Goal: Task Accomplishment & Management: Complete application form

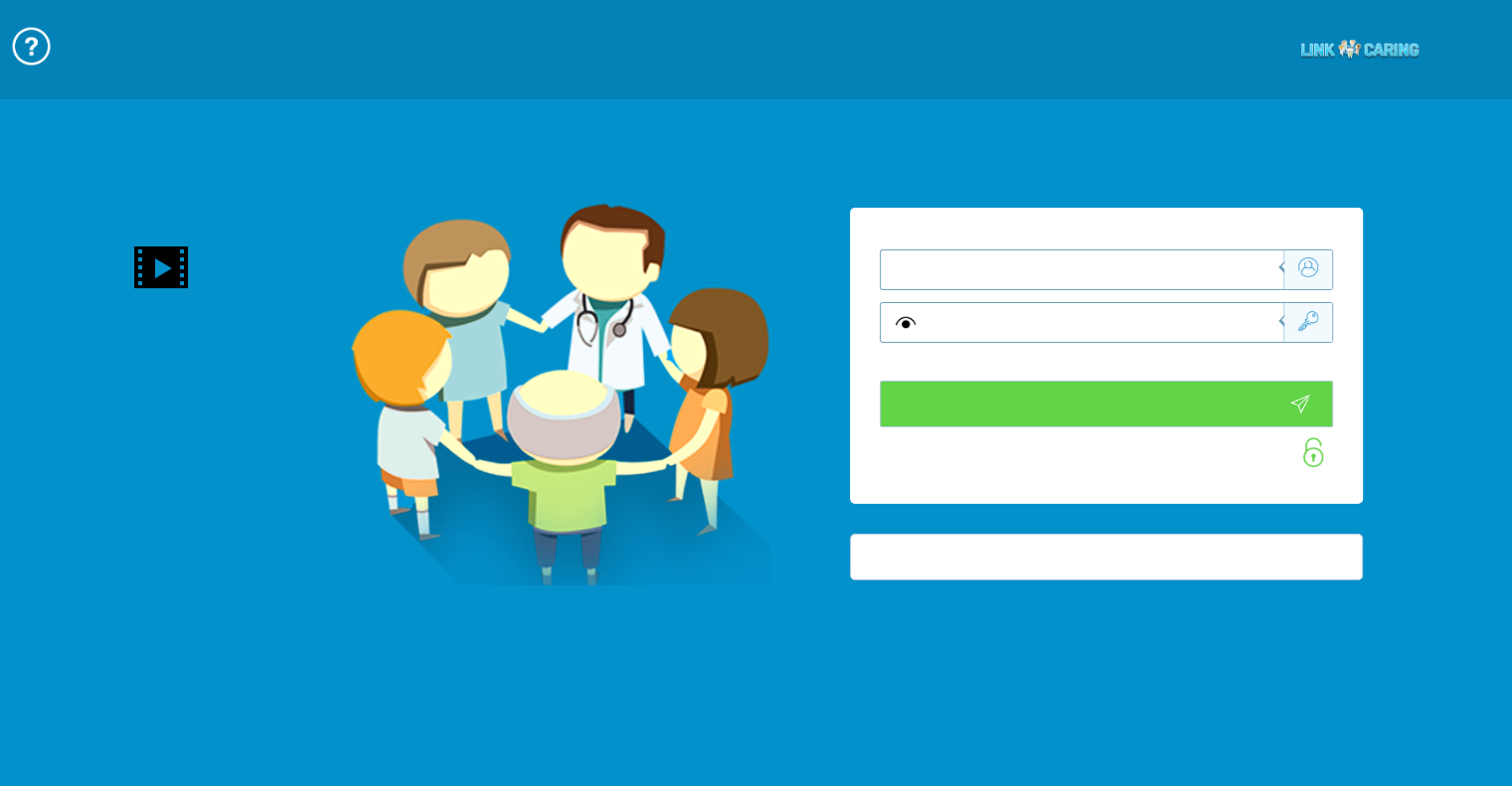
type input "התחבר עכשיו"
type input "עדיין לא? צור חשבון!"
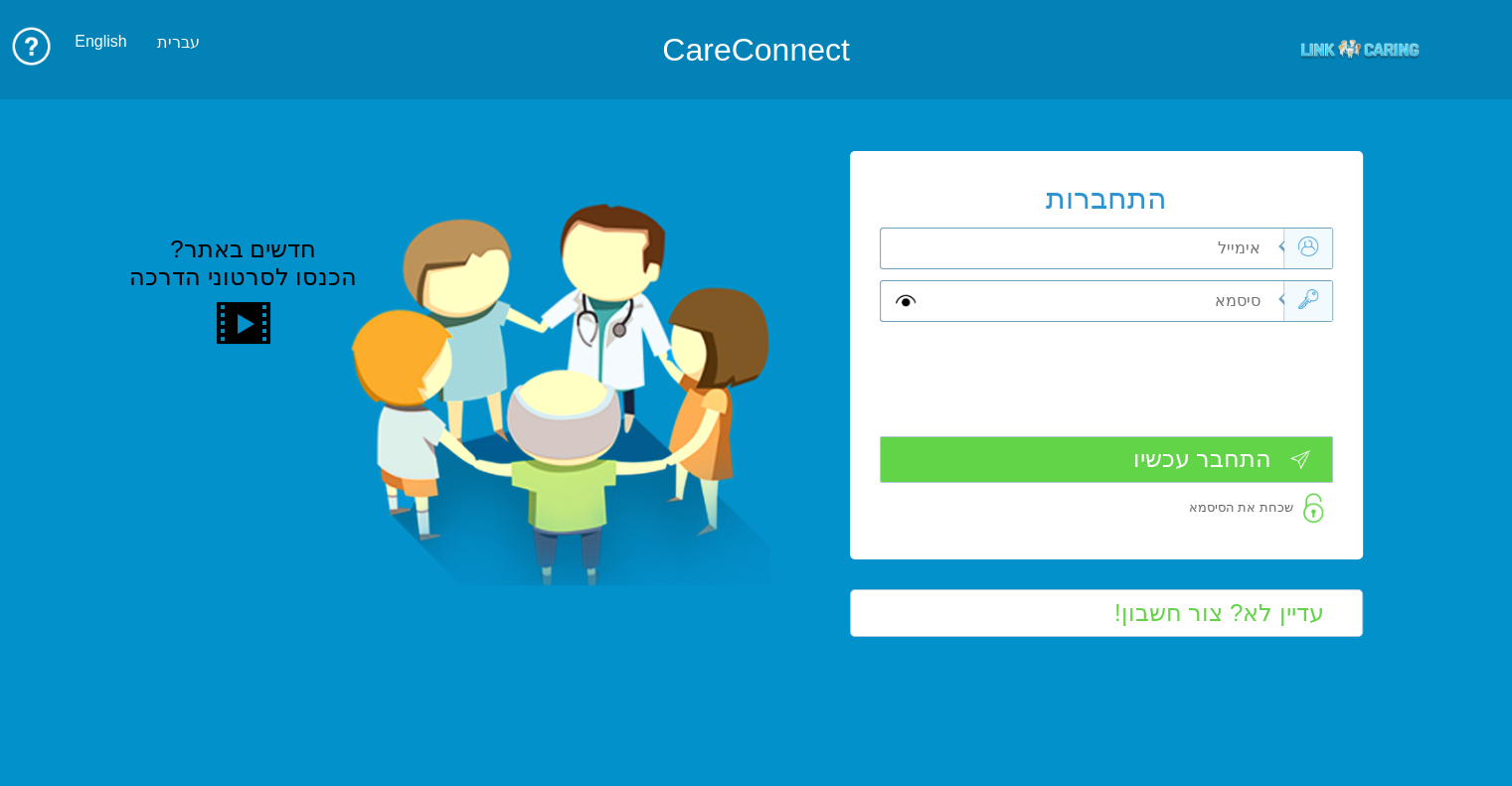
click at [1071, 226] on div "התחברות שדה חובה שדה חובה שדה חובה" at bounding box center [1106, 356] width 513 height 408
click at [1071, 231] on input "text" at bounding box center [1103, 248] width 358 height 40
type input "ך"
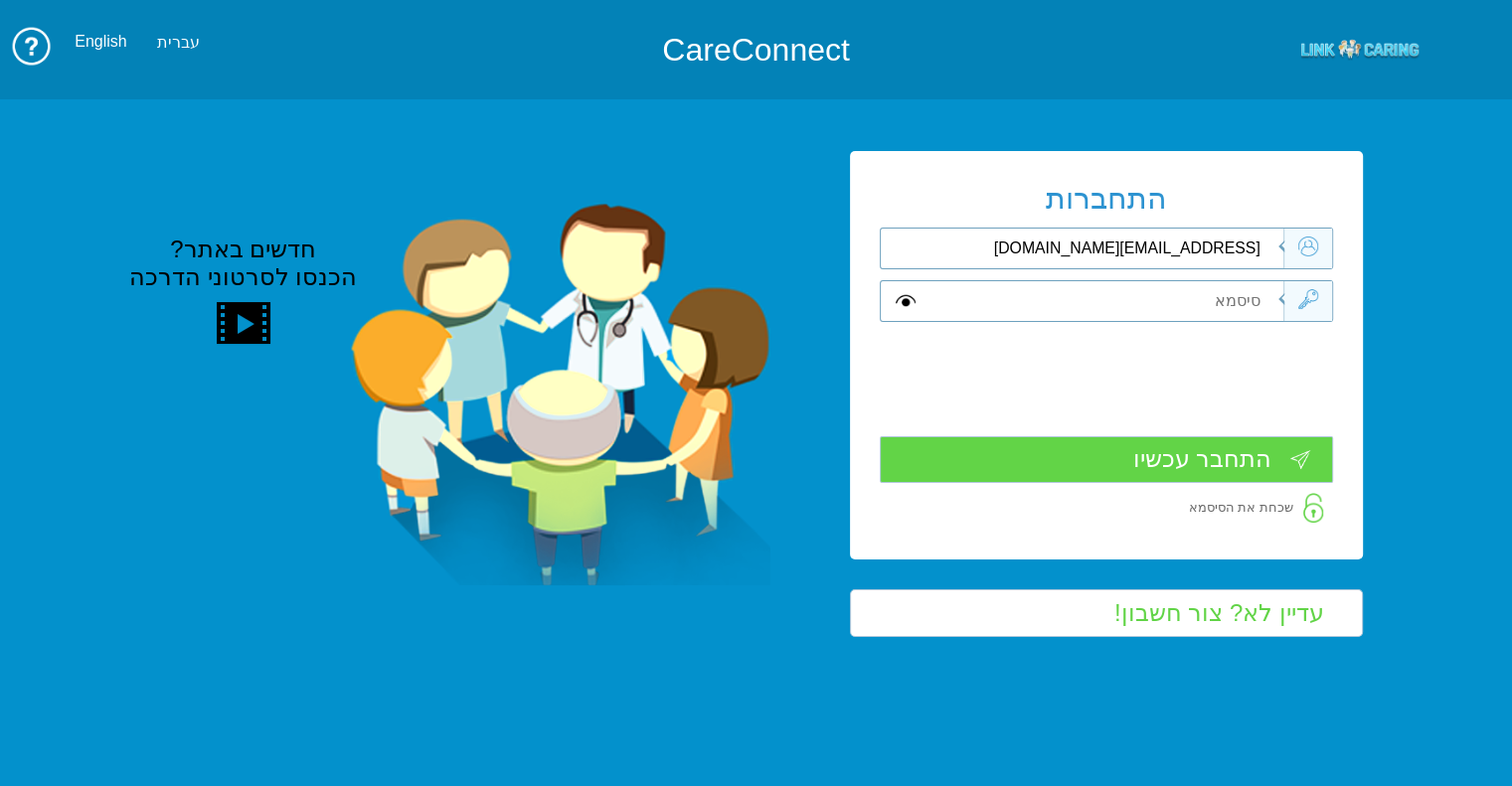
type input "libat@primesec.co.il"
type input "A"
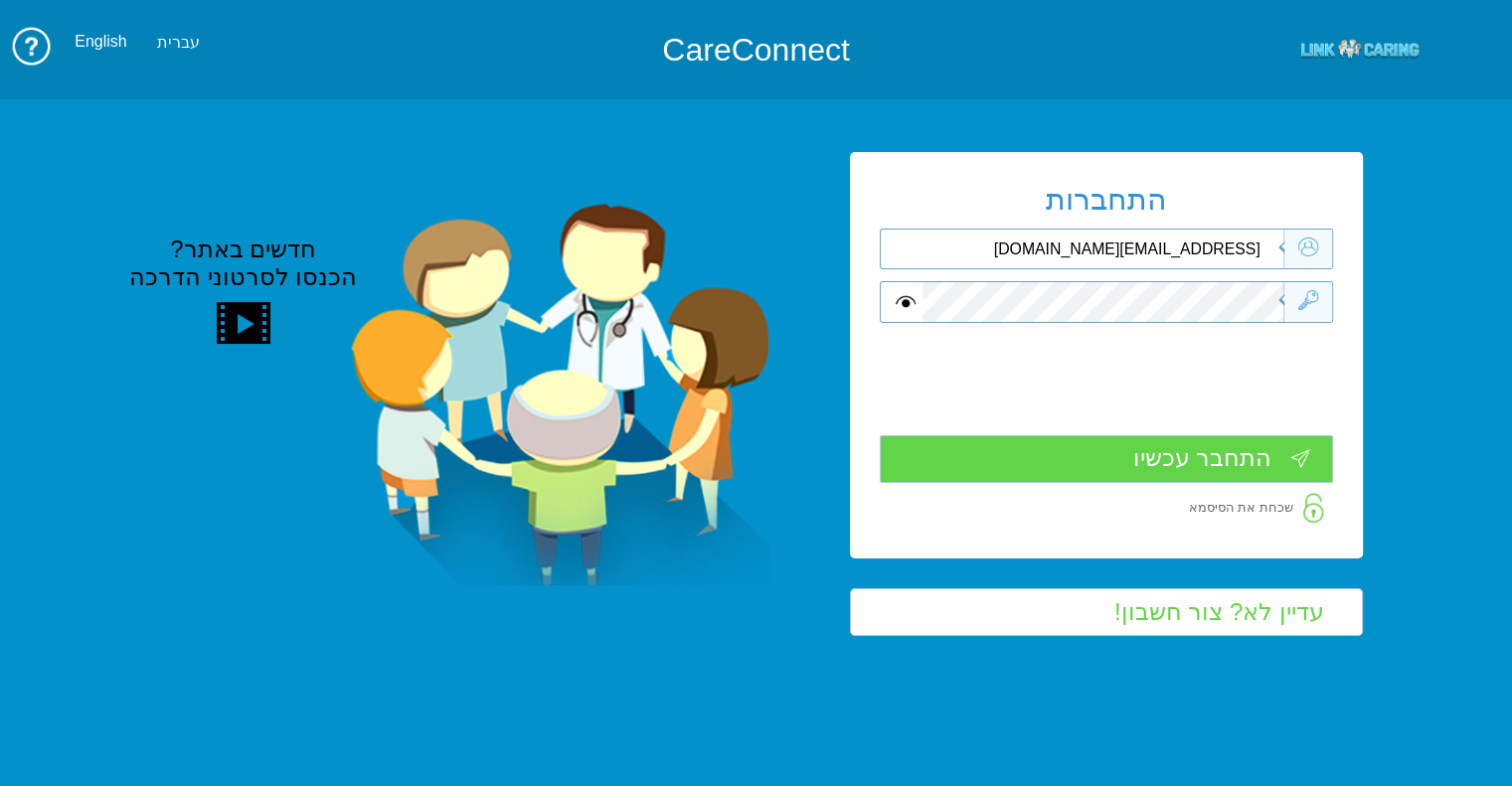
click at [1251, 474] on input "התחבר עכשיו" at bounding box center [1106, 458] width 454 height 47
click at [1252, 436] on input "התחבר עכשיו" at bounding box center [1106, 458] width 454 height 47
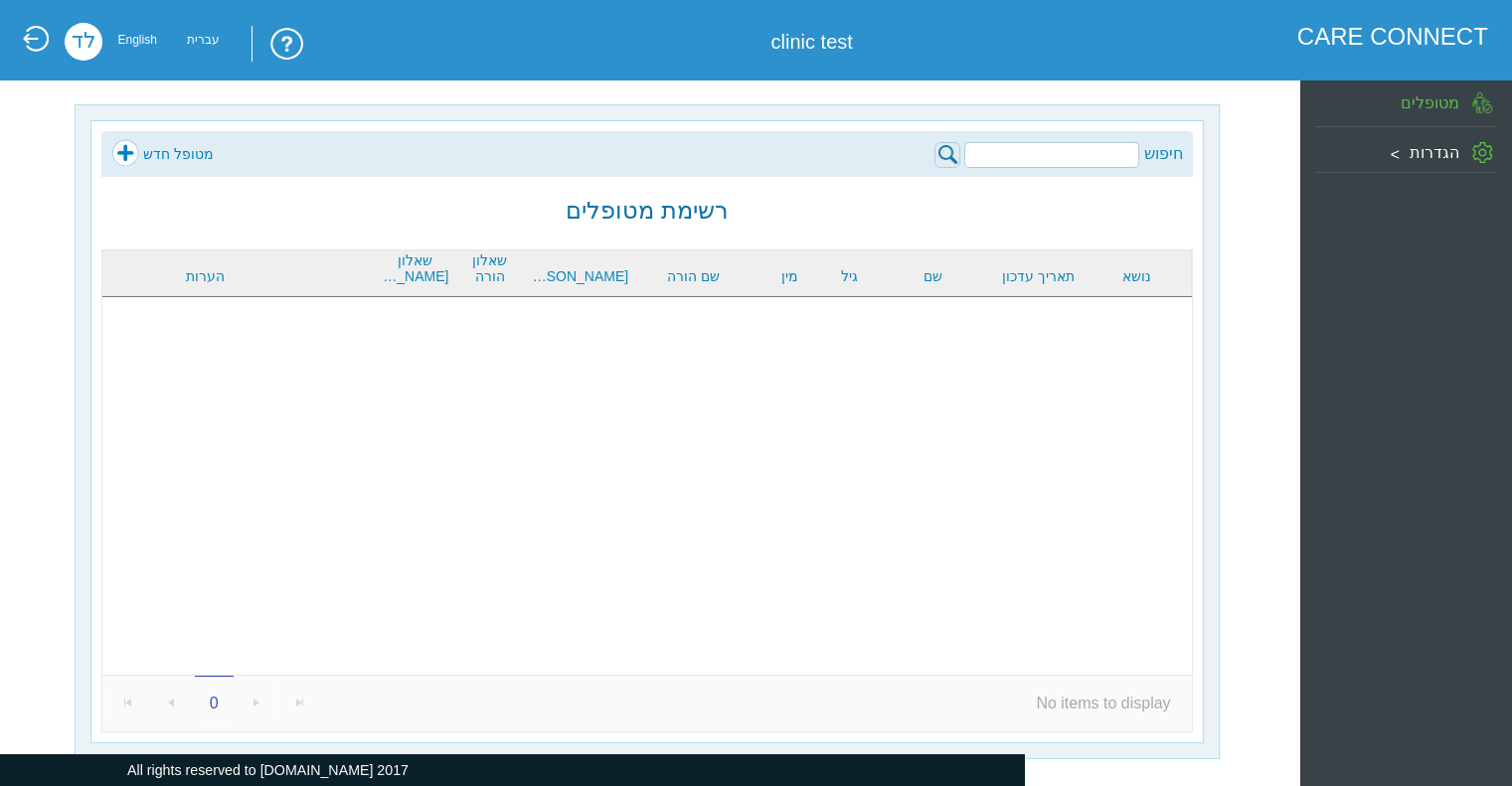
scroll to position [1, 0]
click at [1411, 136] on div "הגדרות" at bounding box center [1405, 149] width 181 height 35
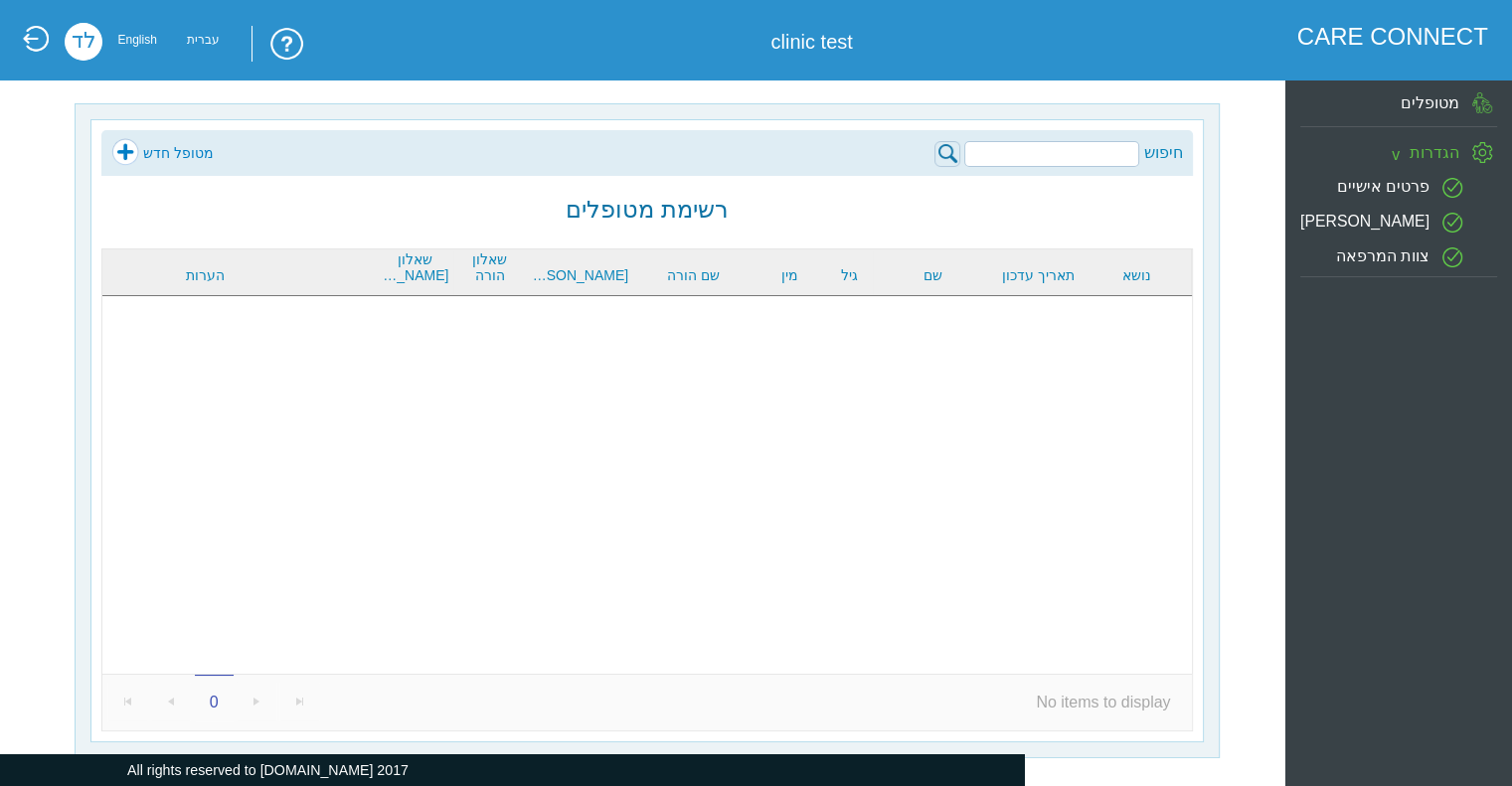
click at [93, 42] on div "לד" at bounding box center [84, 42] width 39 height 38
click at [76, 39] on div "לד" at bounding box center [84, 42] width 39 height 38
click at [1363, 188] on label "פרטים אישיים" at bounding box center [1381, 186] width 93 height 17
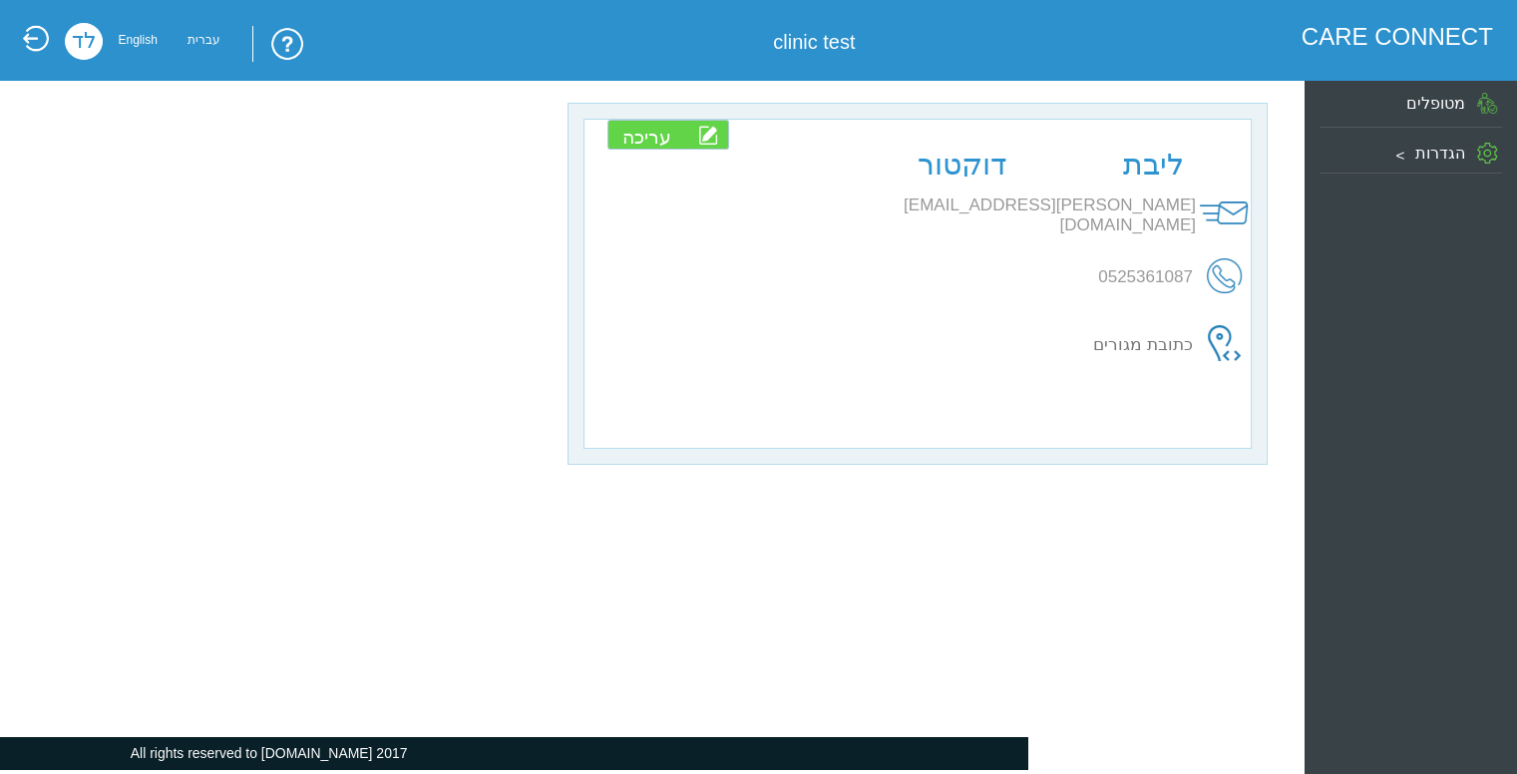
click at [1424, 103] on label "מטופלים" at bounding box center [1434, 103] width 59 height 17
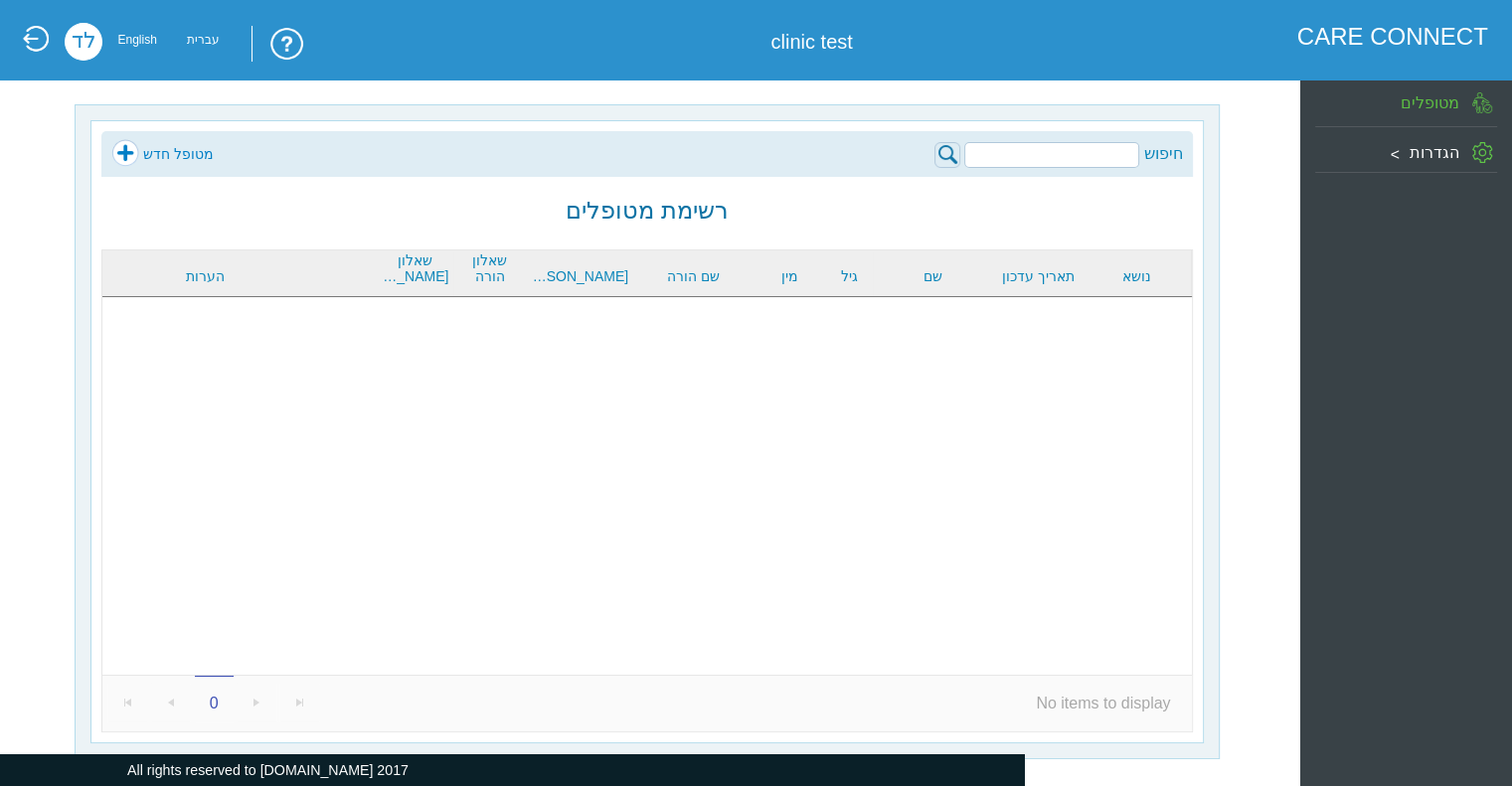
click at [121, 152] on link "מטופל חדש" at bounding box center [162, 154] width 103 height 30
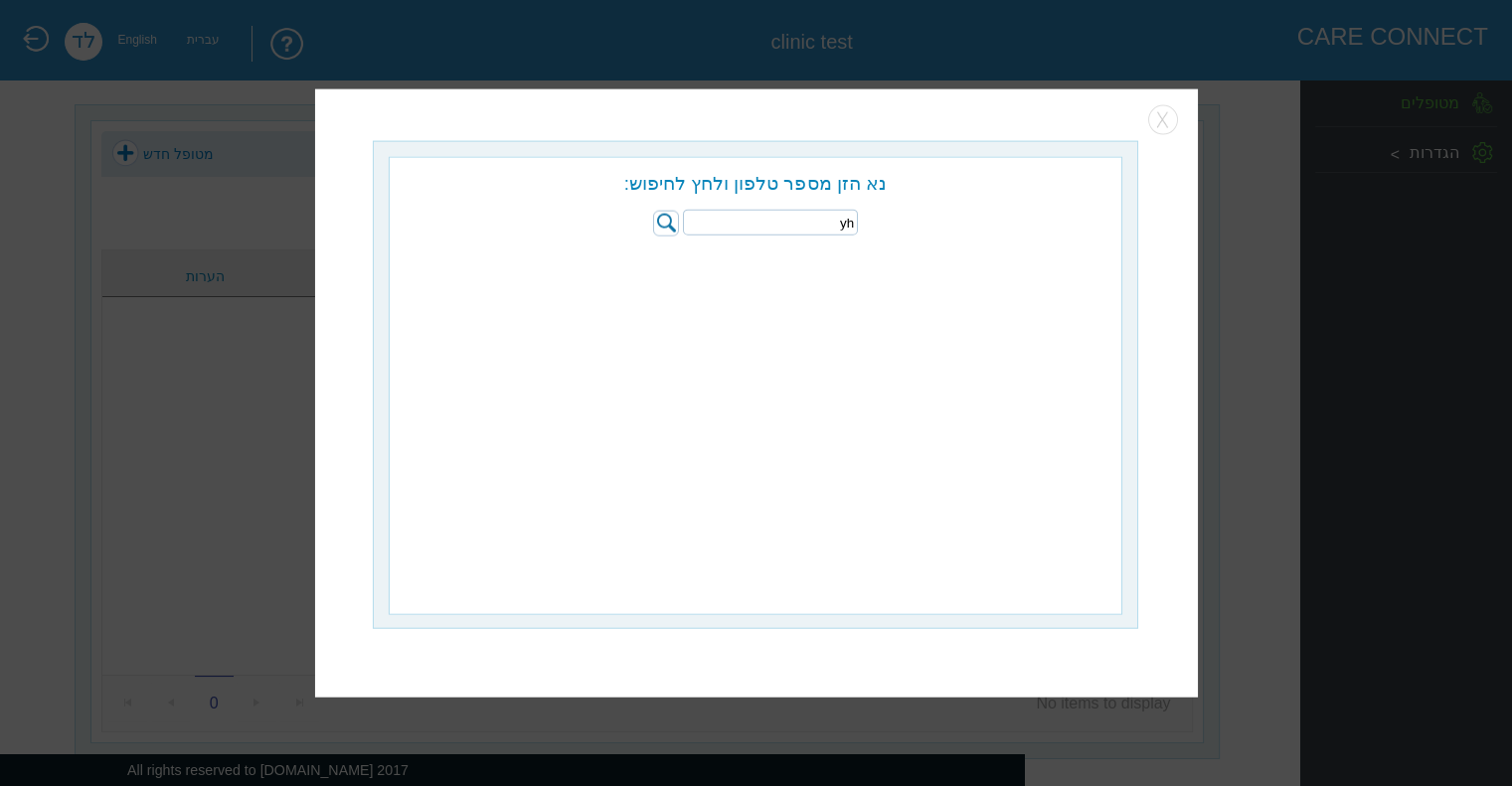
type input "y"
type input "ניסיון"
click at [666, 215] on img at bounding box center [665, 222] width 26 height 26
click at [1156, 135] on div "נא הזן מספר טלפון ולחץ לחיפוש: ניסיון הערך שהוזן לא תקין קישור למרפאה הוסף מטופ…" at bounding box center [756, 393] width 883 height 609
click at [1157, 119] on button "button" at bounding box center [1163, 121] width 30 height 30
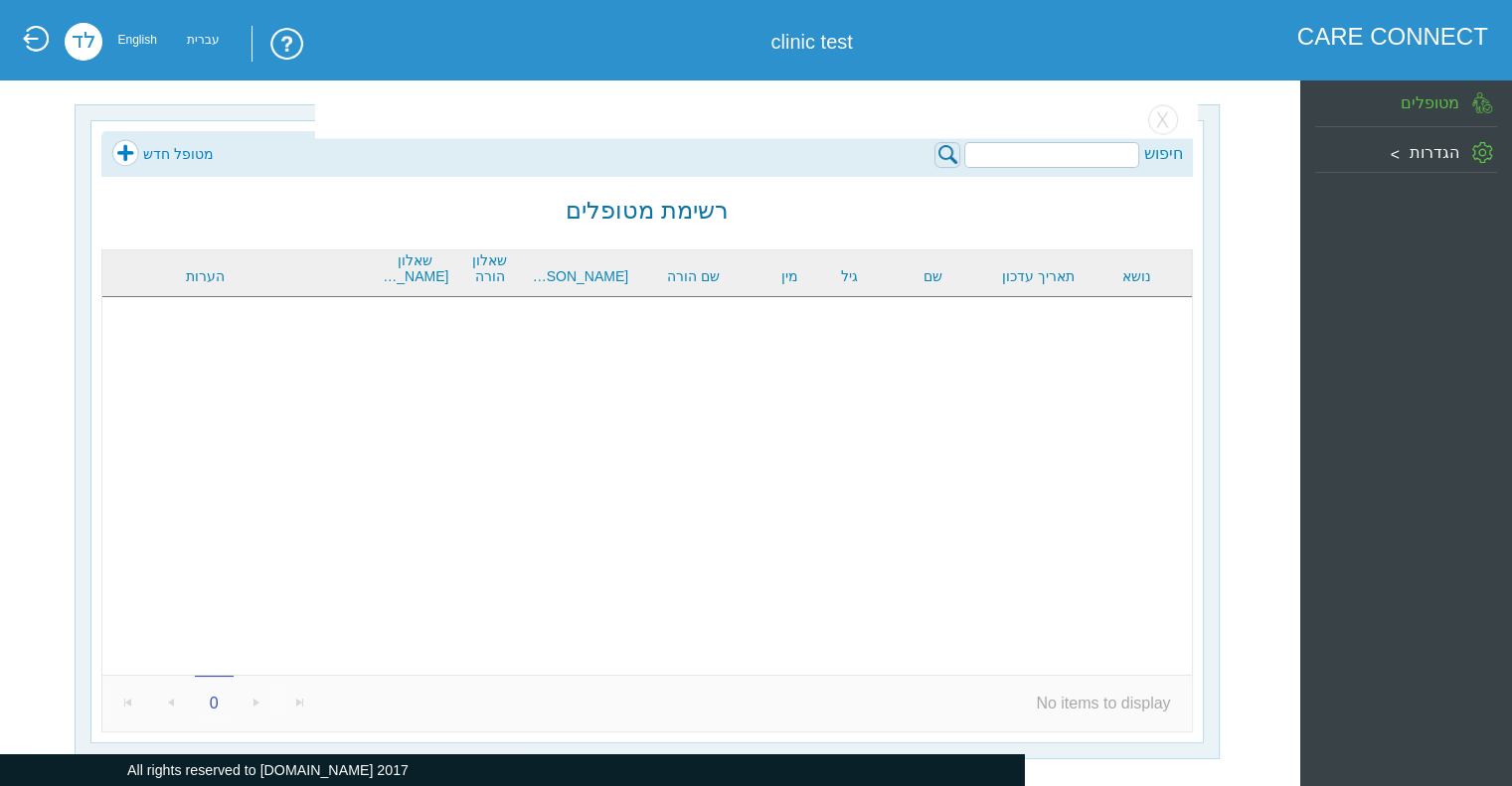
scroll to position [1, 0]
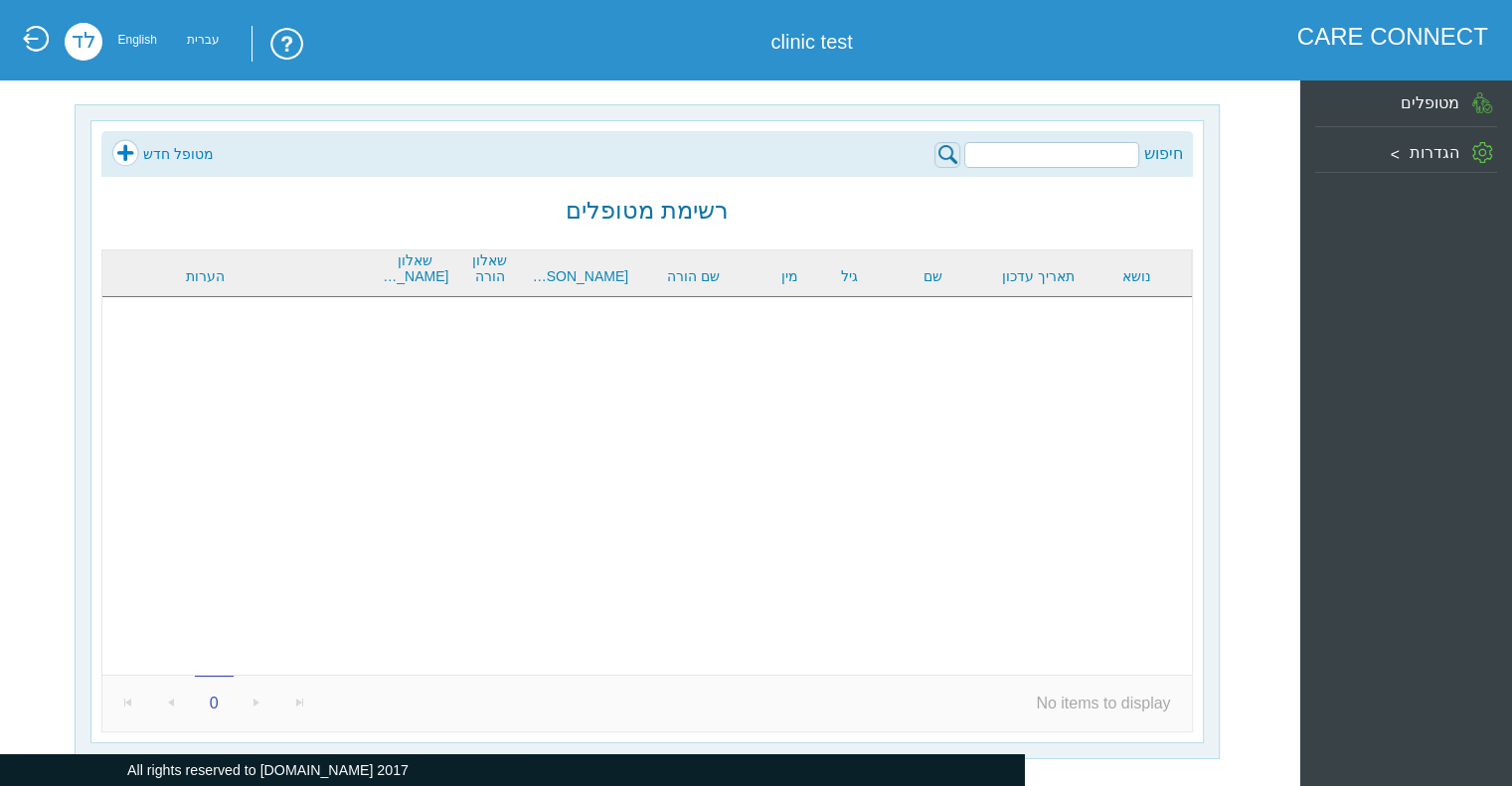
click at [52, 42] on div "CARE CONNECT clinic test לד English עברית" at bounding box center [747, 48] width 1482 height 50
click at [41, 39] on link at bounding box center [35, 39] width 30 height 28
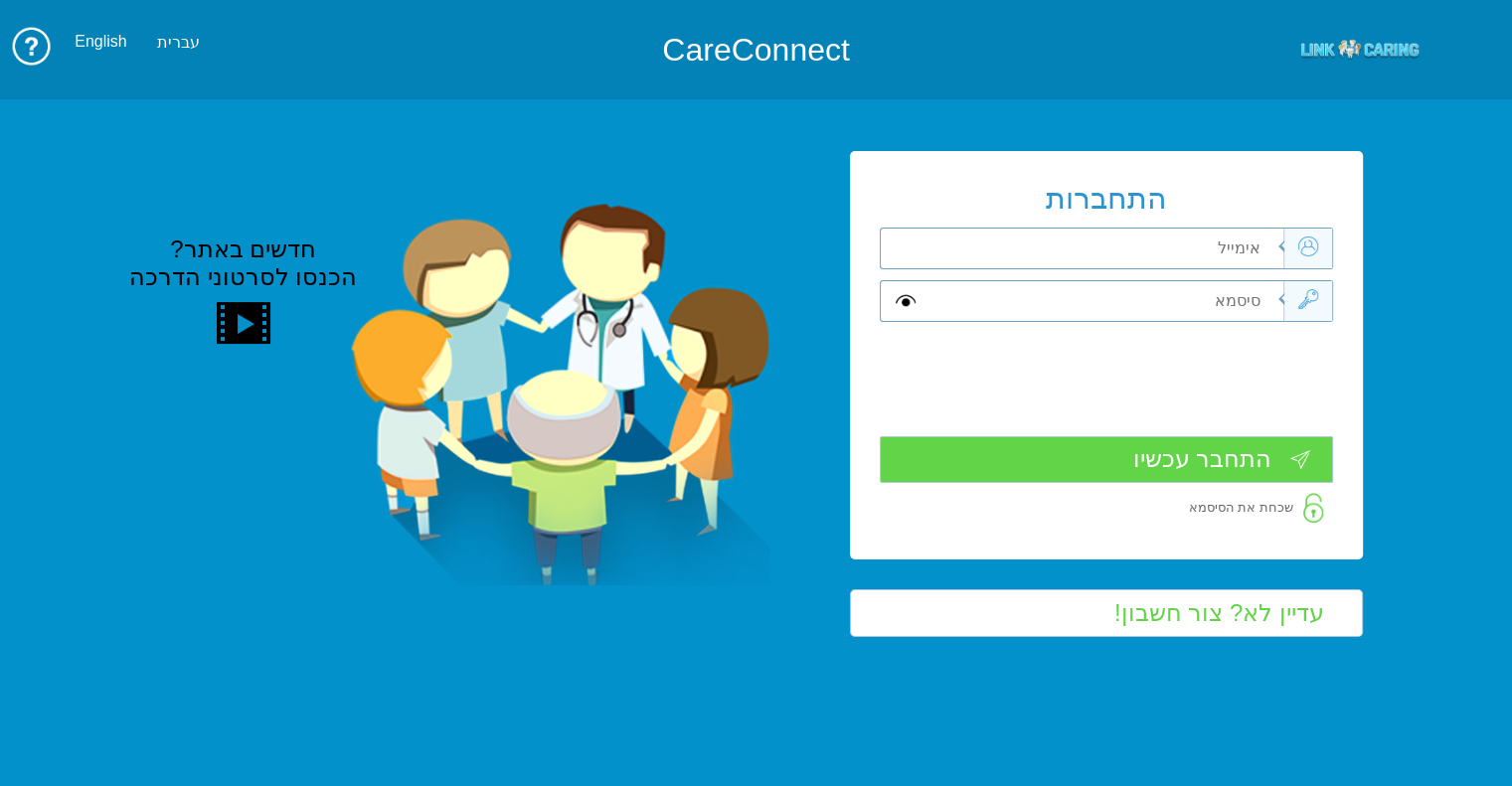
type input "התחבר עכשיו"
type input "עדיין לא? צור חשבון!"
click at [1149, 241] on input "text" at bounding box center [1103, 248] width 358 height 40
type input "[EMAIL_ADDRESS][DOMAIN_NAME]"
click at [1240, 301] on input "text" at bounding box center [1103, 301] width 358 height 40
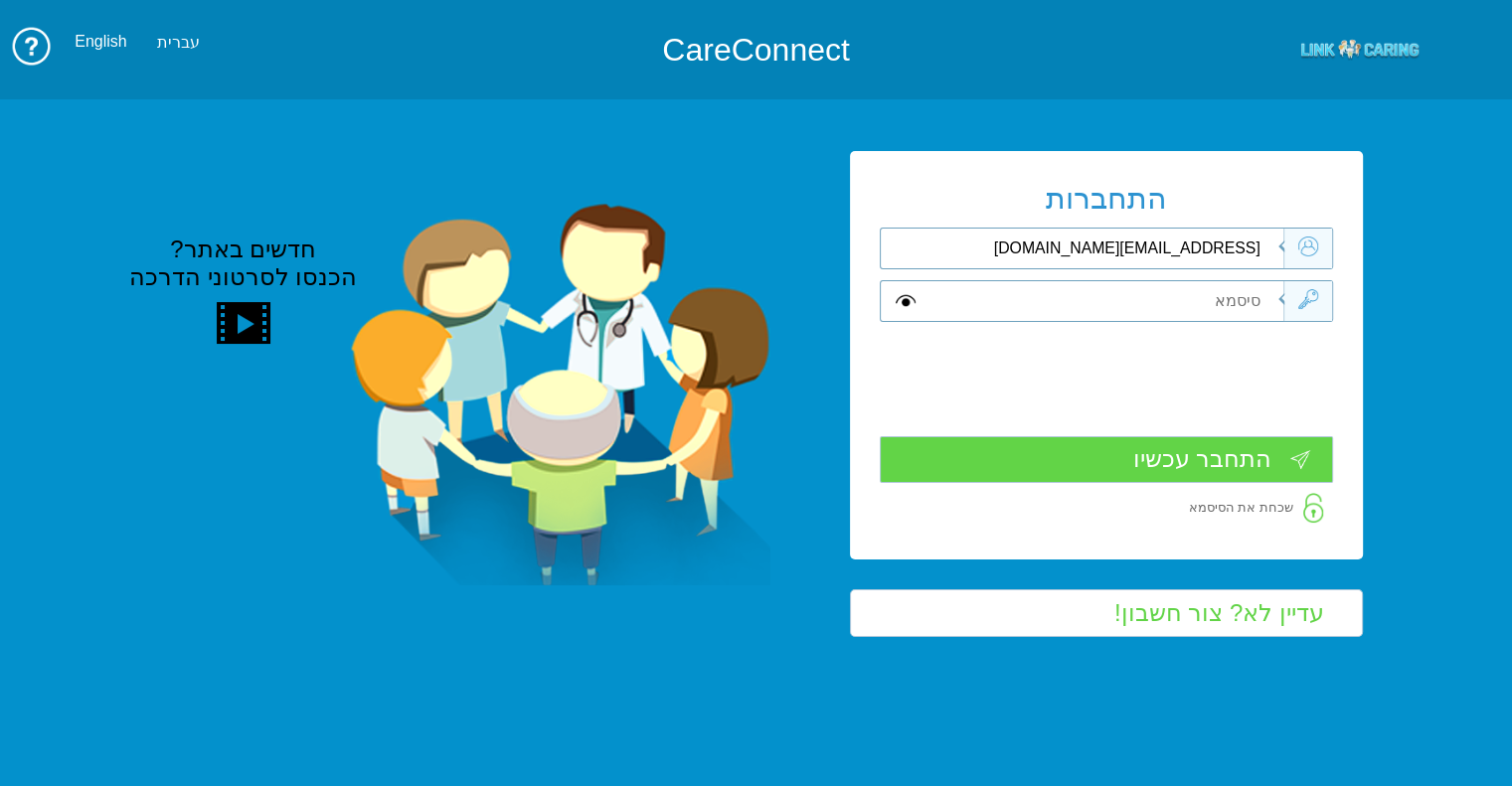
type input "A"
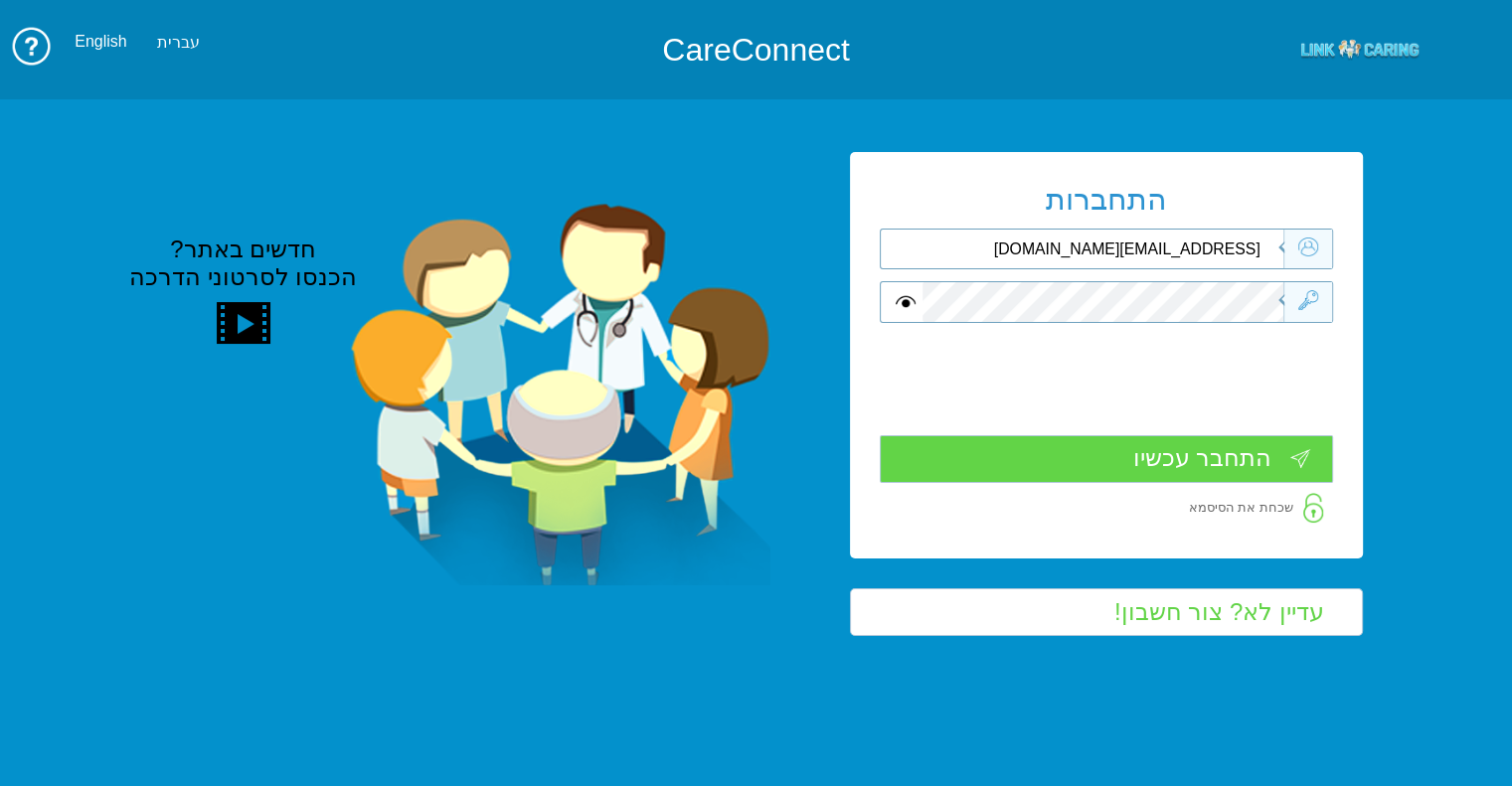
click at [1265, 451] on input "התחבר עכשיו" at bounding box center [1106, 458] width 454 height 47
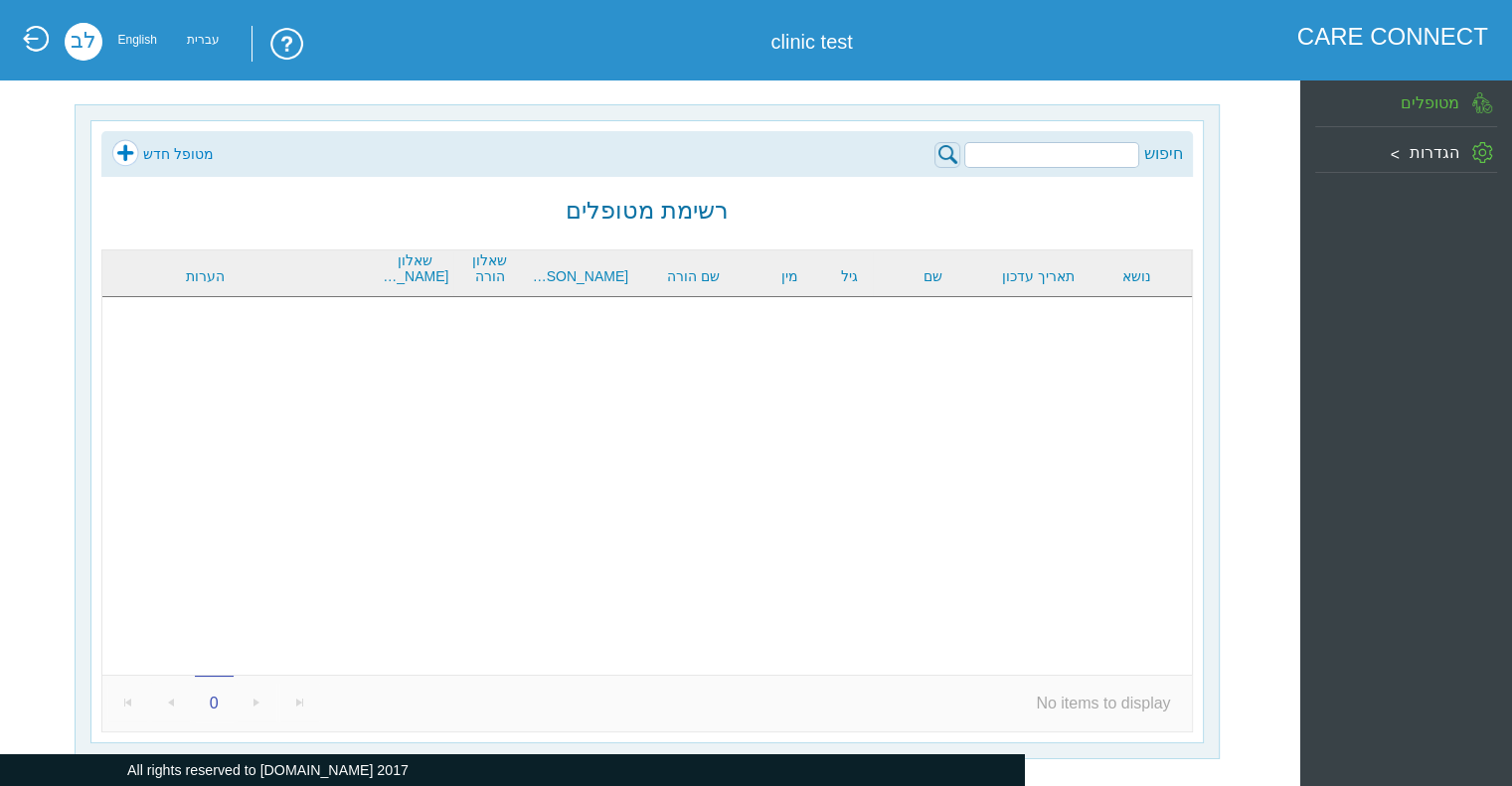
click at [1403, 153] on div "הגדרות" at bounding box center [1405, 149] width 181 height 35
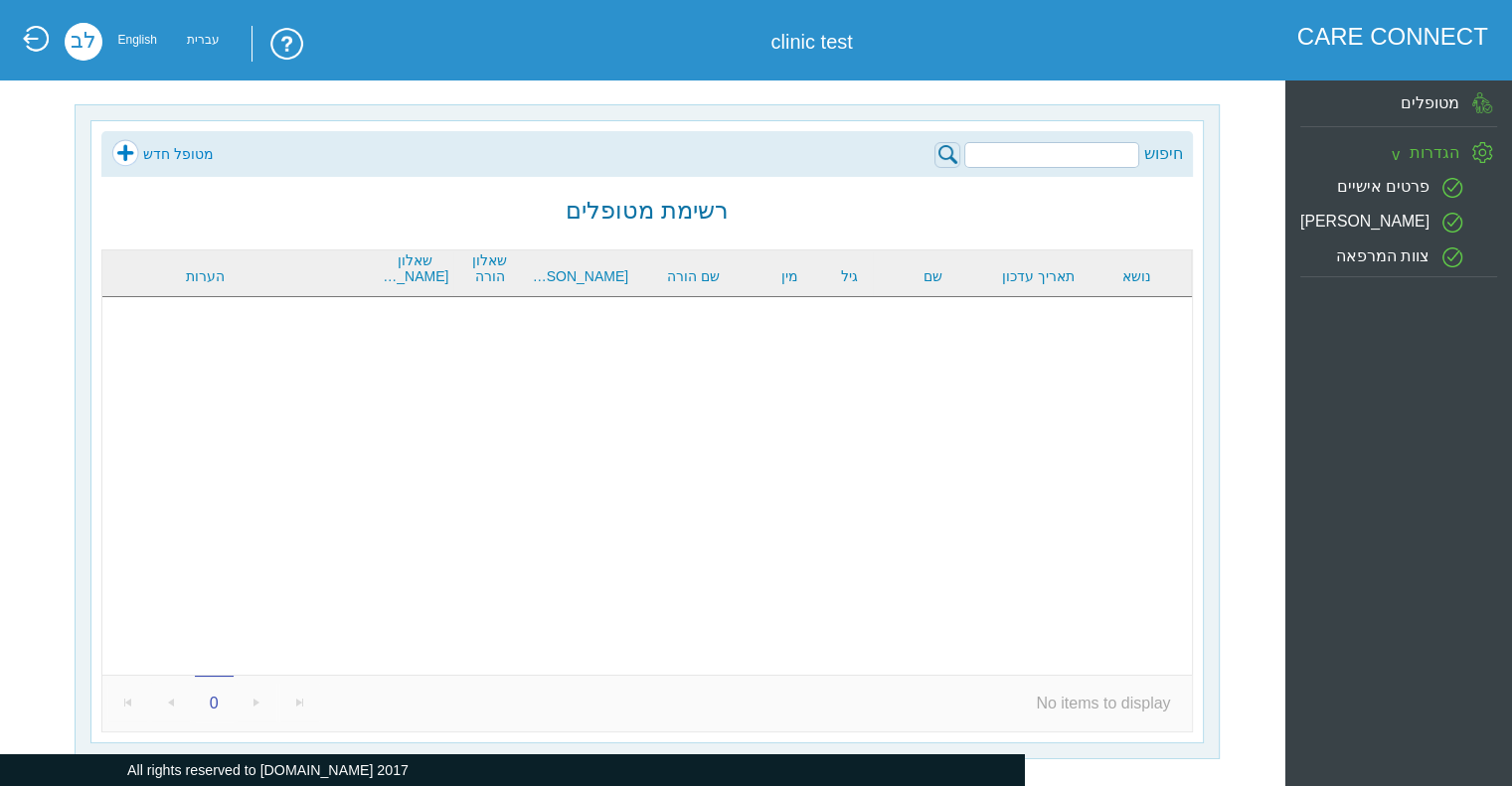
click at [1391, 244] on div "צוות המרפאה" at bounding box center [1383, 257] width 167 height 43
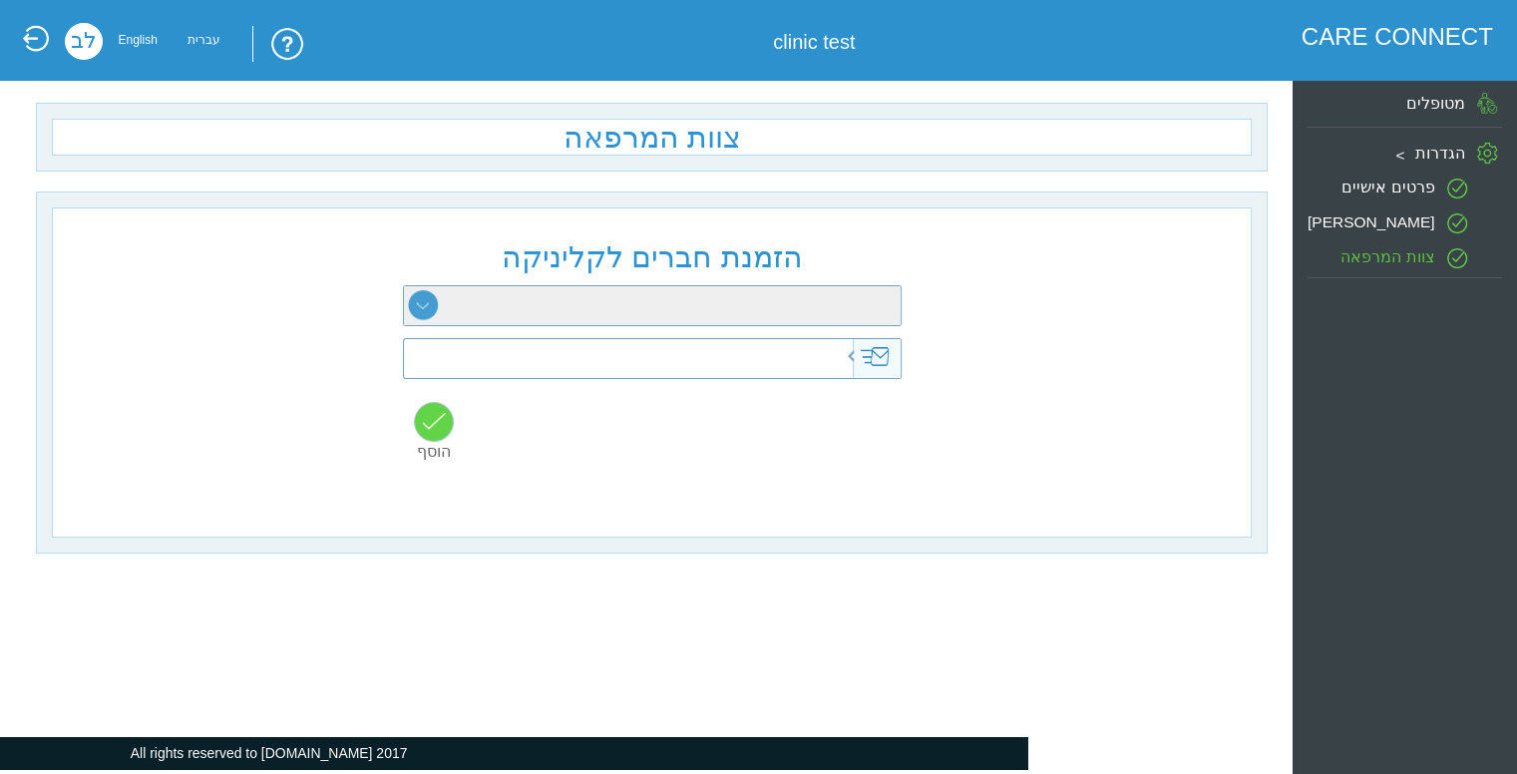
click at [439, 319] on select at bounding box center [652, 305] width 497 height 39
click at [432, 309] on select at bounding box center [652, 305] width 497 height 39
click at [623, 365] on input "text" at bounding box center [622, 358] width 488 height 39
click at [416, 327] on div "הזמנת חברים לקליניקה הוסף" at bounding box center [652, 314] width 499 height 151
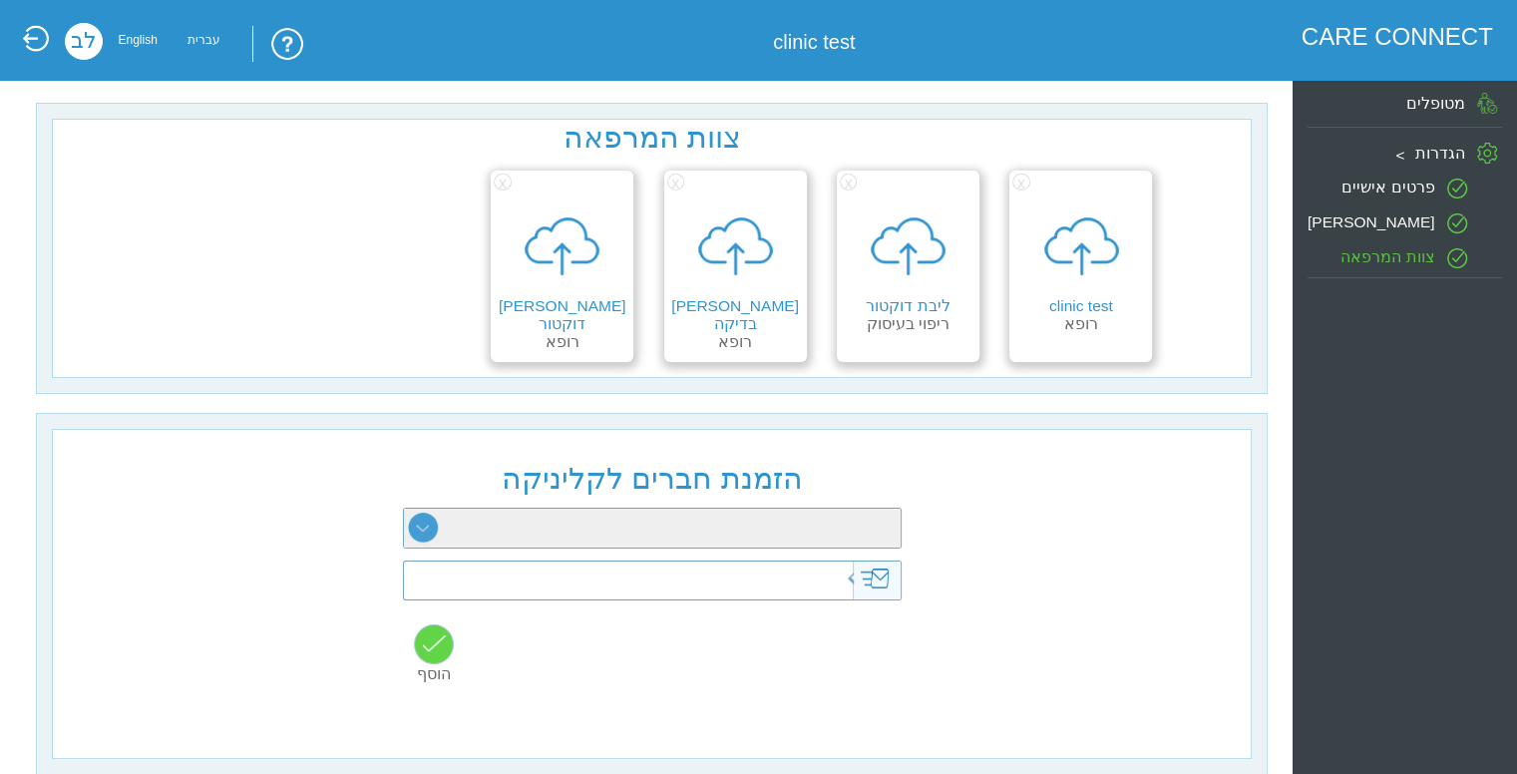
click at [575, 545] on select "רופא מזכירה פסיכולוגיה התפתחותית קלינאות תקשורת ריפוי בעיסוק עבודה סוציאלית פיז…" at bounding box center [652, 528] width 497 height 39
click at [700, 538] on select "רופא מזכירה פסיכולוגיה התפתחותית קלינאות תקשורת ריפוי בעיסוק עבודה סוציאלית פיז…" at bounding box center [652, 528] width 497 height 39
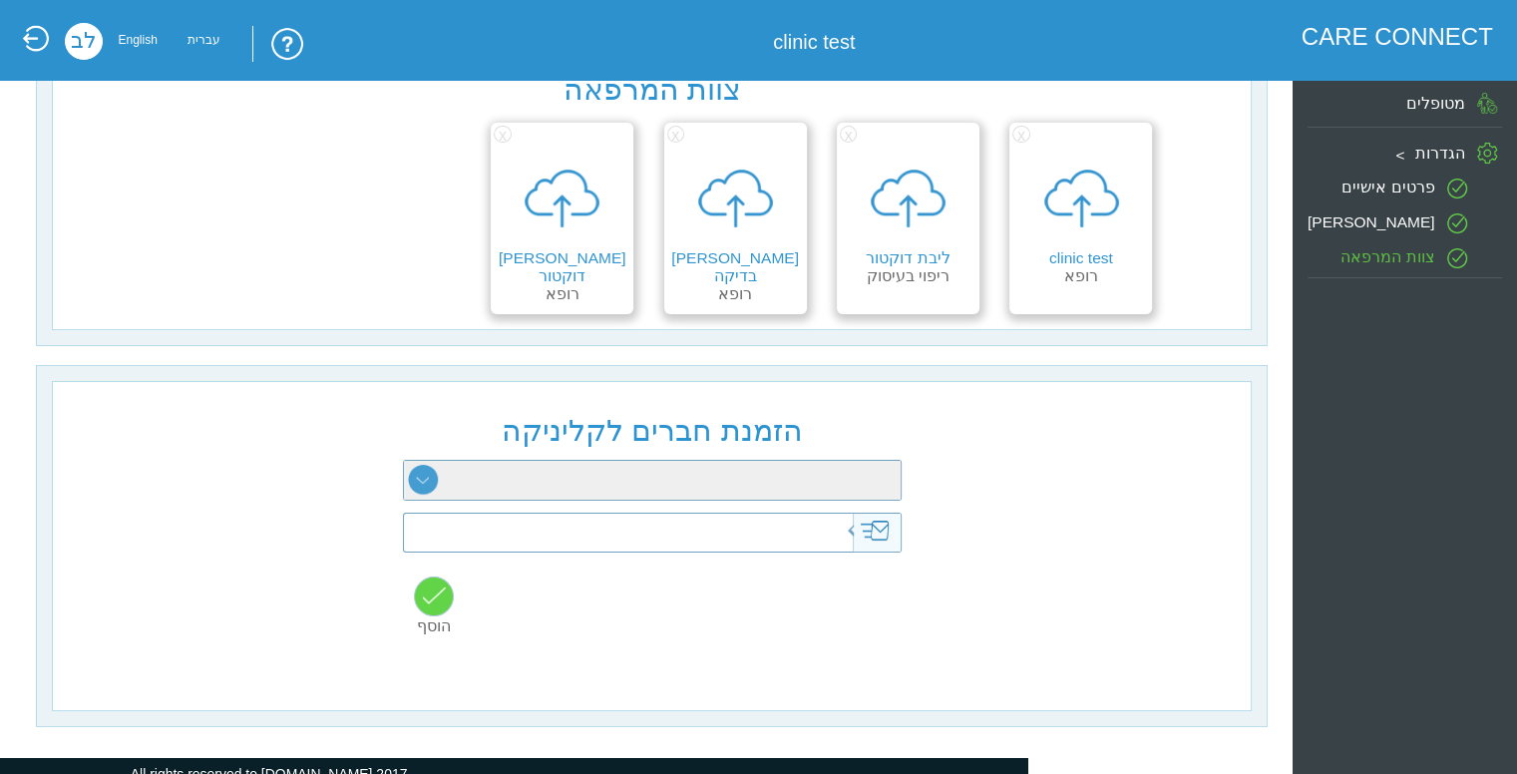
scroll to position [69, 0]
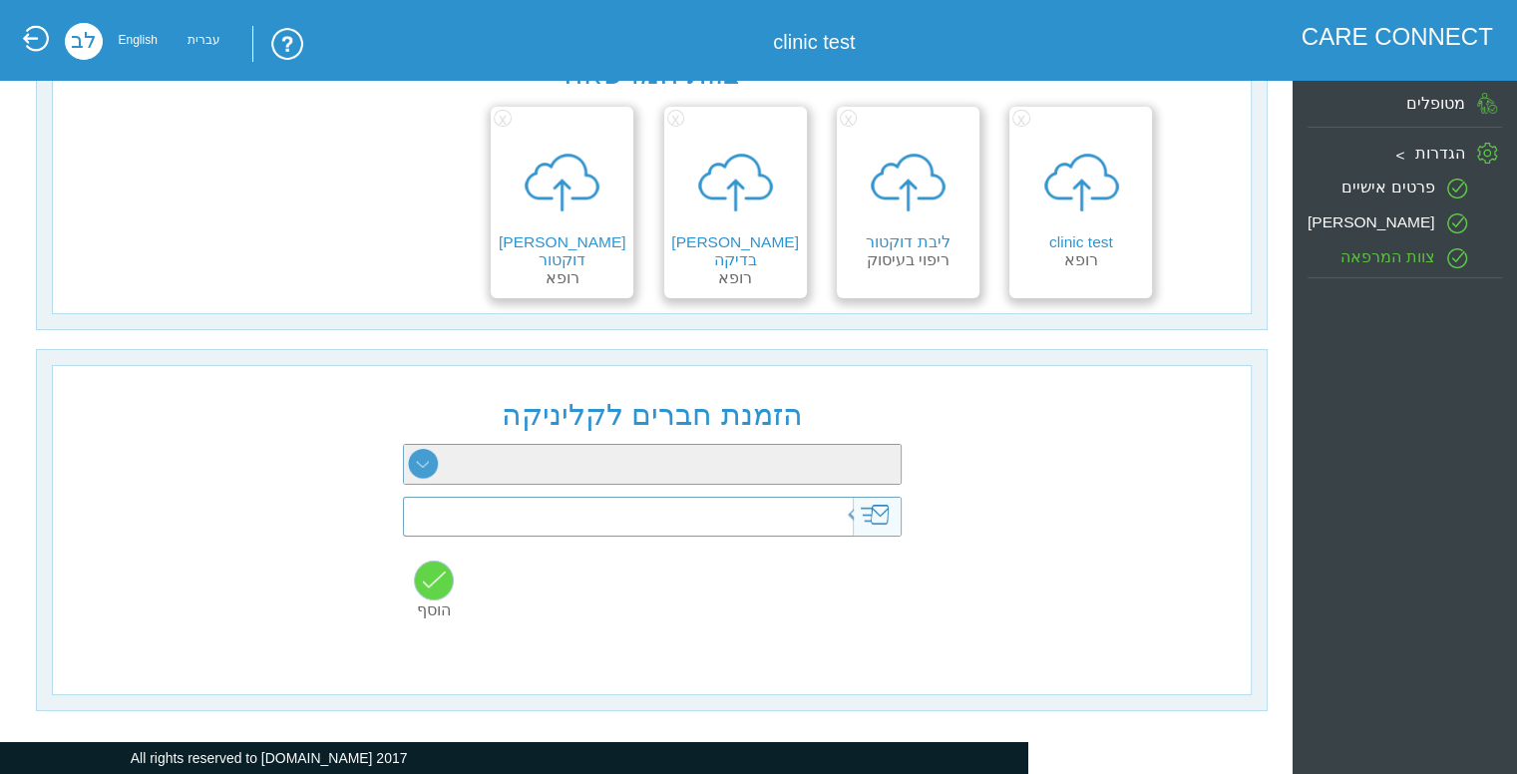
click at [741, 528] on input "text" at bounding box center [622, 517] width 488 height 39
click at [1382, 178] on label "פרטים אישיים" at bounding box center [1387, 186] width 93 height 17
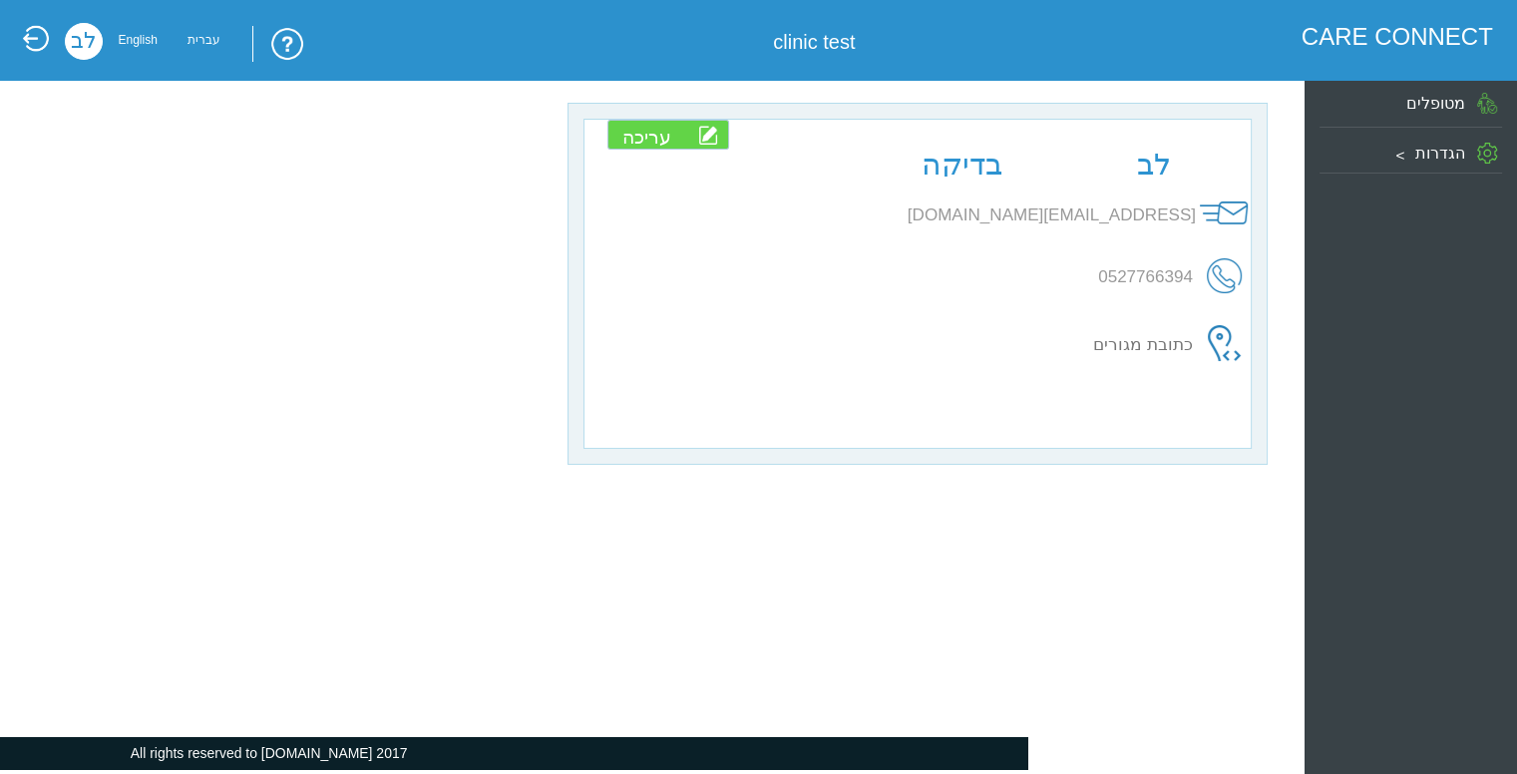
click at [1419, 91] on div "מטופלים" at bounding box center [1410, 103] width 182 height 37
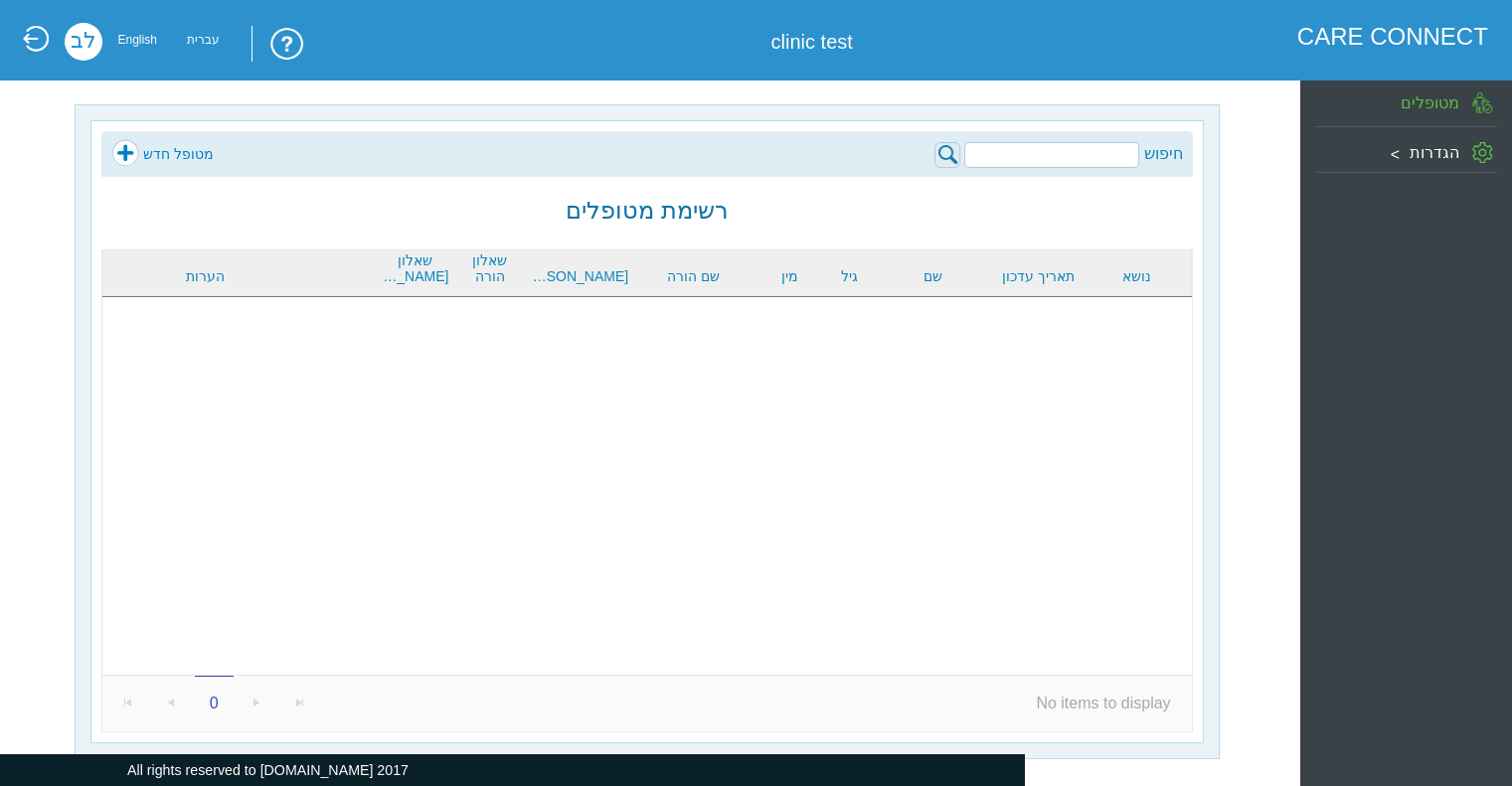
click at [484, 274] on link "שאלון הורה" at bounding box center [489, 268] width 62 height 32
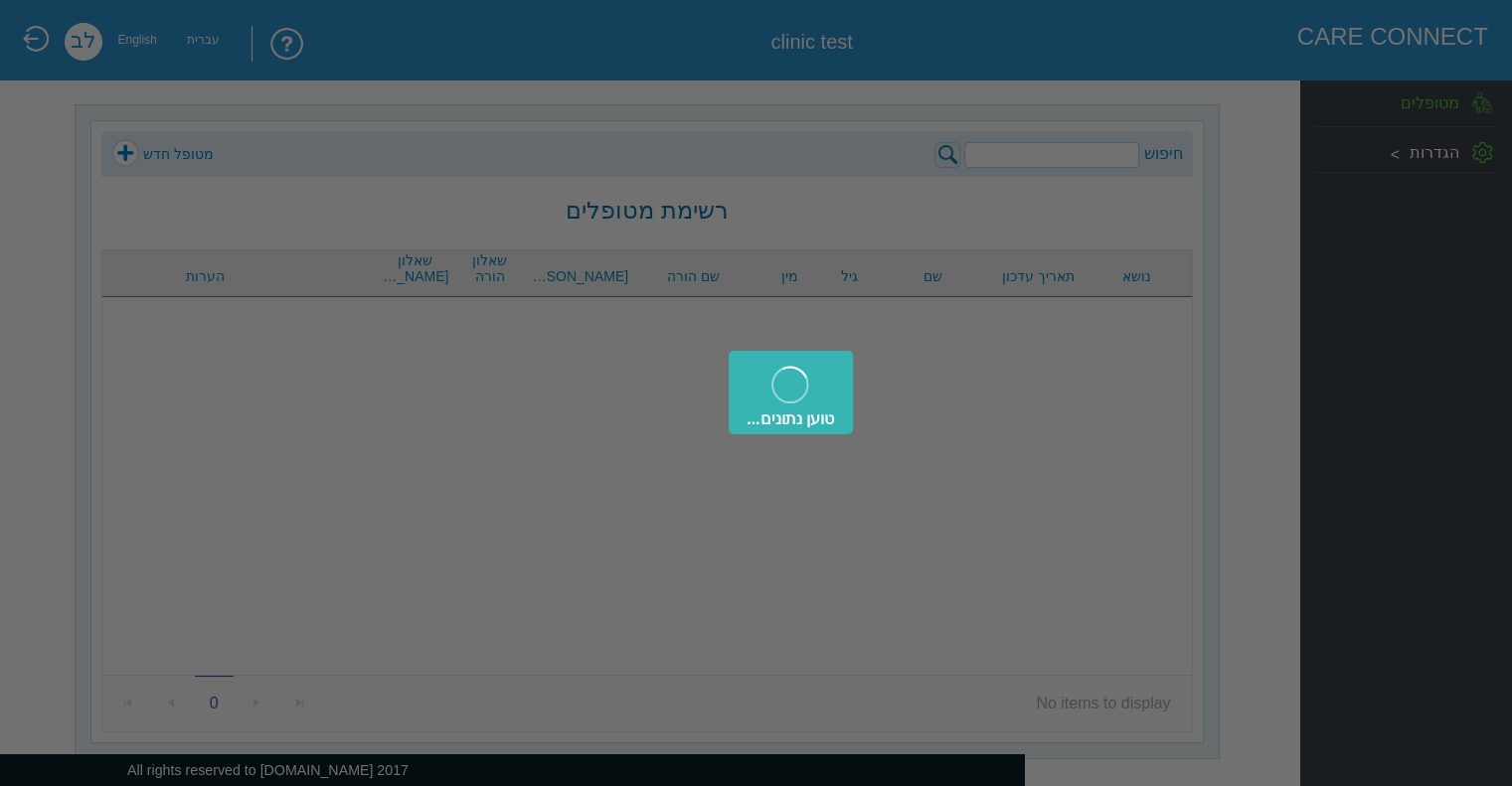
click at [137, 155] on div "טוען נתונים..." at bounding box center [756, 393] width 1512 height 786
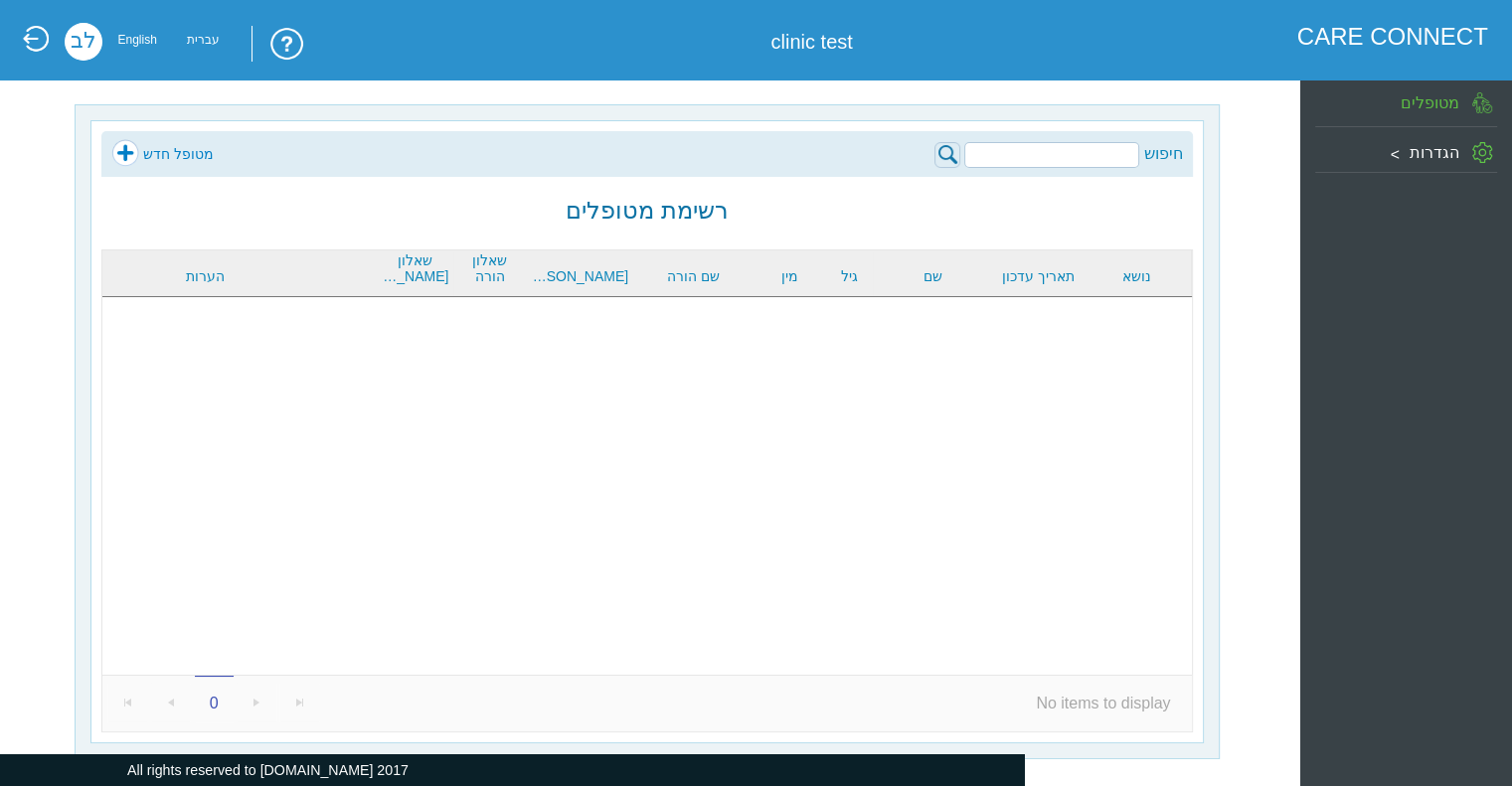
click at [122, 151] on link "מטופל חדש" at bounding box center [162, 154] width 103 height 30
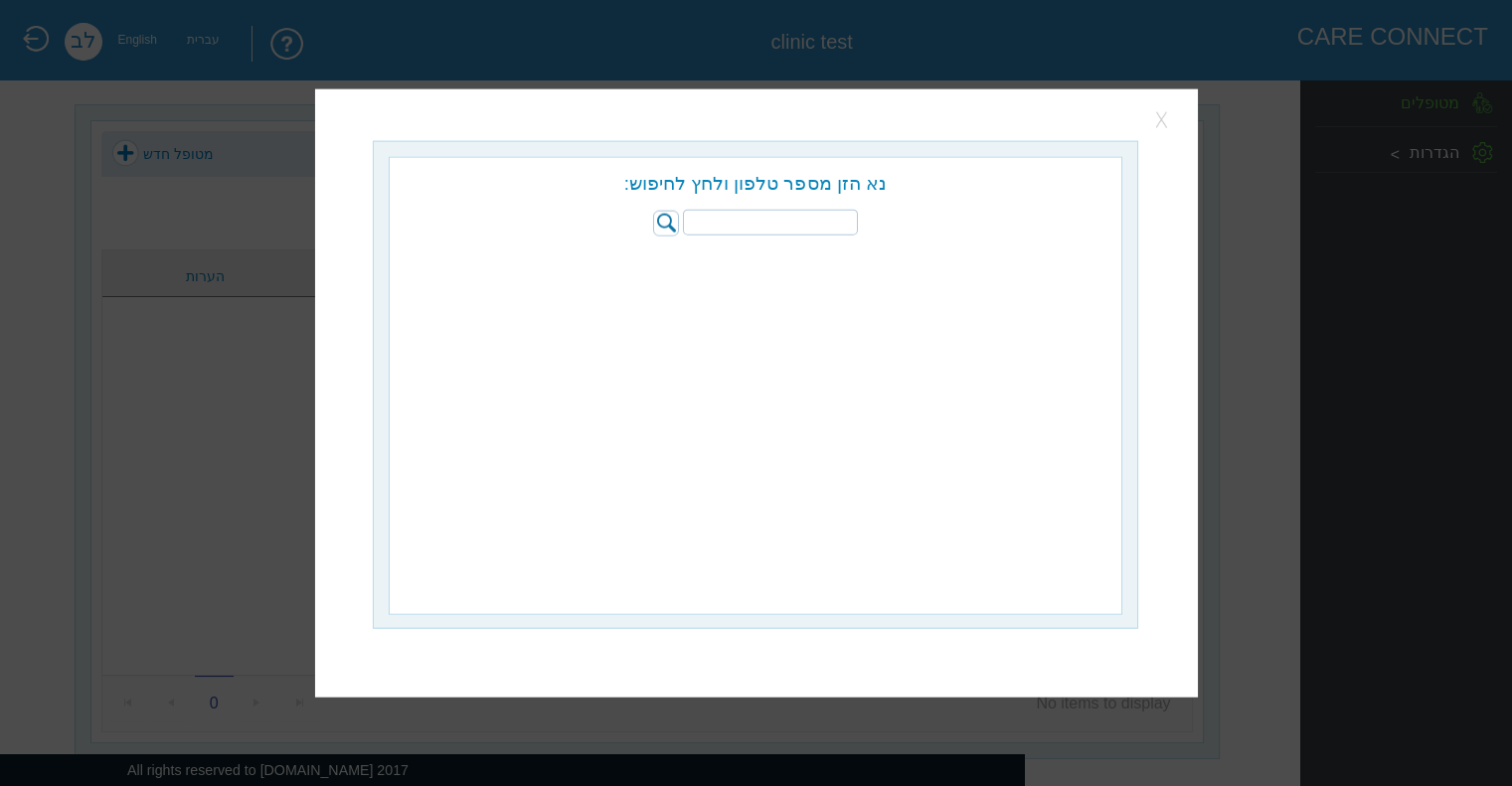
click at [1148, 123] on div at bounding box center [756, 127] width 795 height 13
click at [1149, 123] on button "button" at bounding box center [1163, 121] width 30 height 30
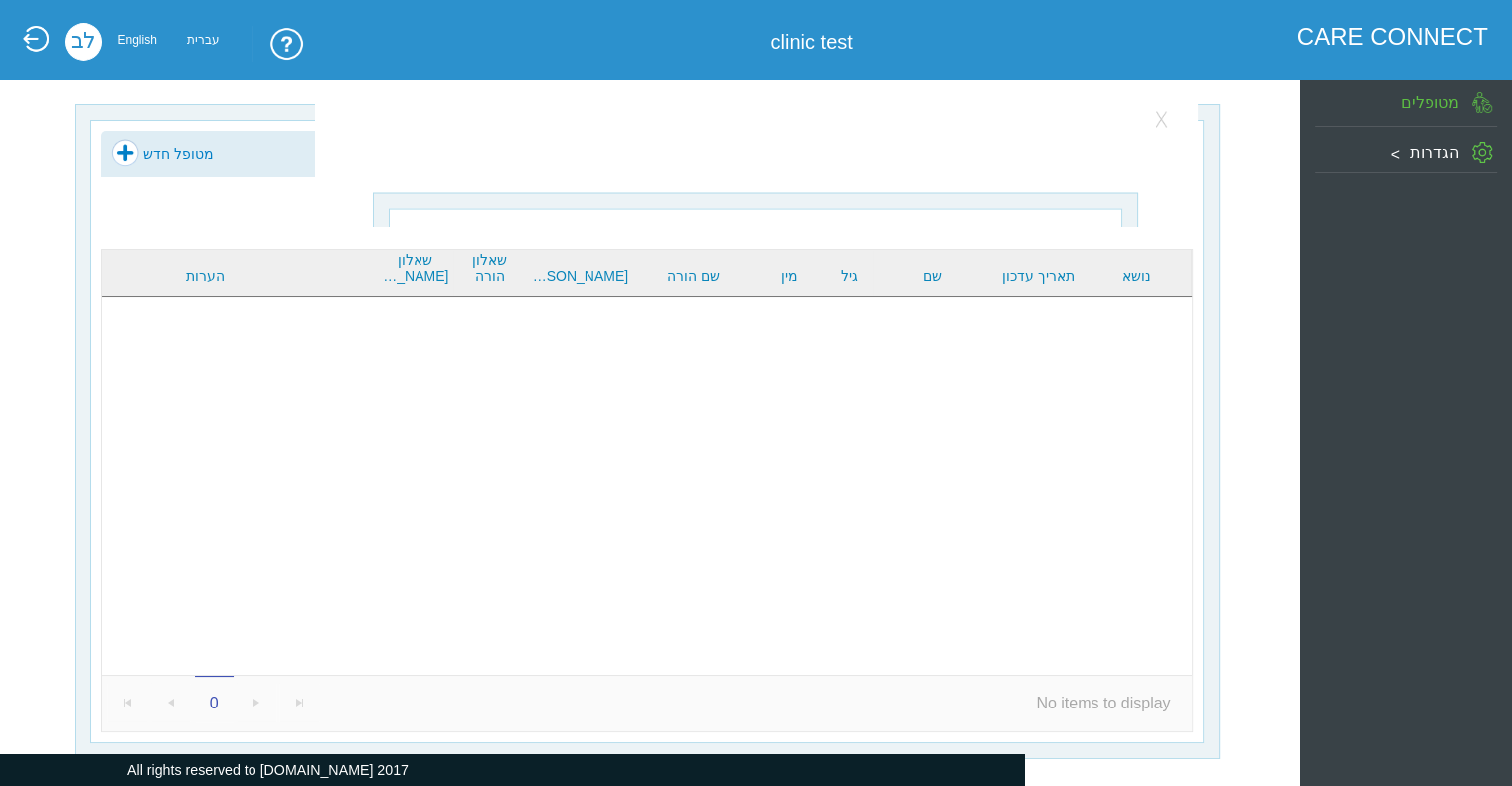
click at [1168, 18] on body "??????? CARE CONNECT clinic test לב English עברית חיפוש מטופל חדש רשימת מטופלים…" at bounding box center [756, 9] width 1512 height 18
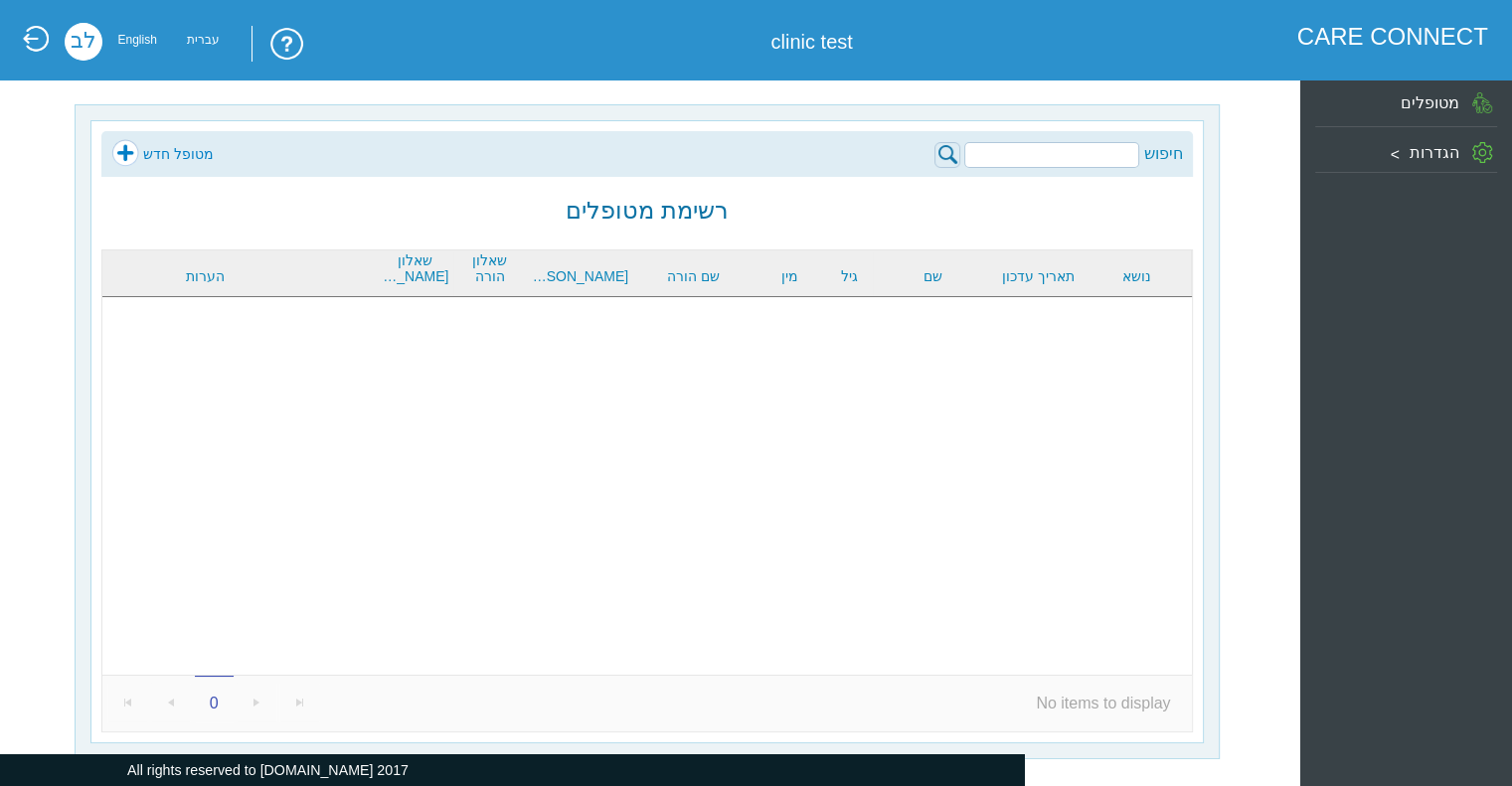
click at [1417, 165] on div "הגדרות" at bounding box center [1405, 149] width 181 height 35
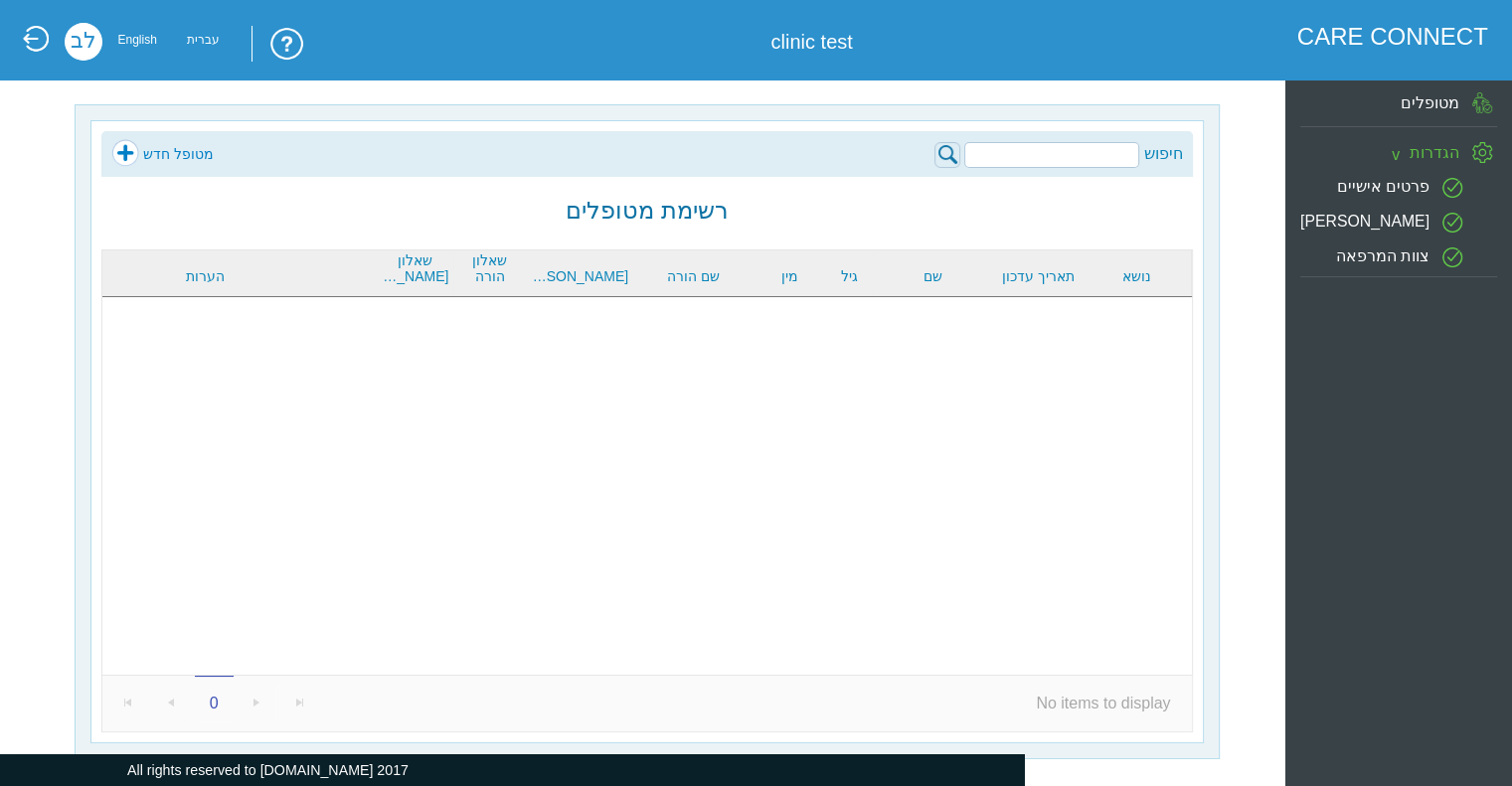
scroll to position [1, 0]
click at [25, 47] on link at bounding box center [35, 39] width 30 height 28
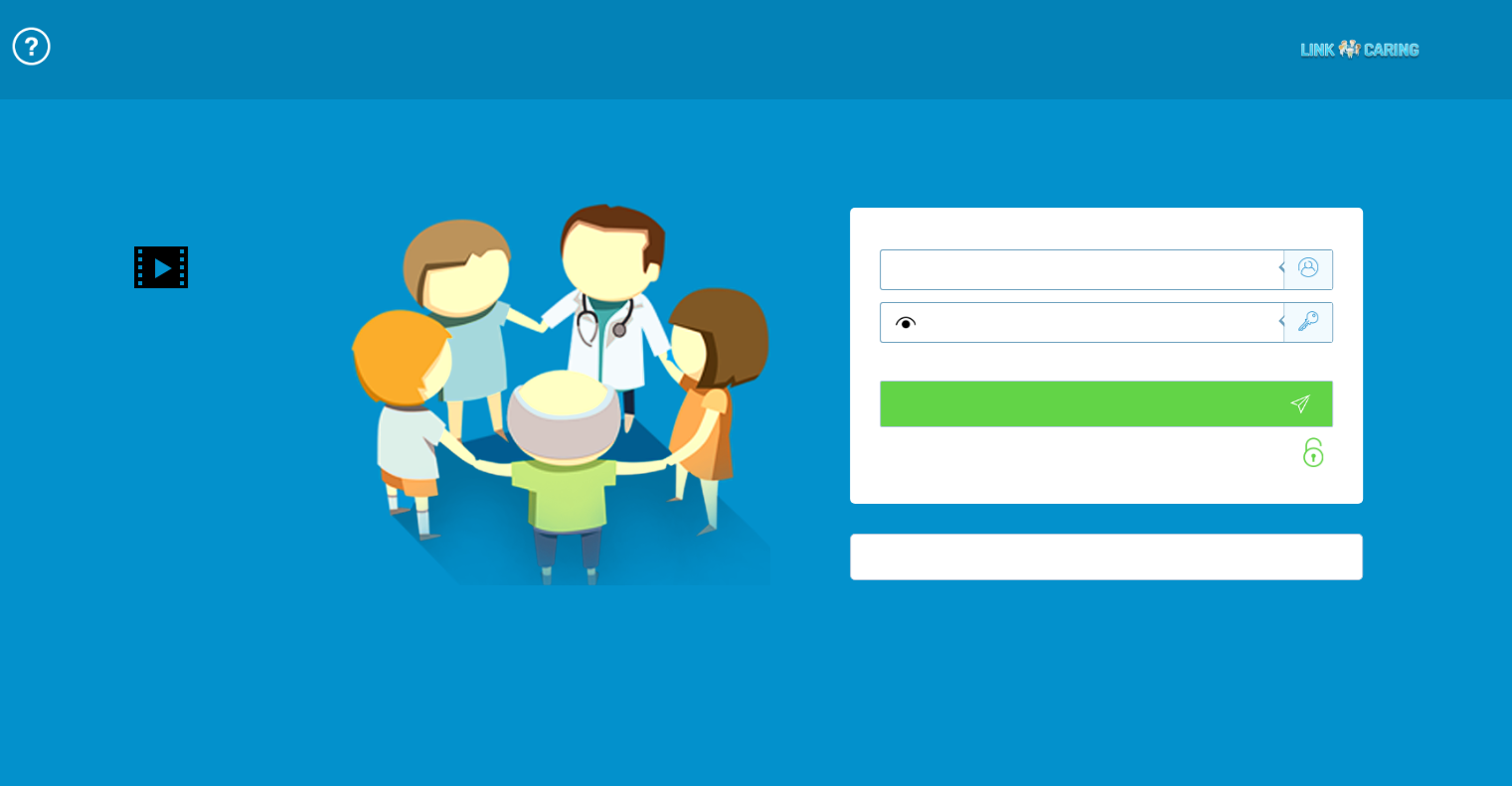
type input "התחבר עכשיו"
type input "עדיין לא? צור חשבון!"
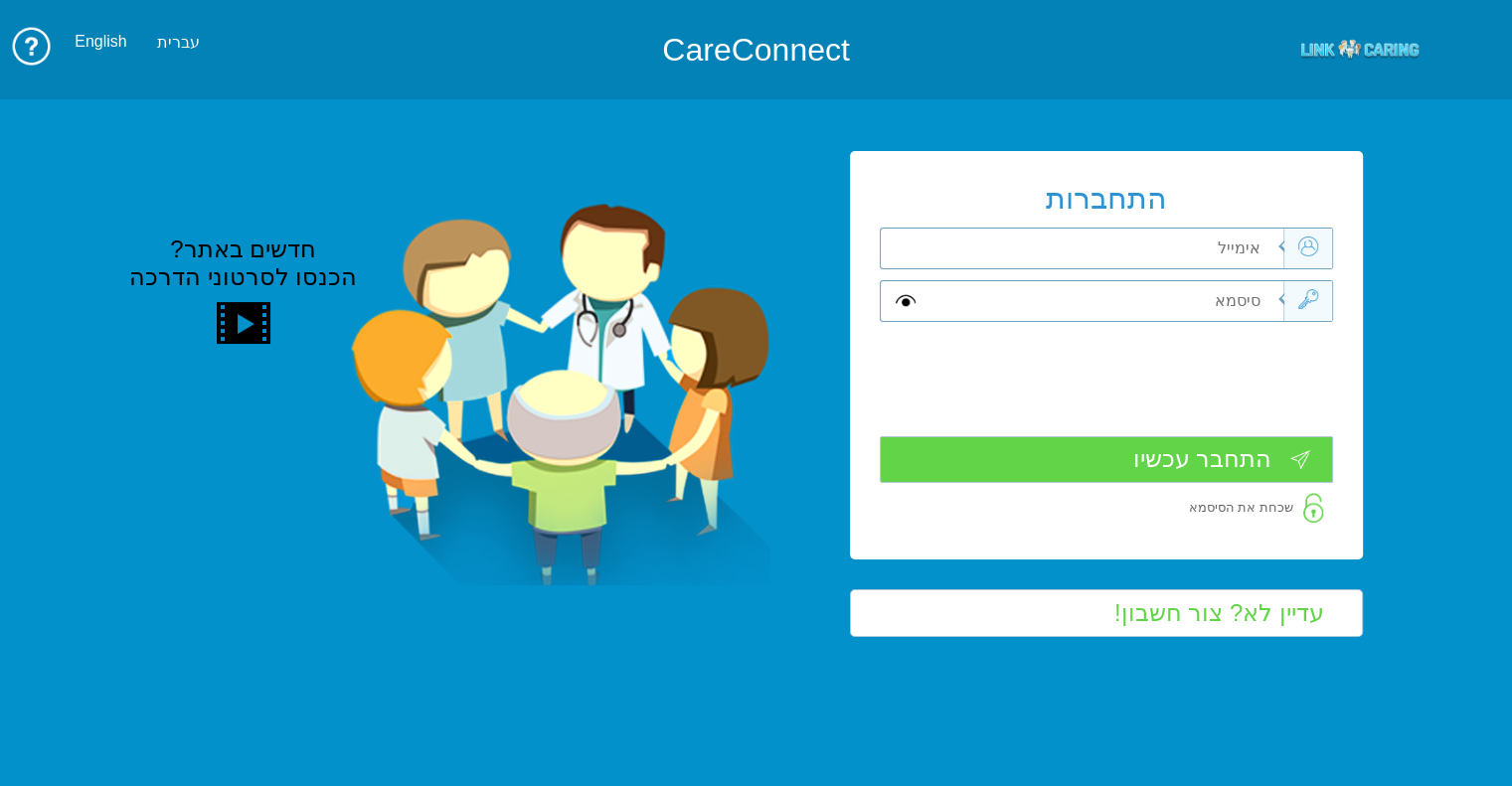
click at [221, 329] on img at bounding box center [243, 323] width 64 height 64
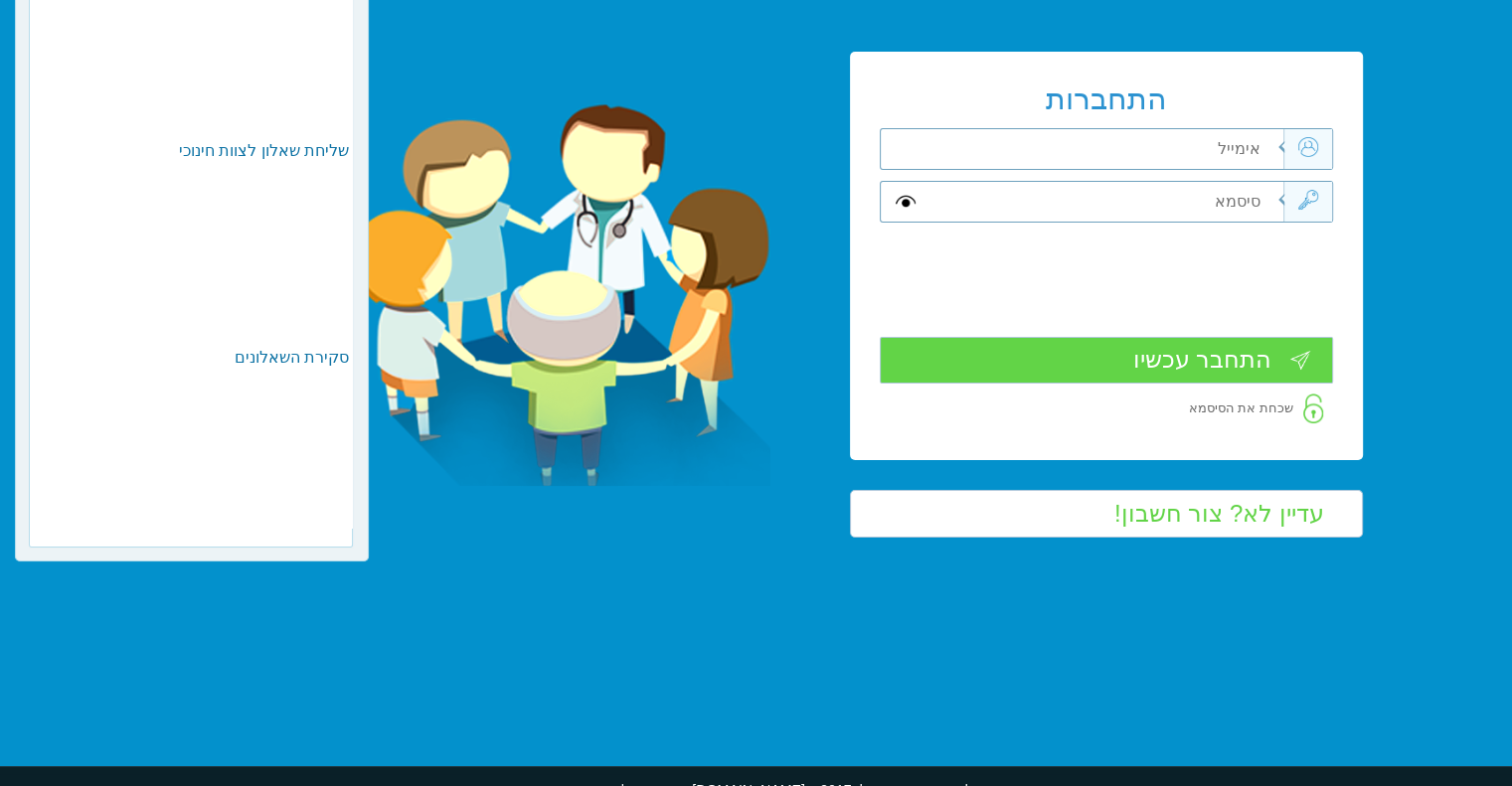
scroll to position [480, 0]
click at [1132, 143] on input "text" at bounding box center [1103, 149] width 358 height 40
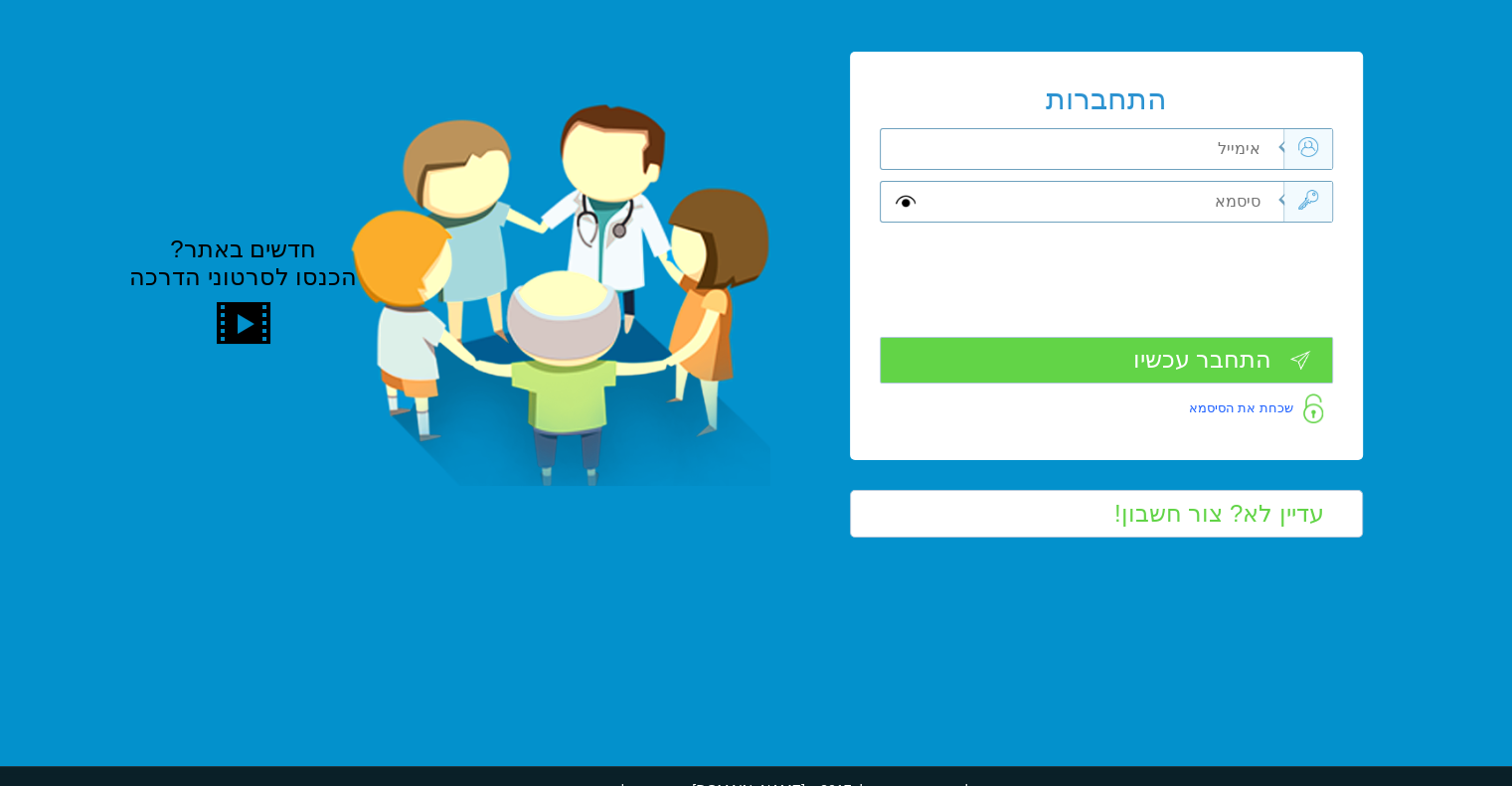
click at [1241, 416] on link "שכחת את הסיסמא" at bounding box center [1261, 408] width 145 height 30
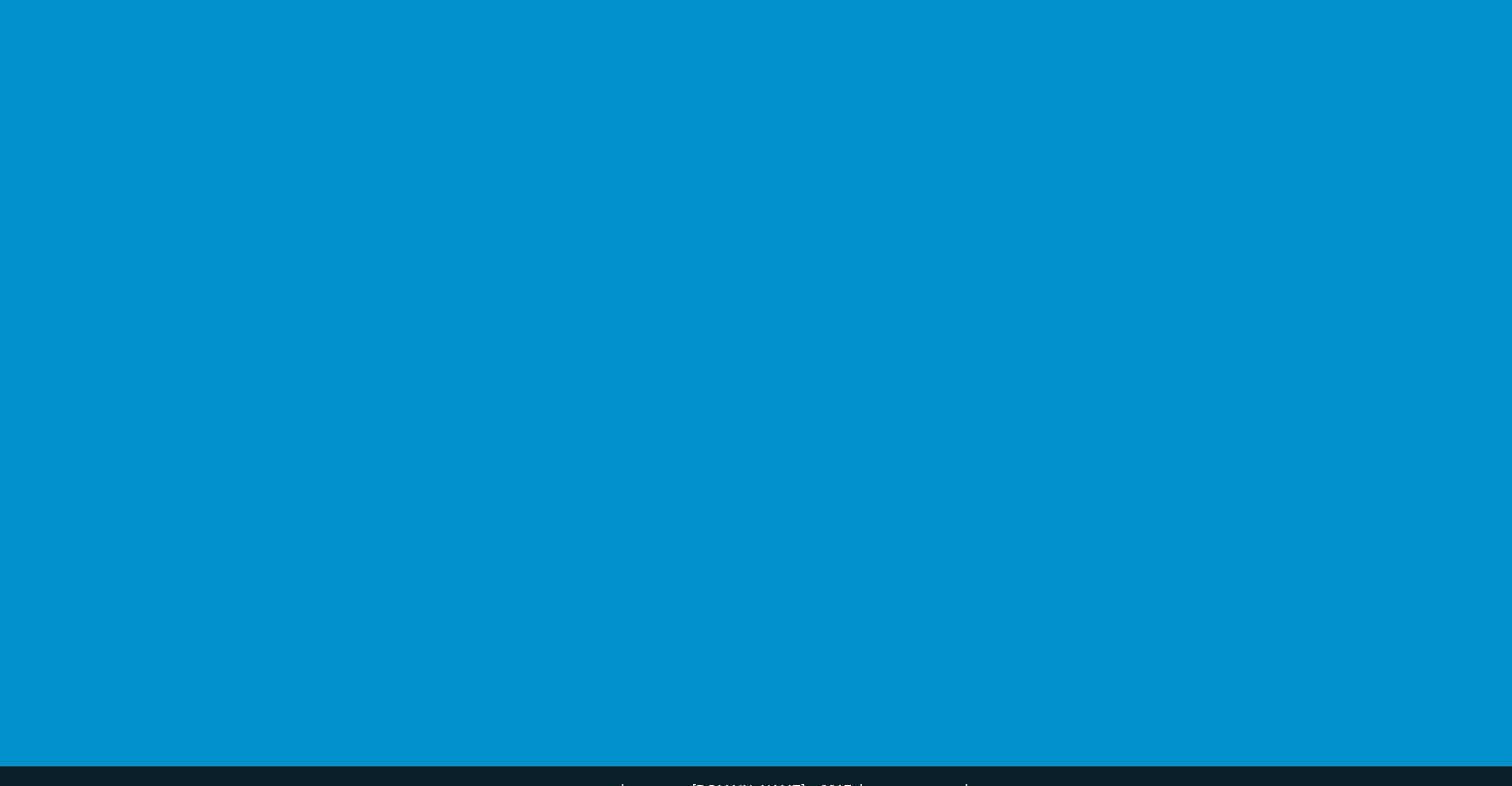
click at [1244, 396] on link "שכחת את הסיסמא" at bounding box center [1261, 408] width 145 height 30
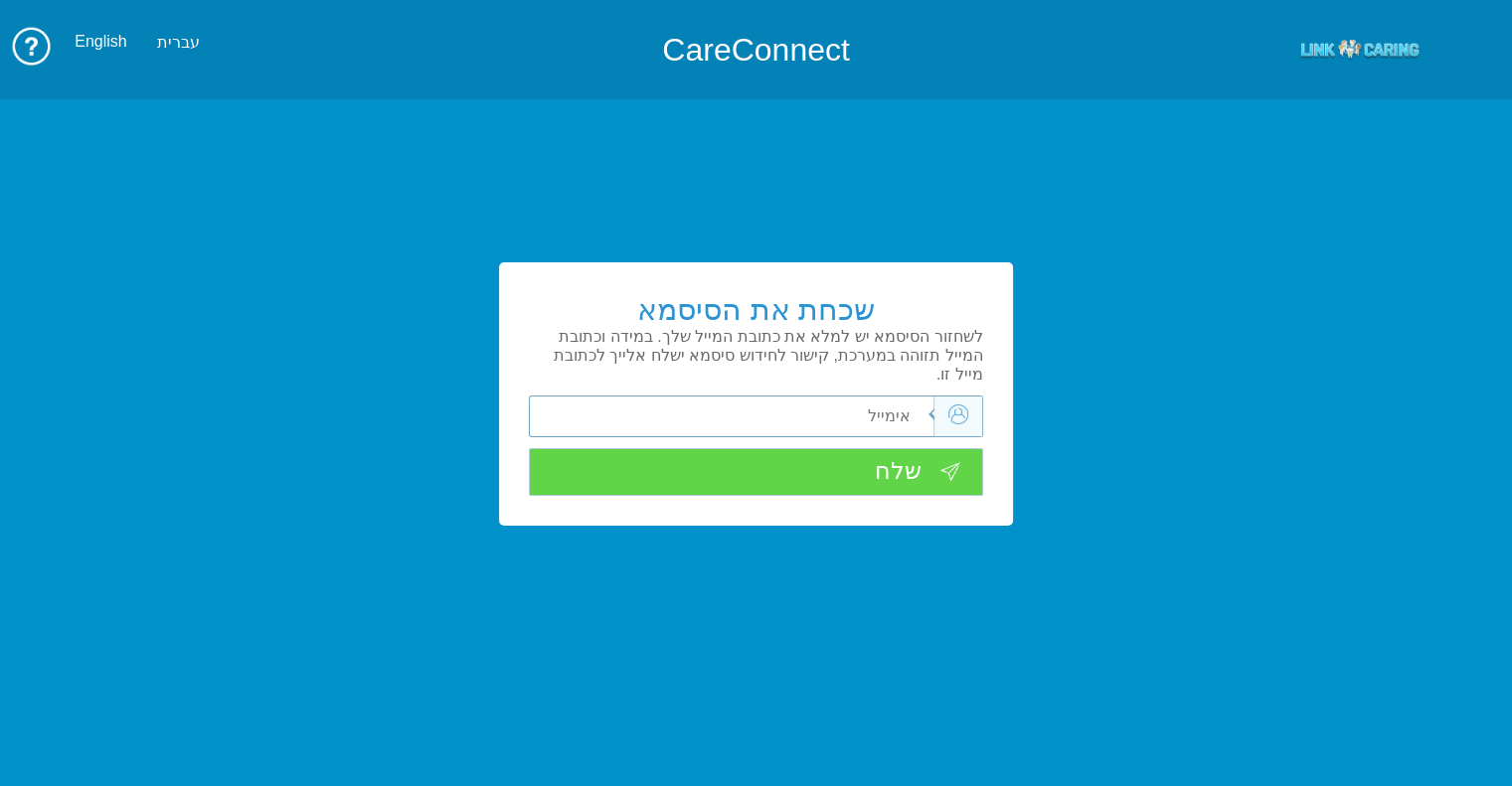
click at [759, 396] on input "text" at bounding box center [754, 416] width 358 height 40
type input "ך"
type input "[PERSON_NAME][EMAIL_ADDRESS][DOMAIN_NAME]"
click at [751, 452] on input "שלח" at bounding box center [756, 471] width 454 height 47
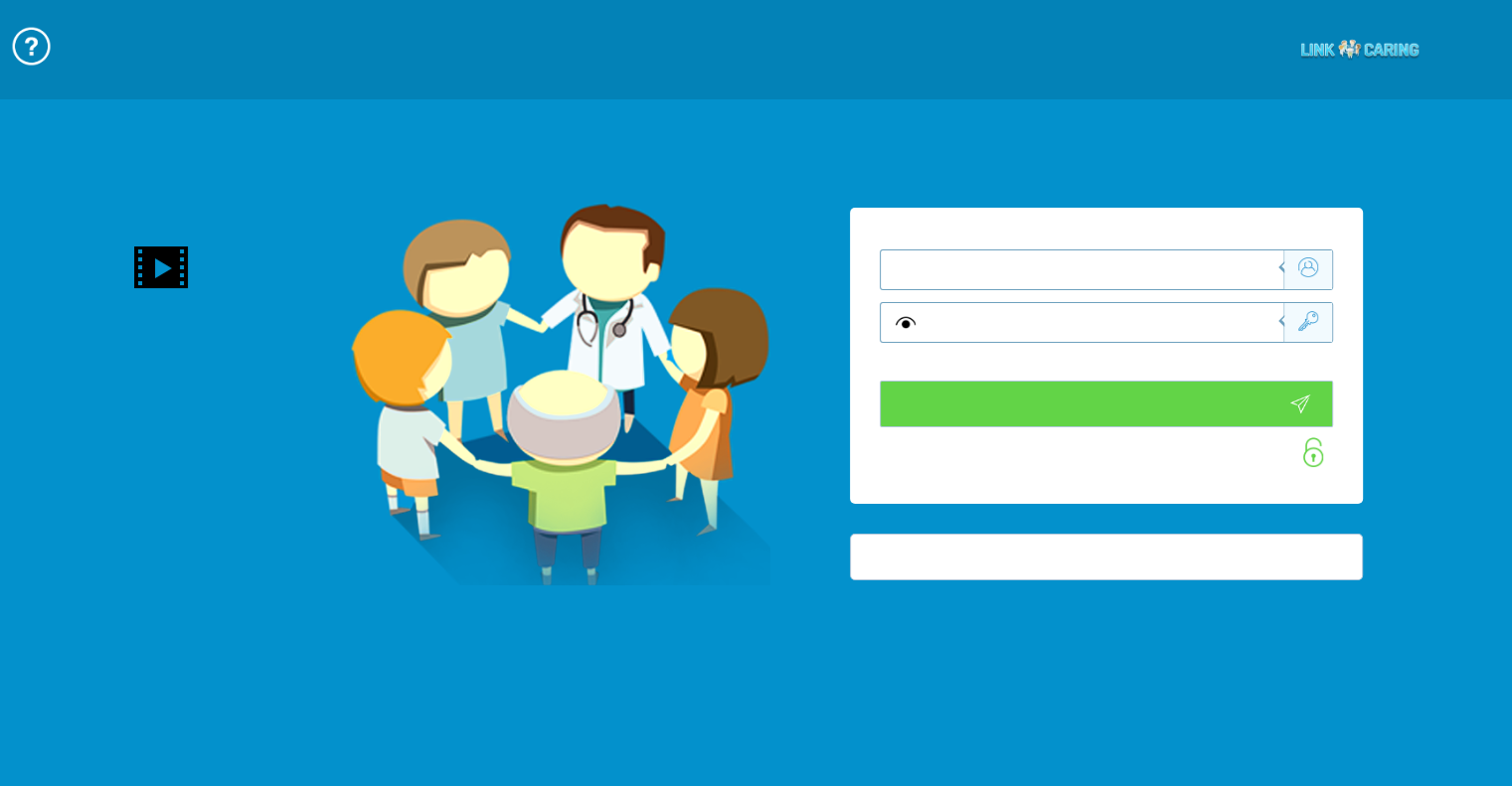
type input "התחבר עכשיו"
type input "עדיין לא? צור חשבון!"
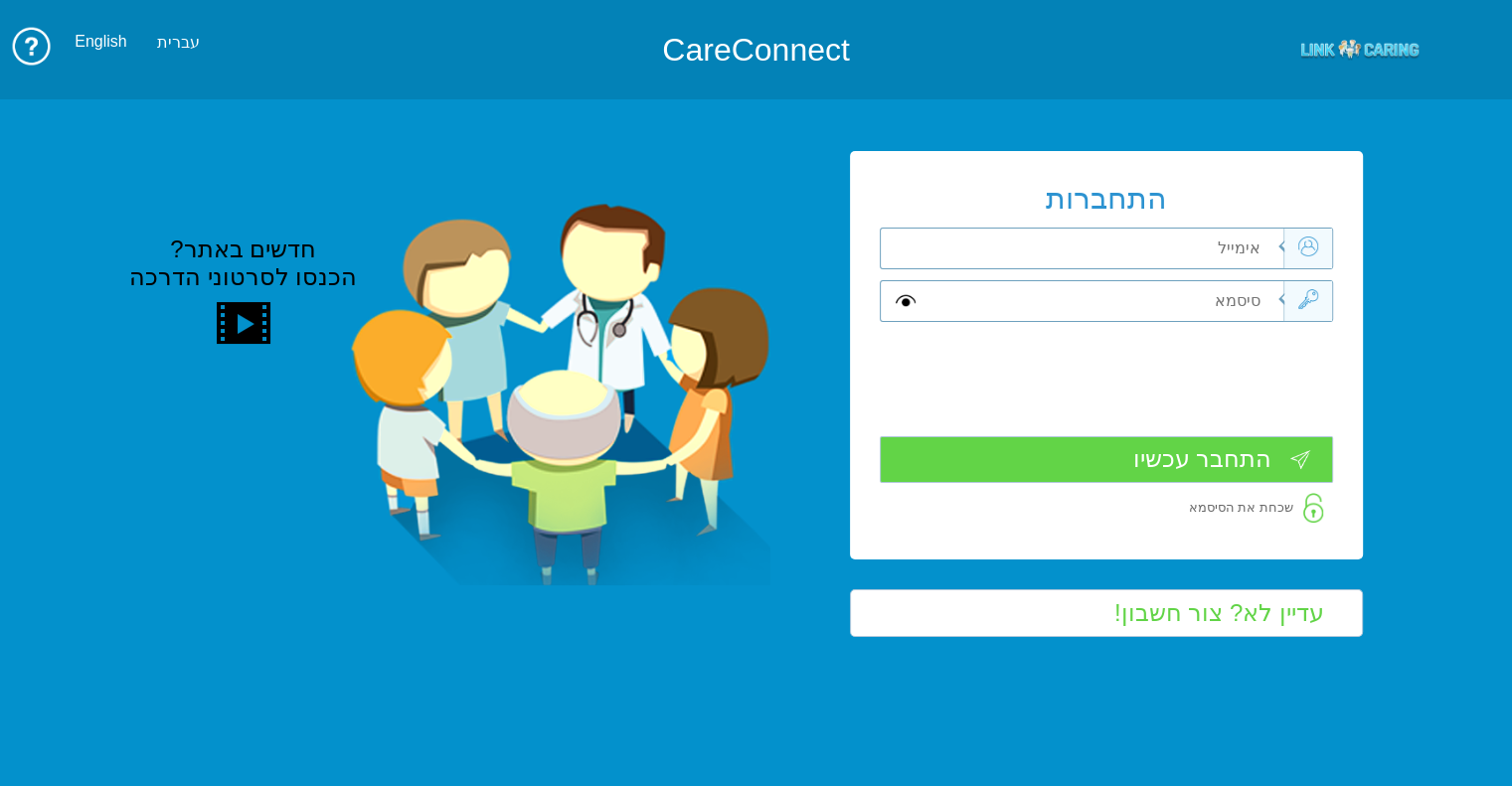
click at [1109, 257] on input "text" at bounding box center [1103, 248] width 358 height 40
type input "[EMAIL_ADDRESS][DOMAIN_NAME]"
click at [1108, 306] on input "text" at bounding box center [1103, 301] width 358 height 40
type input "A"
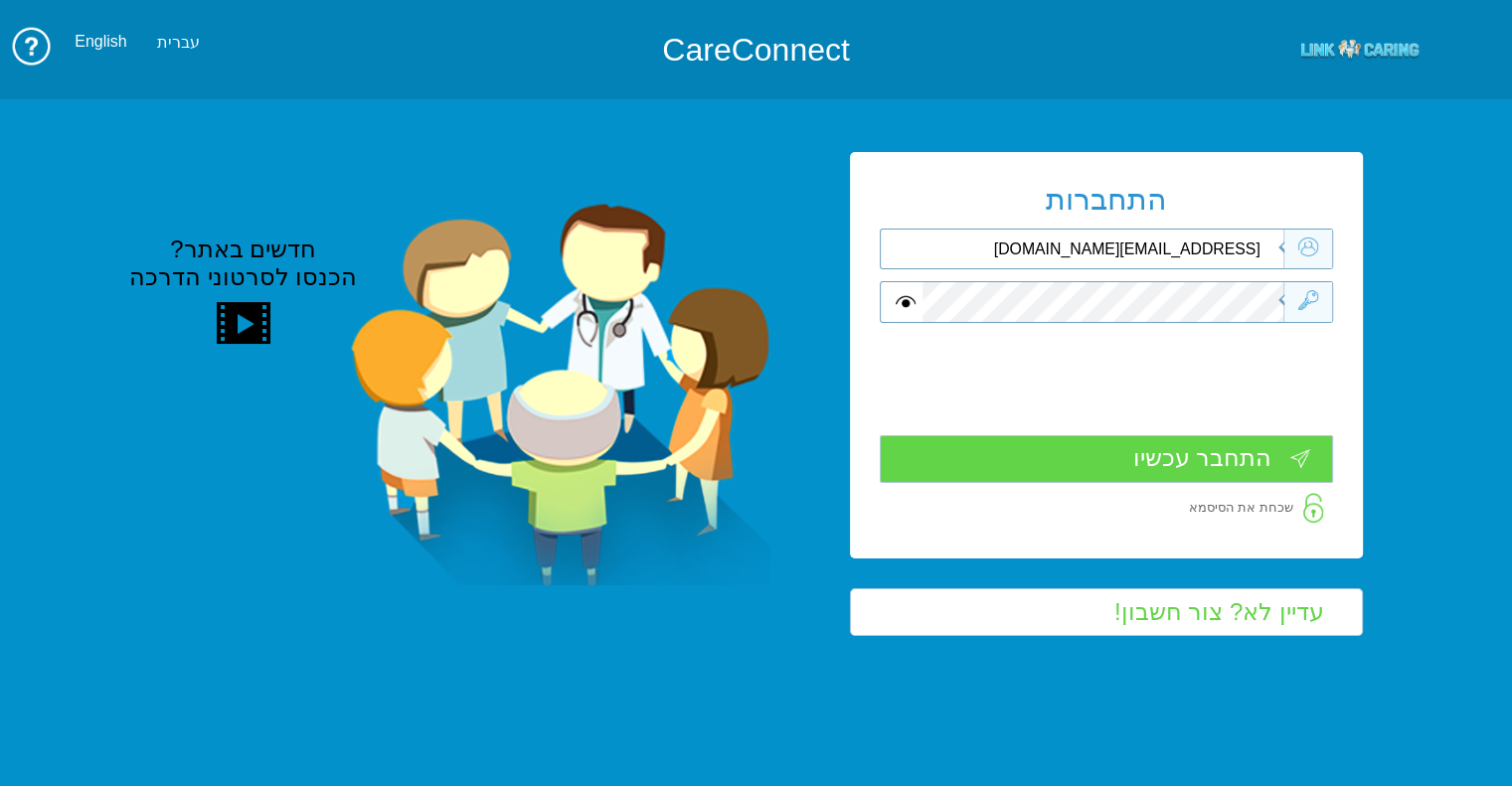
click at [1185, 441] on input "התחבר עכשיו" at bounding box center [1106, 458] width 454 height 47
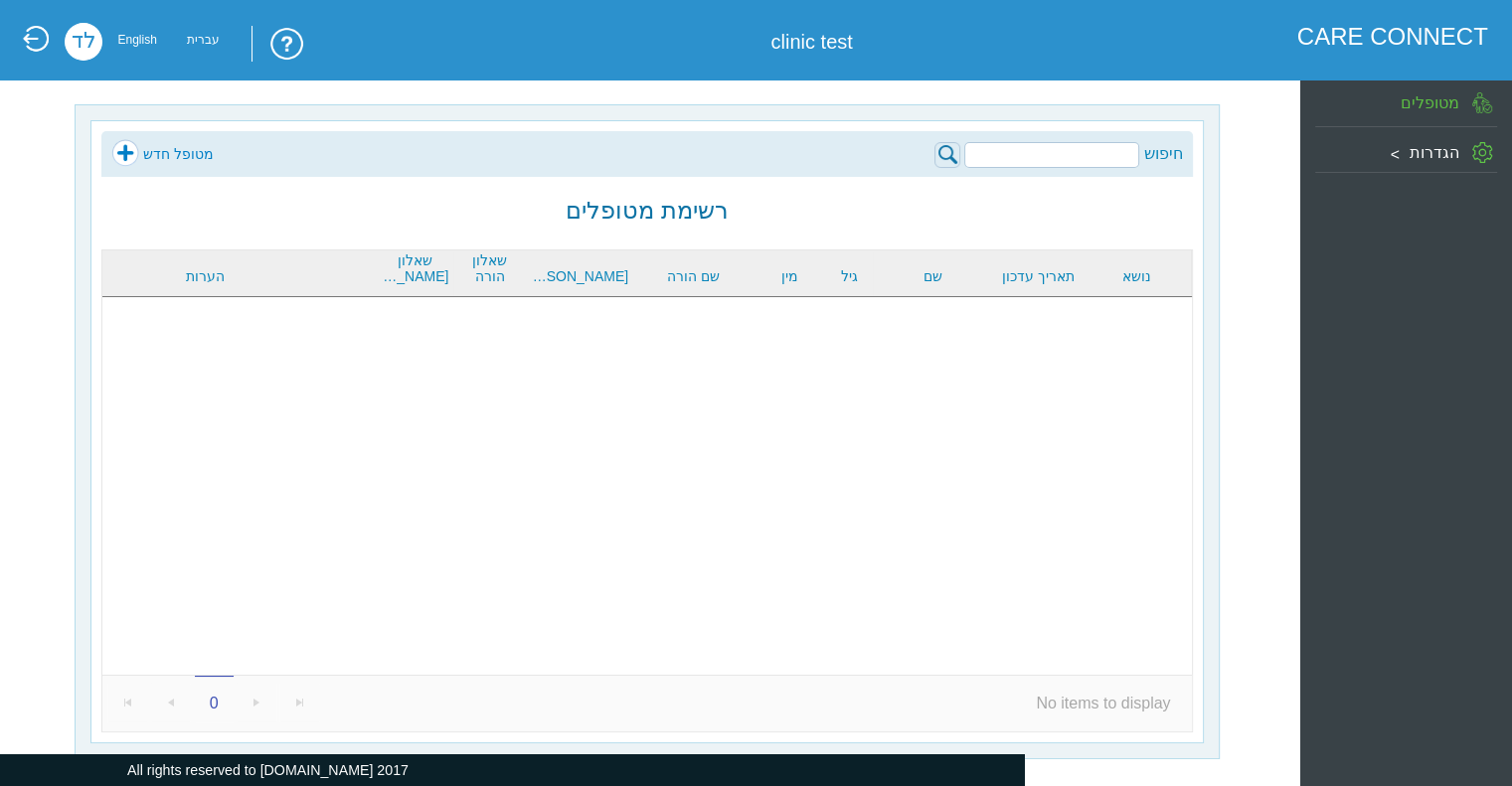
click at [135, 151] on link "מטופל חדש" at bounding box center [162, 154] width 103 height 30
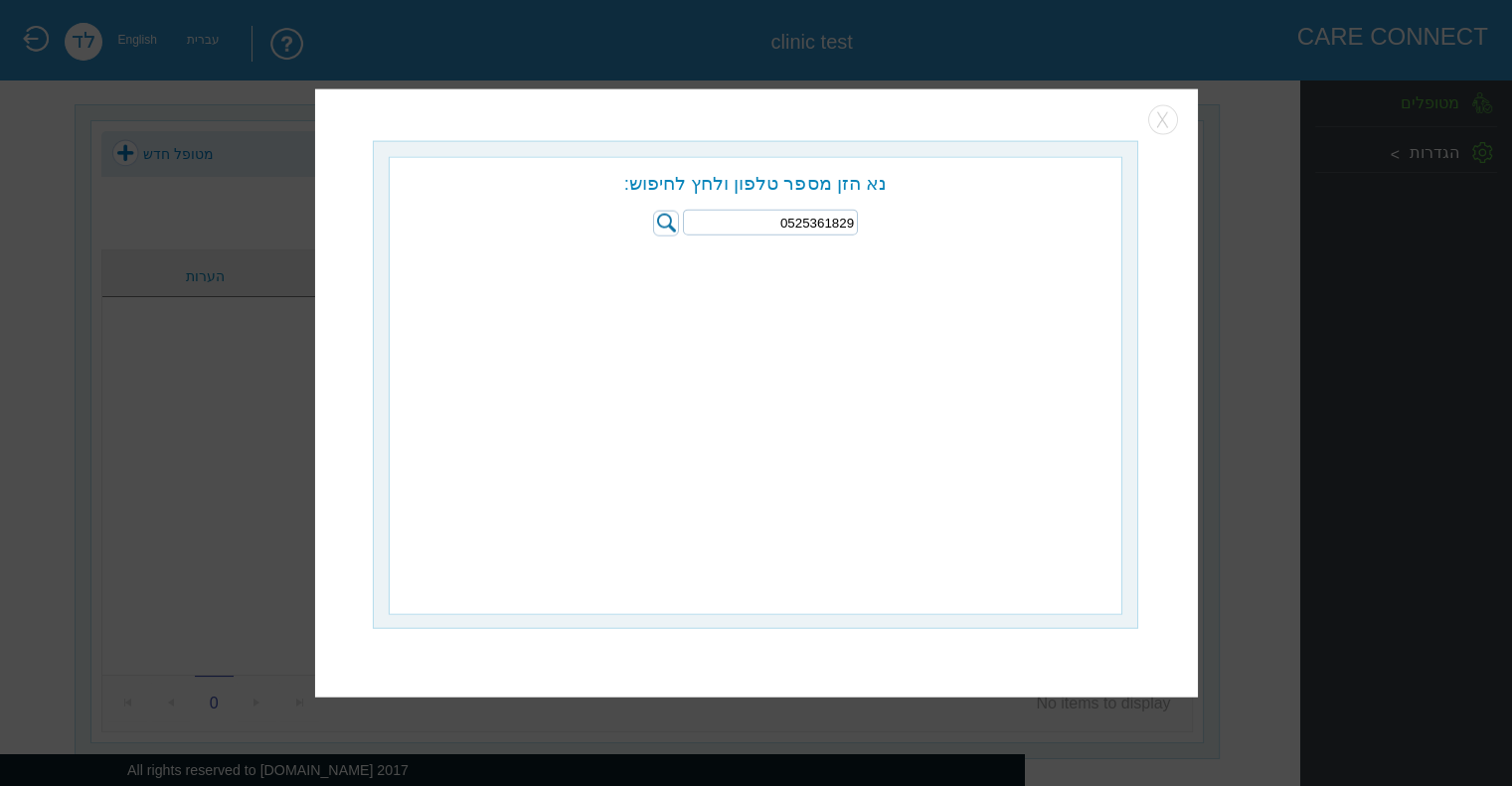
type input "0525361829"
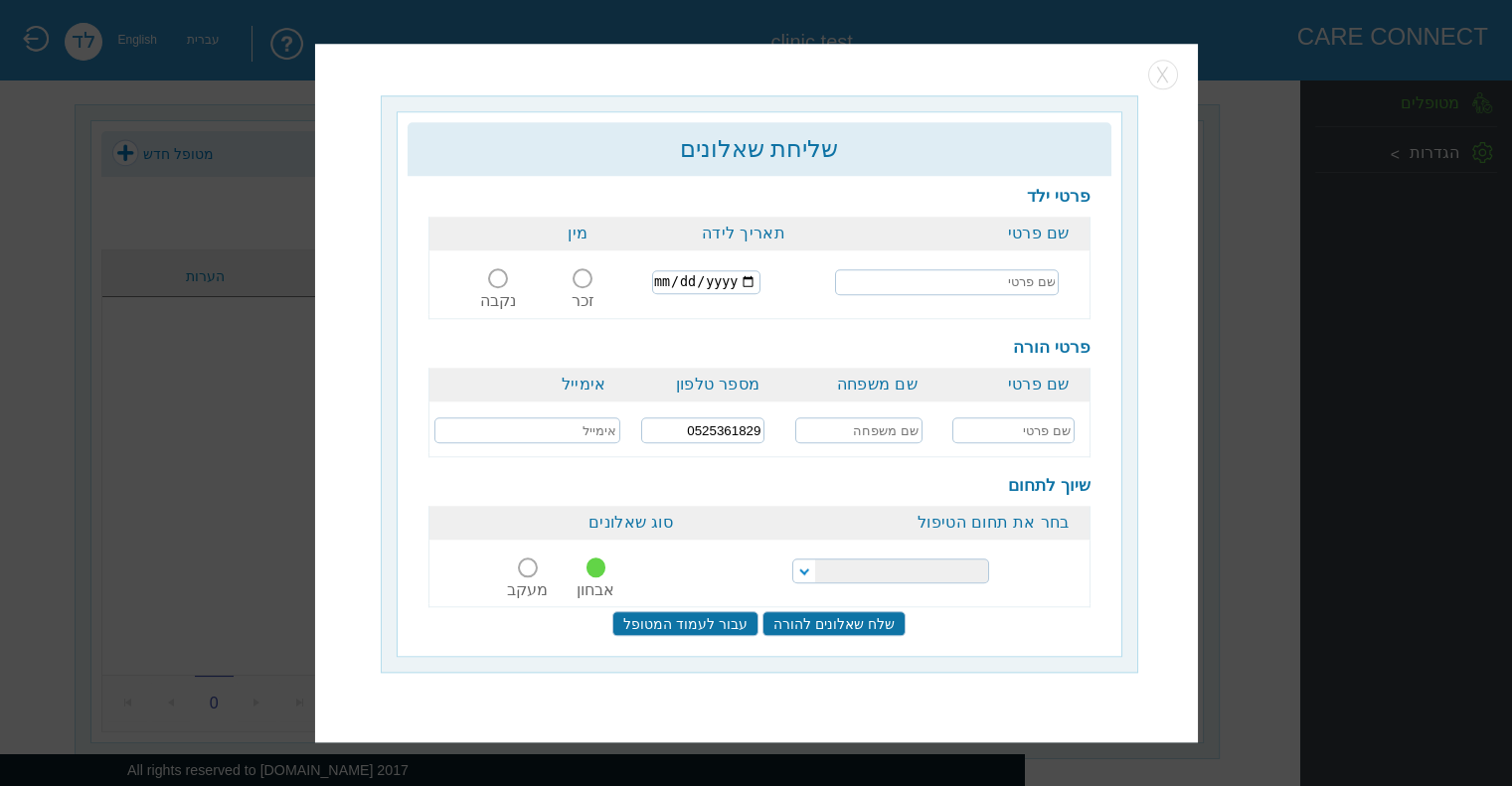
click at [917, 293] on input "text" at bounding box center [947, 282] width 223 height 26
type input "b"
type input "[PERSON_NAME]"
click at [657, 280] on input "date" at bounding box center [706, 282] width 109 height 24
click at [662, 283] on input "date" at bounding box center [706, 282] width 109 height 24
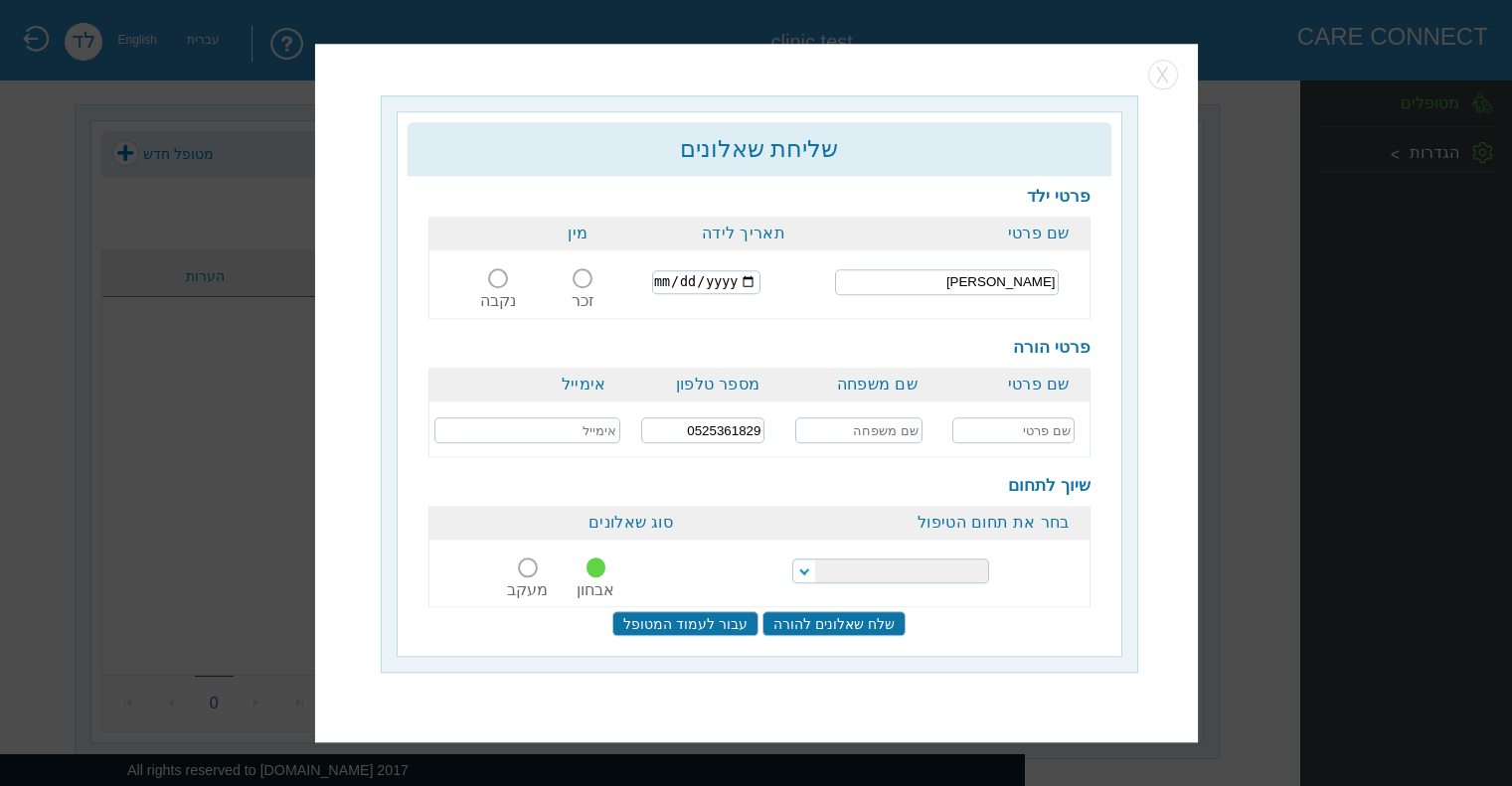
click at [744, 287] on input "date" at bounding box center [706, 282] width 109 height 24
type input "[DATE]"
click at [497, 281] on span at bounding box center [498, 278] width 20 height 20
click at [497, 290] on input "נקבה" at bounding box center [499, 290] width 47 height 0
click at [983, 424] on input "text" at bounding box center [1013, 431] width 123 height 26
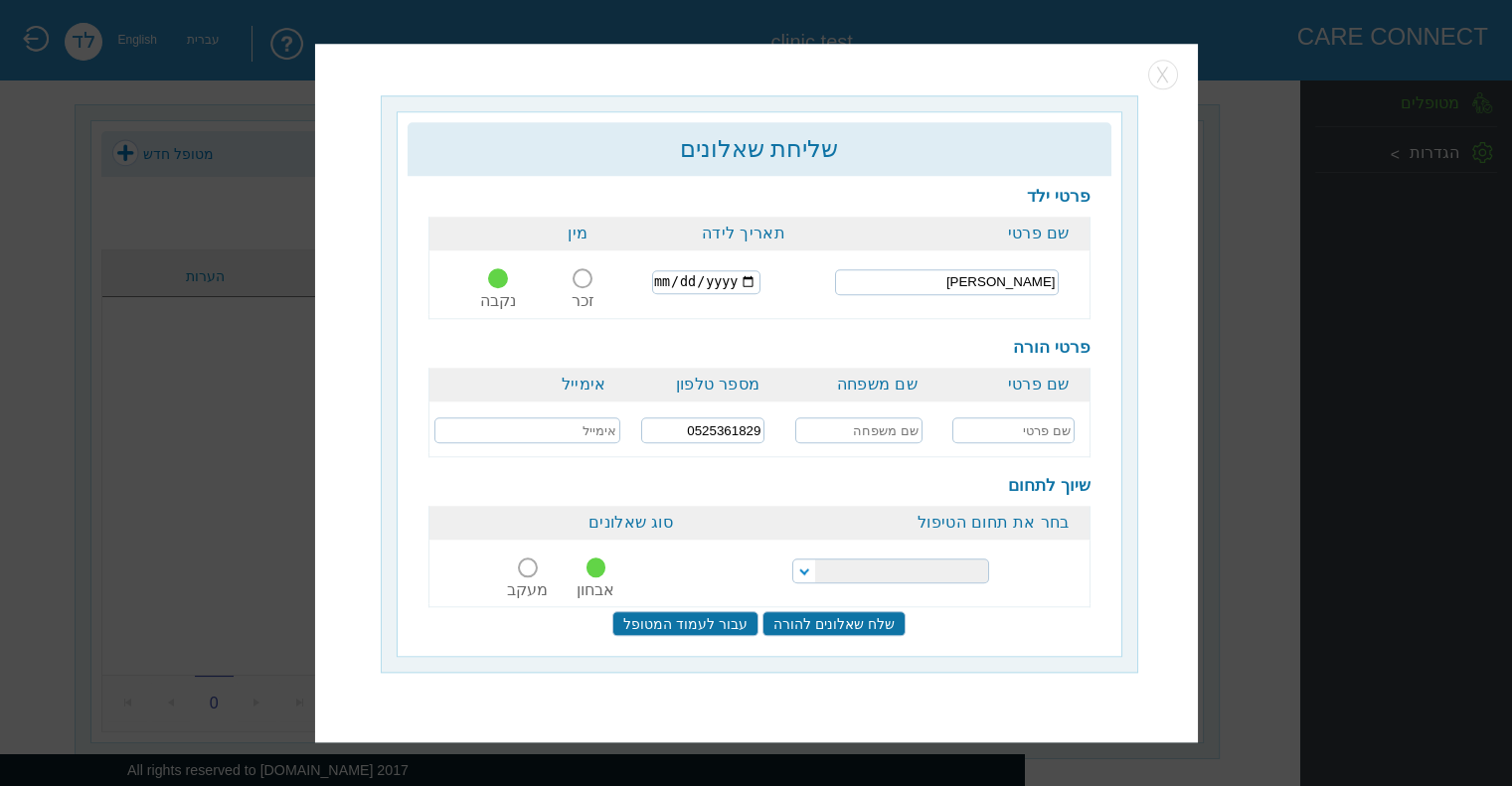
click at [982, 424] on input "text" at bounding box center [1013, 431] width 123 height 26
type input "[PERSON_NAME] טסט"
click at [858, 426] on input "text" at bounding box center [859, 431] width 128 height 26
type input "ליבת ניסיוןtest777"
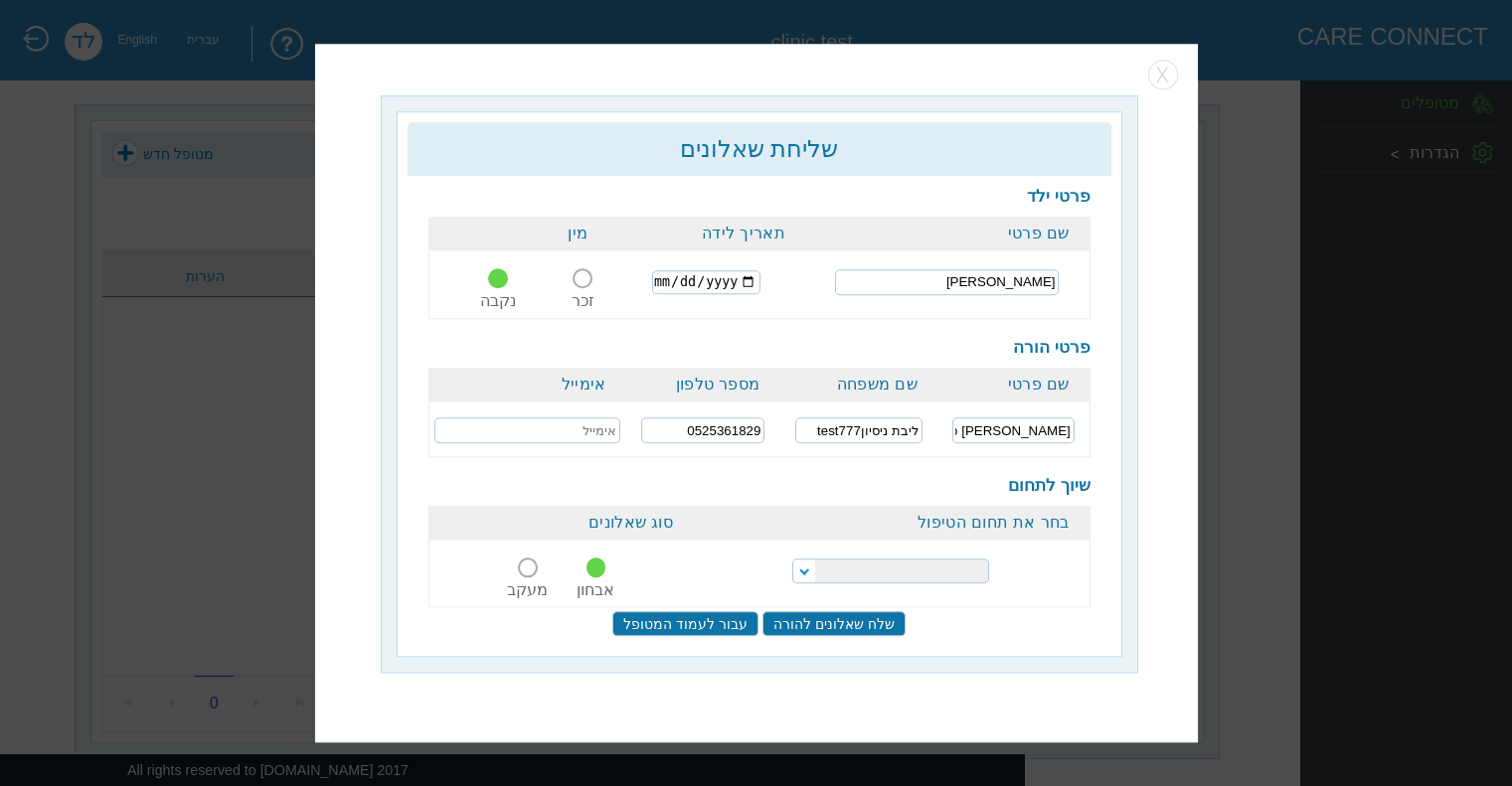
drag, startPoint x: 592, startPoint y: 427, endPoint x: 583, endPoint y: 433, distance: 10.8
click at [584, 432] on input "text" at bounding box center [527, 431] width 185 height 26
type input "lib@"
click at [899, 569] on select "התפתחות הילד התפתחות ותקשורת" at bounding box center [890, 571] width 196 height 25
select select "18"
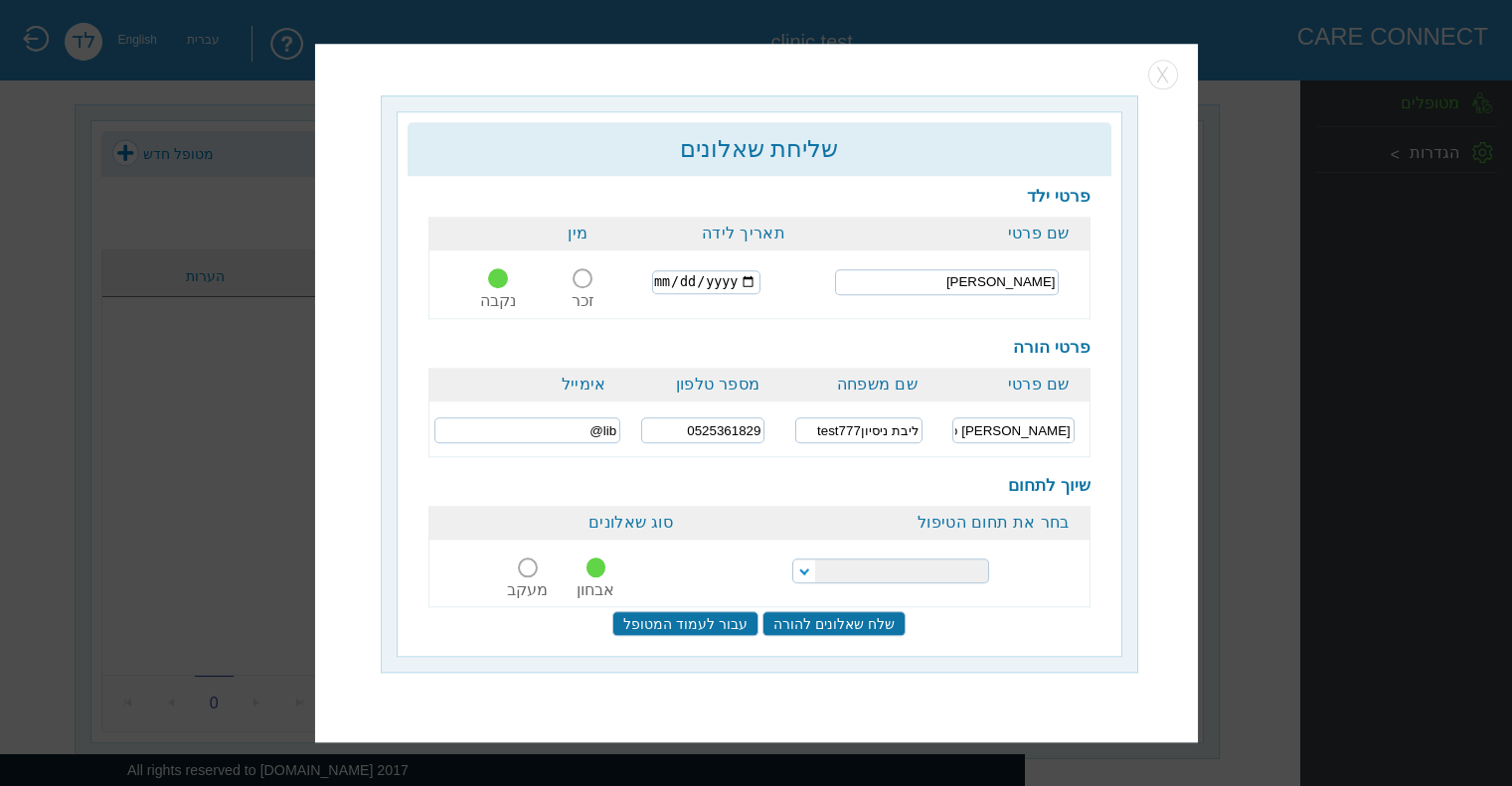
click at [792, 559] on select "התפתחות הילד התפתחות ותקשורת" at bounding box center [890, 571] width 196 height 25
click at [848, 625] on input "שלח שאלונים להורה" at bounding box center [834, 624] width 144 height 25
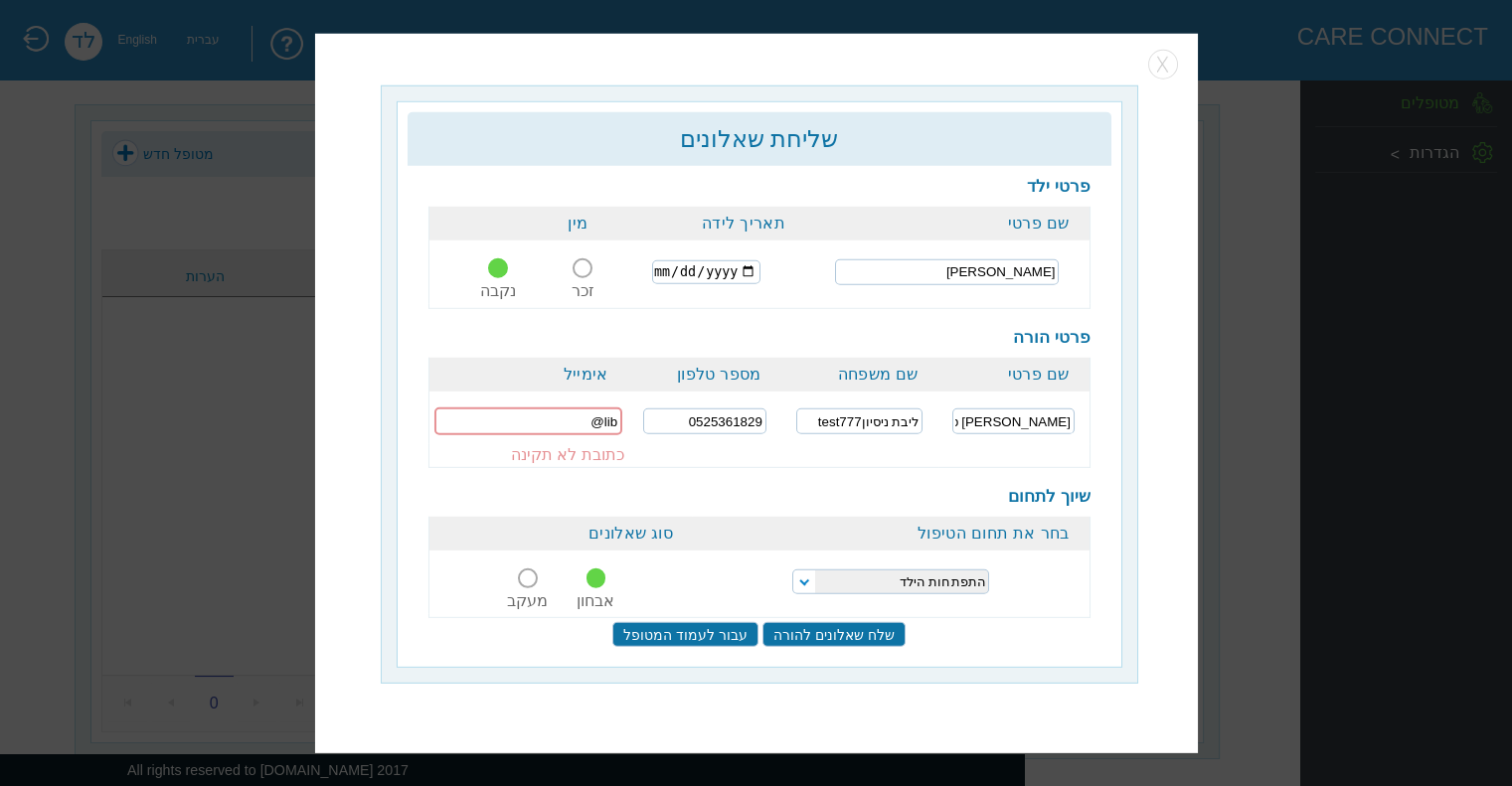
click at [579, 422] on input "lib@" at bounding box center [528, 421] width 187 height 28
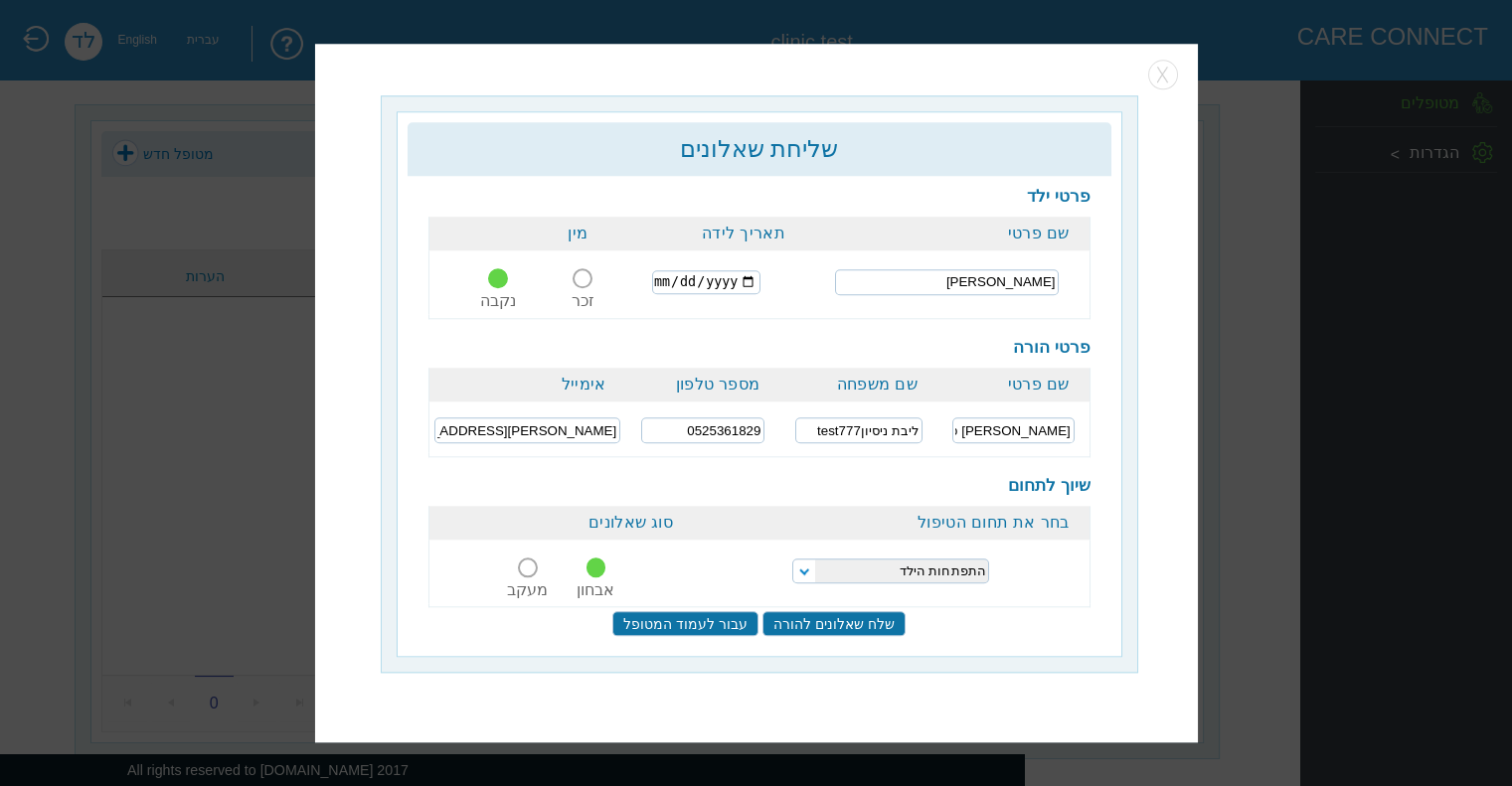
type input "[PERSON_NAME][EMAIL_ADDRESS][DOMAIN_NAME]"
click at [839, 624] on input "שלח שאלונים להורה" at bounding box center [834, 624] width 144 height 25
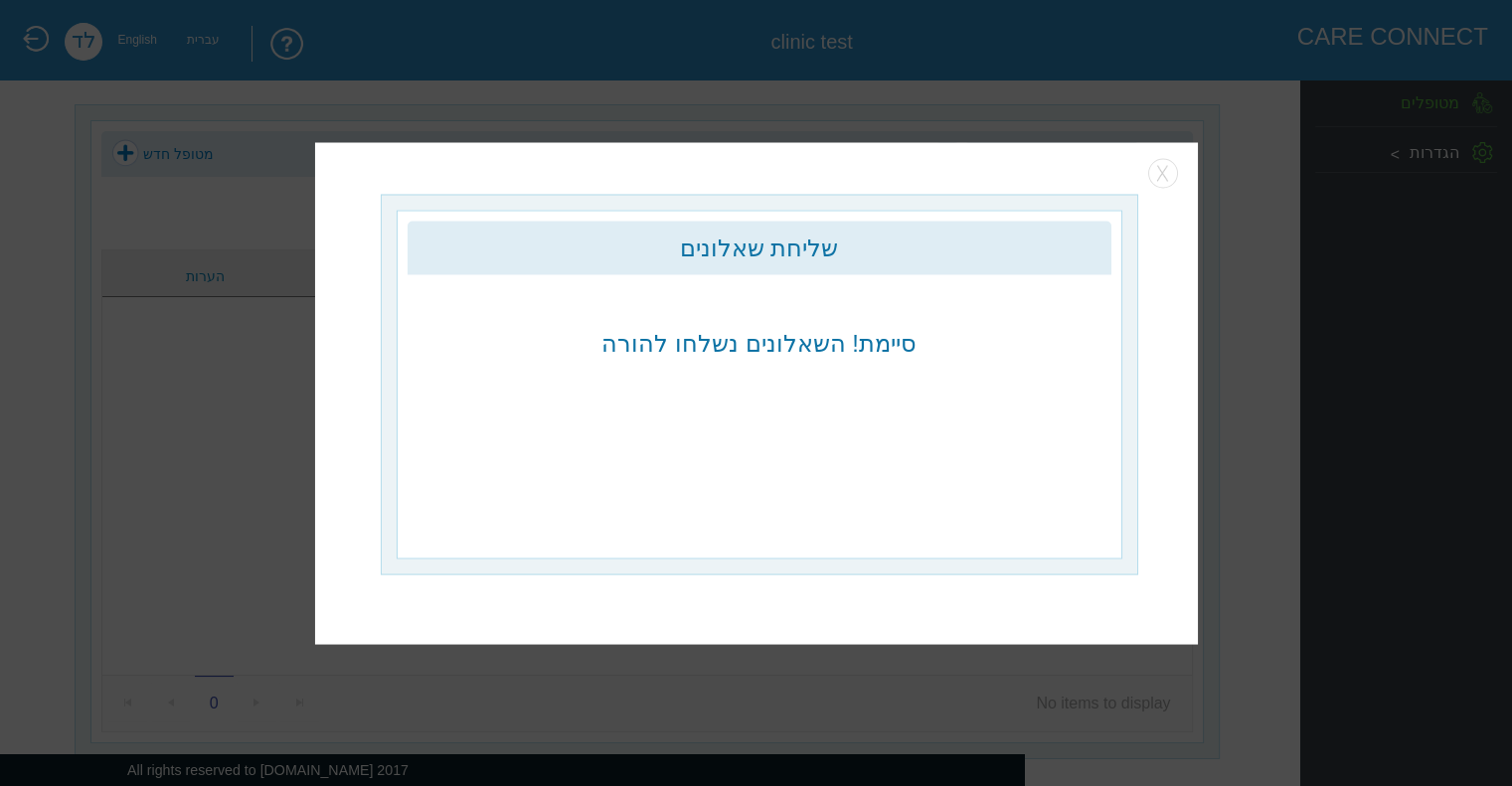
click at [773, 302] on div "שליחת שאלונים כדאי למלא את הפרטים החסרים כדי להשלים את יצירת המטופל. פרטי ילד ש…" at bounding box center [759, 288] width 704 height 136
click at [1165, 180] on button "button" at bounding box center [1163, 174] width 30 height 30
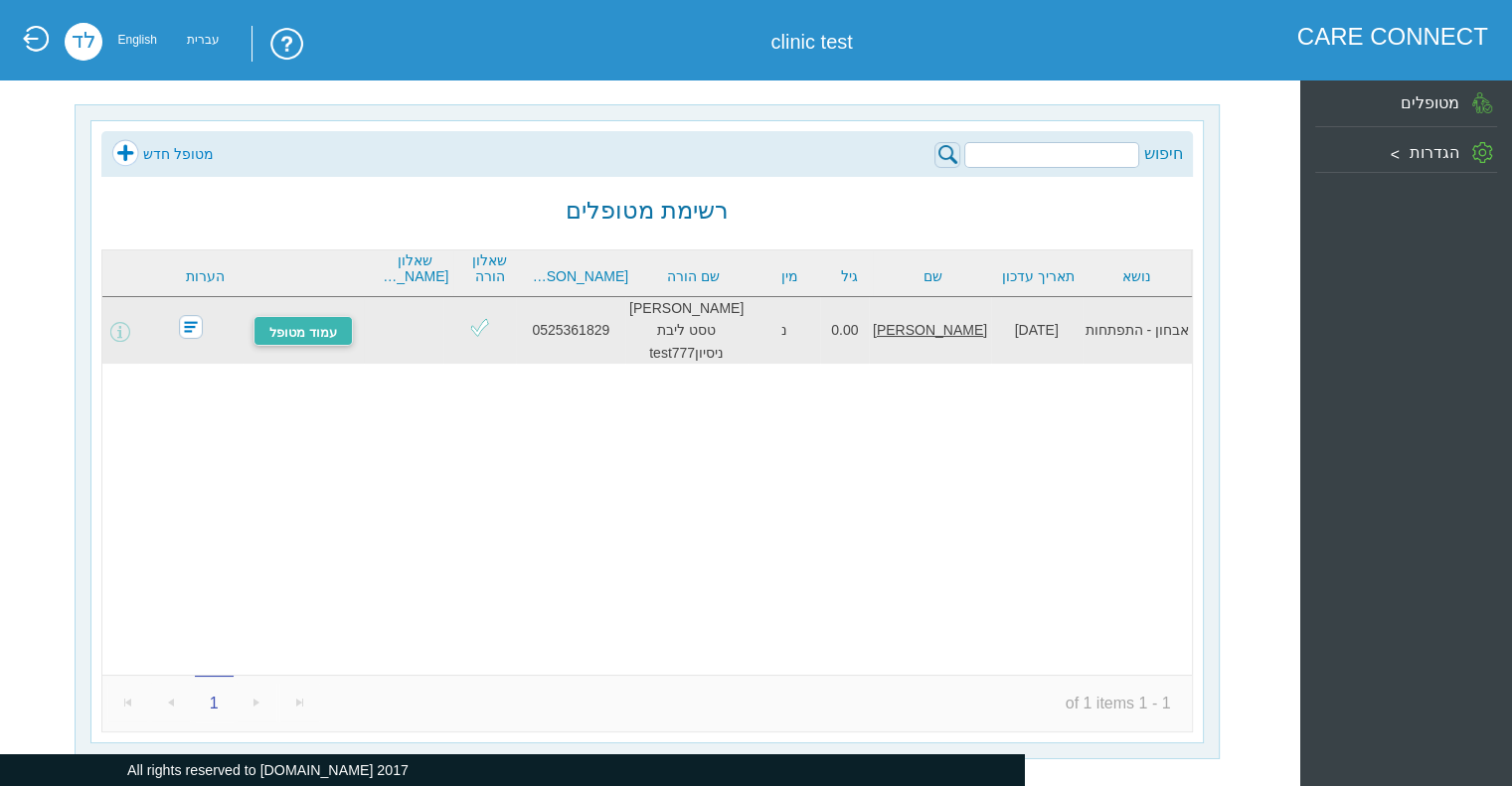
click at [300, 329] on link "עמוד מטופל" at bounding box center [303, 331] width 100 height 30
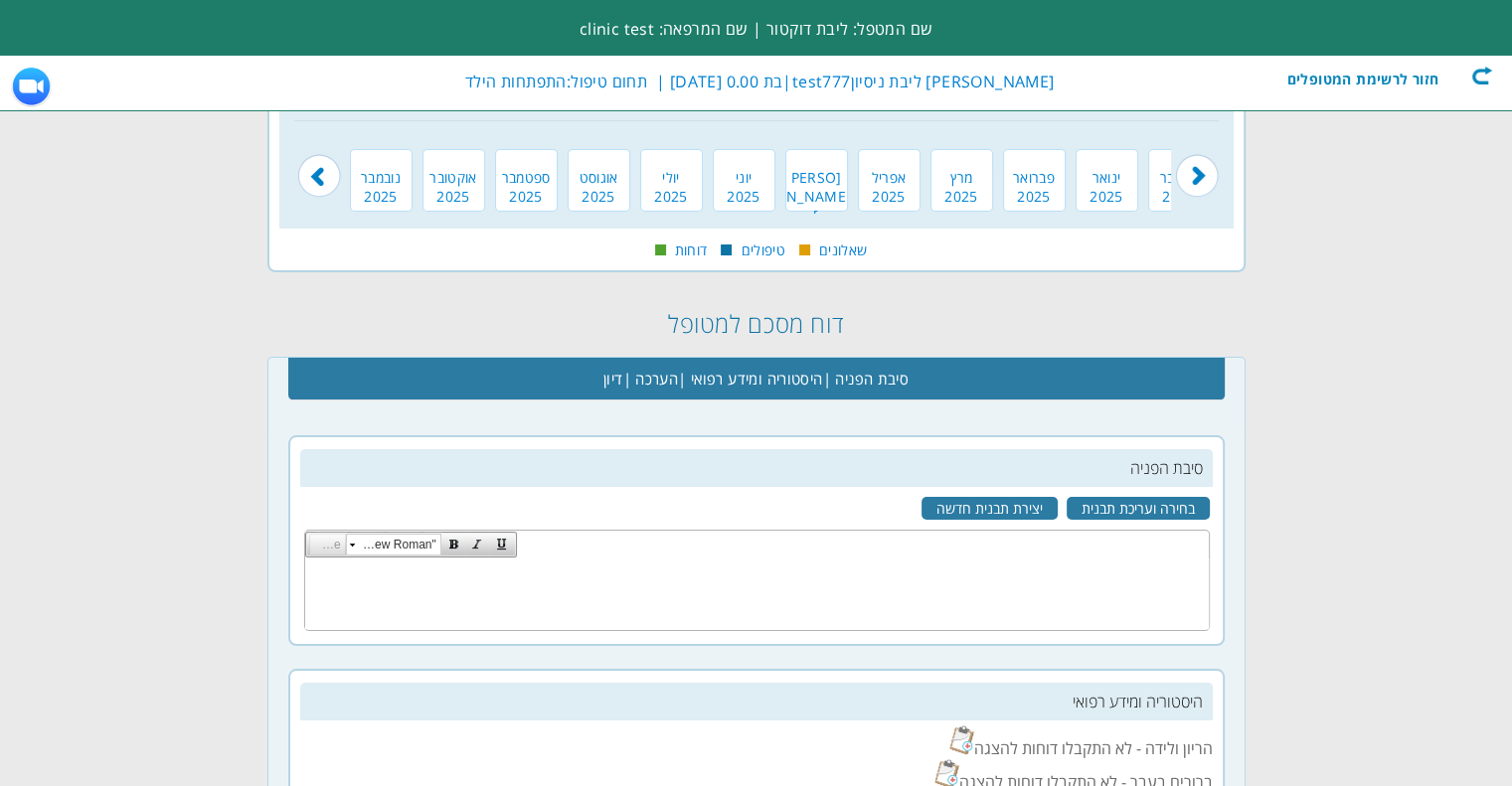
scroll to position [198, 0]
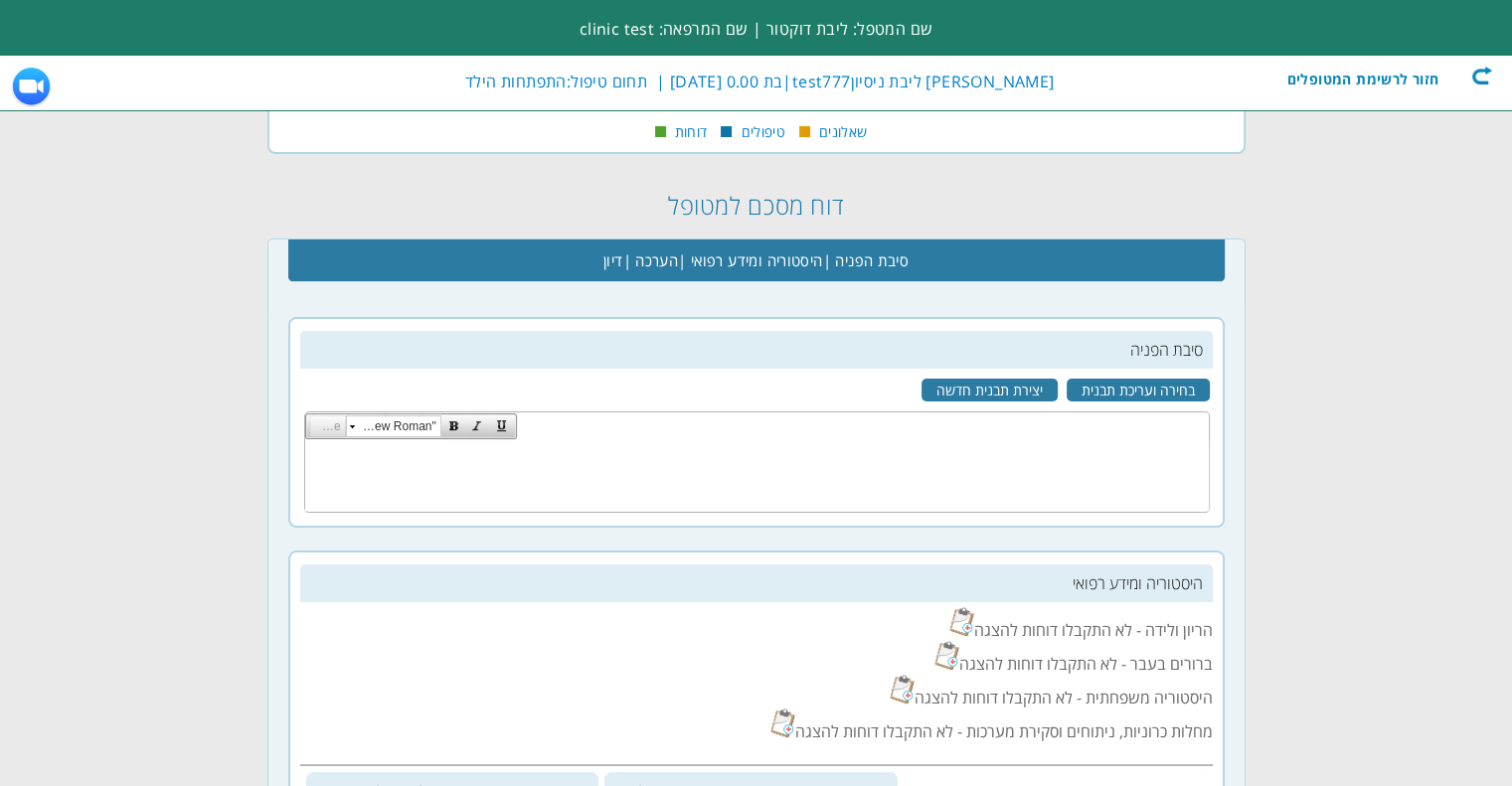
click at [1009, 426] on td "Size "Times New Roman"" at bounding box center [756, 426] width 904 height 27
click at [966, 622] on img at bounding box center [961, 621] width 25 height 29
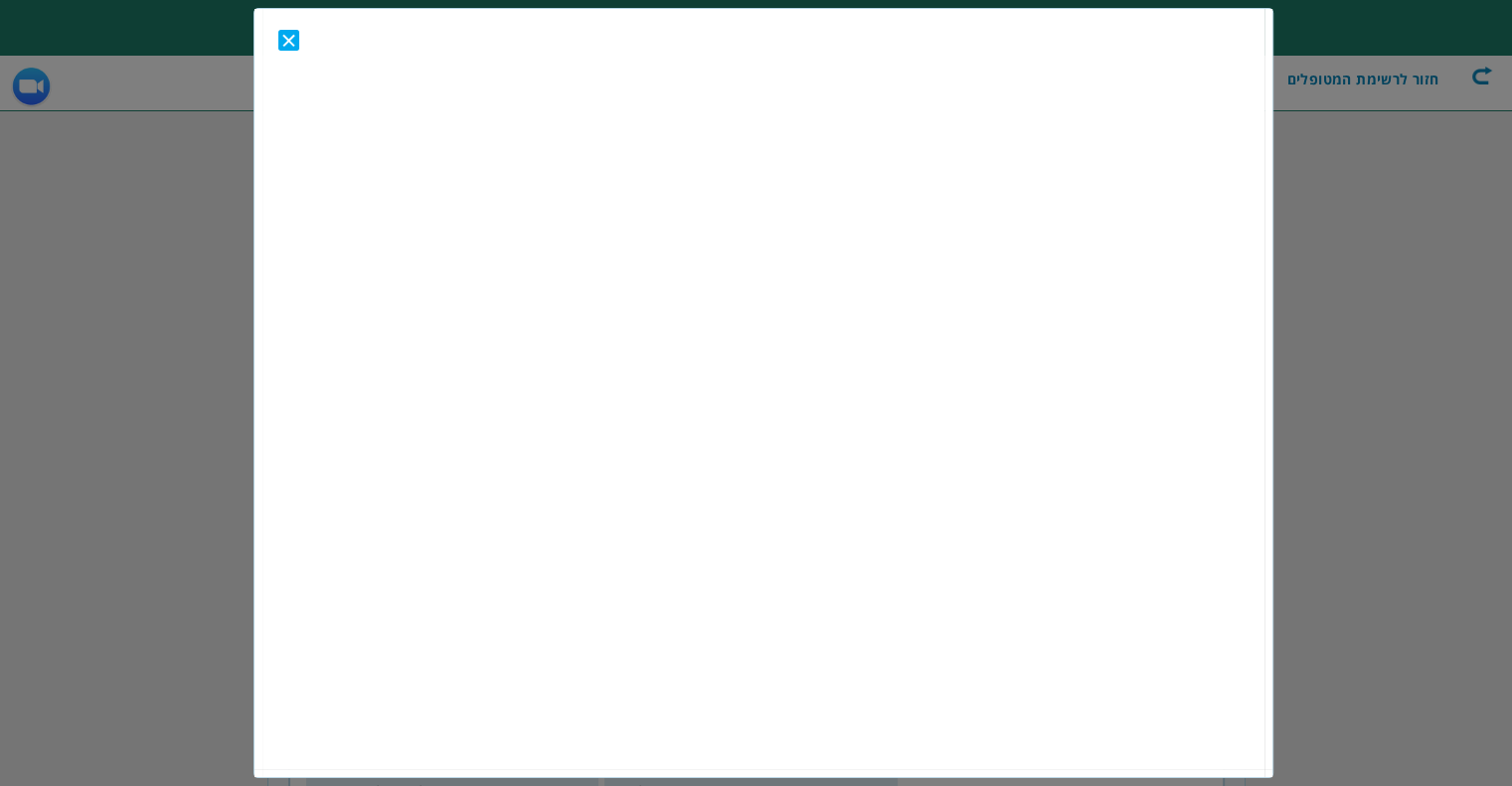
scroll to position [0, 0]
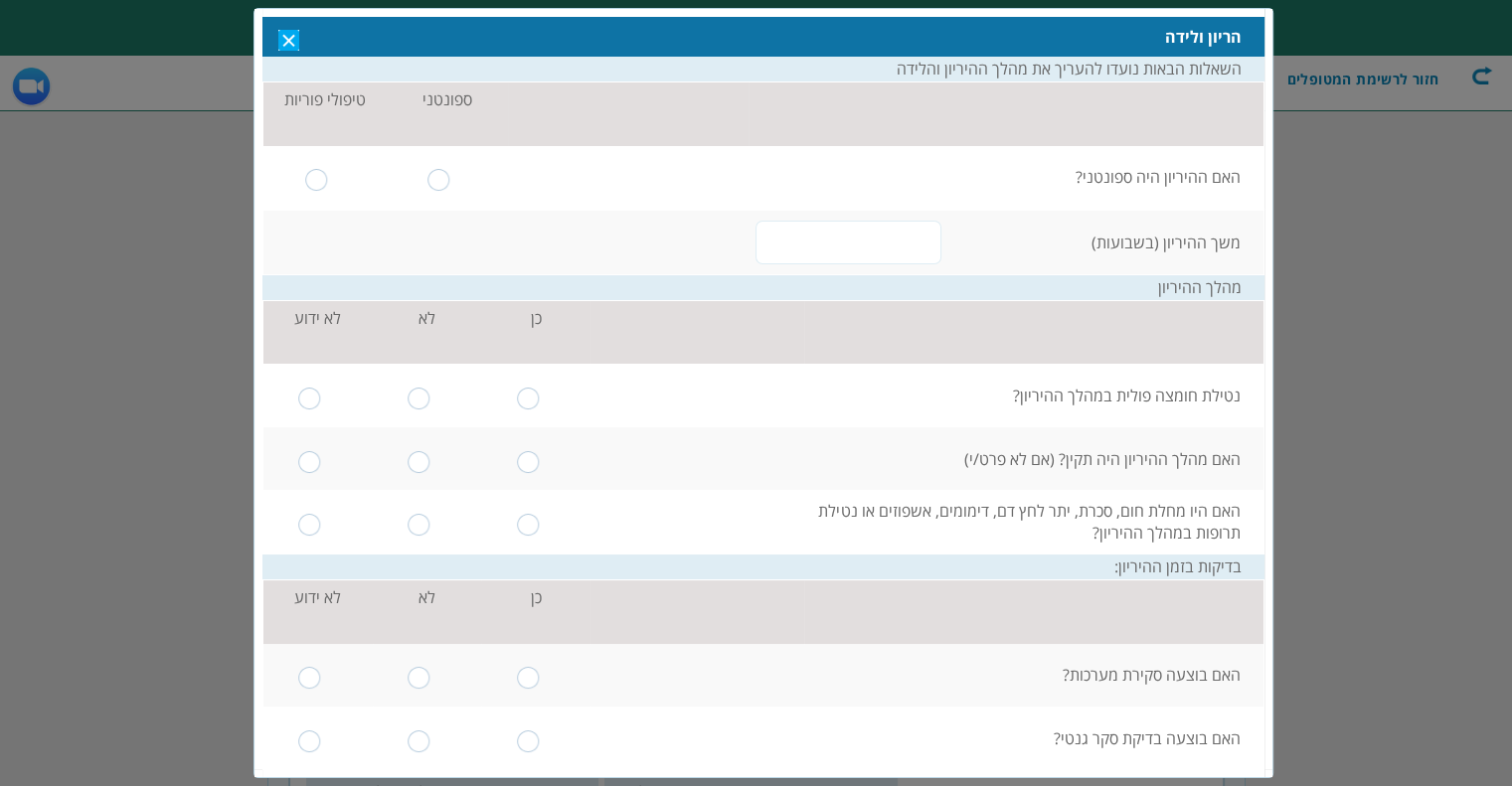
type input "שמור"
click at [450, 178] on input "radio" at bounding box center [439, 179] width 23 height 22
radio input "true"
click at [876, 211] on div "השאלות הבאות נועדו להעריך את מהלך ההיריון והלידה ספונטני טיפולי פוריות האם ההיר…" at bounding box center [762, 790] width 1002 height 1468
click at [876, 255] on input "text" at bounding box center [848, 241] width 185 height 45
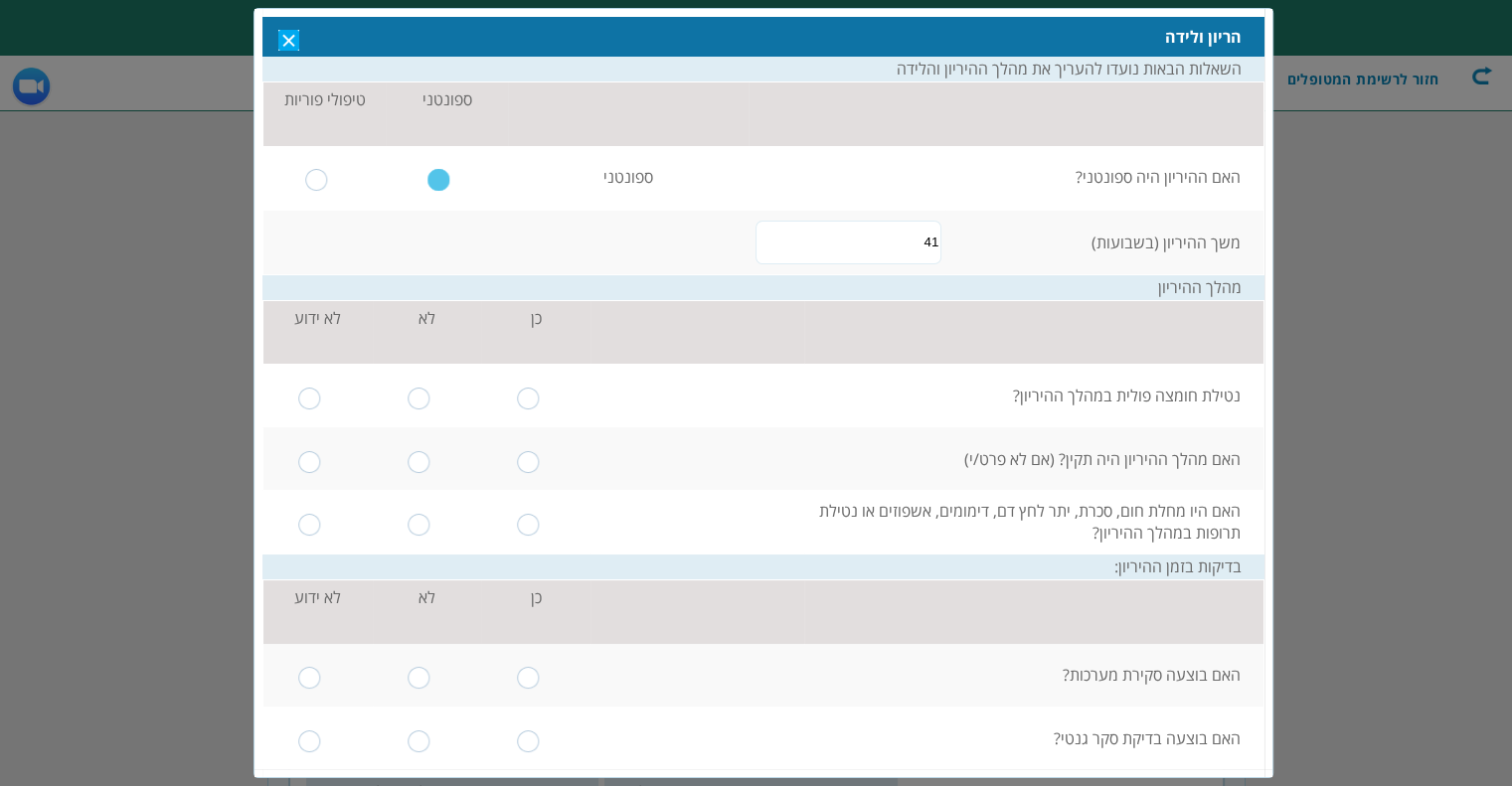
type input "41"
click at [540, 396] on input "radio" at bounding box center [528, 397] width 23 height 22
radio input "true"
click at [540, 457] on input "radio" at bounding box center [528, 461] width 23 height 22
radio input "true"
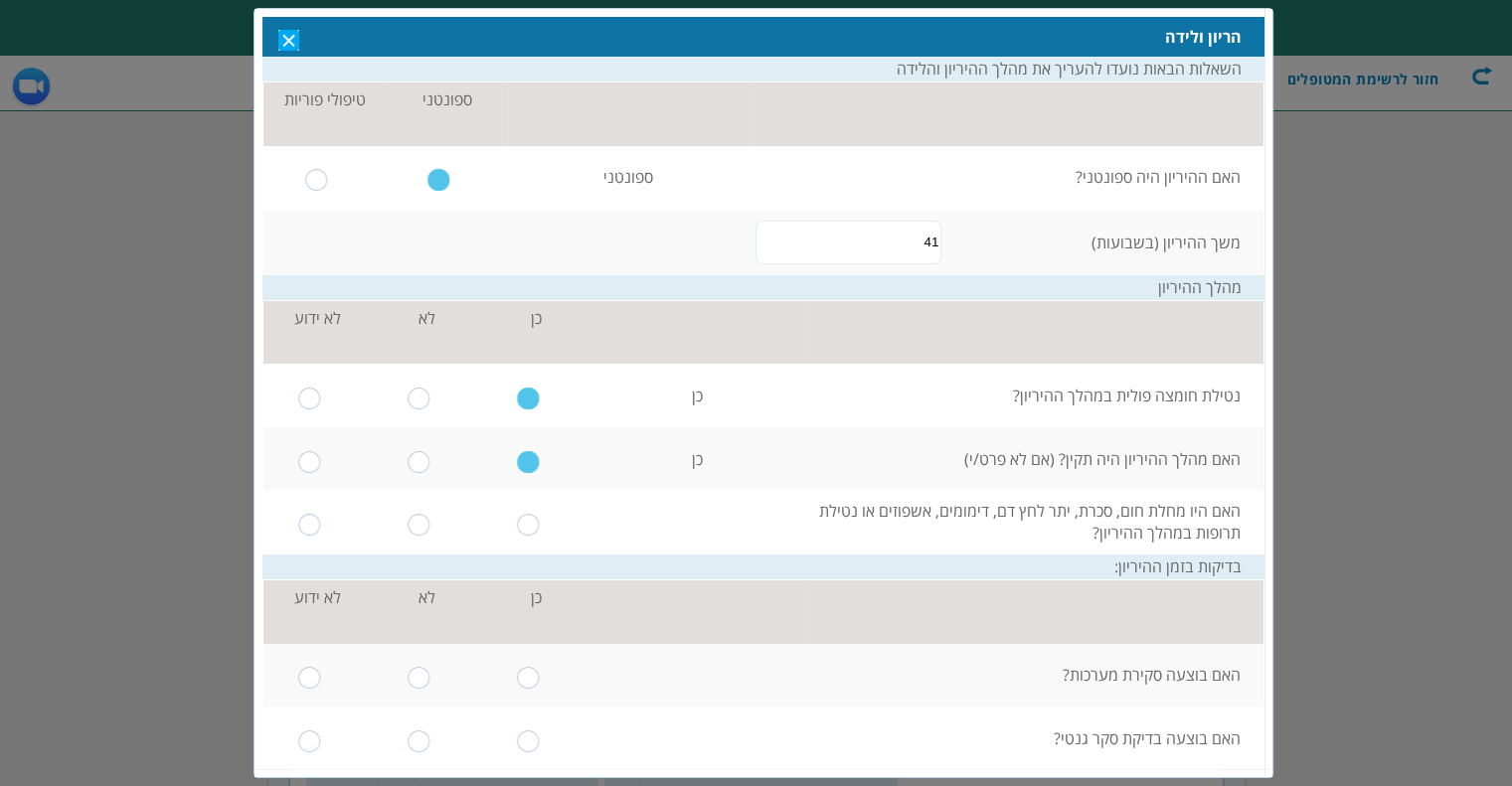
click at [539, 524] on input "radio" at bounding box center [528, 524] width 23 height 22
radio input "true"
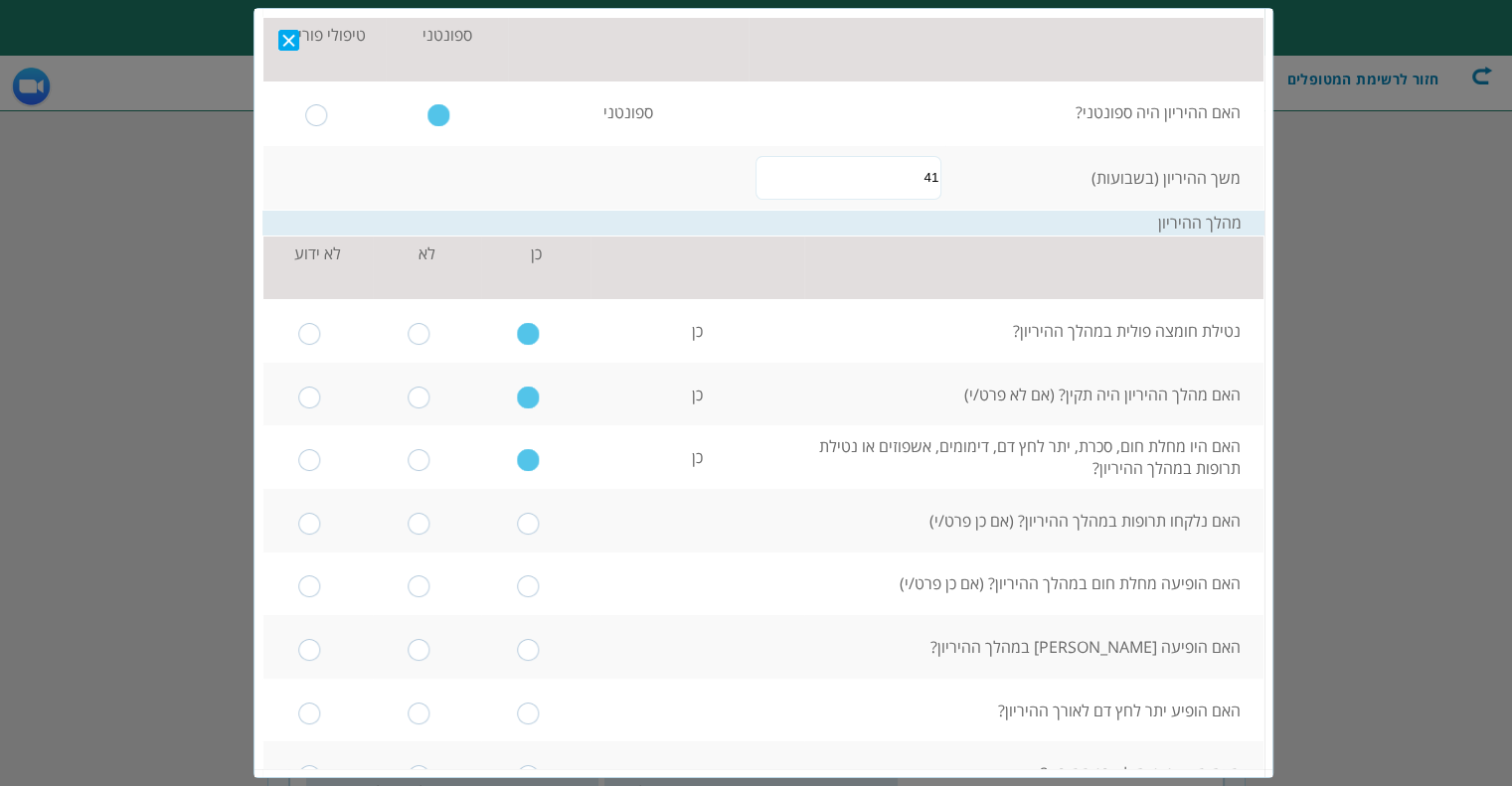
scroll to position [100, 0]
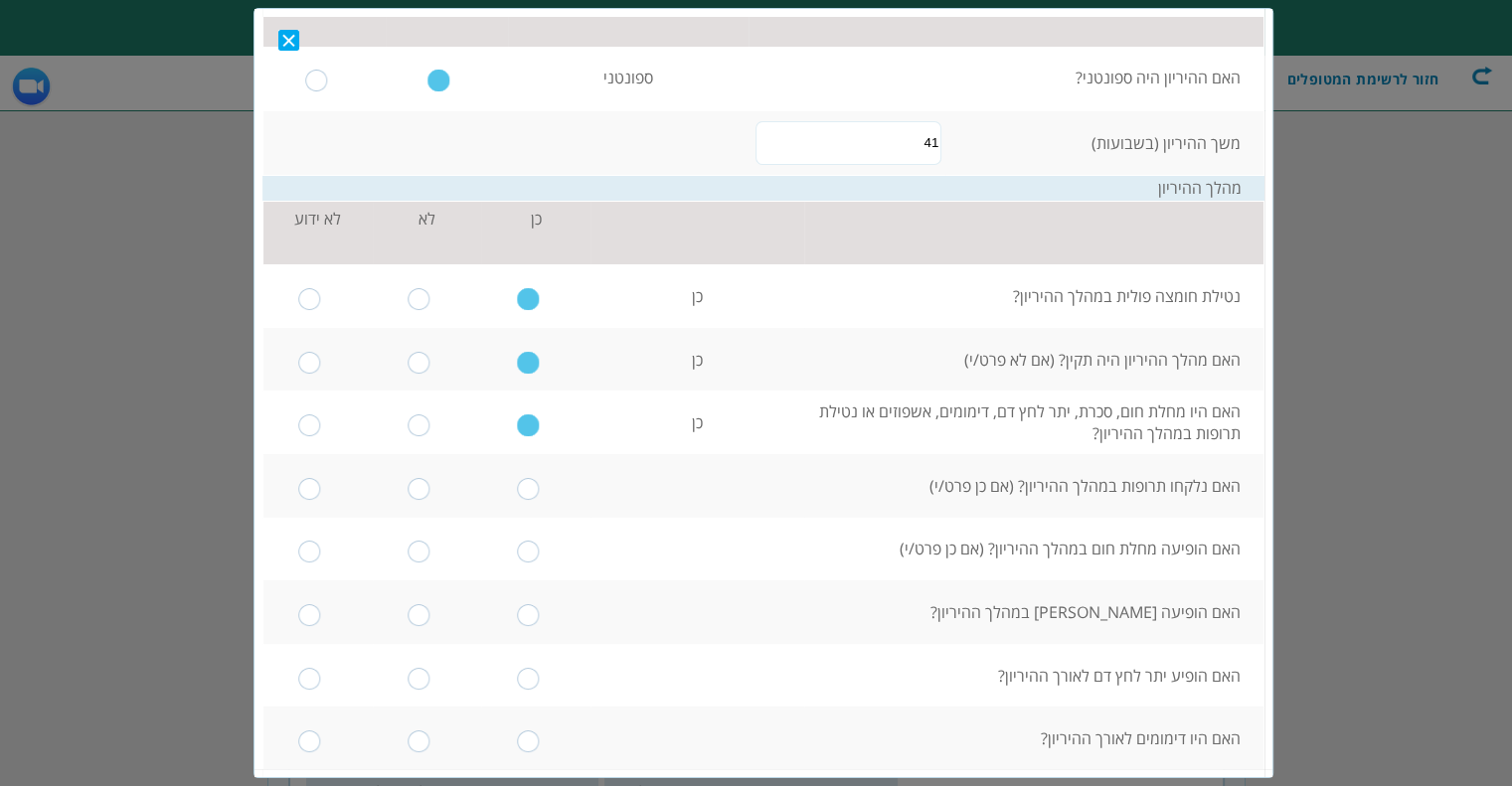
click at [431, 419] on input "radio" at bounding box center [419, 424] width 23 height 22
radio input "true"
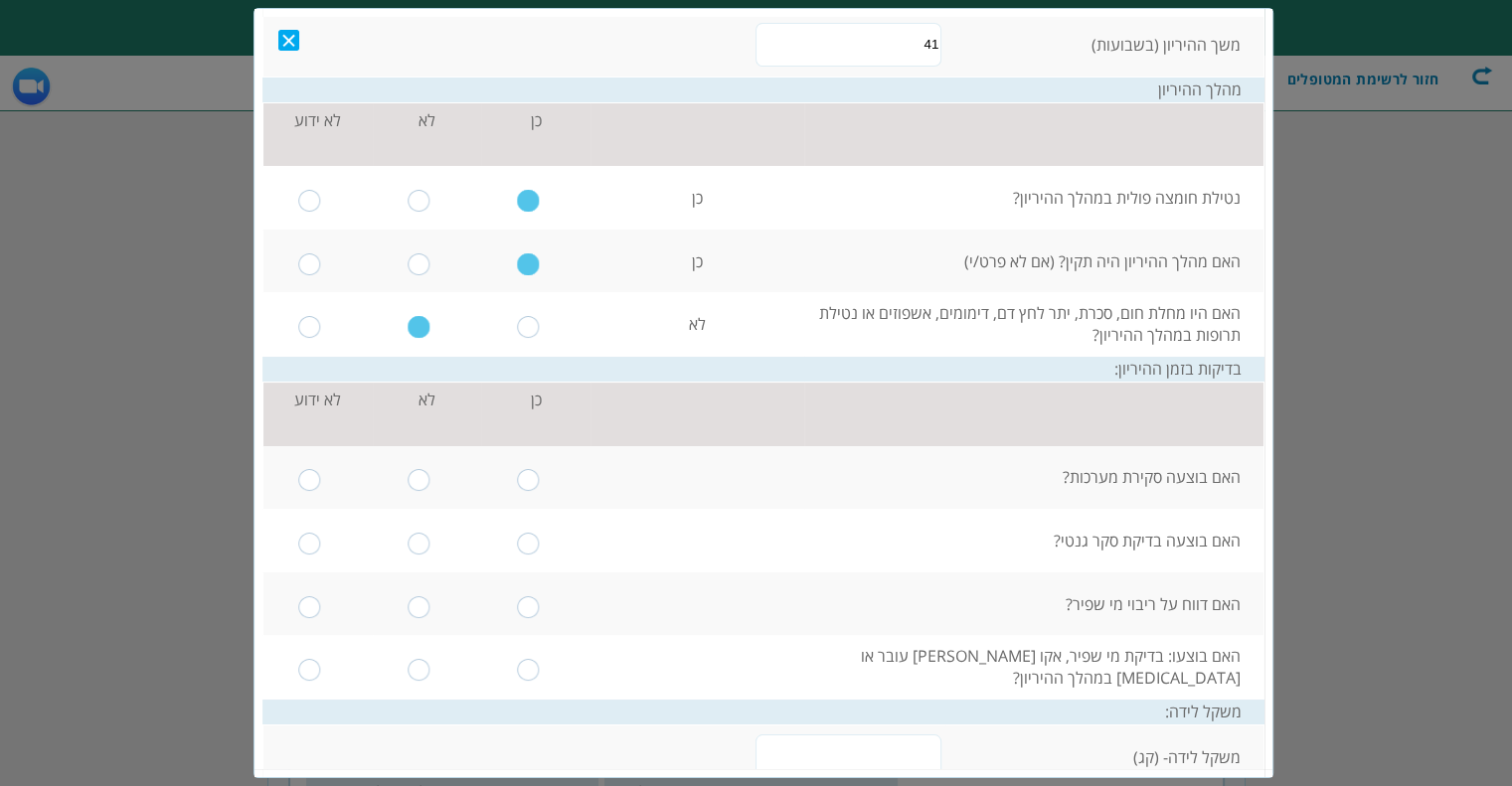
scroll to position [198, 0]
drag, startPoint x: 542, startPoint y: 476, endPoint x: 549, endPoint y: 504, distance: 28.9
click at [540, 475] on input "radio" at bounding box center [528, 478] width 23 height 22
radio input "true"
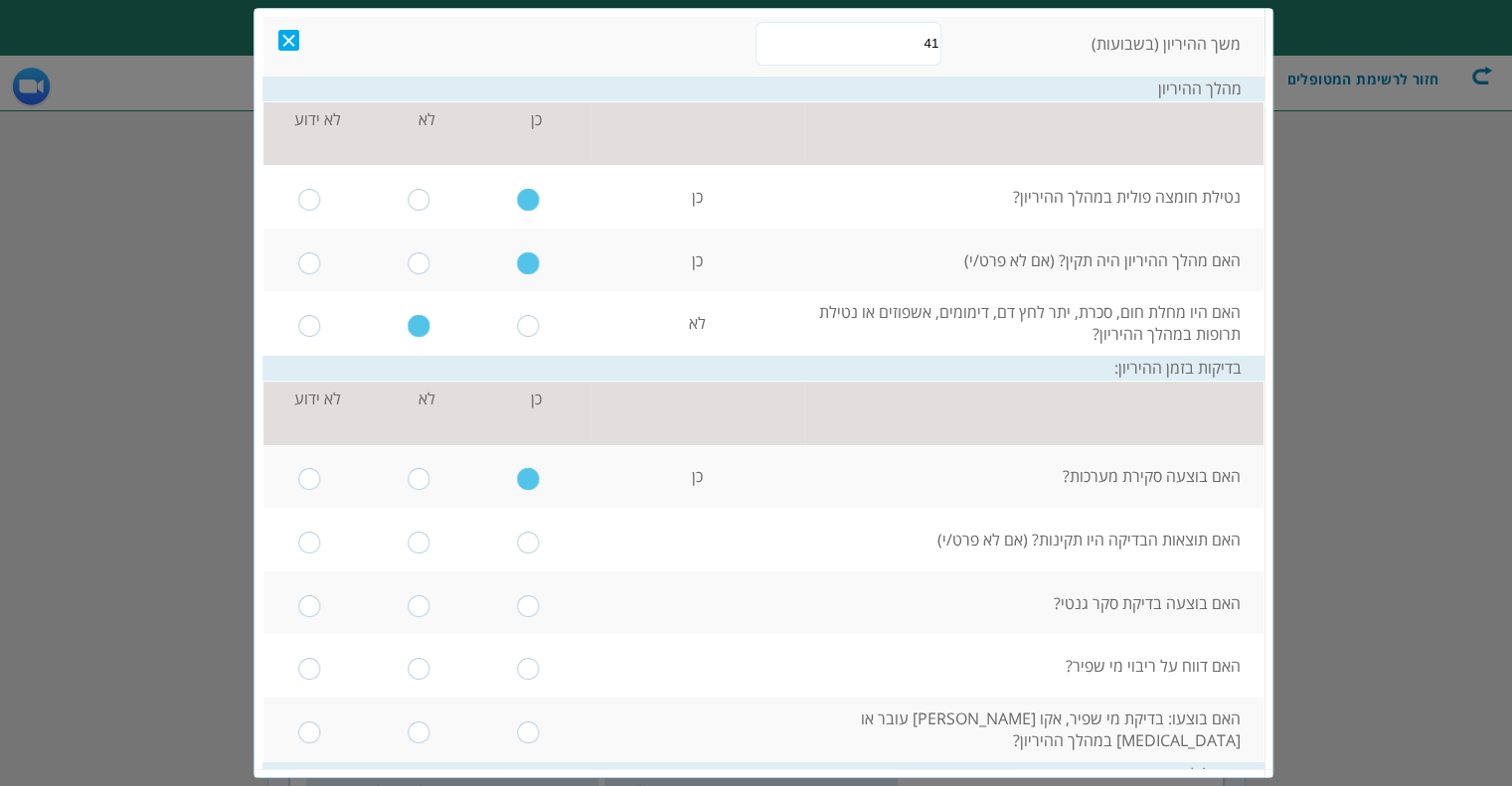
click at [540, 548] on input "radio" at bounding box center [528, 542] width 23 height 22
radio input "true"
click at [539, 604] on input "radio" at bounding box center [528, 605] width 23 height 22
radio input "true"
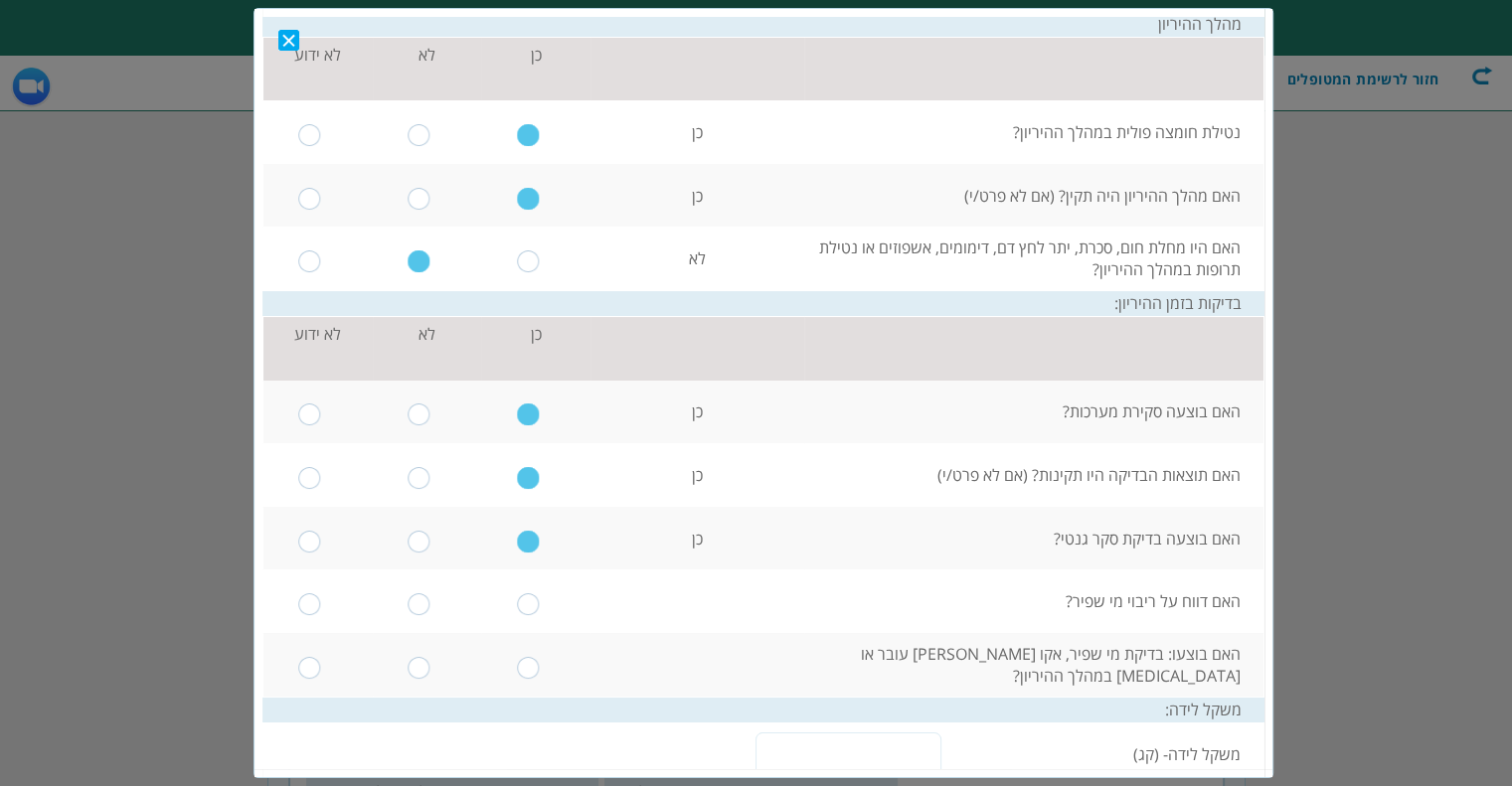
scroll to position [298, 0]
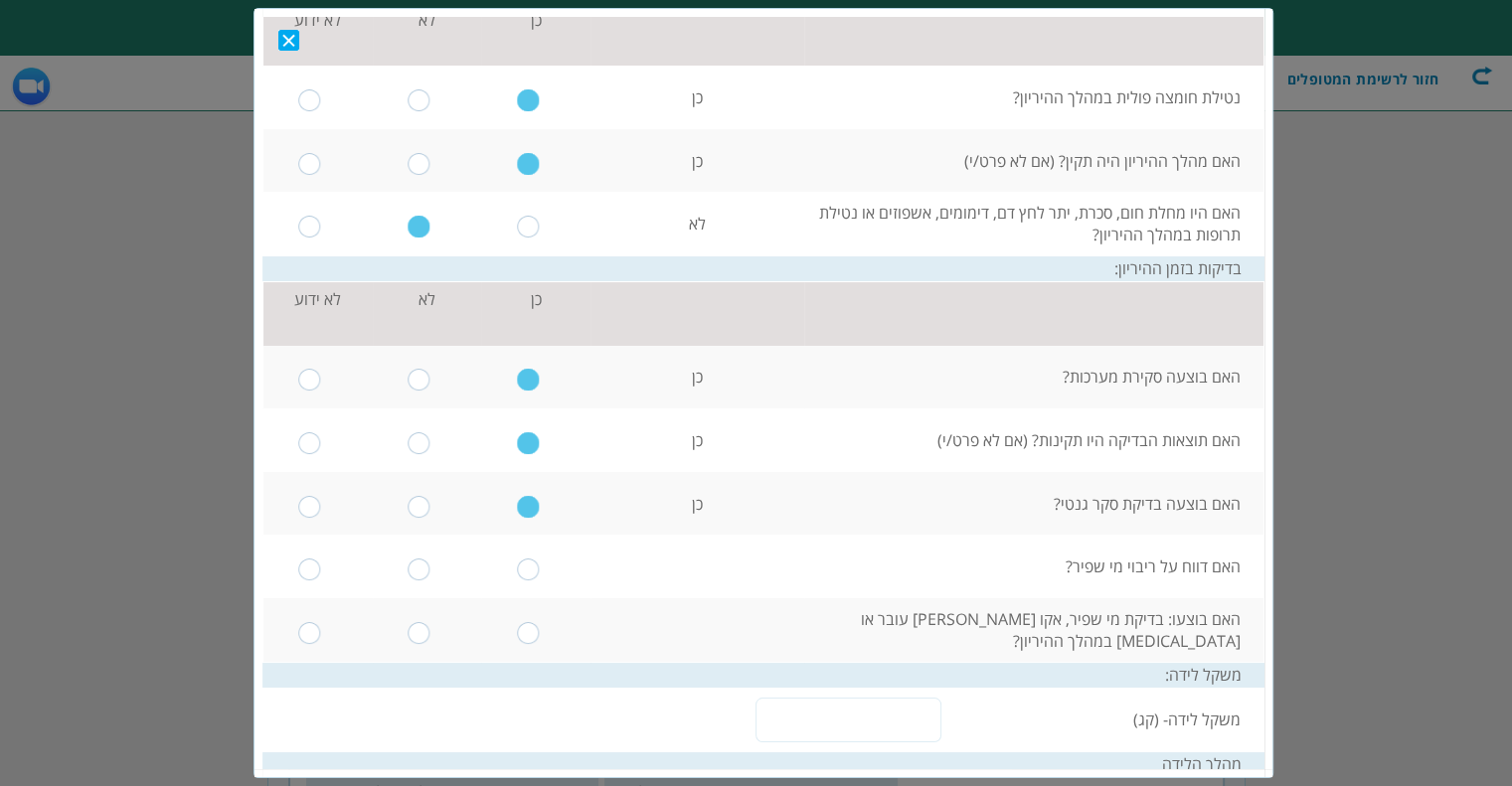
click at [538, 584] on td at bounding box center [536, 566] width 110 height 64
click at [536, 571] on input "radio" at bounding box center [528, 568] width 23 height 22
radio input "true"
click at [536, 634] on input "radio" at bounding box center [528, 632] width 23 height 22
radio input "true"
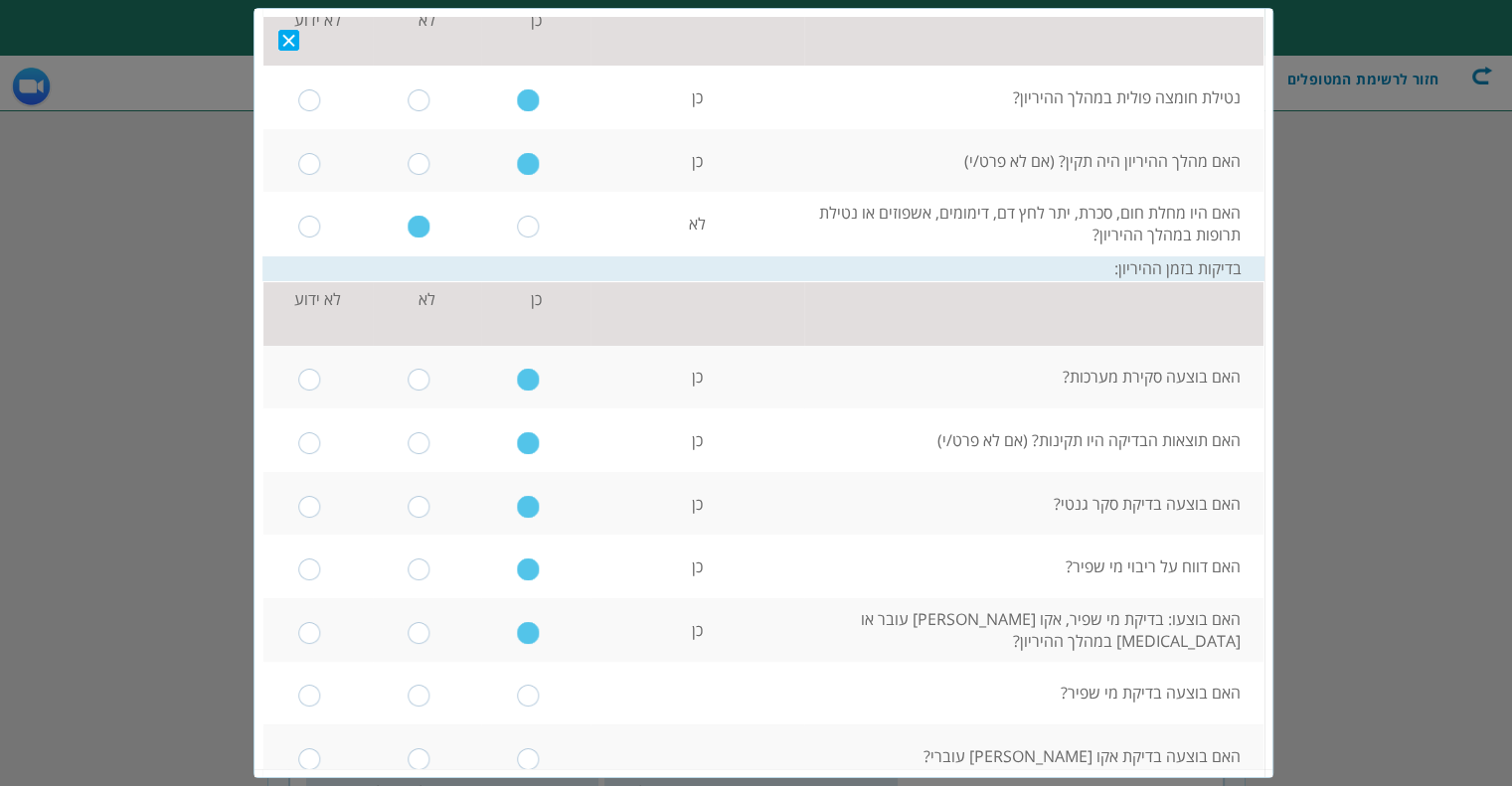
click at [426, 632] on input "radio" at bounding box center [419, 632] width 23 height 22
radio input "true"
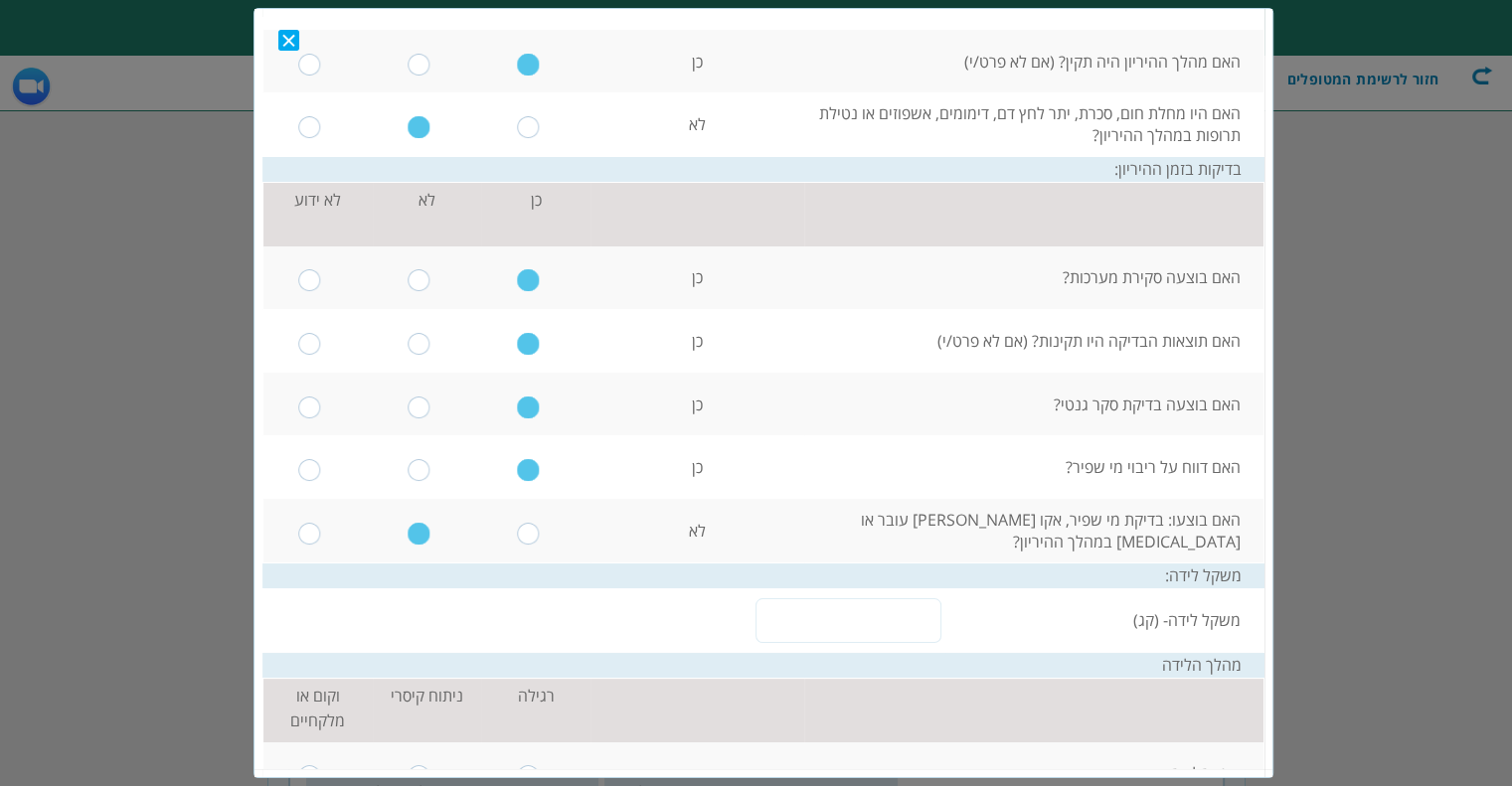
scroll to position [497, 0]
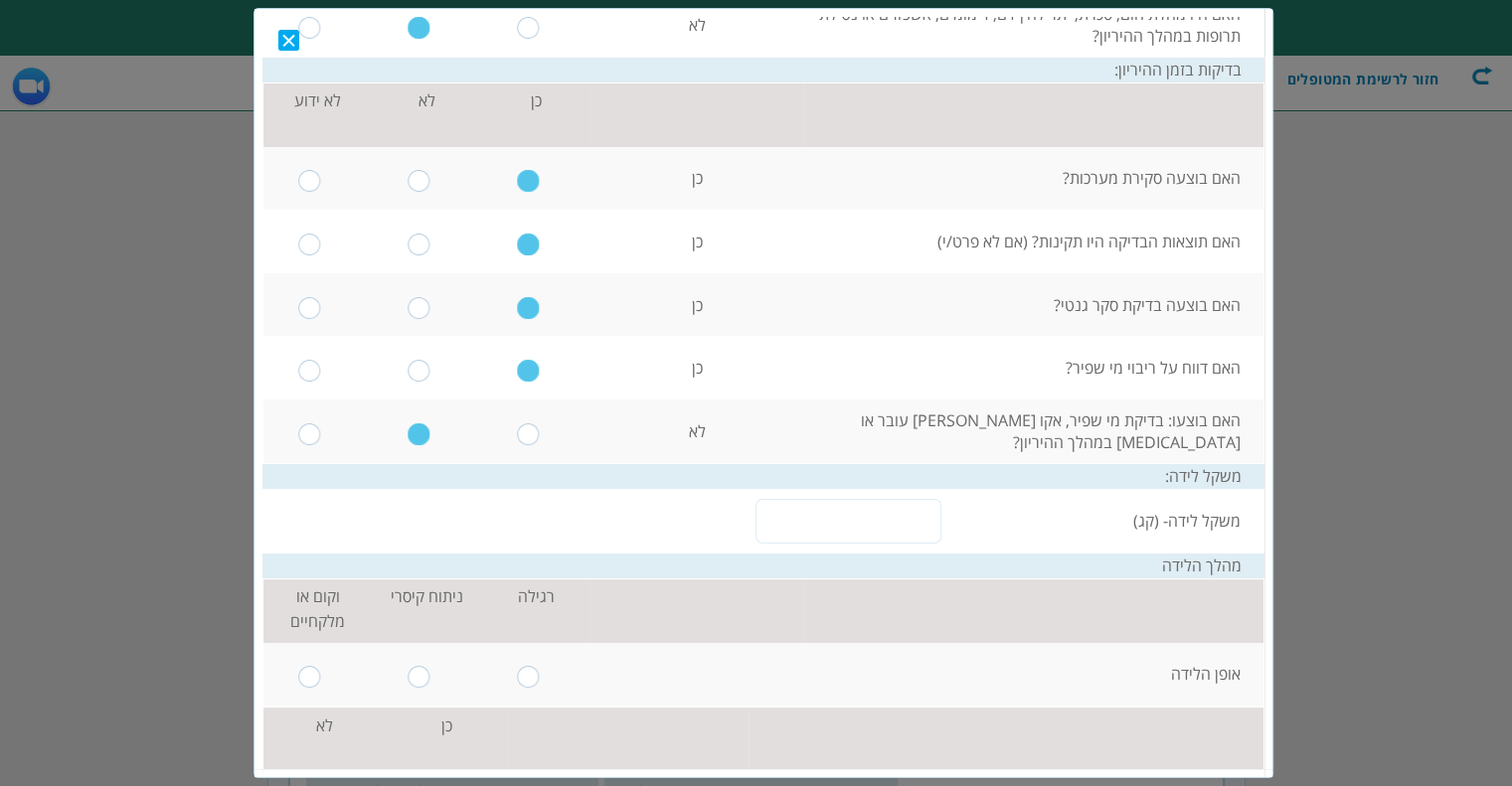
click at [533, 436] on input "radio" at bounding box center [528, 433] width 23 height 22
radio input "true"
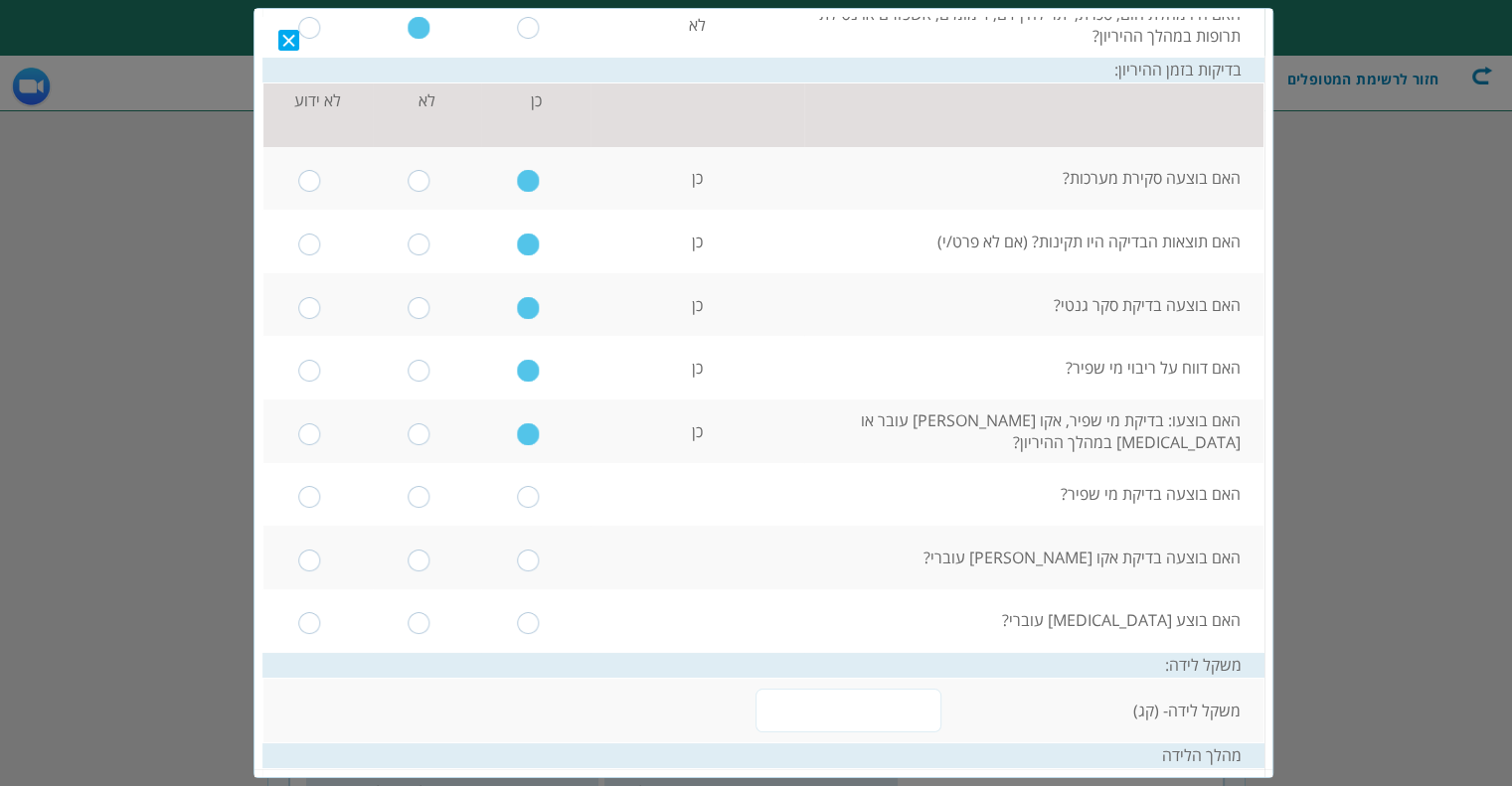
click at [524, 494] on td at bounding box center [536, 494] width 110 height 64
click at [532, 500] on input "radio" at bounding box center [528, 496] width 23 height 22
radio input "true"
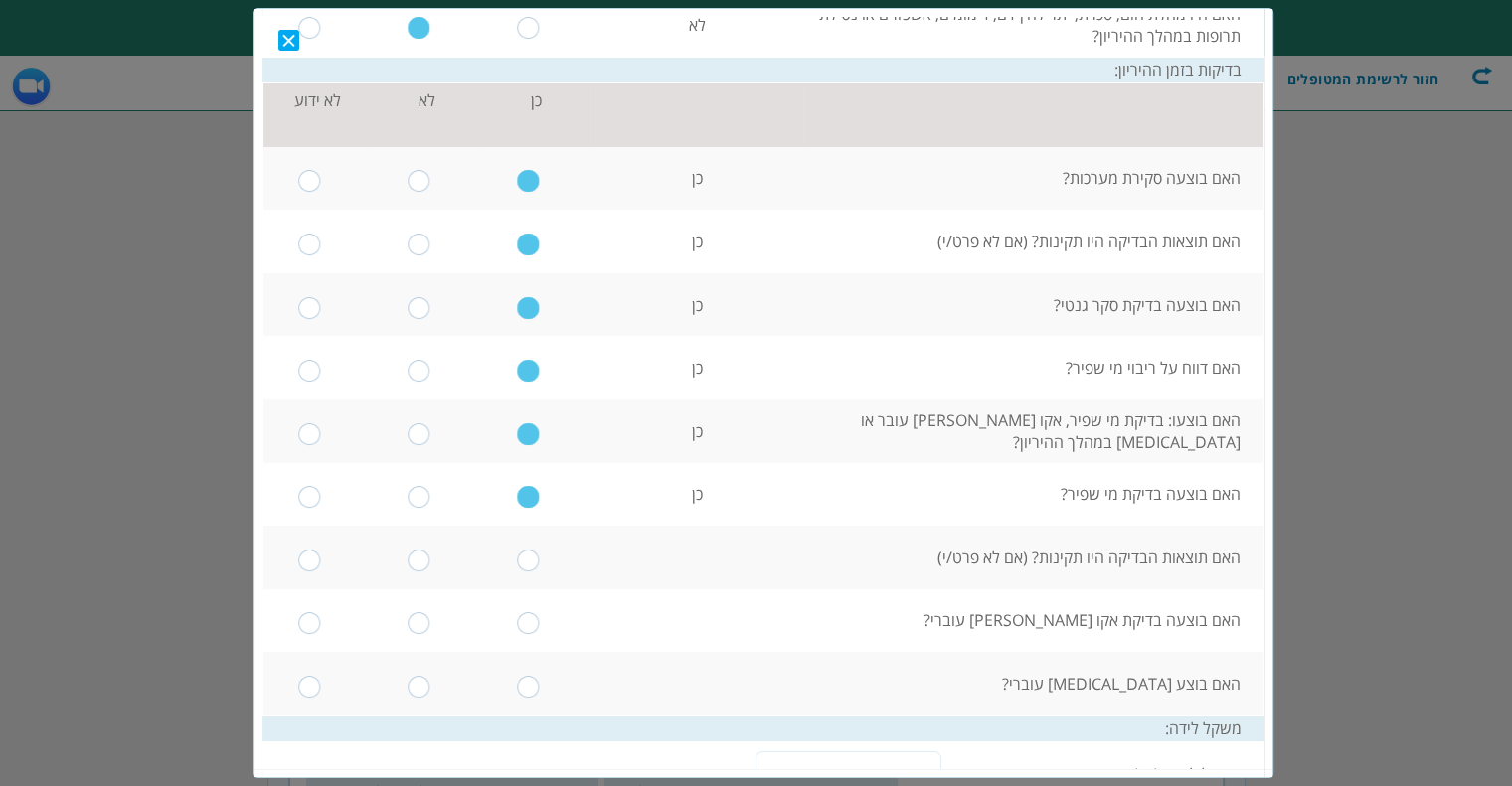
click at [544, 546] on td at bounding box center [536, 557] width 110 height 64
click at [540, 564] on input "radio" at bounding box center [528, 559] width 23 height 22
radio input "true"
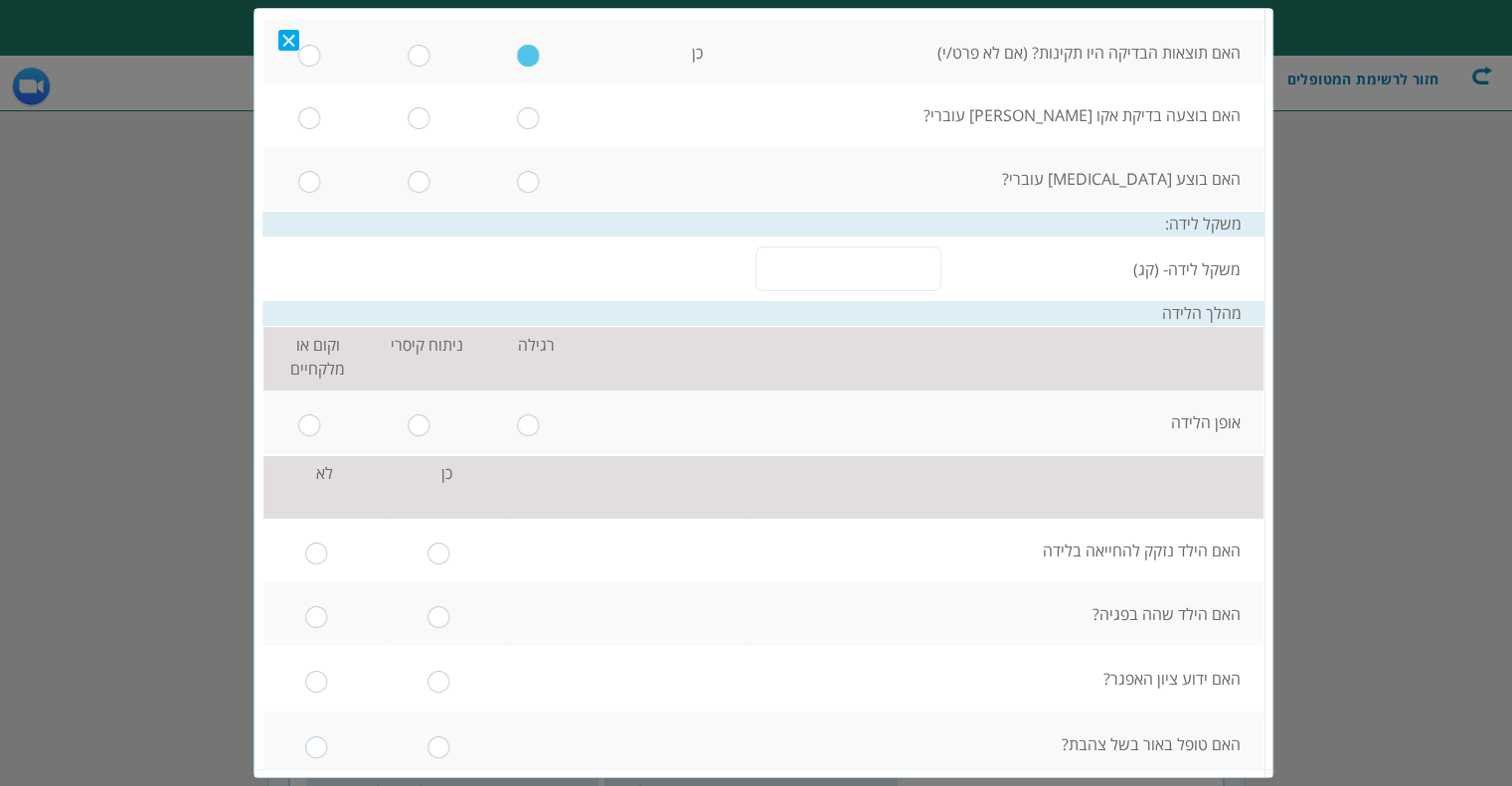
scroll to position [895, 0]
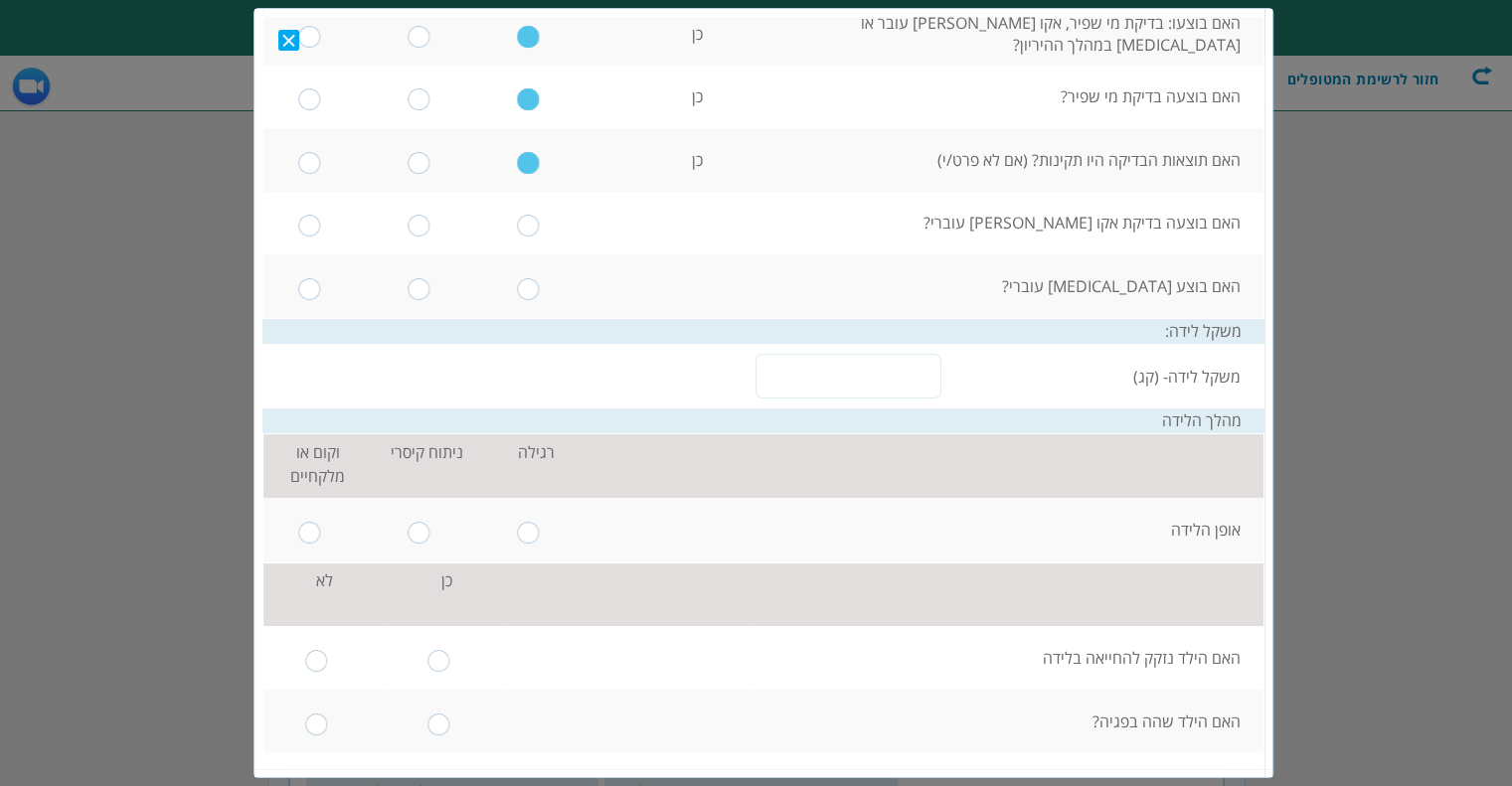
click at [431, 226] on input "radio" at bounding box center [419, 224] width 23 height 22
radio input "true"
click at [434, 274] on td at bounding box center [428, 285] width 110 height 64
click at [431, 285] on input "radio" at bounding box center [419, 288] width 23 height 22
radio input "true"
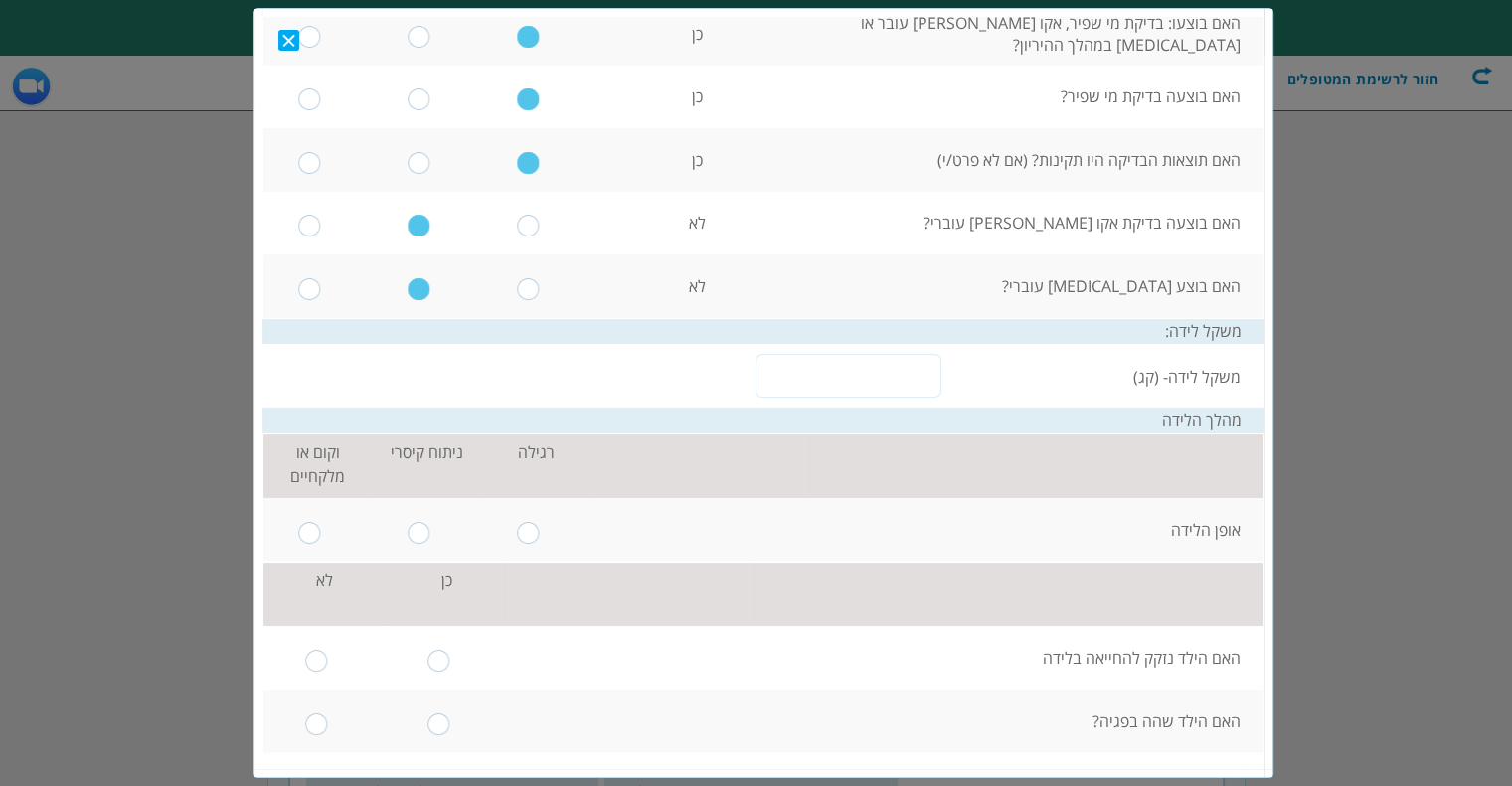
click at [821, 376] on input "text" at bounding box center [848, 375] width 185 height 45
type input "3"
click at [538, 541] on td at bounding box center [536, 529] width 110 height 64
click at [538, 540] on input "radio" at bounding box center [528, 532] width 23 height 22
radio input "true"
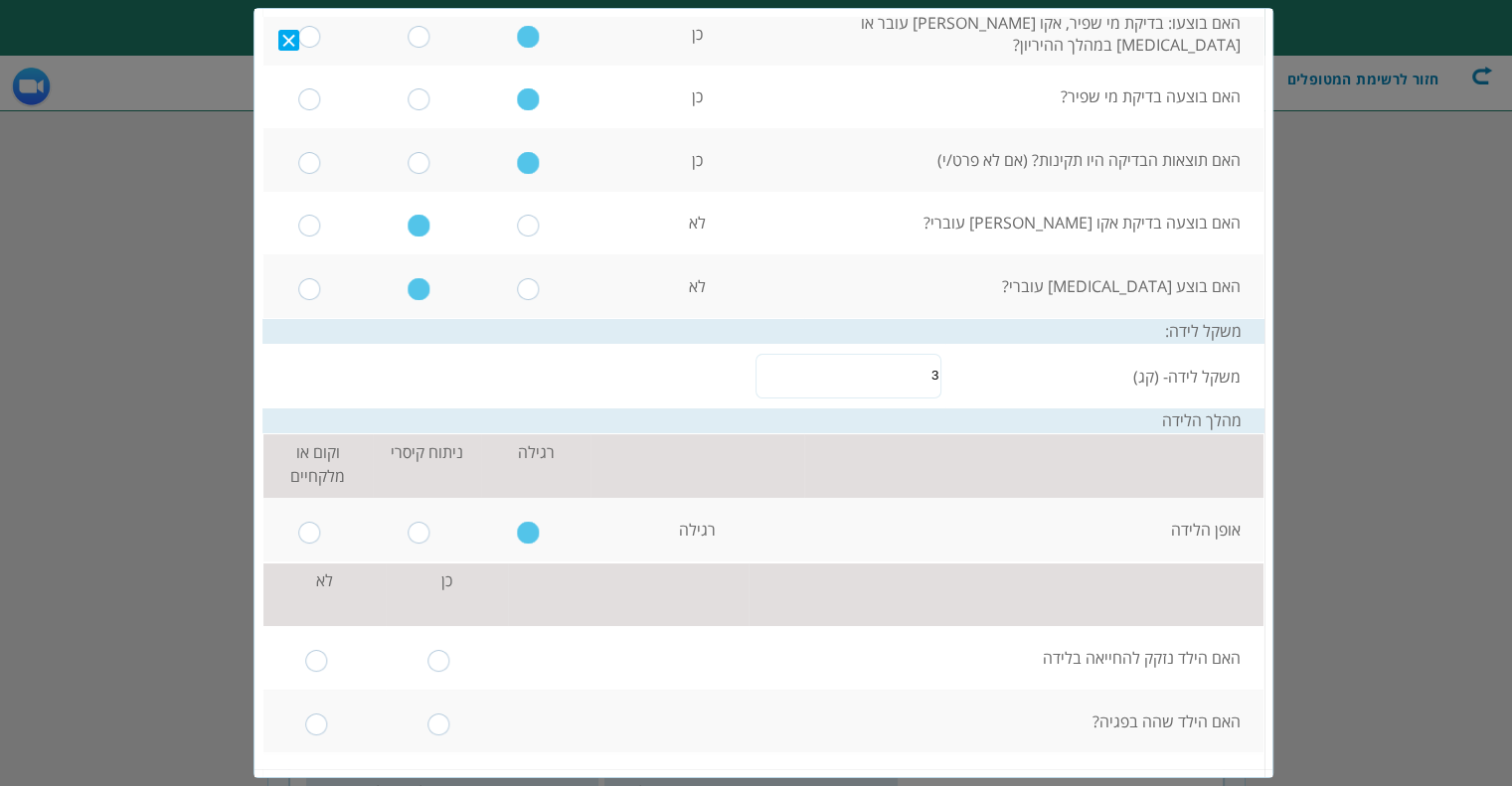
scroll to position [1093, 0]
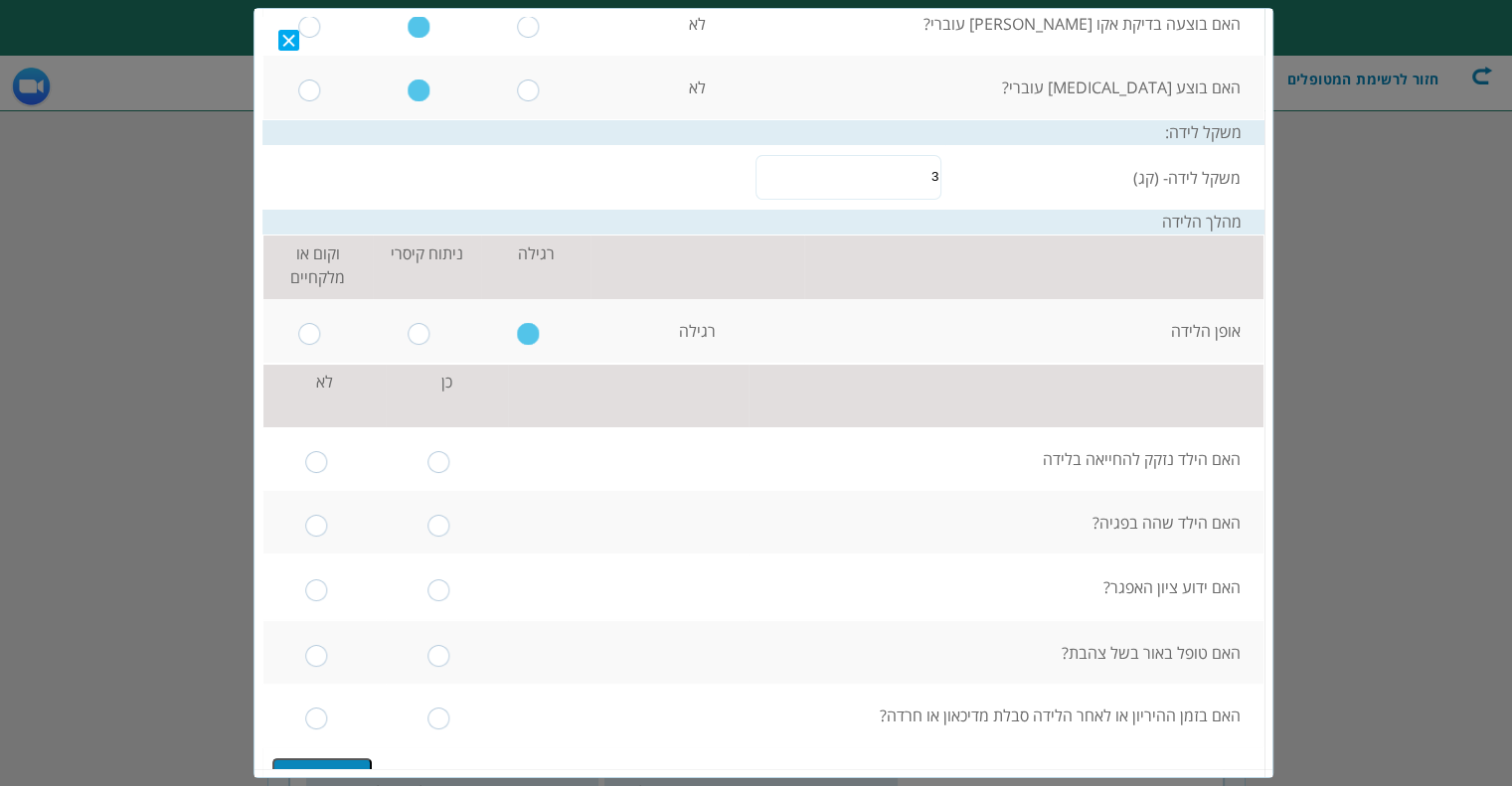
click at [328, 452] on input "radio" at bounding box center [316, 461] width 23 height 22
radio input "true"
click at [332, 498] on td at bounding box center [325, 522] width 124 height 64
click at [328, 519] on input "radio" at bounding box center [316, 525] width 23 height 22
radio input "true"
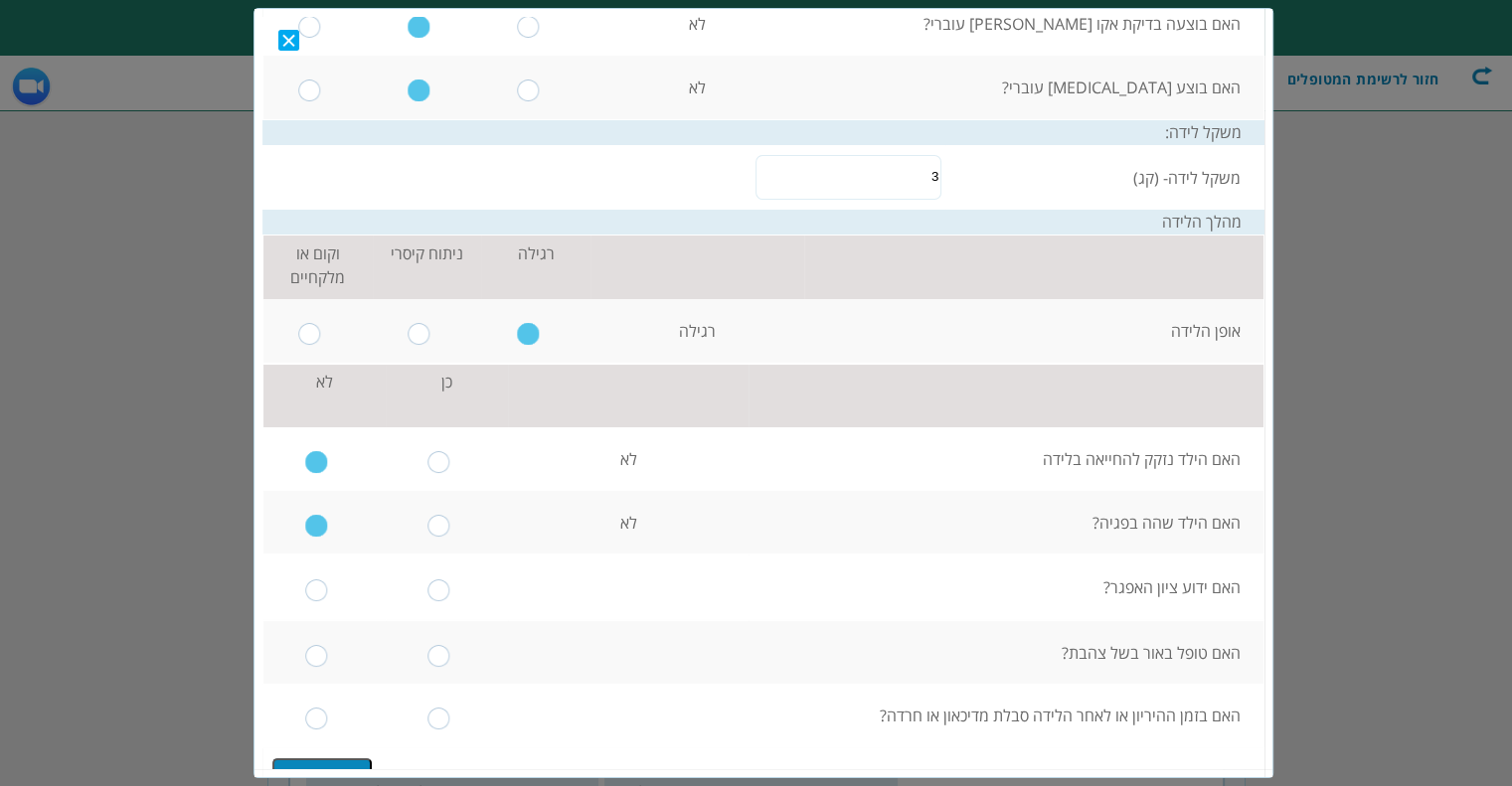
click at [326, 592] on input "radio" at bounding box center [316, 589] width 23 height 22
radio input "true"
click at [326, 652] on input "radio" at bounding box center [316, 655] width 23 height 22
radio input "true"
click at [328, 708] on input "radio" at bounding box center [316, 717] width 23 height 22
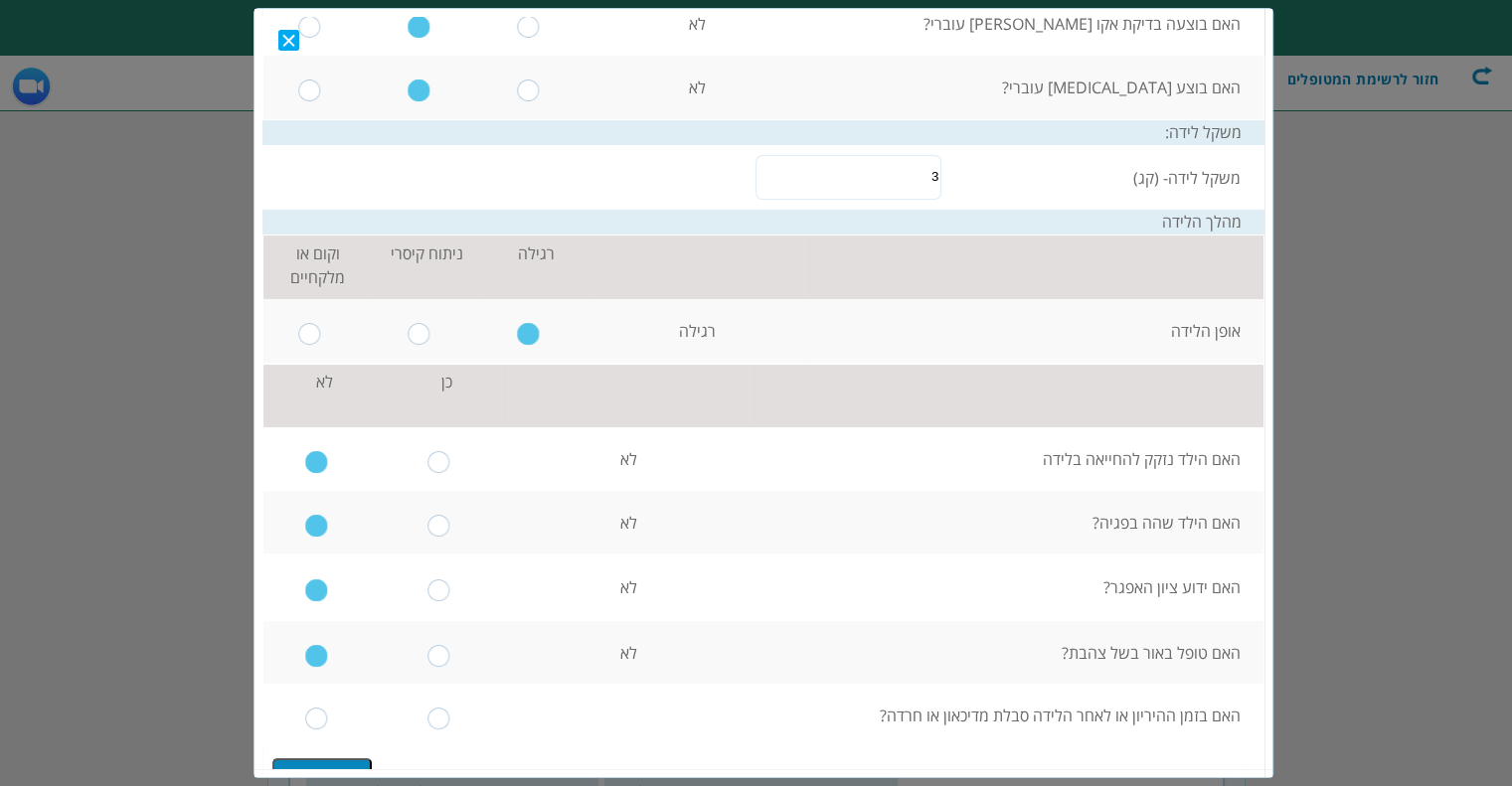
radio input "true"
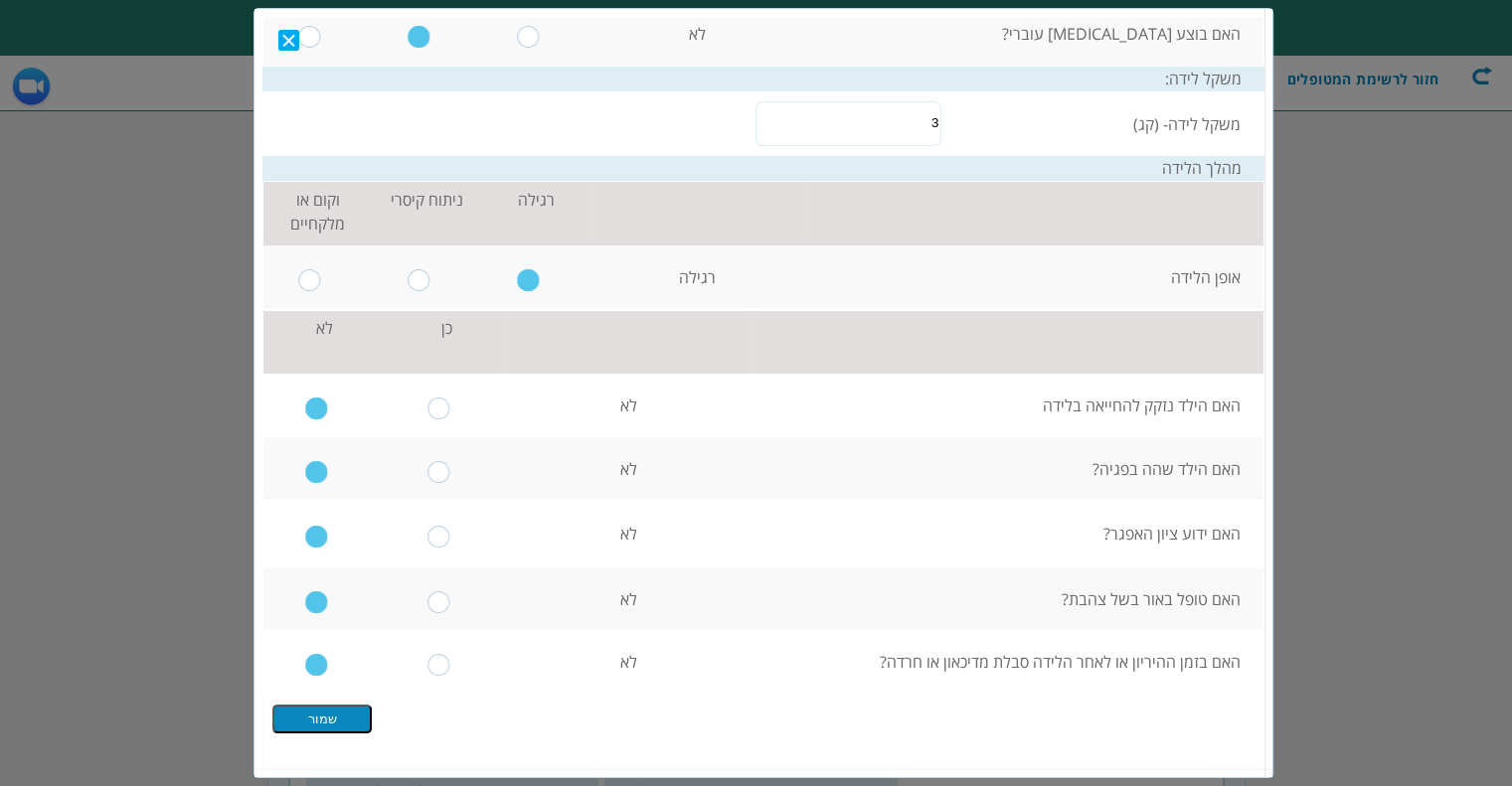
scroll to position [1172, 0]
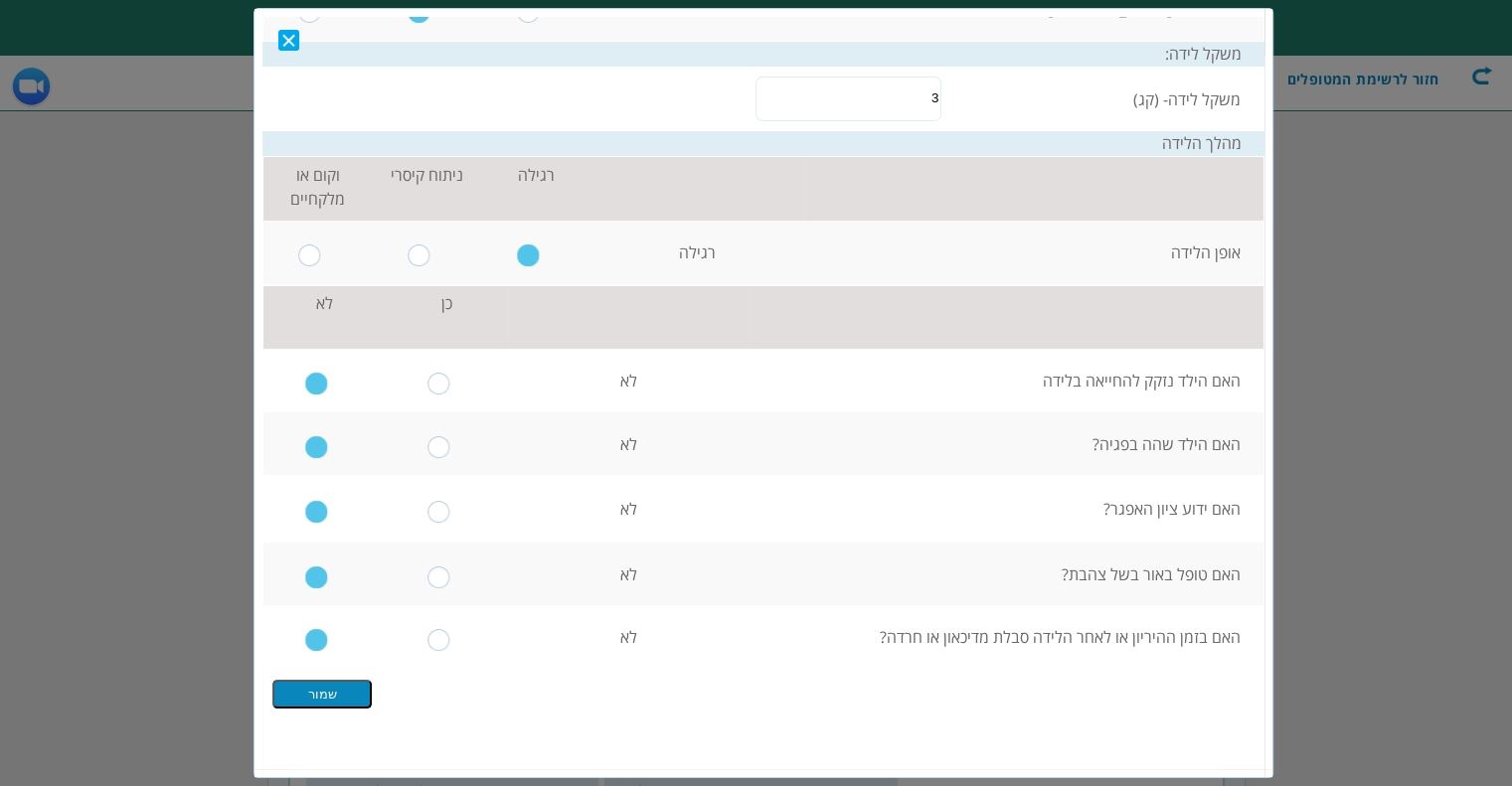
click at [352, 694] on input "שמור" at bounding box center [322, 692] width 100 height 29
click at [351, 694] on input "שמור" at bounding box center [322, 692] width 100 height 29
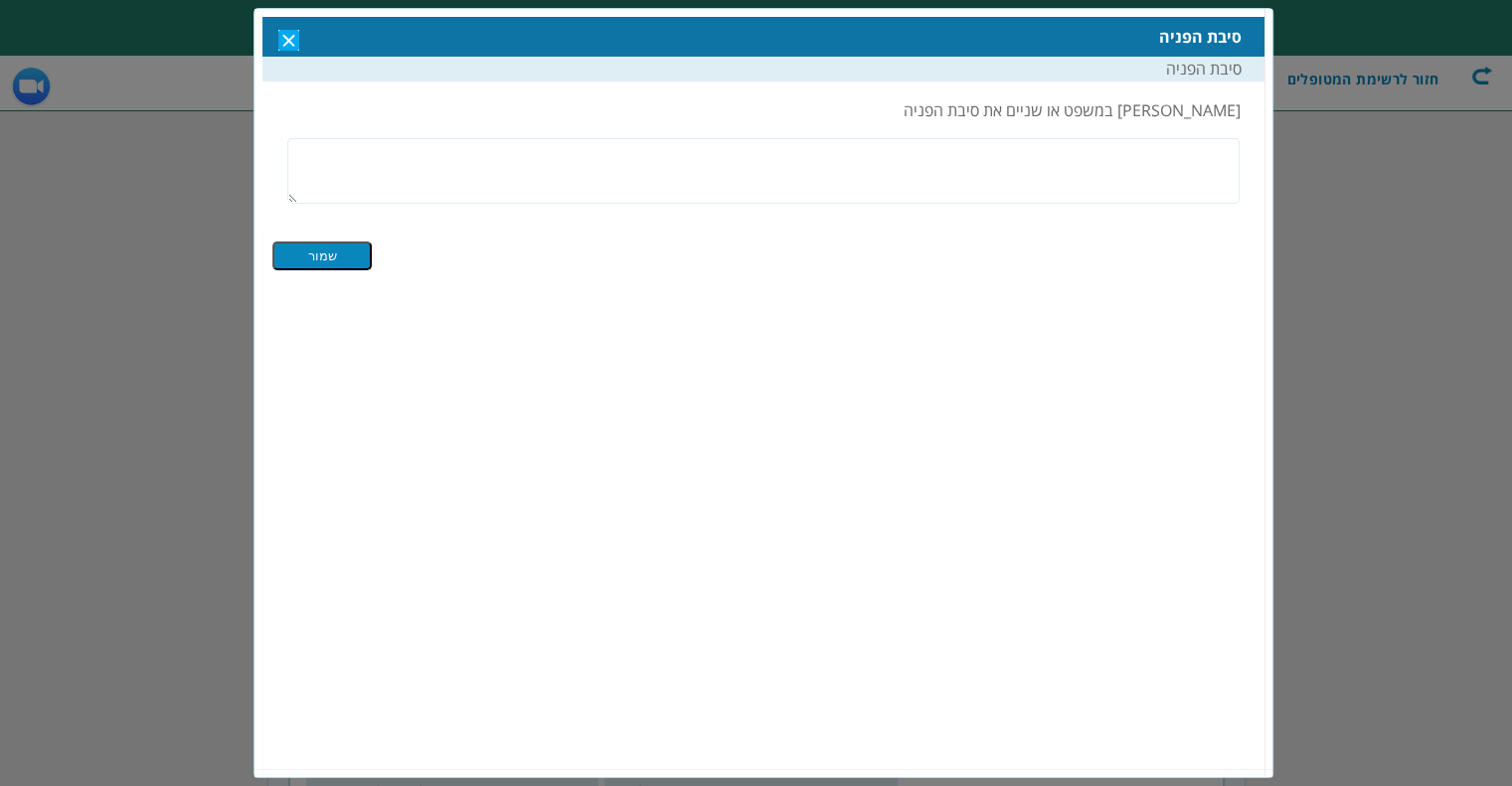
click at [1134, 150] on textarea at bounding box center [763, 170] width 953 height 66
type textarea "טסט"
drag, startPoint x: 338, startPoint y: 240, endPoint x: 589, endPoint y: 268, distance: 252.6
click at [338, 240] on input "שמור" at bounding box center [322, 254] width 100 height 29
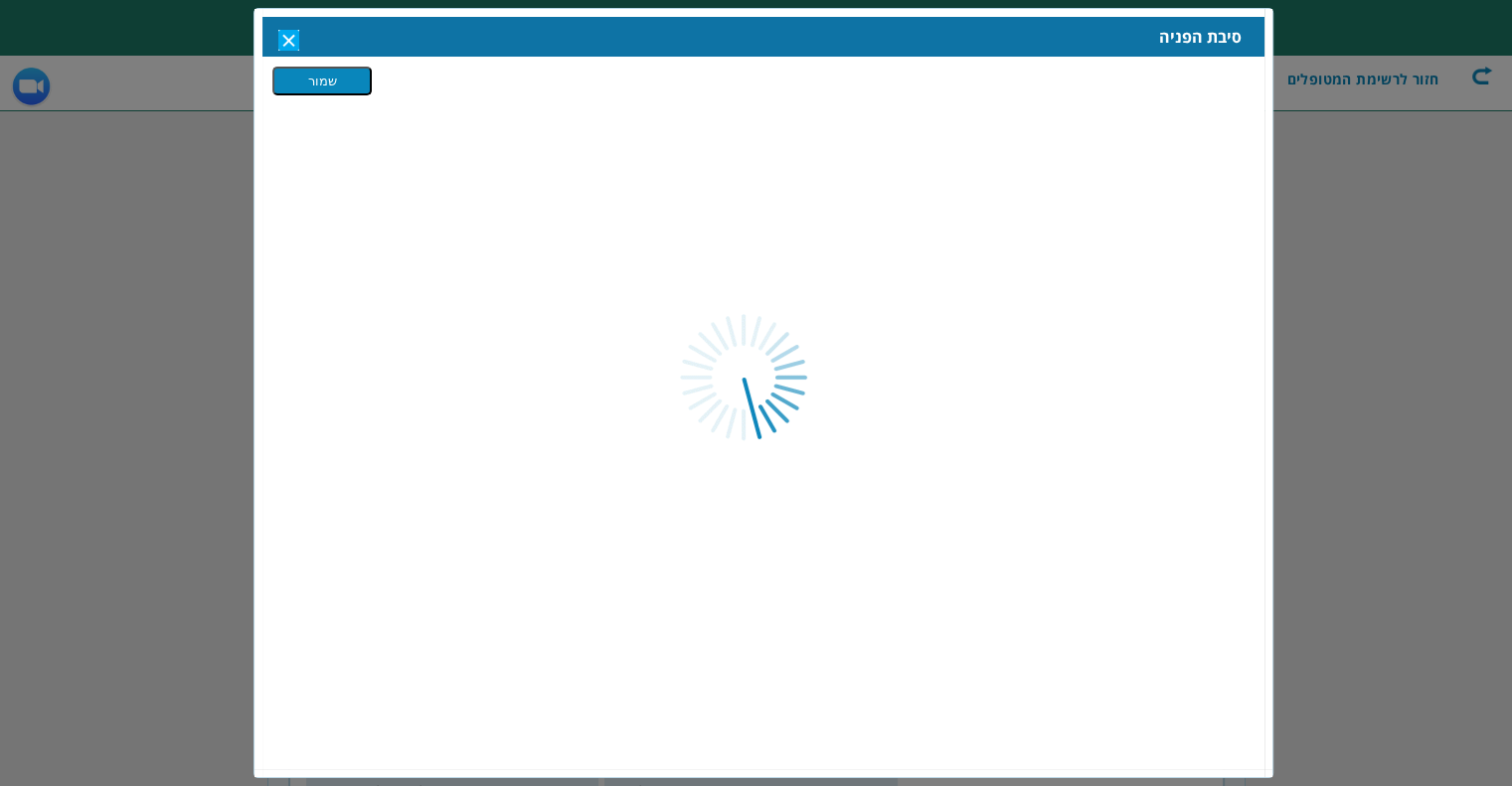
click at [323, 255] on div at bounding box center [756, 393] width 1512 height 786
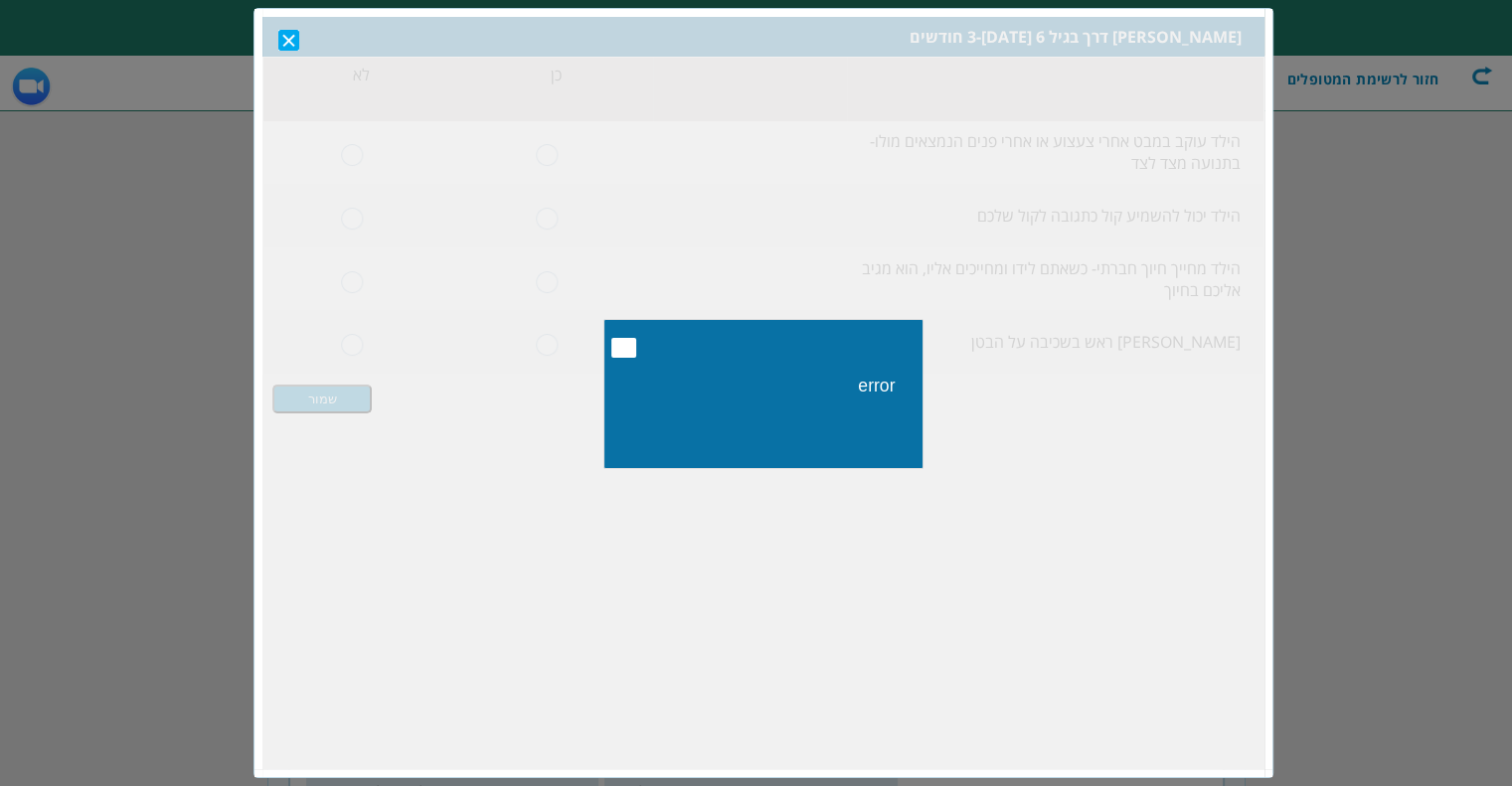
click at [627, 349] on button "Close" at bounding box center [623, 347] width 25 height 20
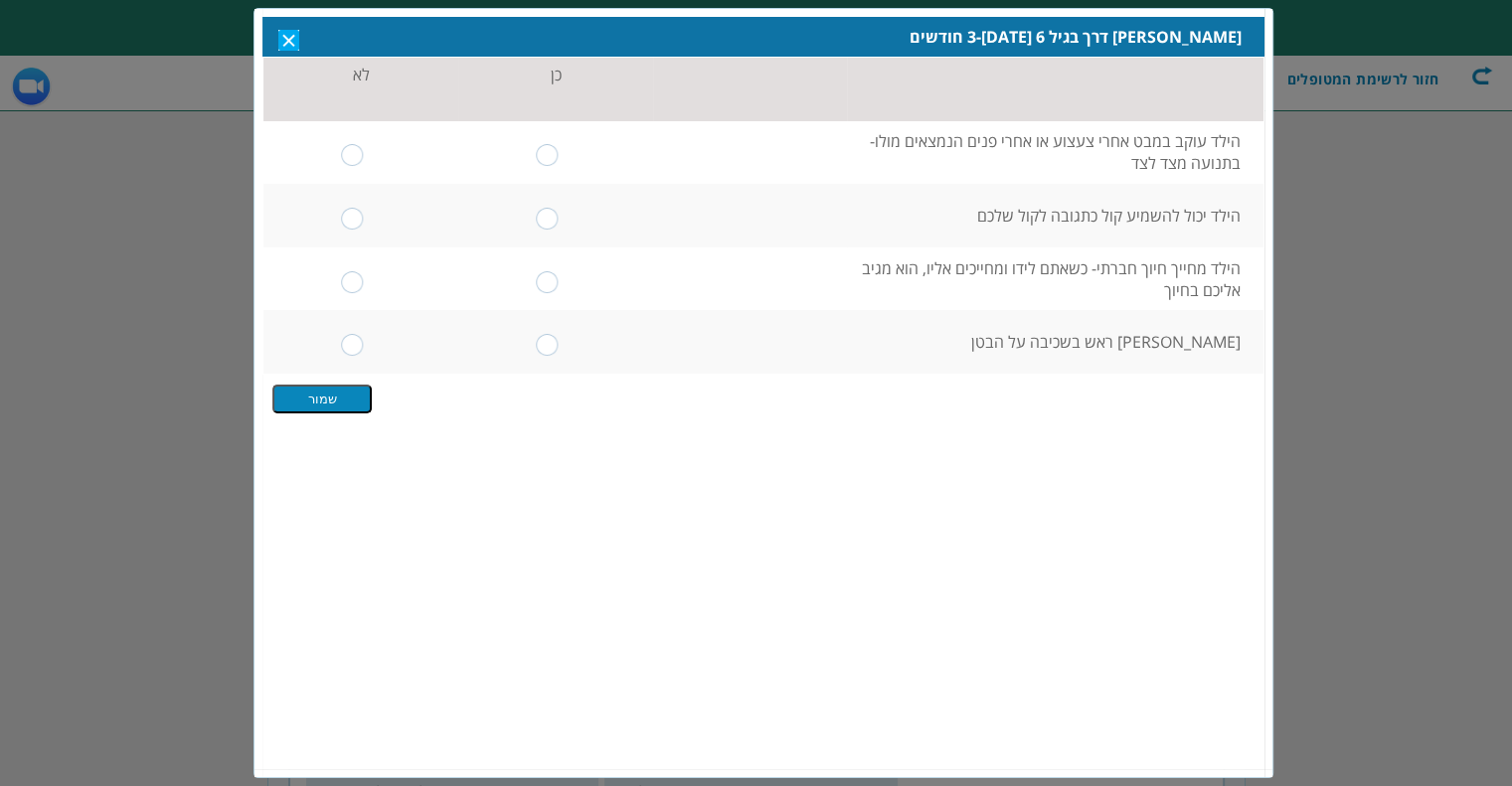
click at [557, 163] on input "radio" at bounding box center [548, 154] width 23 height 22
radio input "true"
click at [552, 209] on input "radio" at bounding box center [548, 217] width 23 height 22
radio input "true"
click at [534, 270] on td at bounding box center [555, 278] width 194 height 64
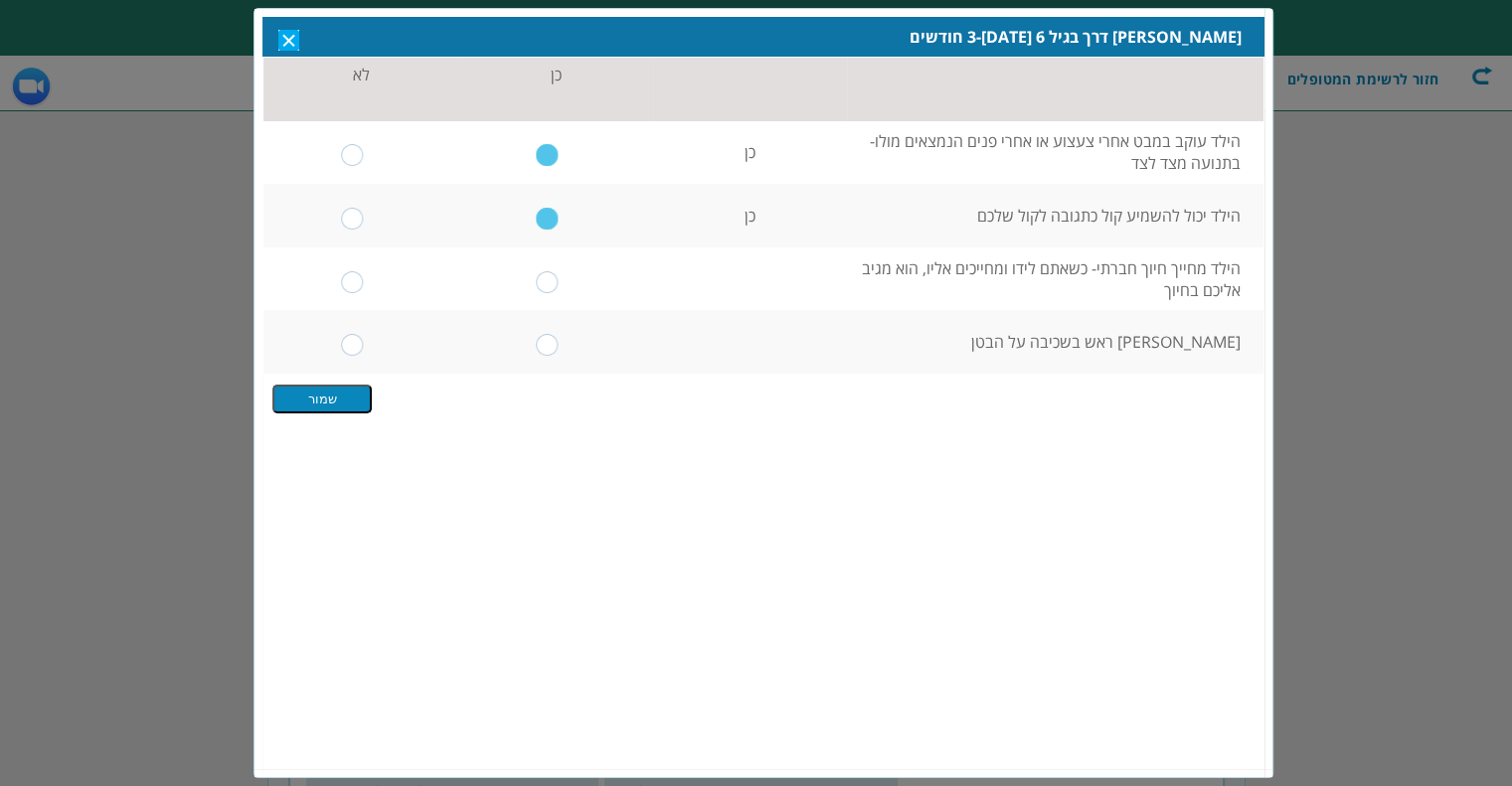
click at [543, 276] on input "radio" at bounding box center [548, 281] width 23 height 22
radio input "true"
click at [544, 333] on td at bounding box center [555, 341] width 194 height 64
click at [553, 349] on input "radio" at bounding box center [548, 344] width 23 height 22
radio input "true"
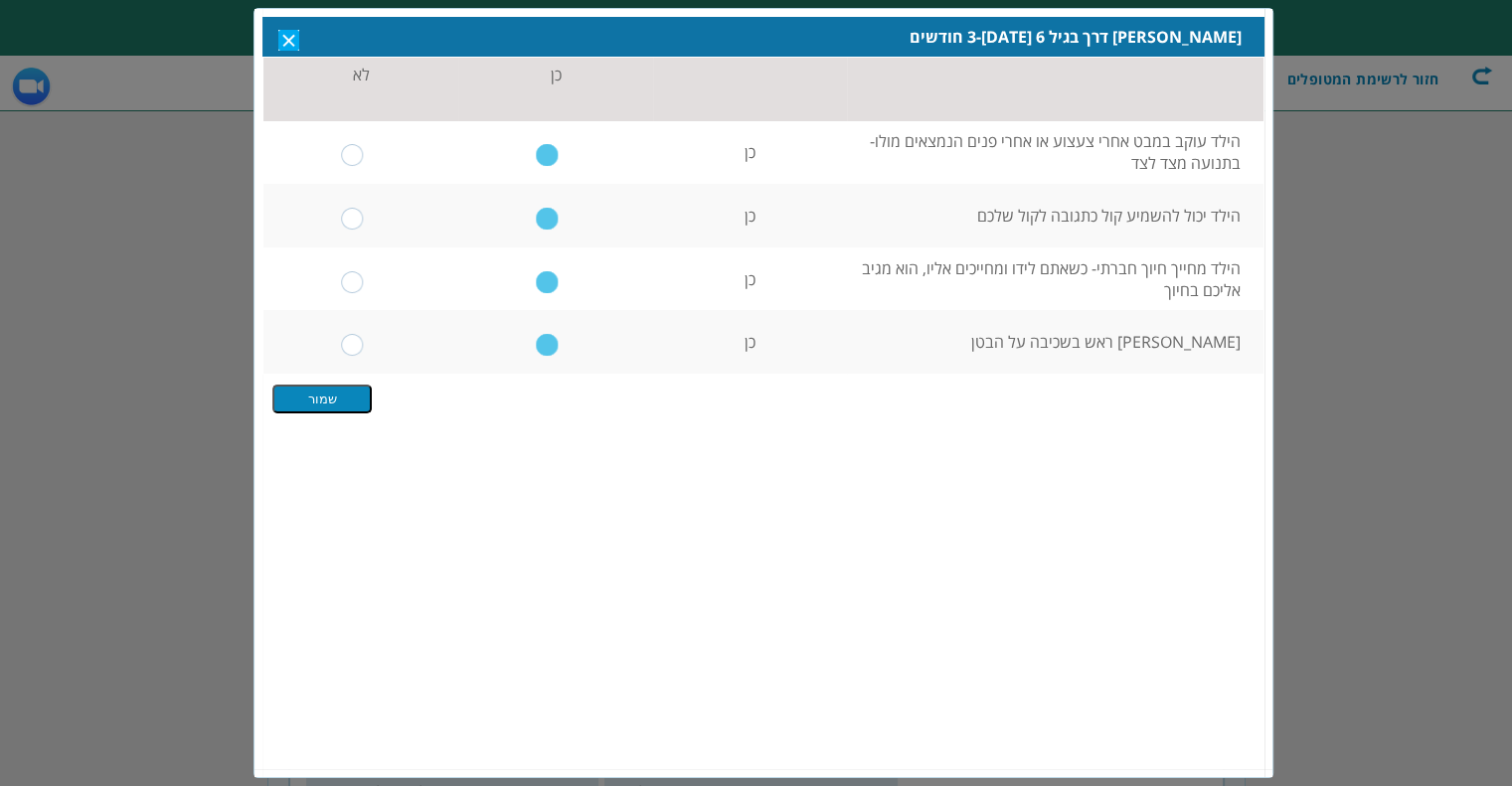
click at [318, 395] on input "שמור" at bounding box center [322, 397] width 100 height 29
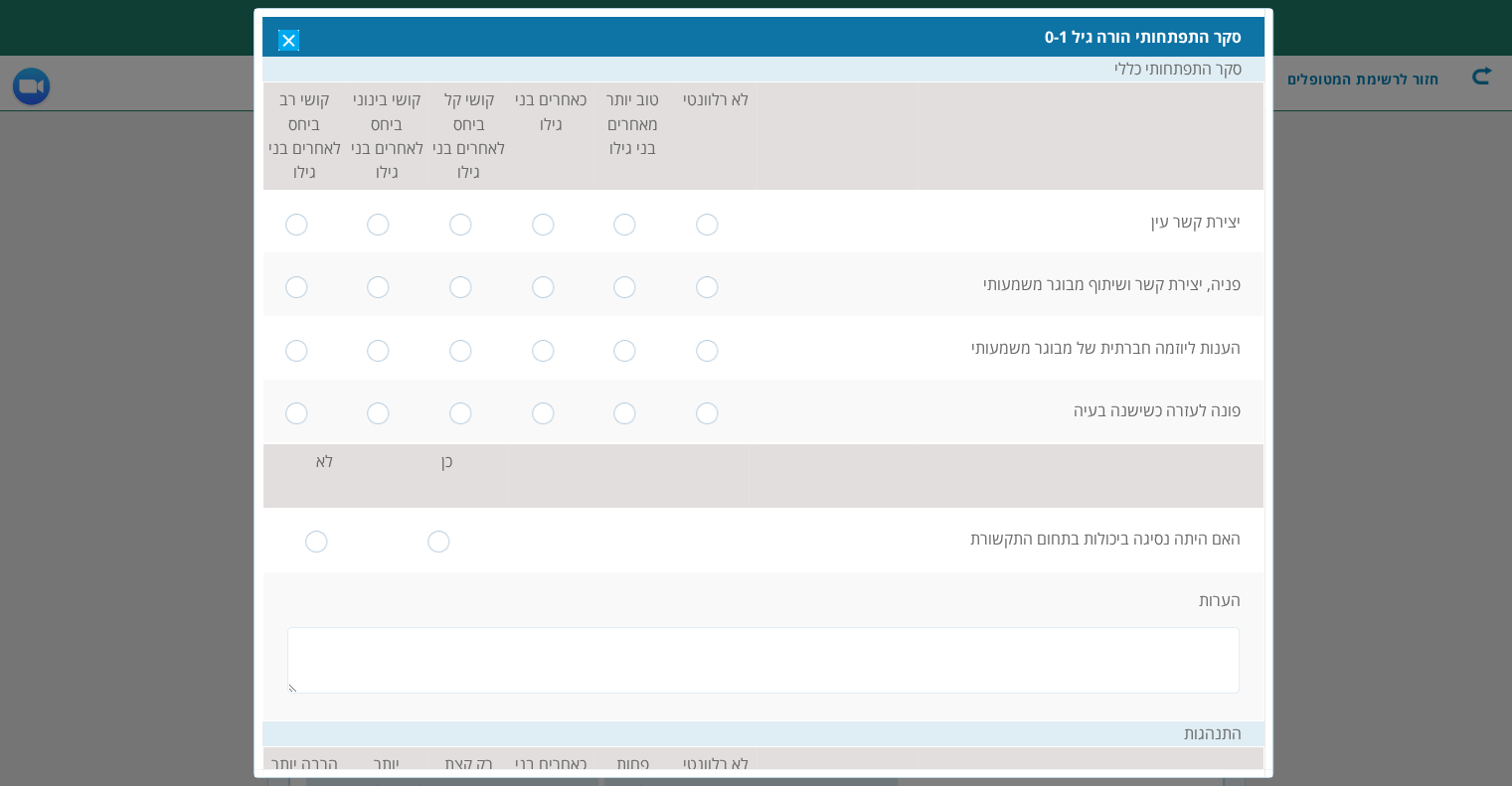
click at [705, 220] on input "radio" at bounding box center [707, 223] width 23 height 22
radio input "true"
click at [712, 270] on td at bounding box center [715, 283] width 83 height 64
click at [717, 281] on input "radio" at bounding box center [707, 286] width 23 height 22
radio input "true"
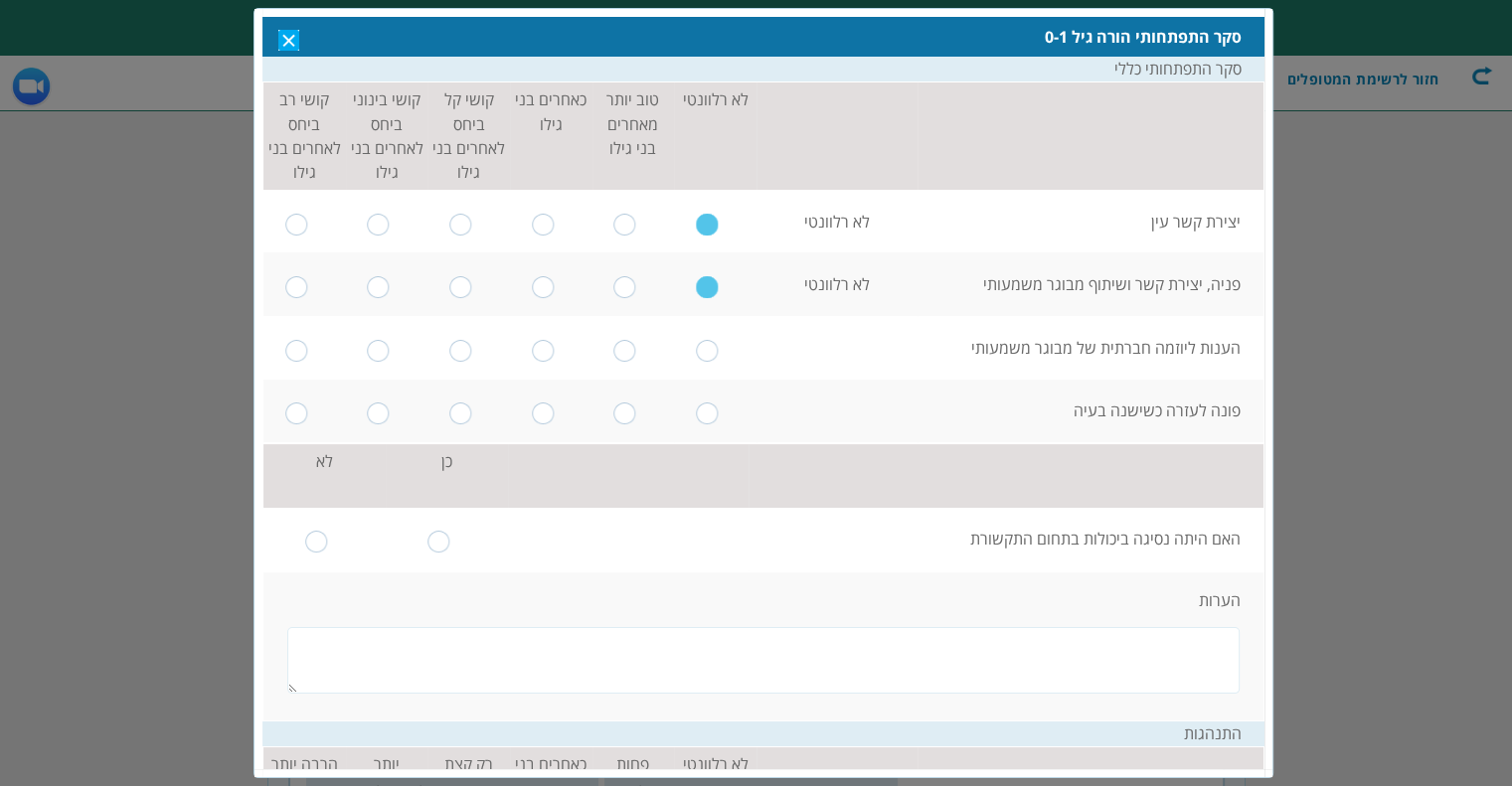
click at [713, 346] on input "radio" at bounding box center [707, 350] width 23 height 22
radio input "true"
click at [701, 435] on td at bounding box center [715, 410] width 83 height 64
click at [708, 408] on input "radio" at bounding box center [707, 412] width 23 height 22
radio input "true"
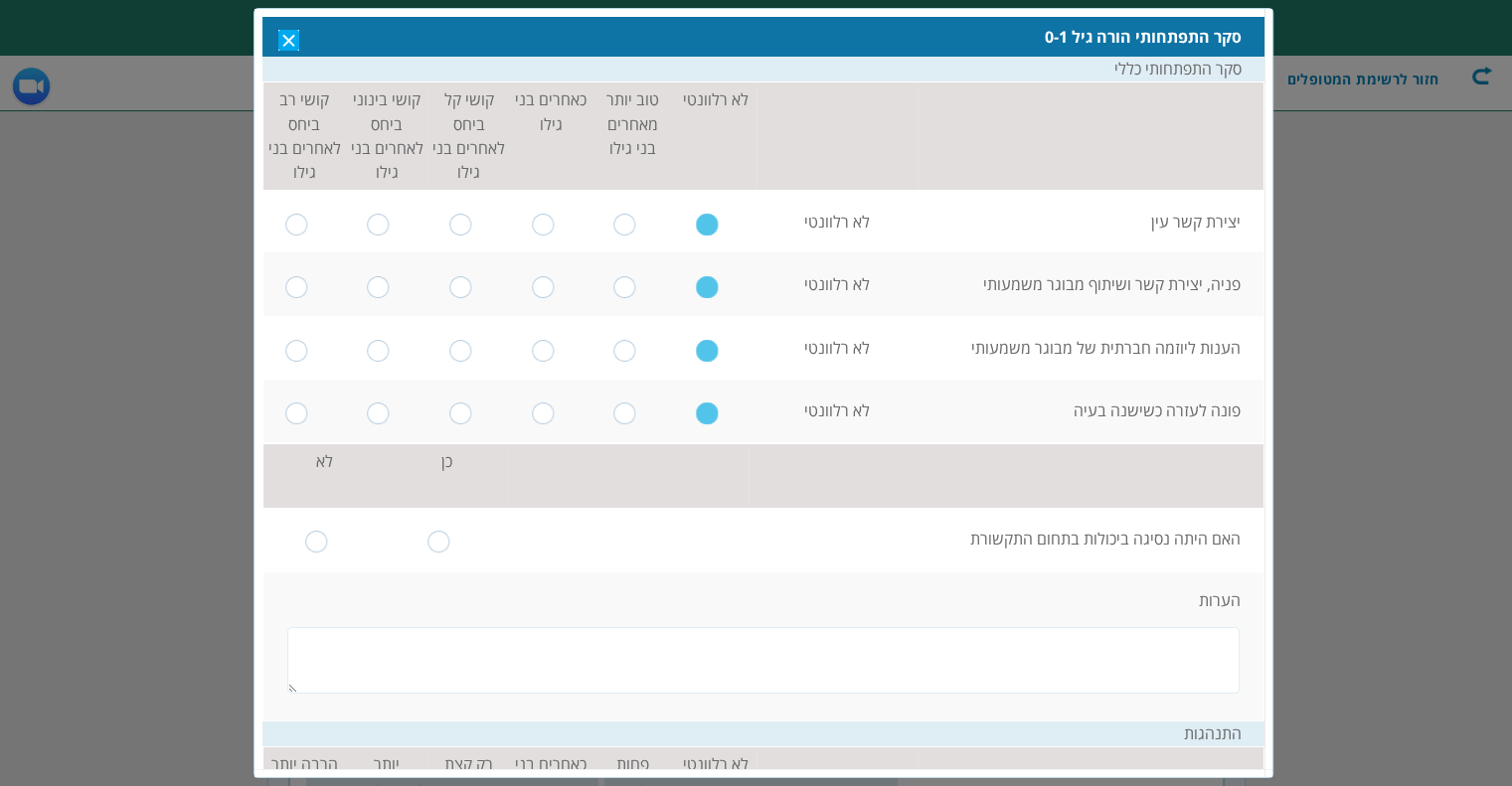
click at [328, 542] on input "radio" at bounding box center [316, 541] width 23 height 22
radio input "true"
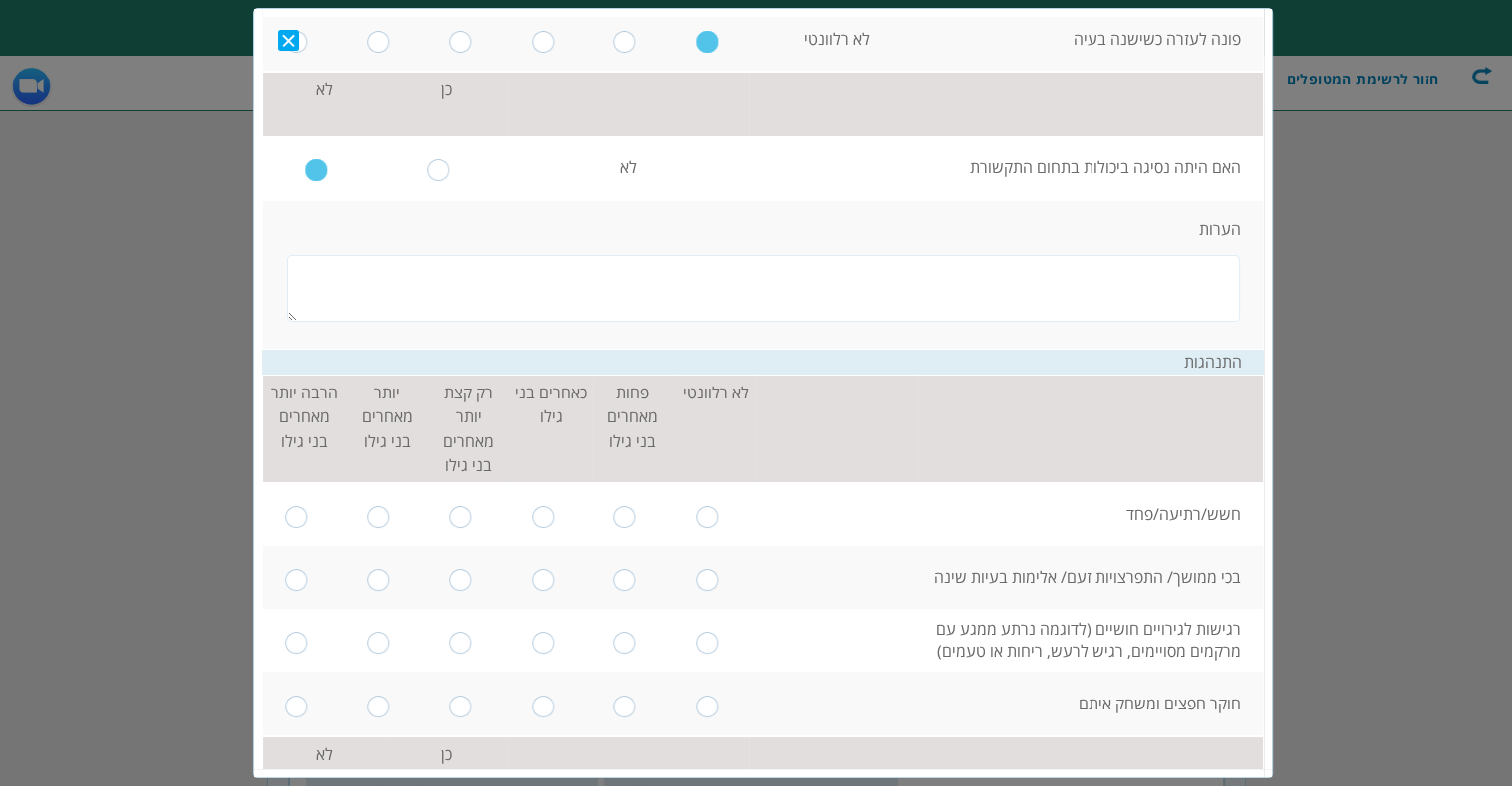
scroll to position [397, 0]
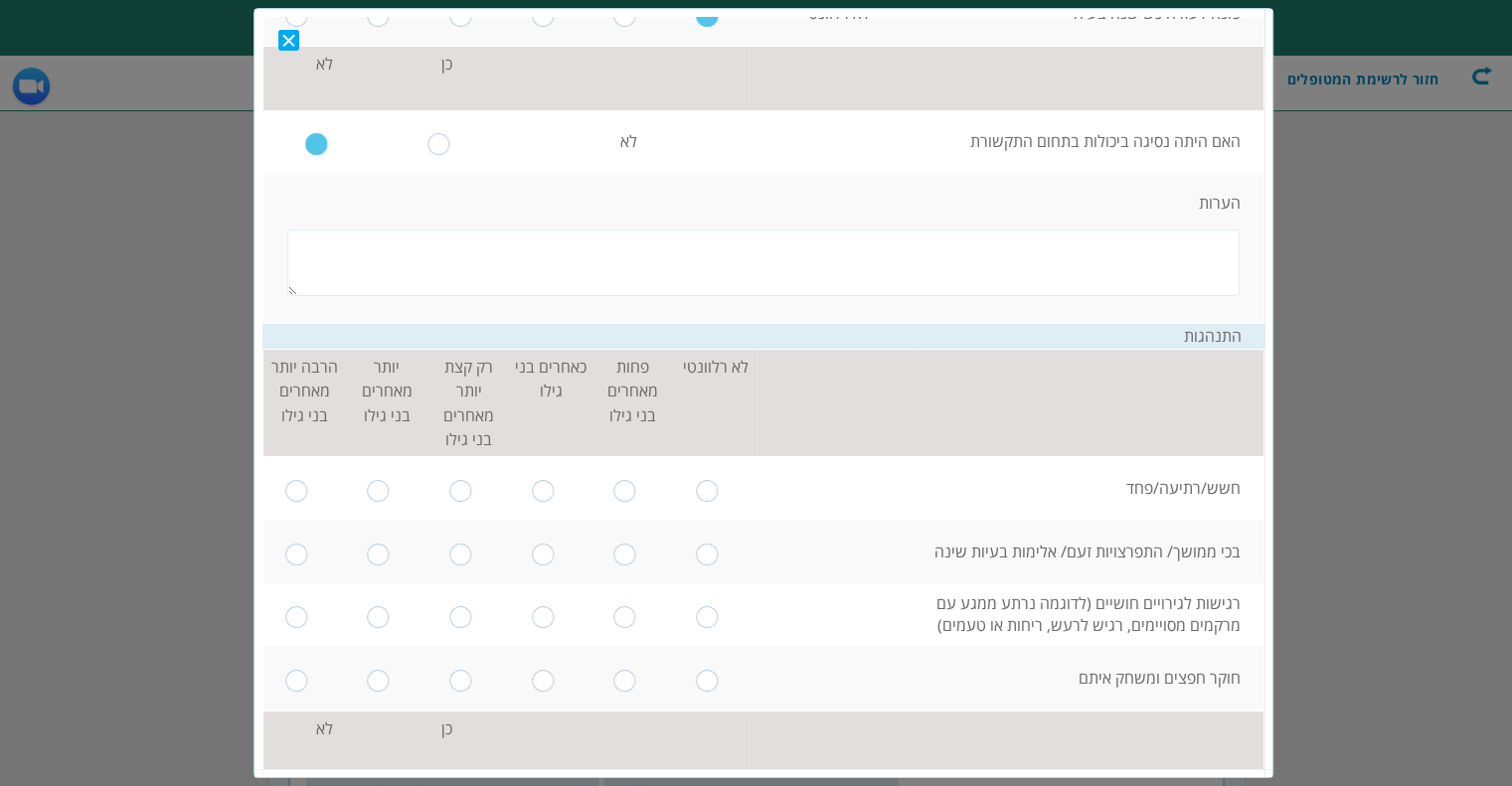
click at [391, 483] on input "radio" at bounding box center [379, 490] width 23 height 22
radio input "true"
click at [375, 542] on td at bounding box center [387, 551] width 83 height 64
click at [385, 565] on td at bounding box center [387, 551] width 83 height 64
click at [391, 610] on input "radio" at bounding box center [379, 616] width 23 height 22
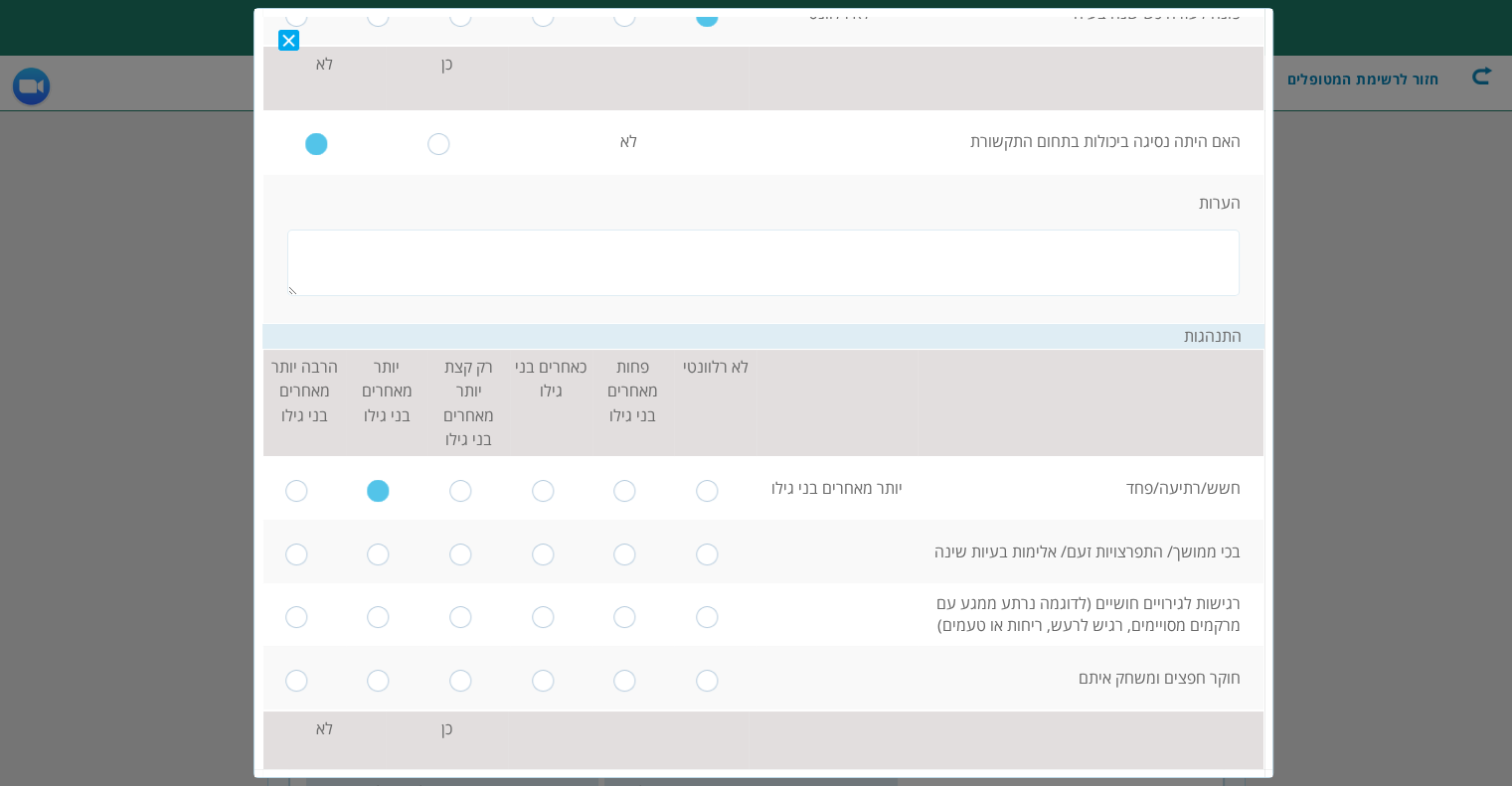
radio input "true"
click at [387, 545] on input "radio" at bounding box center [379, 553] width 23 height 22
radio input "true"
click at [390, 680] on input "radio" at bounding box center [379, 679] width 23 height 22
radio input "true"
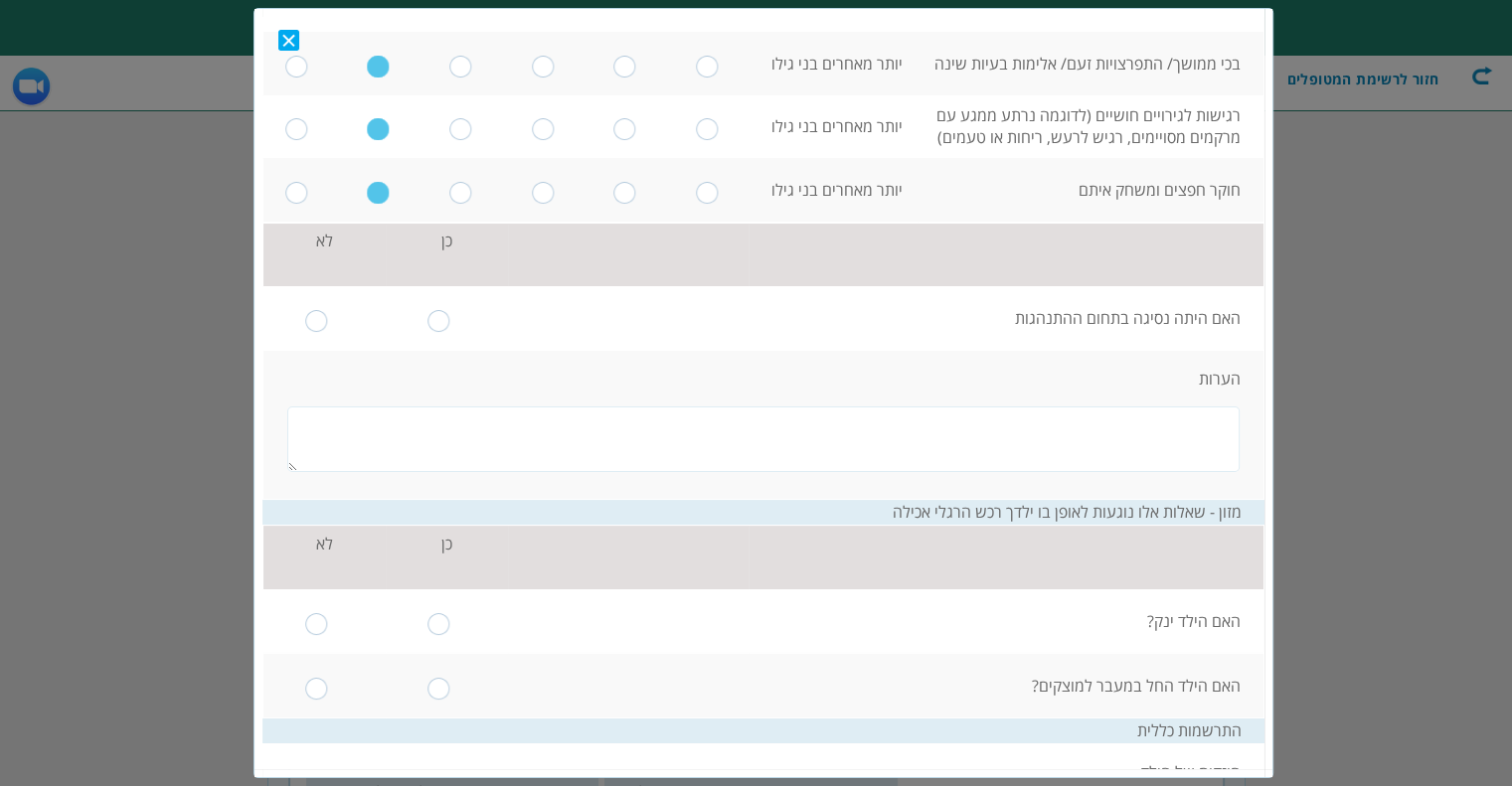
scroll to position [895, 0]
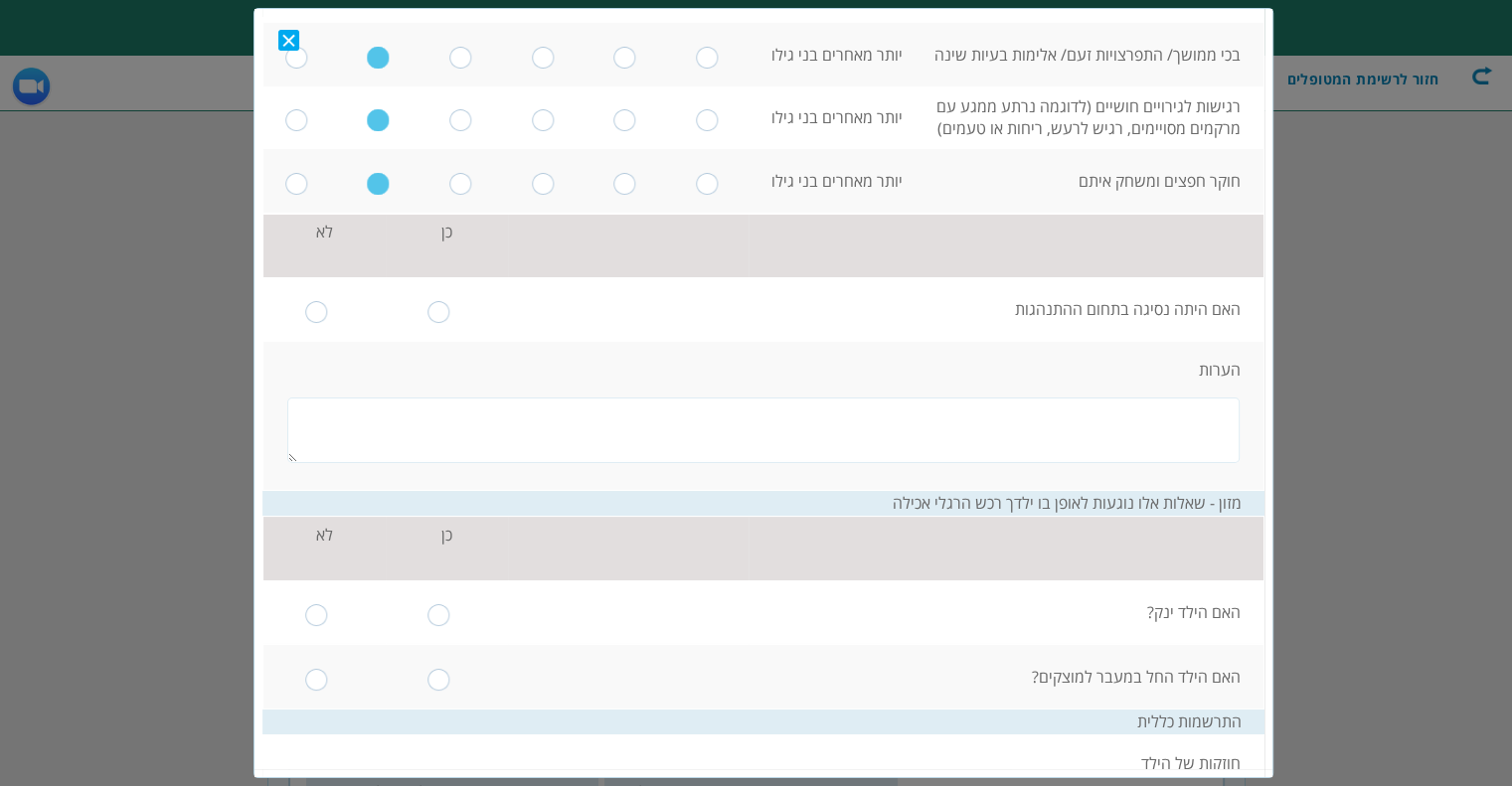
click at [322, 321] on td at bounding box center [325, 308] width 124 height 64
click at [325, 314] on input "radio" at bounding box center [316, 311] width 23 height 22
radio input "true"
click at [328, 606] on input "radio" at bounding box center [316, 614] width 23 height 22
radio input "true"
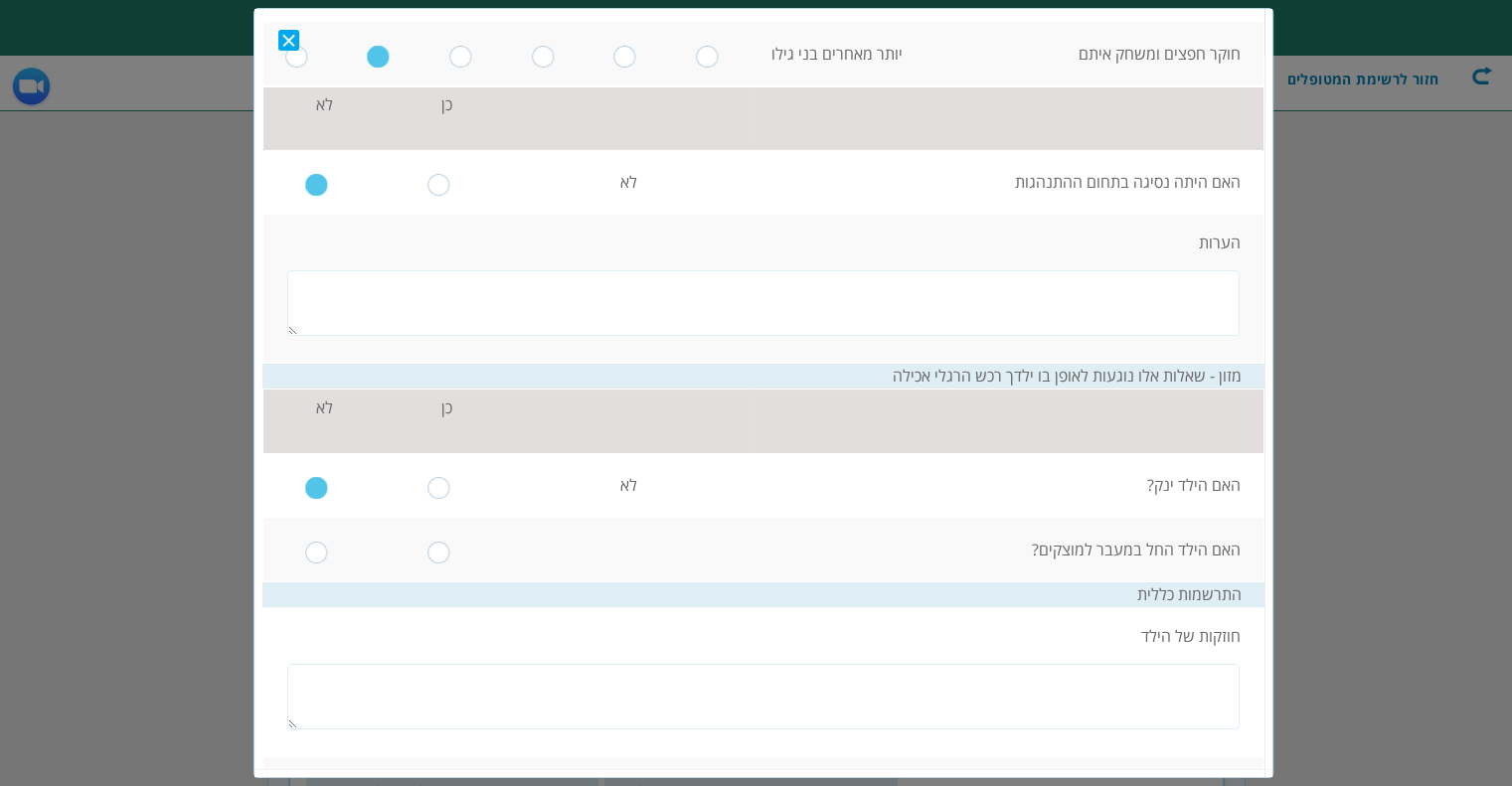
scroll to position [1093, 0]
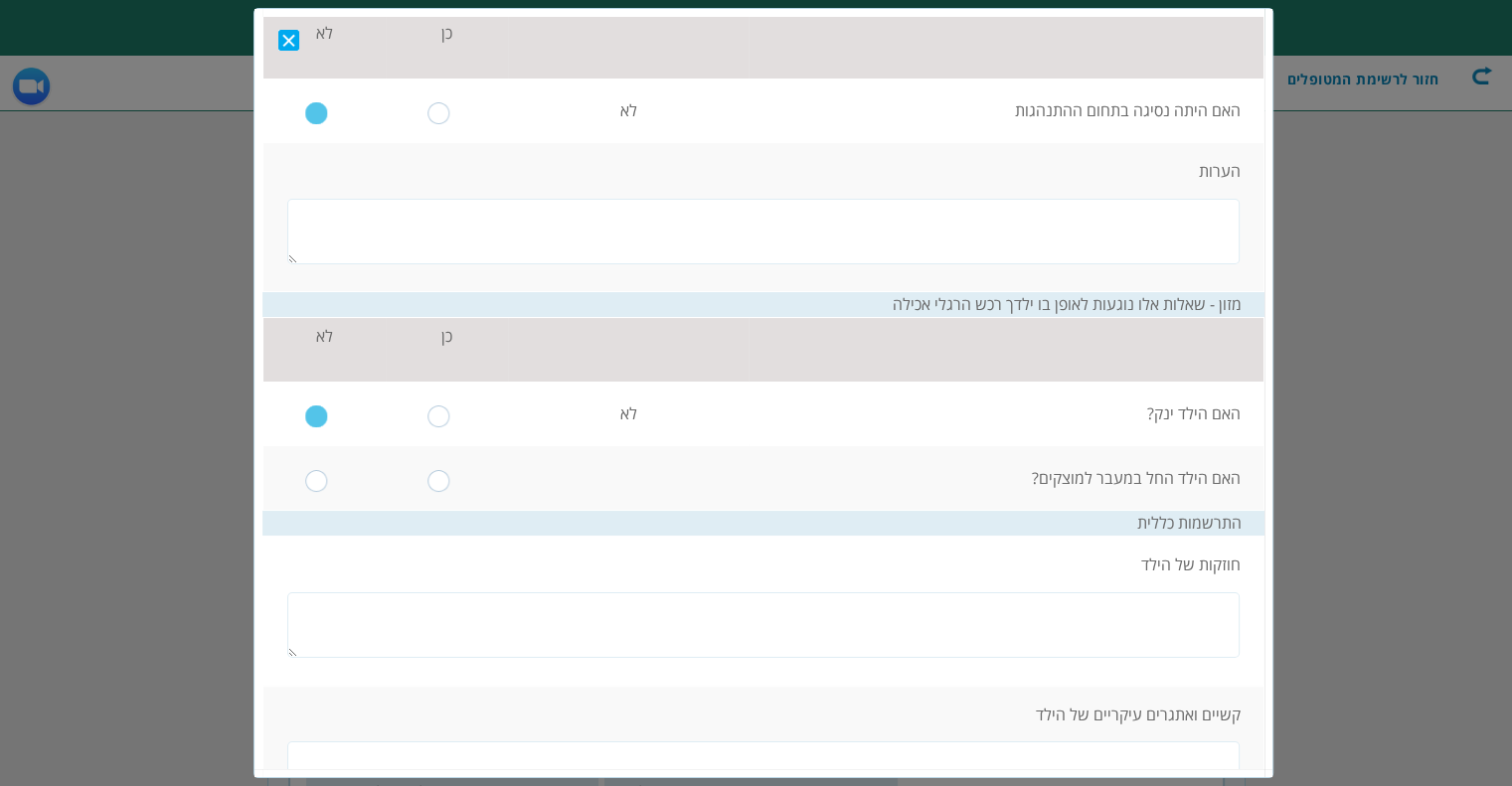
click at [328, 478] on input "radio" at bounding box center [316, 480] width 23 height 22
radio input "true"
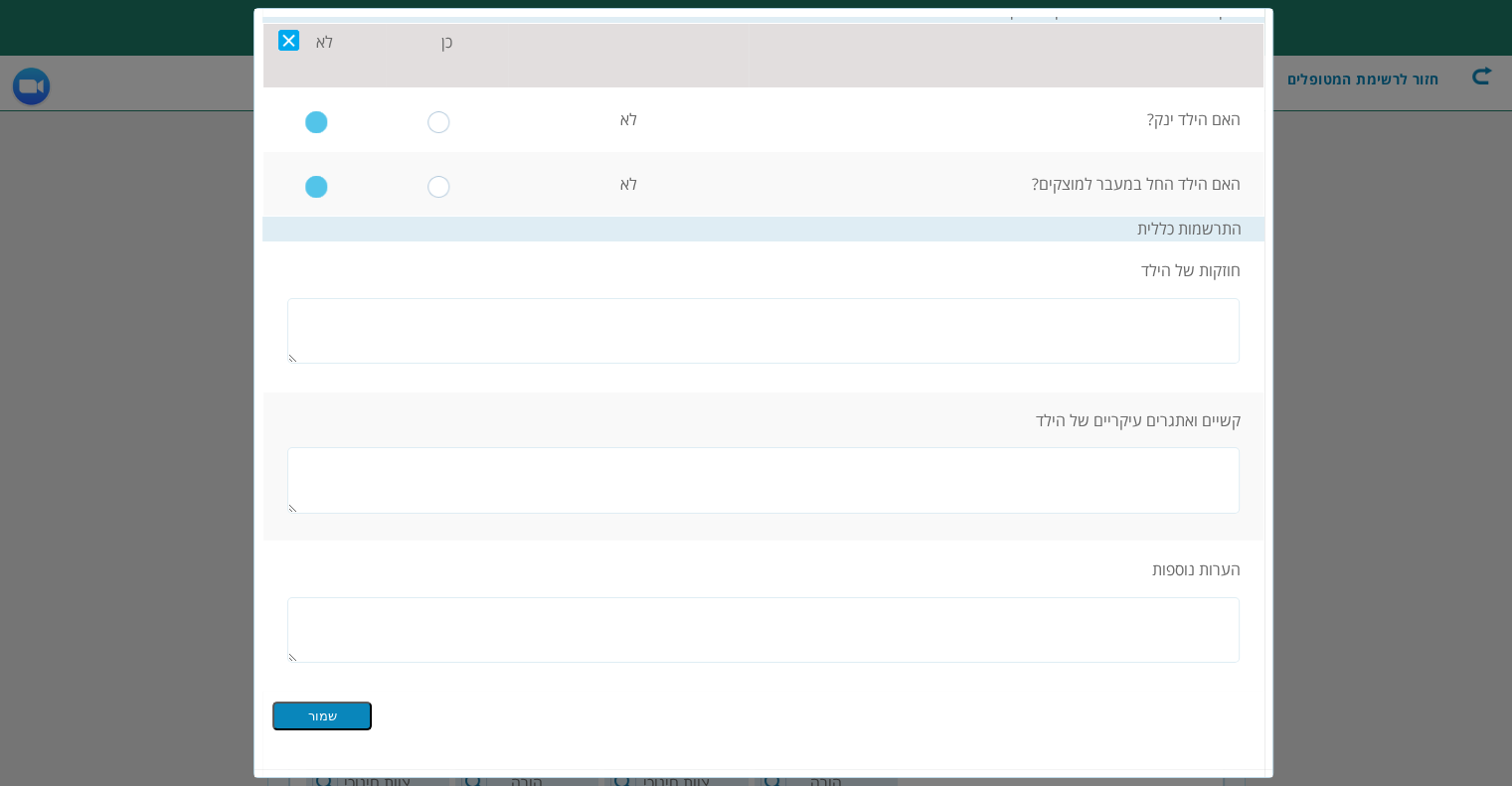
scroll to position [298, 0]
click at [372, 710] on input "שמור" at bounding box center [322, 714] width 100 height 29
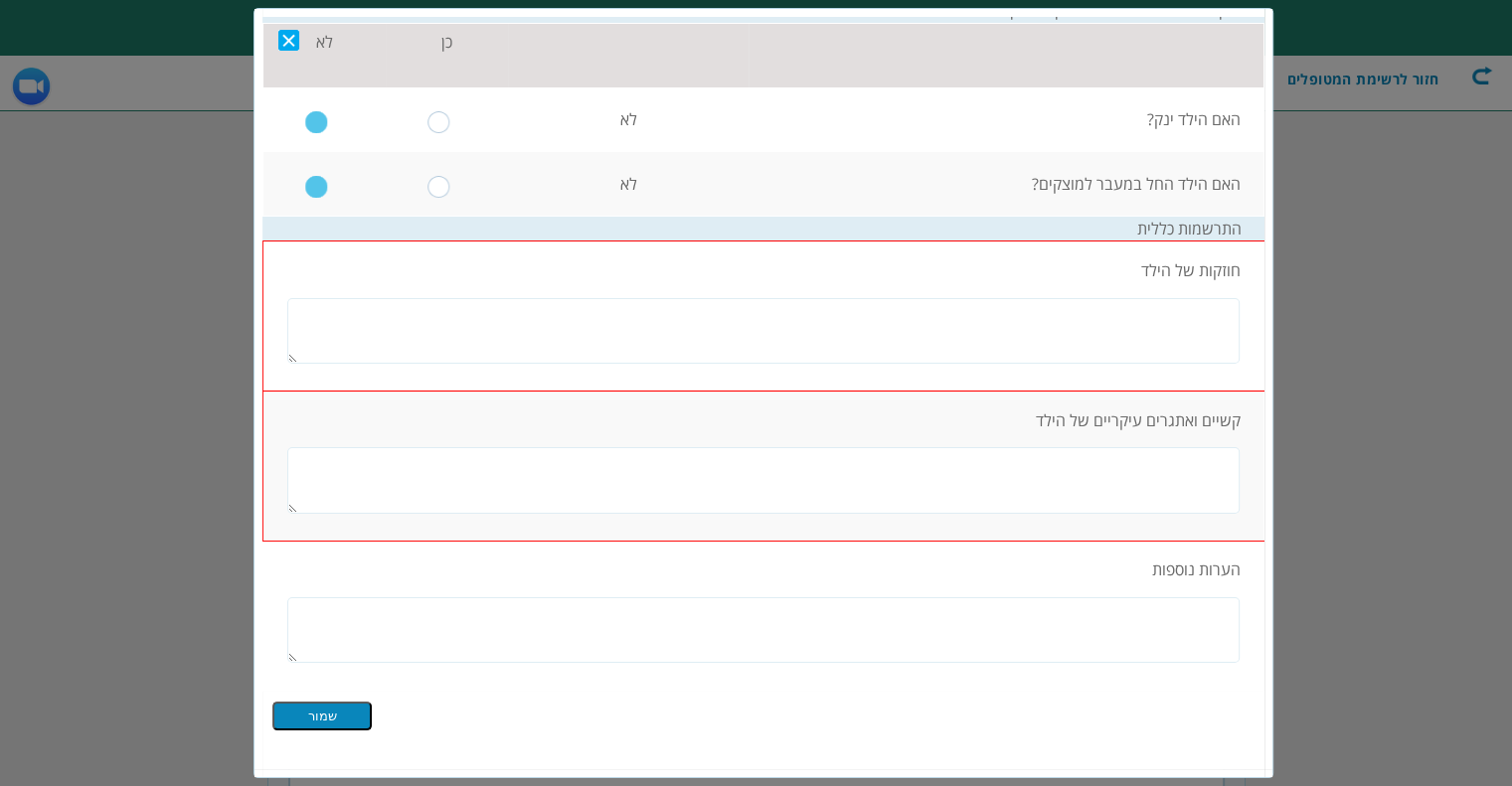
click at [934, 289] on td "חוזקות של הילד" at bounding box center [763, 315] width 1001 height 149
click at [935, 309] on textarea at bounding box center [763, 330] width 953 height 66
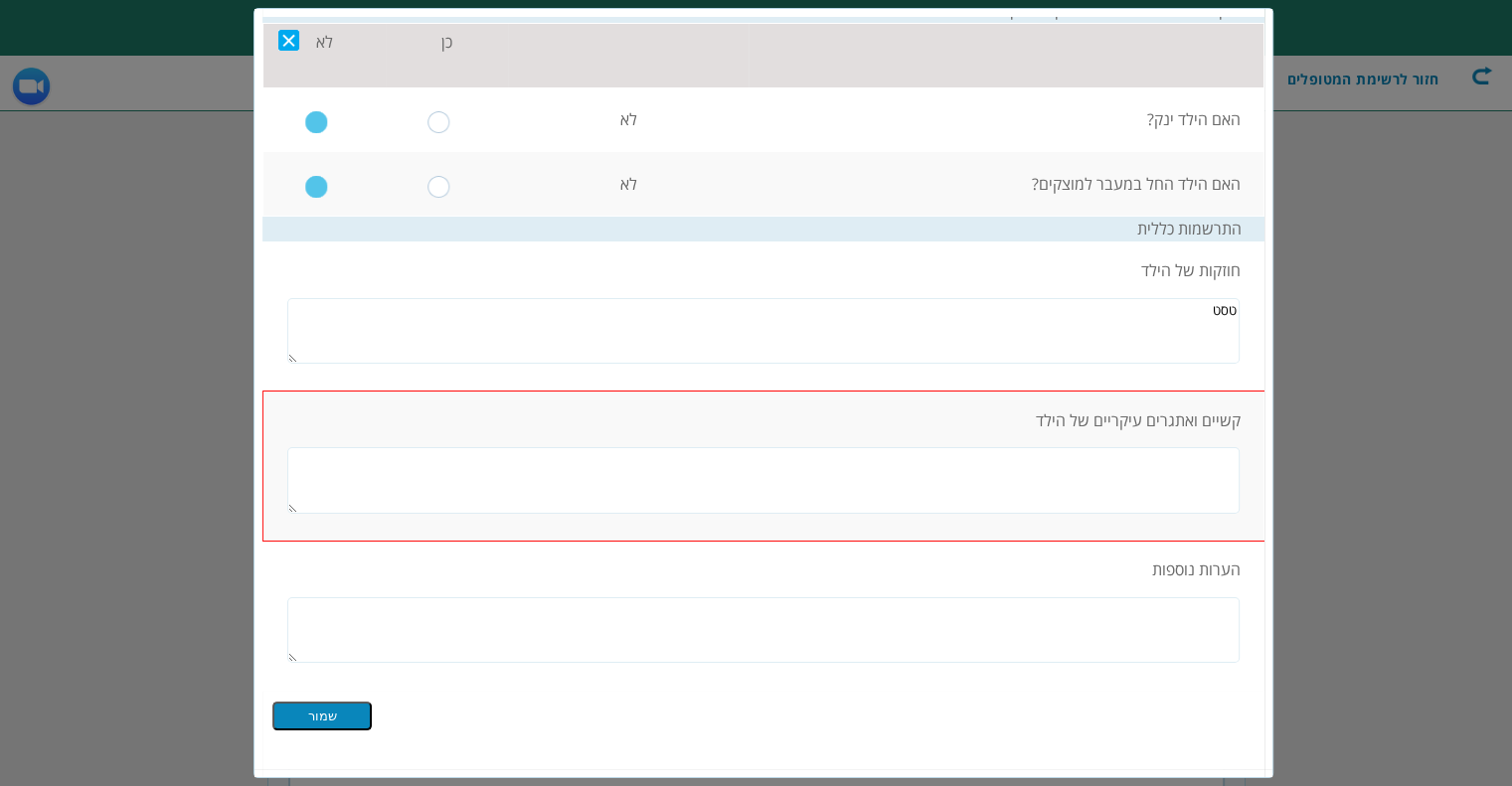
drag, startPoint x: 933, startPoint y: 311, endPoint x: 1452, endPoint y: 313, distance: 519.0
click at [1069, 301] on textarea "טסט" at bounding box center [763, 330] width 953 height 66
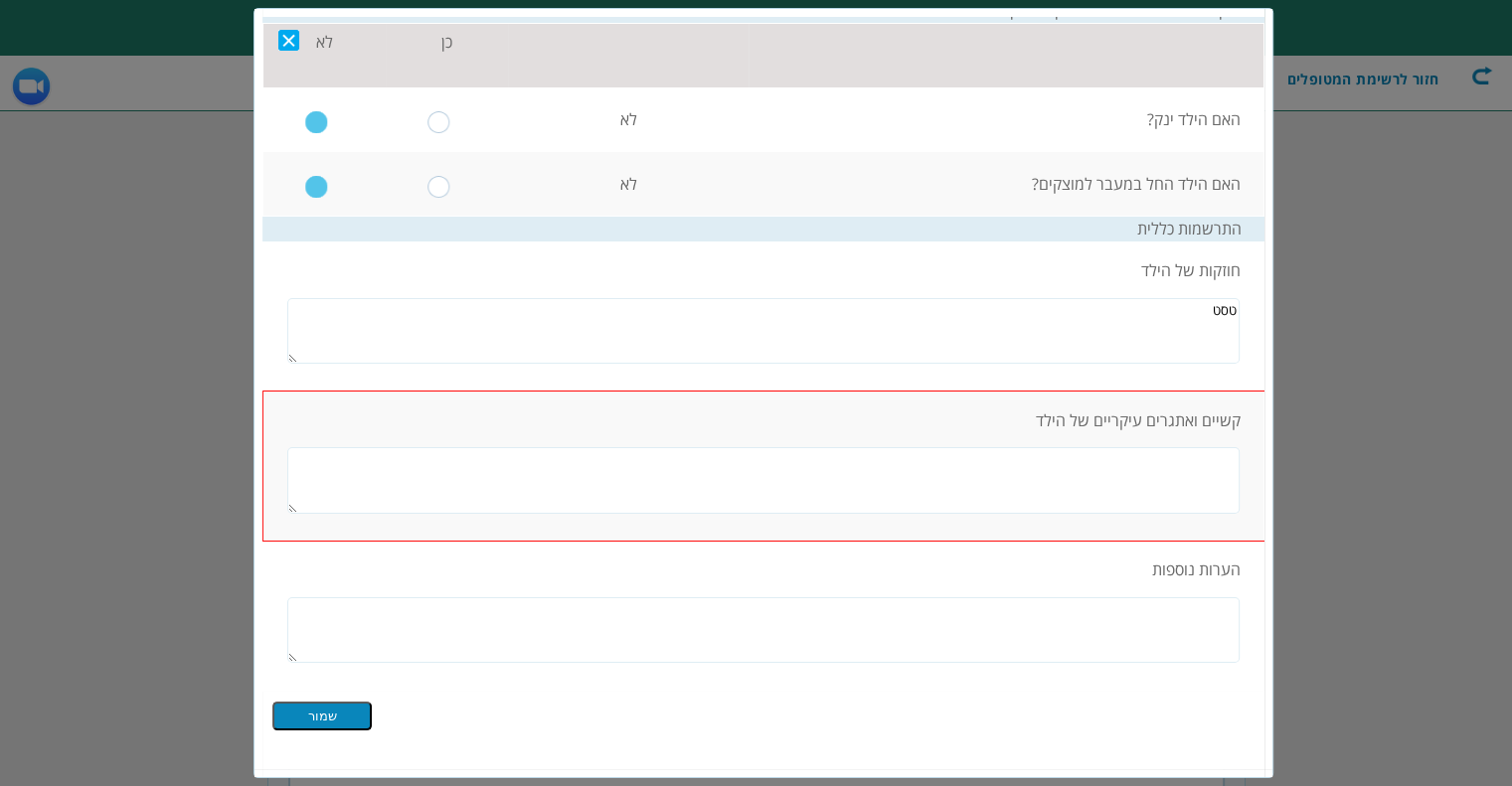
paste textarea "שדה הזנה - <script>alert`1`</script>"
type textarea "בשדה הזנה - <script>alert`1`</script>"
click at [1166, 465] on textarea at bounding box center [763, 479] width 953 height 66
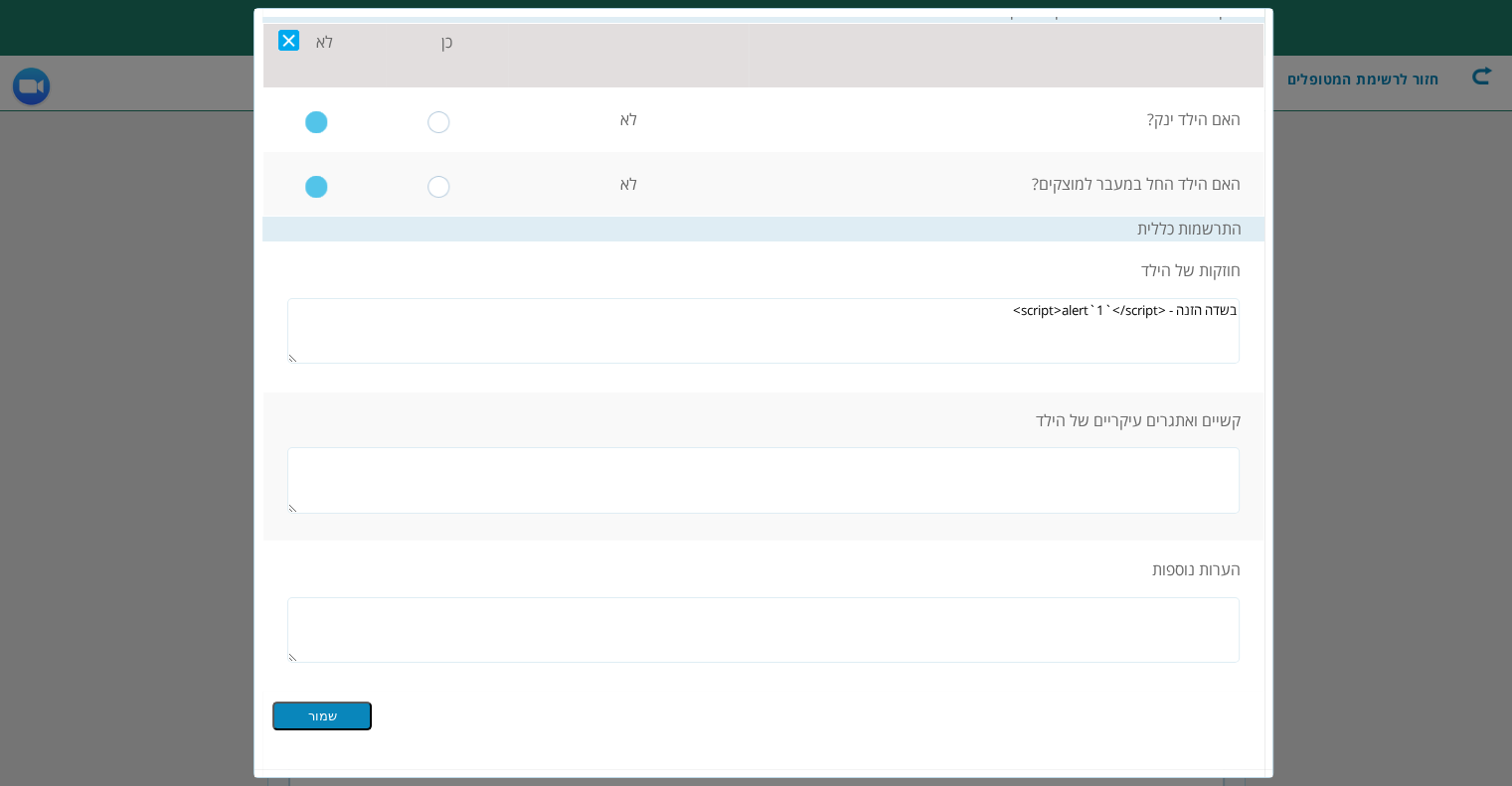
paste textarea "בשדה הזנה - <script>alert`1`</script>"
type textarea "בשדה הזנה - <script>alert`1`</script>"
click at [1074, 626] on textarea at bounding box center [763, 629] width 953 height 66
paste textarea "בשדה הזנה - <script>alert`1`</script>"
type textarea "בשדה הזנה - <script>alert`1`</script>"
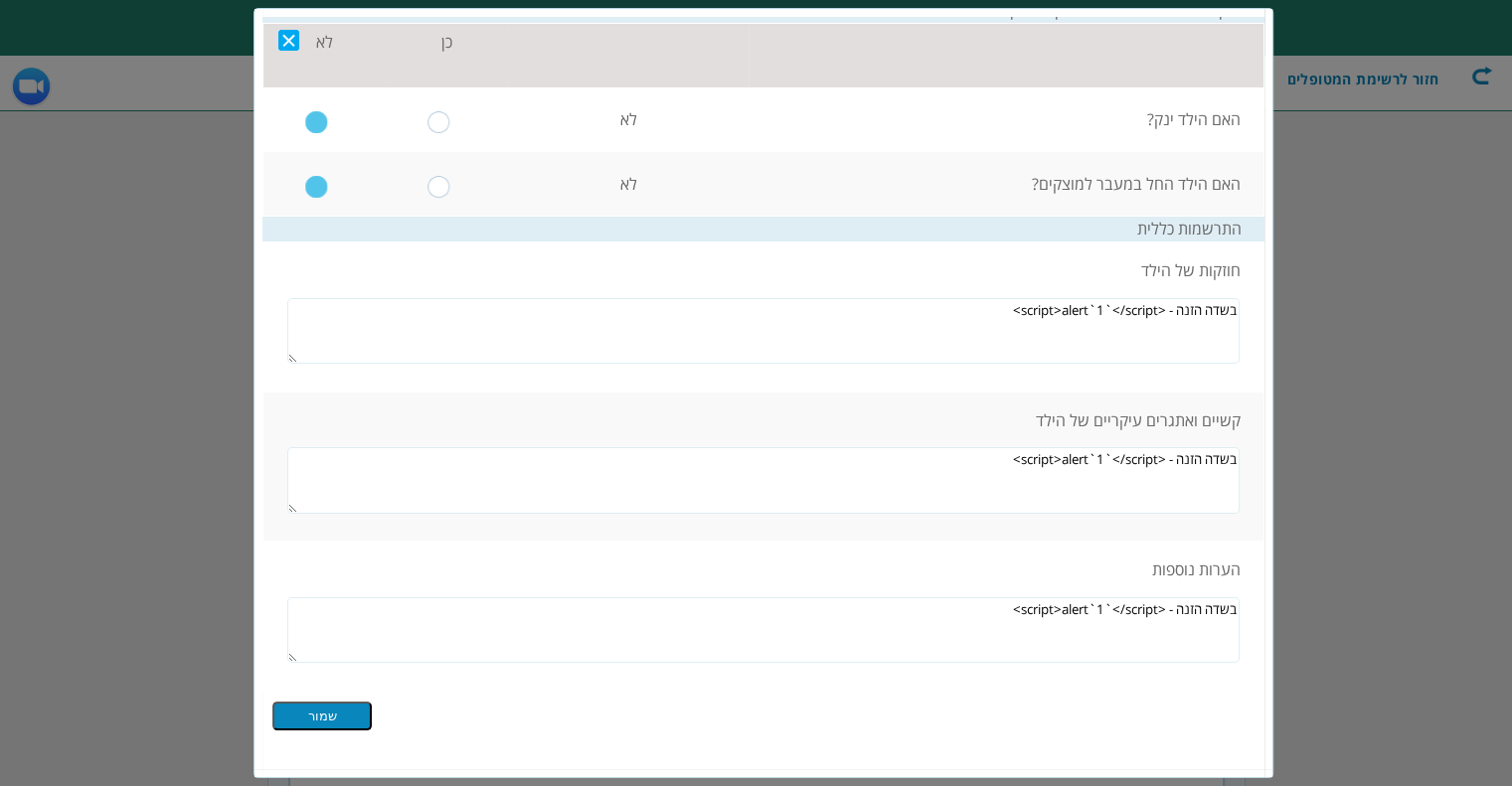
click at [346, 702] on input "שמור" at bounding box center [322, 714] width 100 height 29
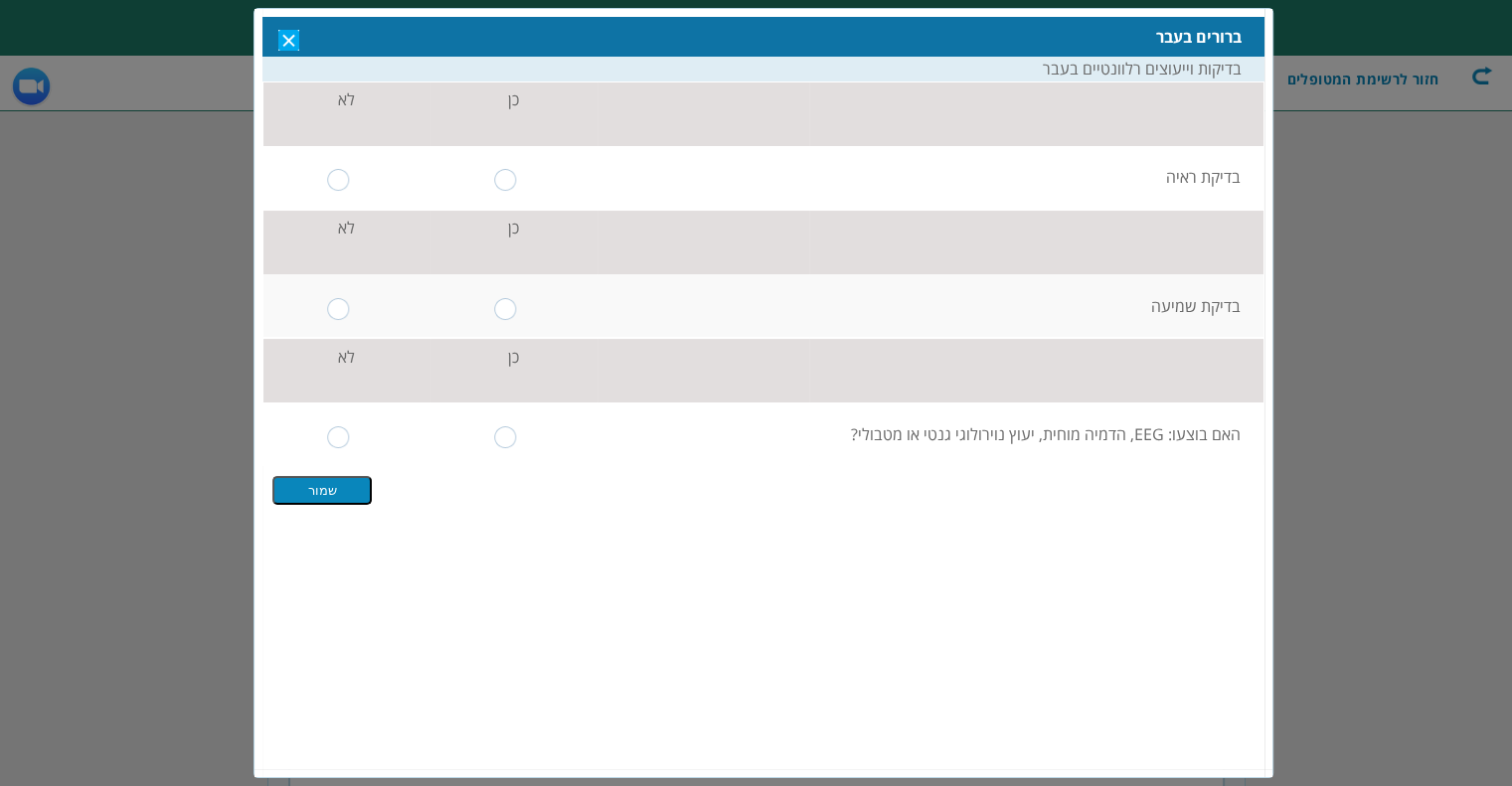
click at [336, 181] on input "radio" at bounding box center [339, 179] width 23 height 22
radio input "true"
click at [335, 301] on input "radio" at bounding box center [339, 308] width 23 height 22
radio input "true"
click at [343, 440] on input "radio" at bounding box center [339, 436] width 23 height 22
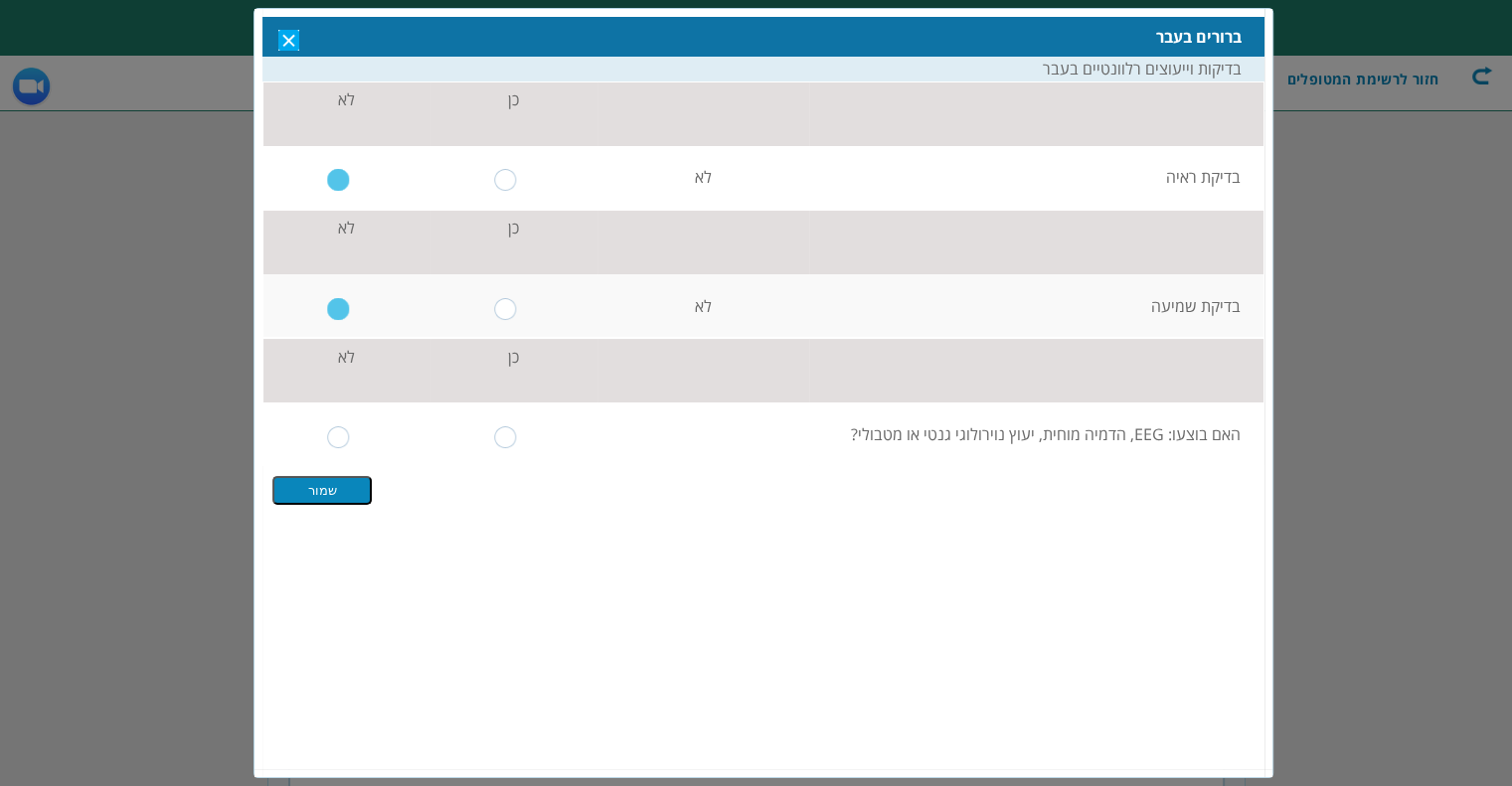
radio input "true"
click at [340, 491] on input "שמור" at bounding box center [322, 489] width 100 height 29
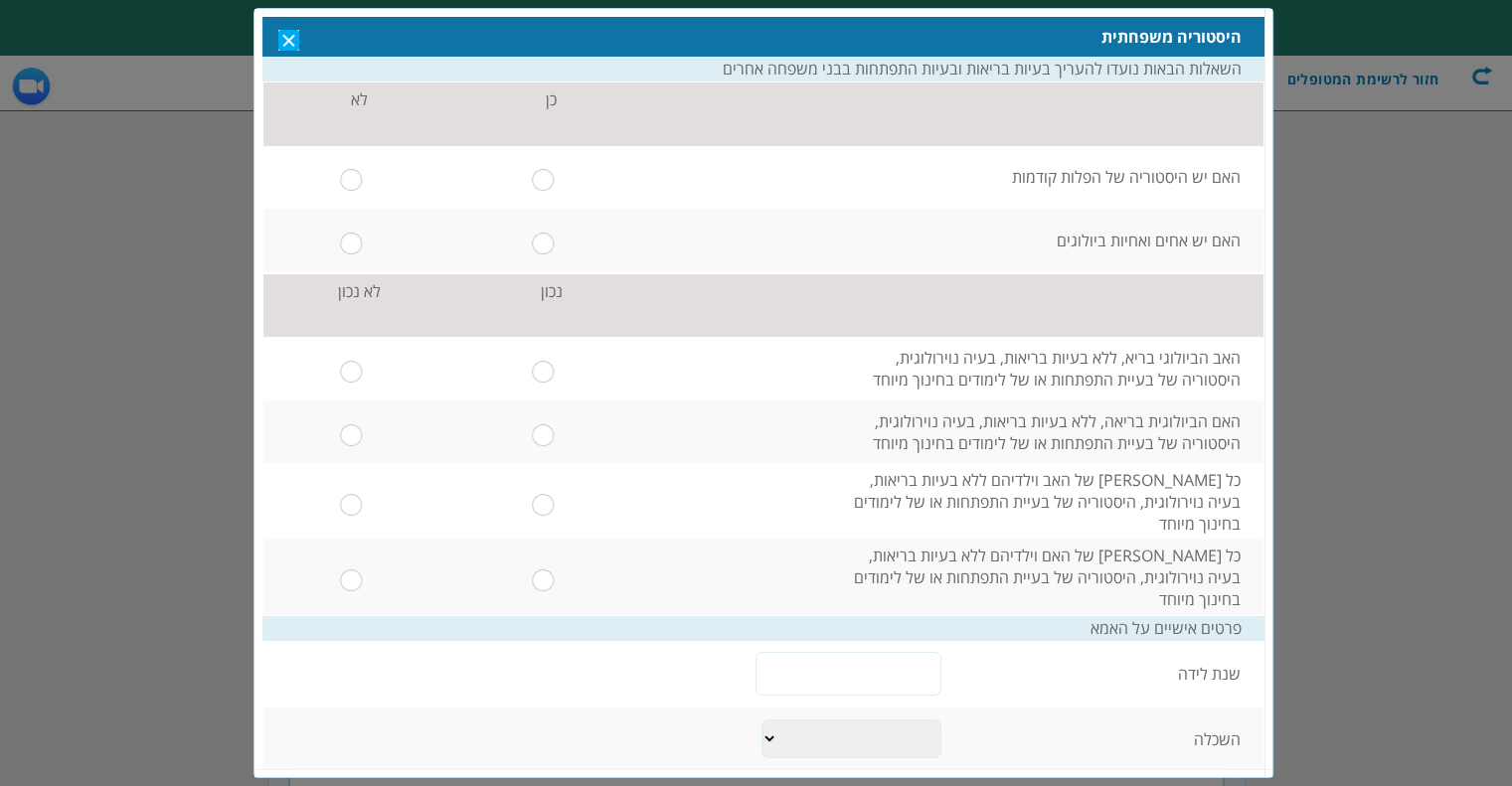
click at [363, 175] on input "radio" at bounding box center [351, 179] width 23 height 22
radio input "true"
click at [355, 251] on input "radio" at bounding box center [351, 242] width 23 height 22
radio input "true"
drag, startPoint x: 355, startPoint y: 369, endPoint x: 362, endPoint y: 400, distance: 31.8
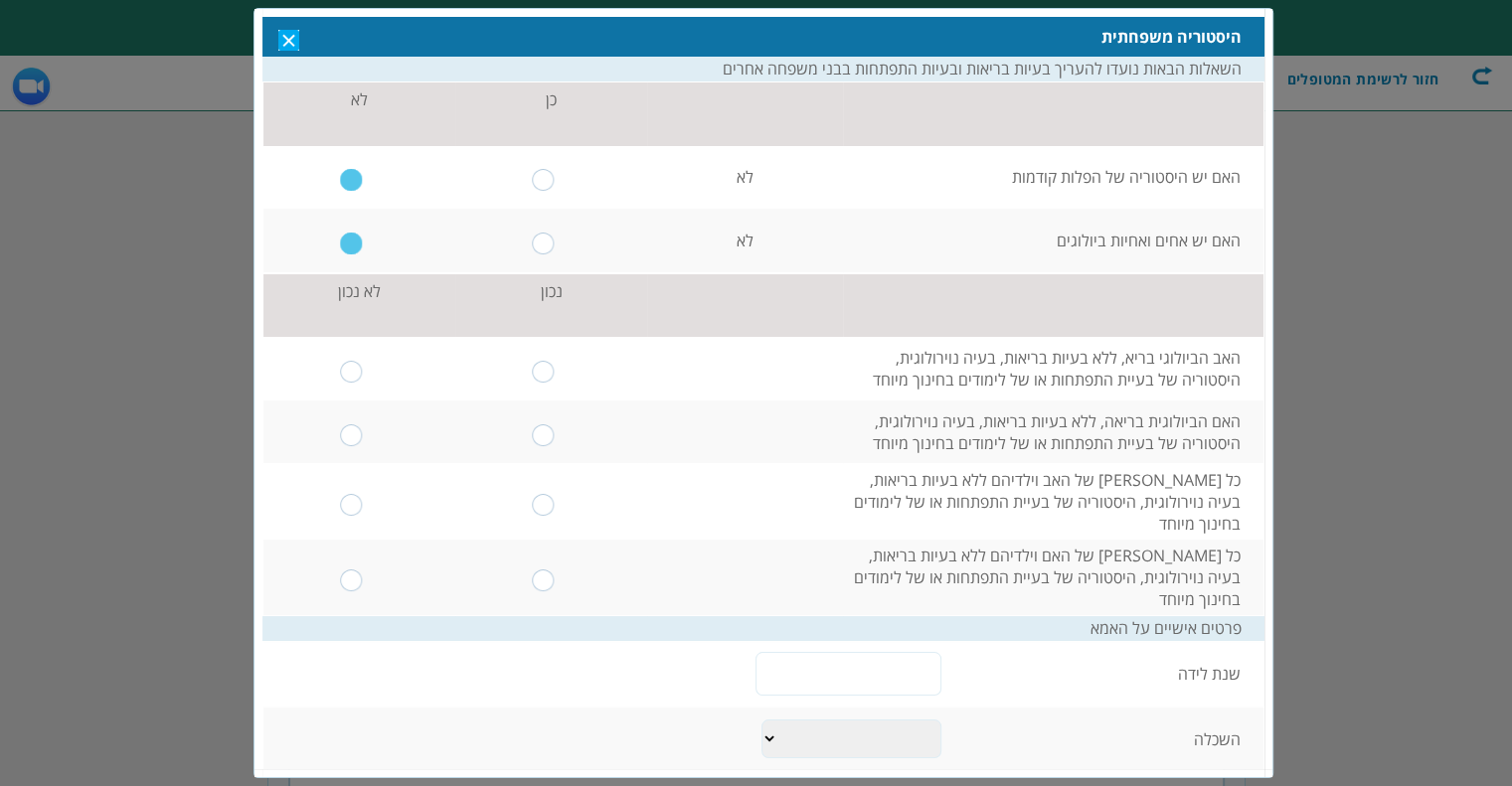
click at [356, 369] on input "radio" at bounding box center [351, 371] width 23 height 22
radio input "true"
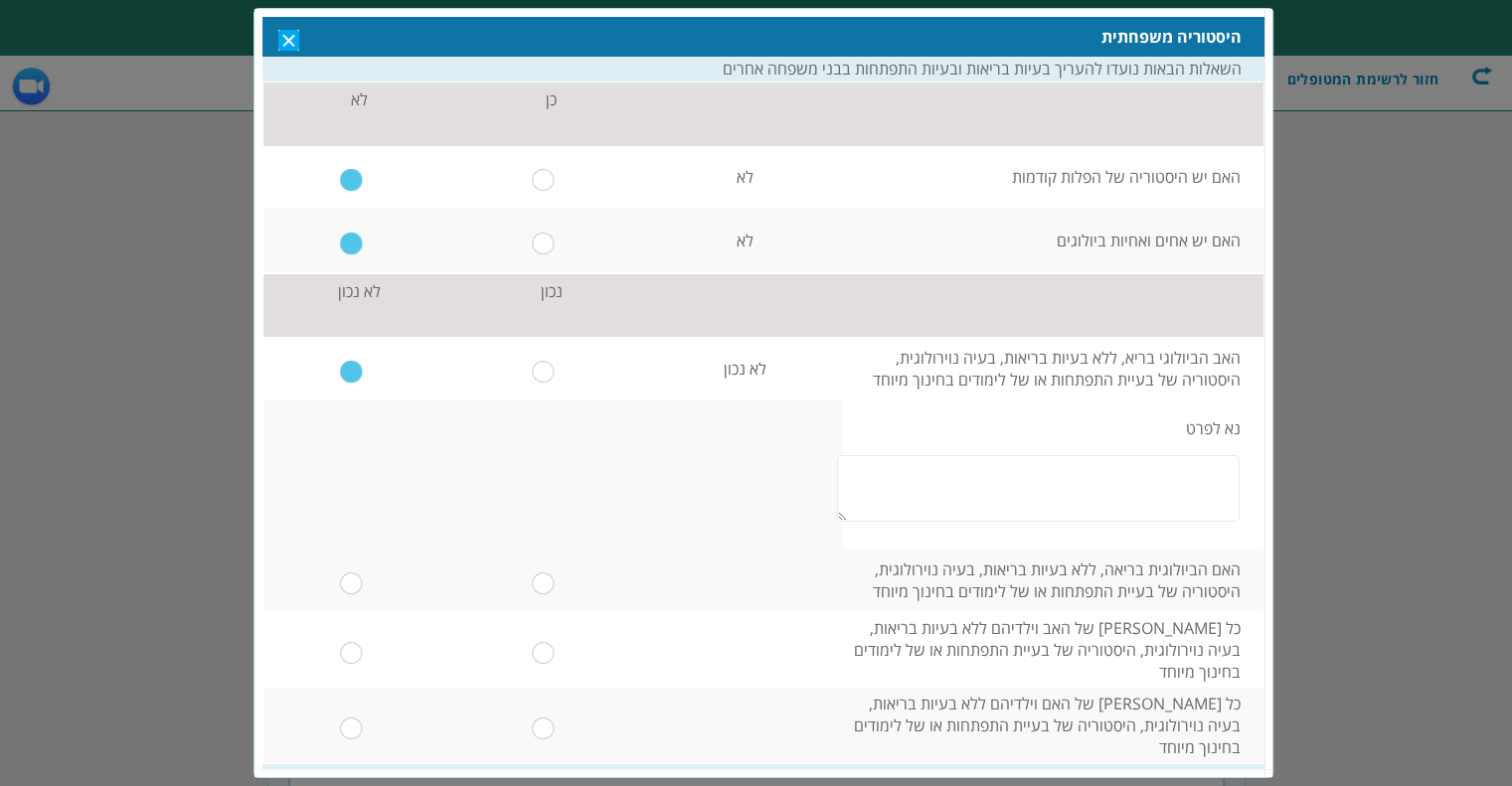
click at [367, 452] on table "נכון לא נכון כל האחים והאחיות הביולוגים, ללא בעיות בריאות, בעיה נוירולוגית, היס…" at bounding box center [762, 517] width 1002 height 491
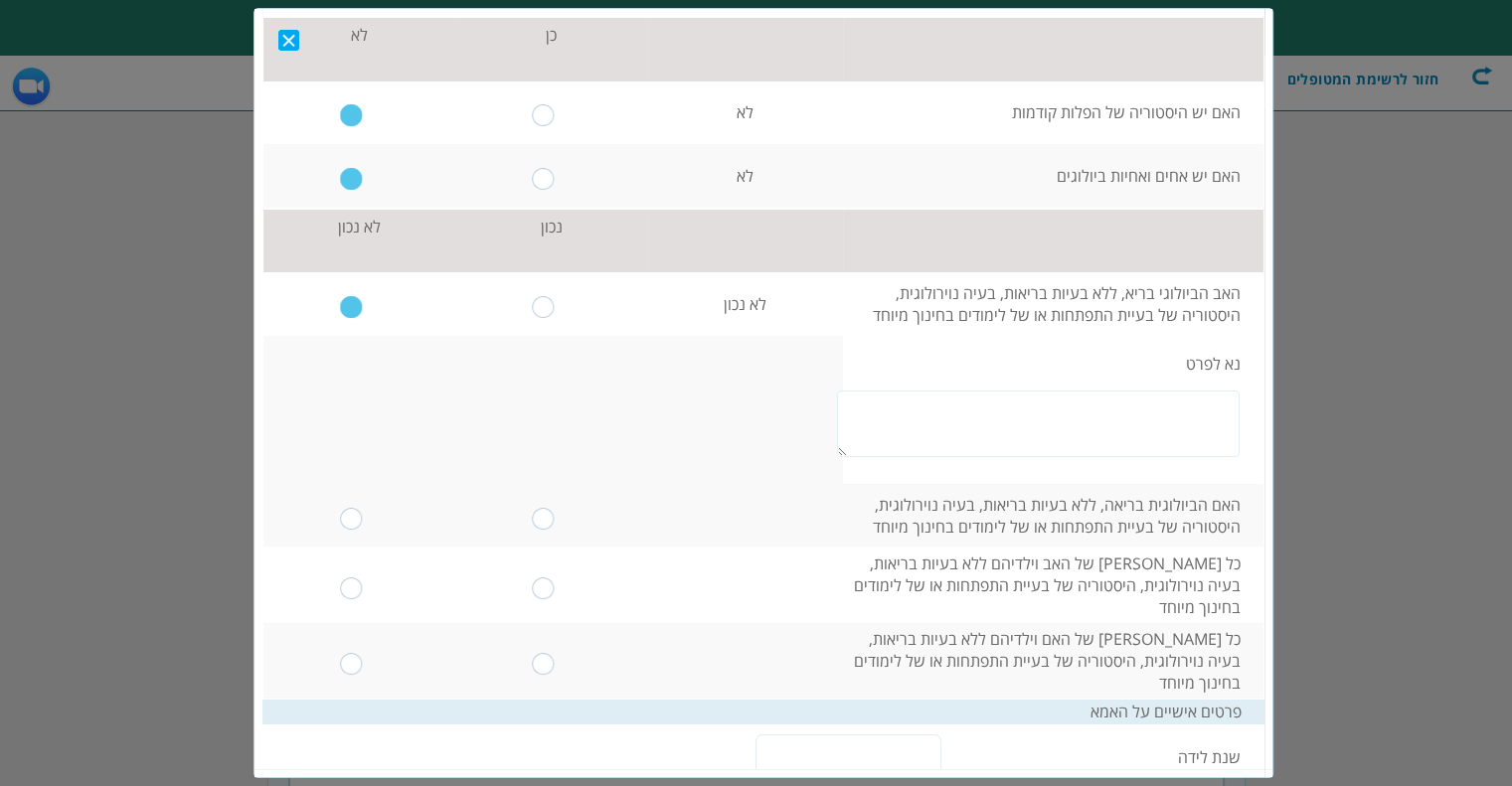
scroll to position [100, 0]
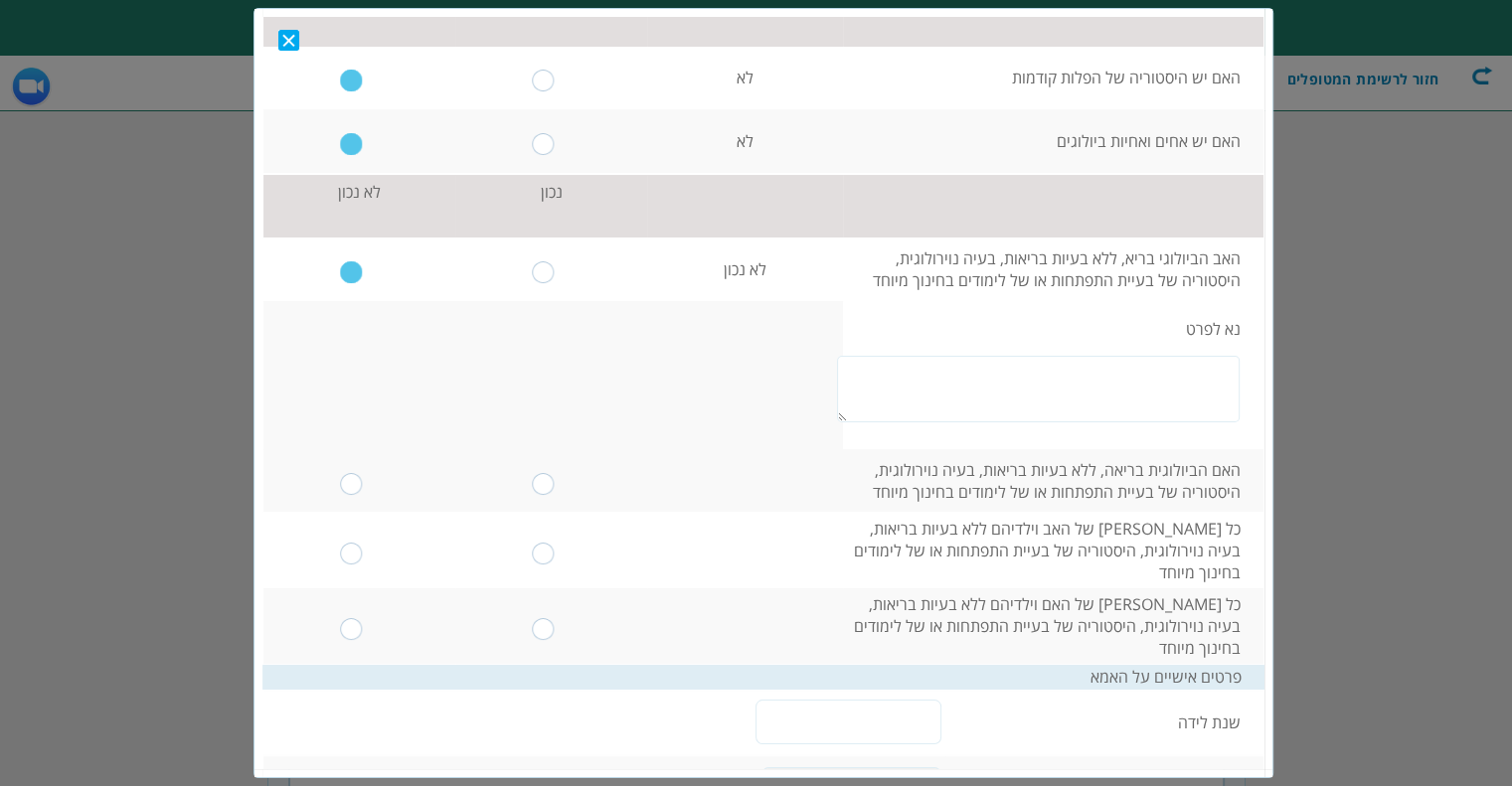
click at [552, 277] on input "radio" at bounding box center [543, 271] width 23 height 22
radio input "true"
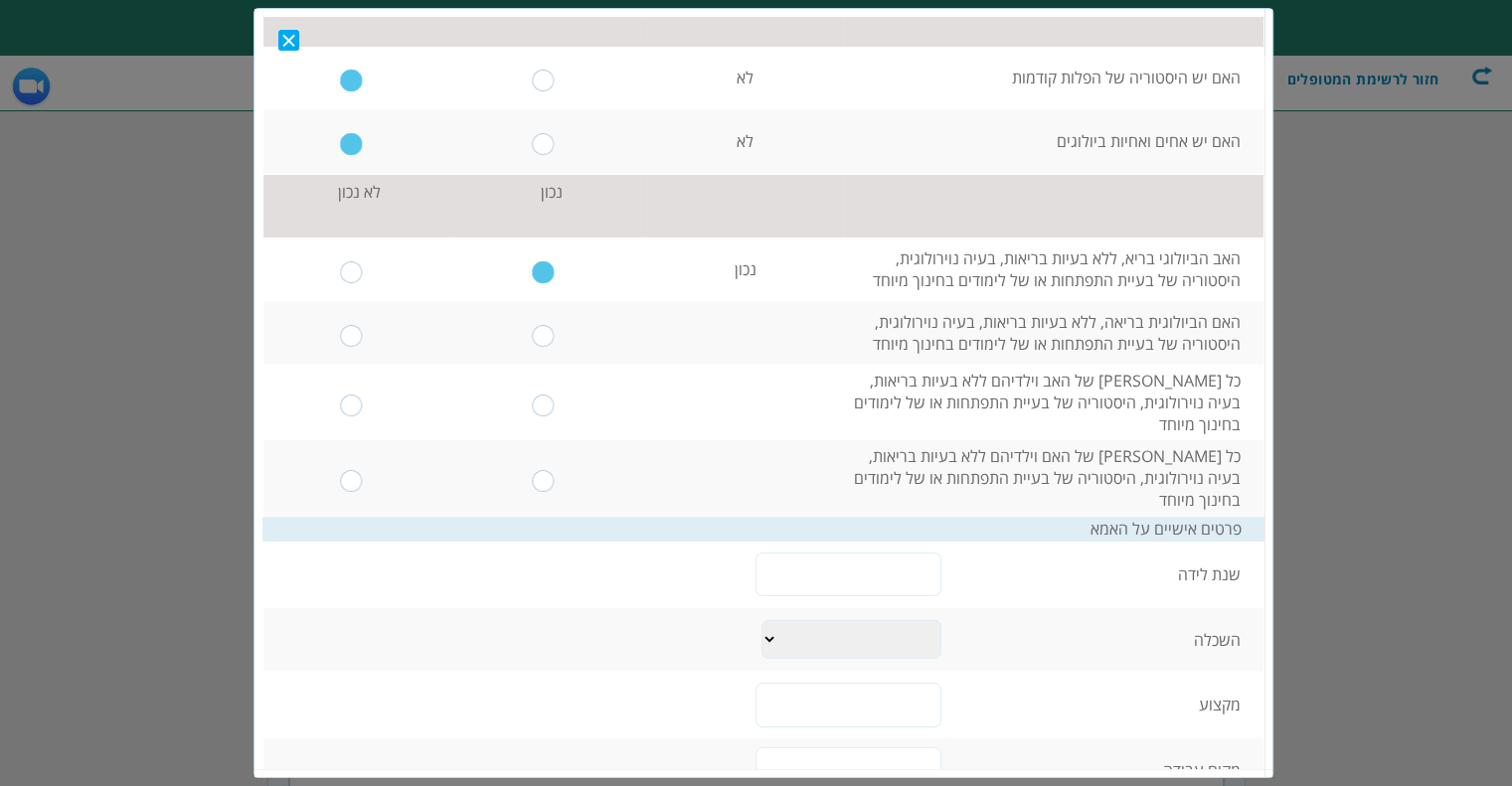
click at [554, 335] on input "radio" at bounding box center [543, 335] width 23 height 22
radio input "true"
click at [553, 396] on input "radio" at bounding box center [543, 404] width 23 height 22
radio input "true"
click at [551, 488] on input "radio" at bounding box center [543, 480] width 23 height 22
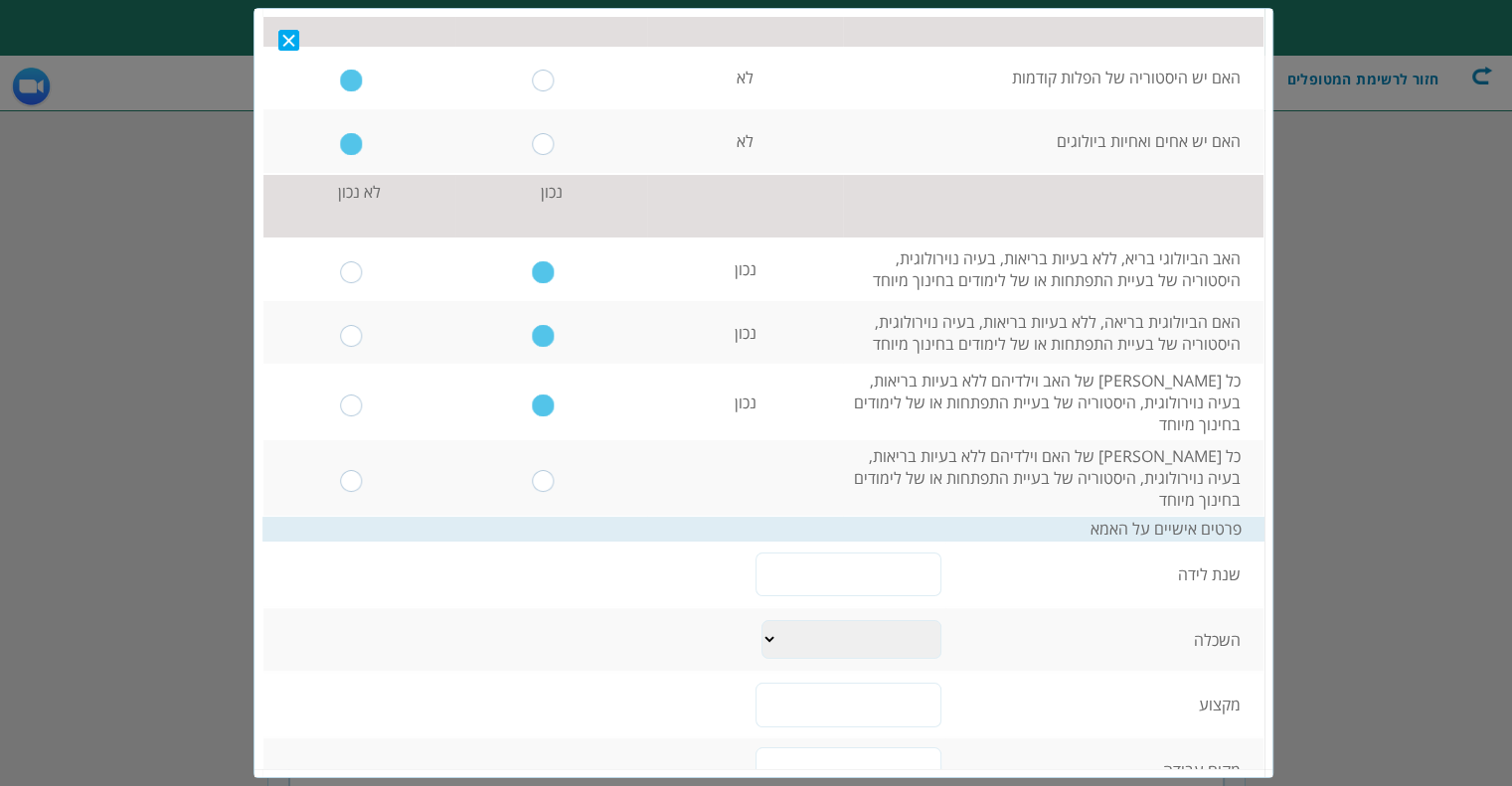
radio input "true"
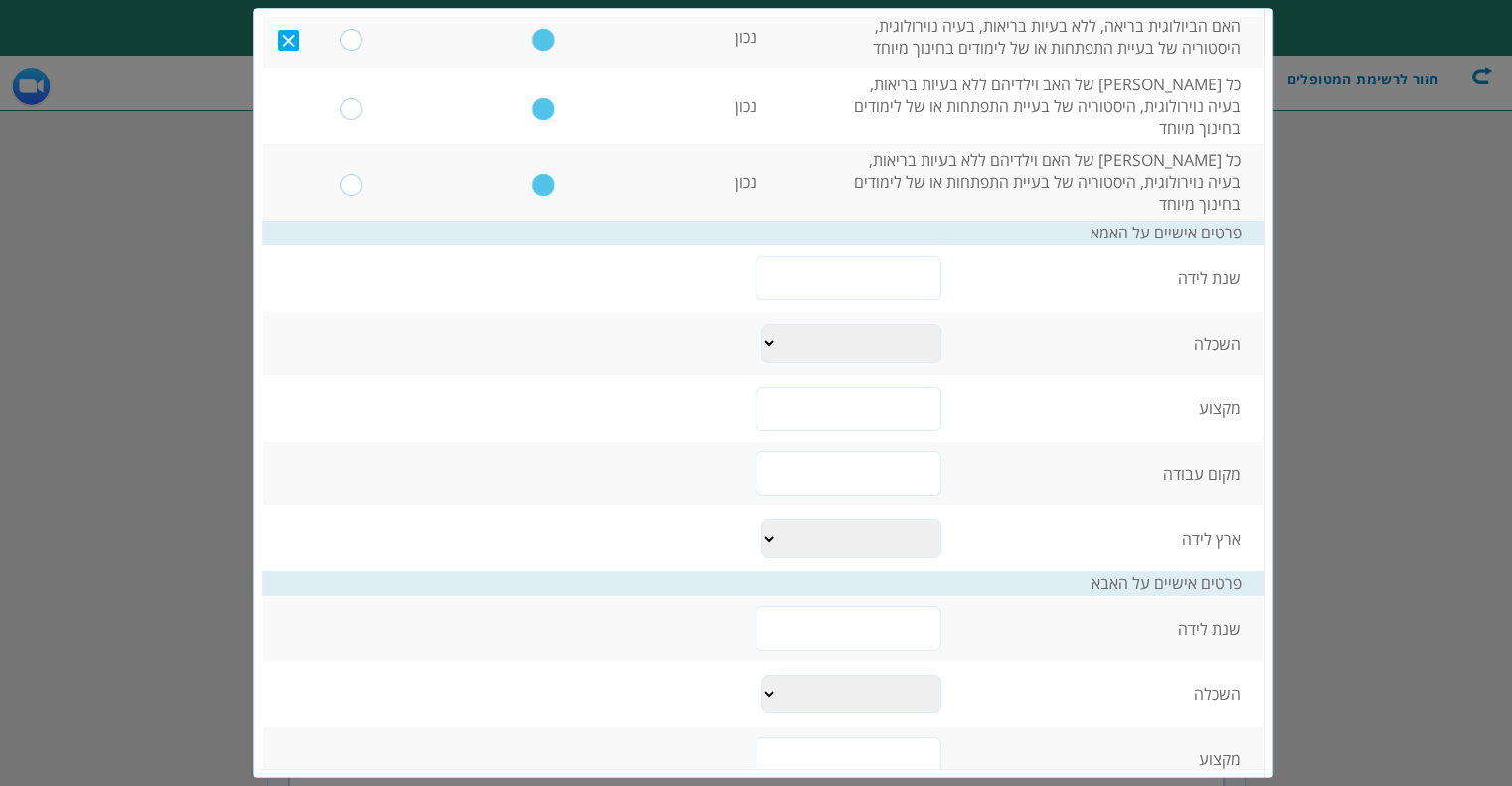
scroll to position [397, 0]
click at [818, 272] on input "text" at bounding box center [848, 275] width 185 height 45
click at [797, 338] on select "יסודי עד 8 שנות לימוד תיכוני עד 12 שנות לימוד על תיכוני מסלול מקצועי אקדמי- תוא…" at bounding box center [851, 341] width 180 height 40
select select "0"
click at [761, 321] on select "יסודי עד 8 שנות לימוד תיכוני עד 12 שנות לימוד על תיכוני מסלול מקצועי אקדמי- תוא…" at bounding box center [851, 341] width 180 height 40
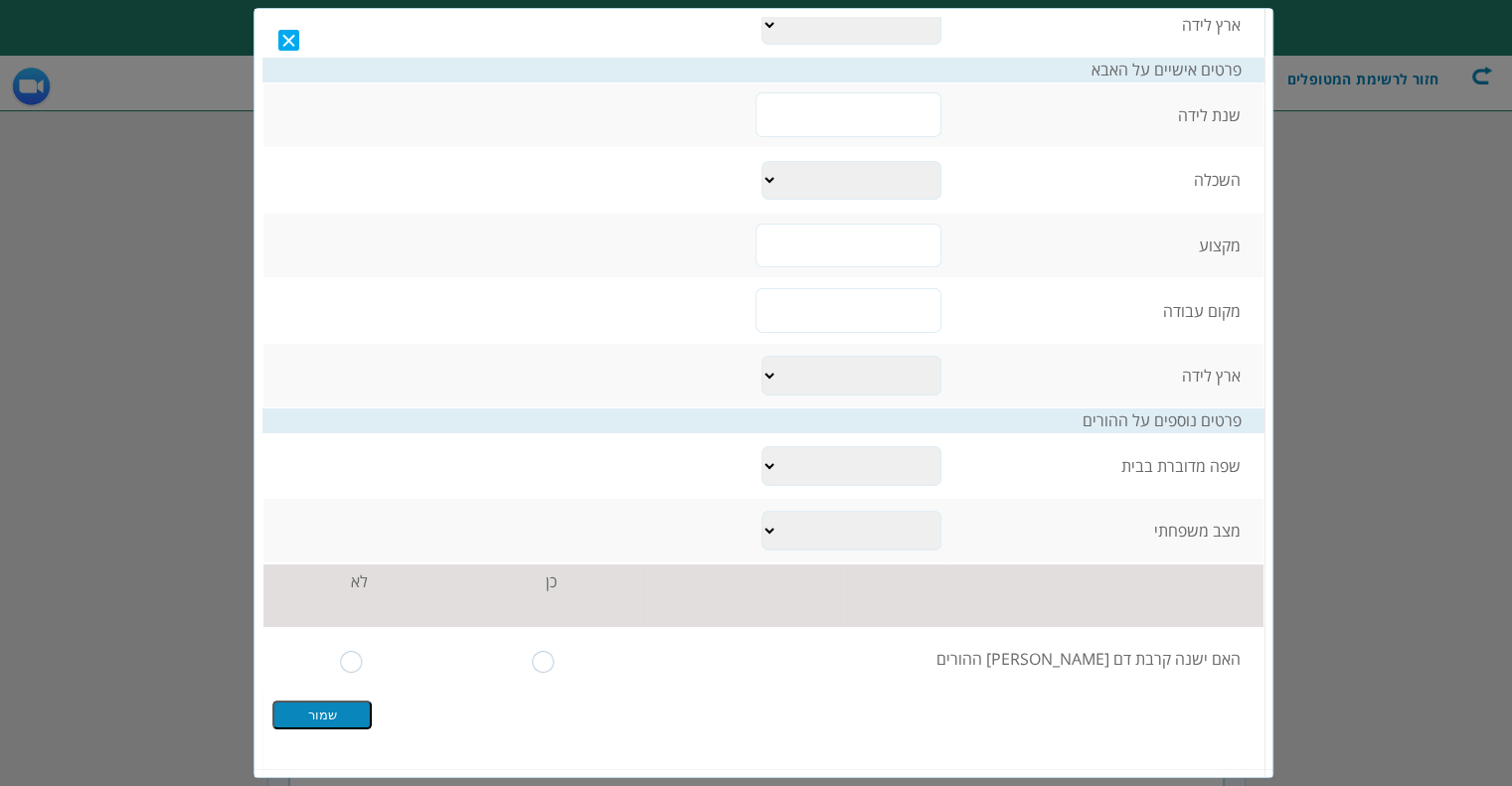
click at [334, 710] on input "שמור" at bounding box center [322, 713] width 100 height 29
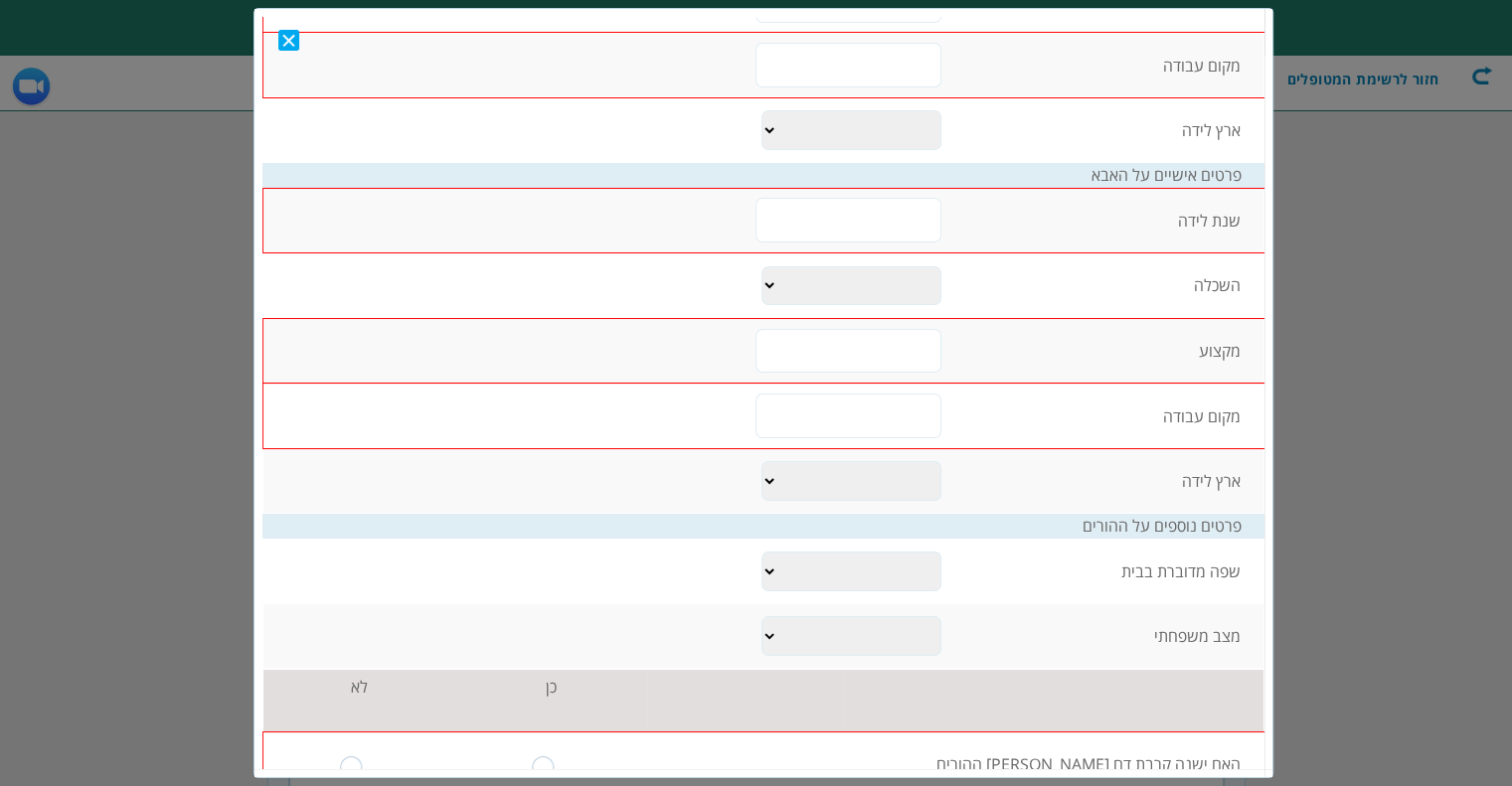
click at [358, 701] on td "לא" at bounding box center [359, 699] width 192 height 64
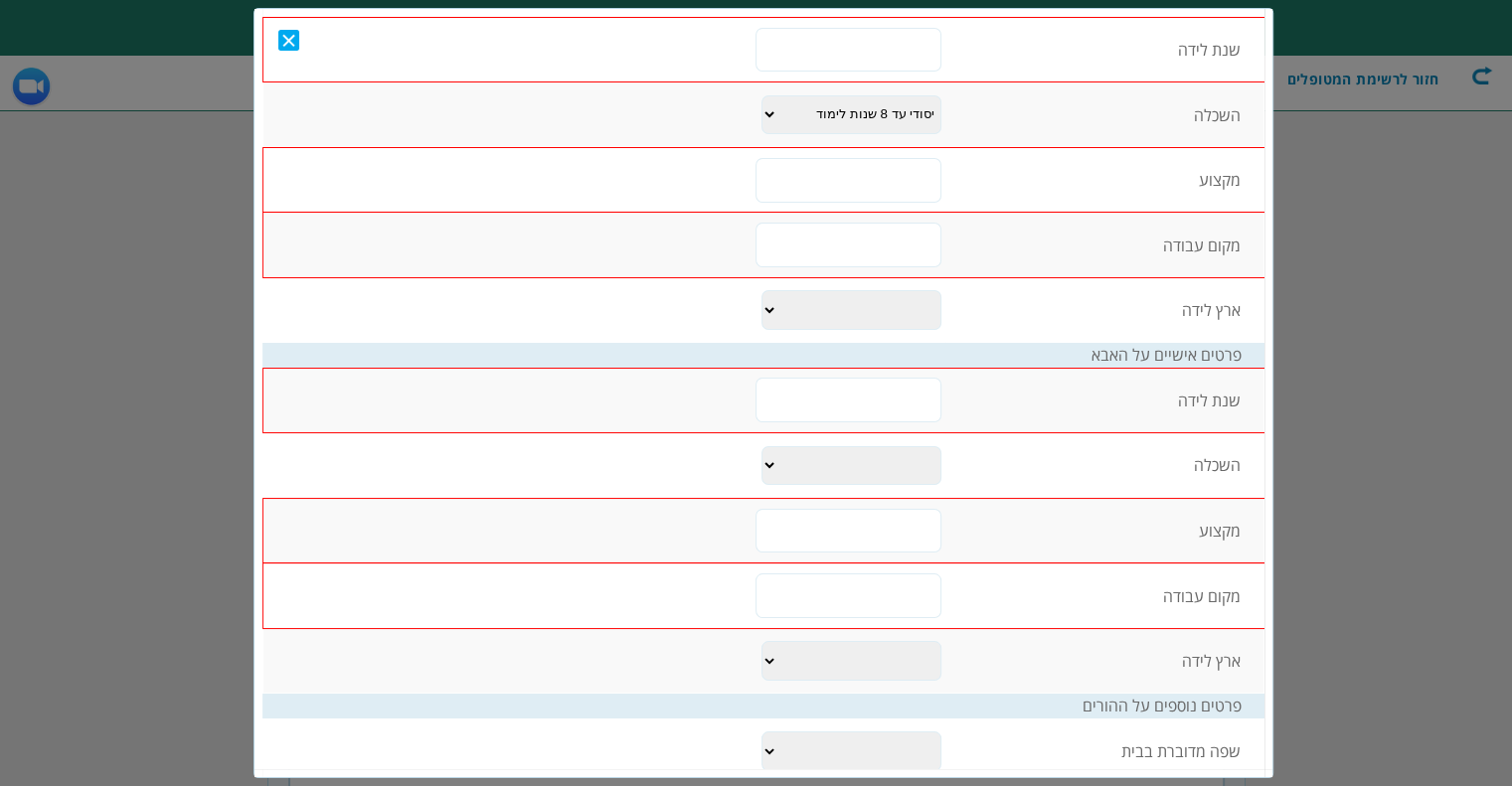
scroll to position [621, 0]
click at [789, 599] on input "text" at bounding box center [848, 597] width 185 height 45
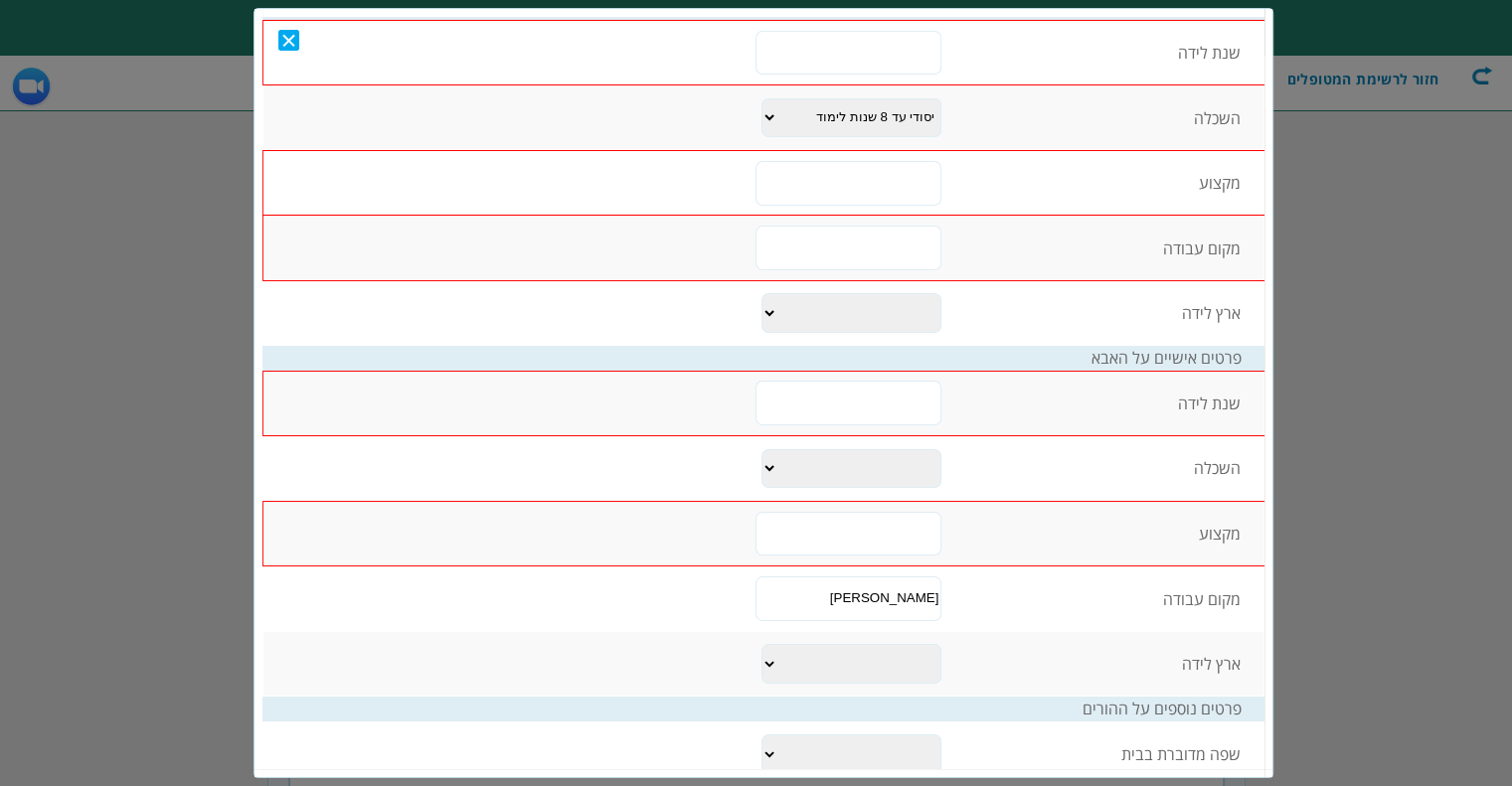
type input "נ"
paste input "בשדה הזנה - <script>alert`1`</script>"
drag, startPoint x: 901, startPoint y: 591, endPoint x: 968, endPoint y: 585, distance: 67.3
click at [968, 585] on tr "מקום עבודה בשדה הזנה - <script>alert`1`</script>" at bounding box center [763, 597] width 1001 height 65
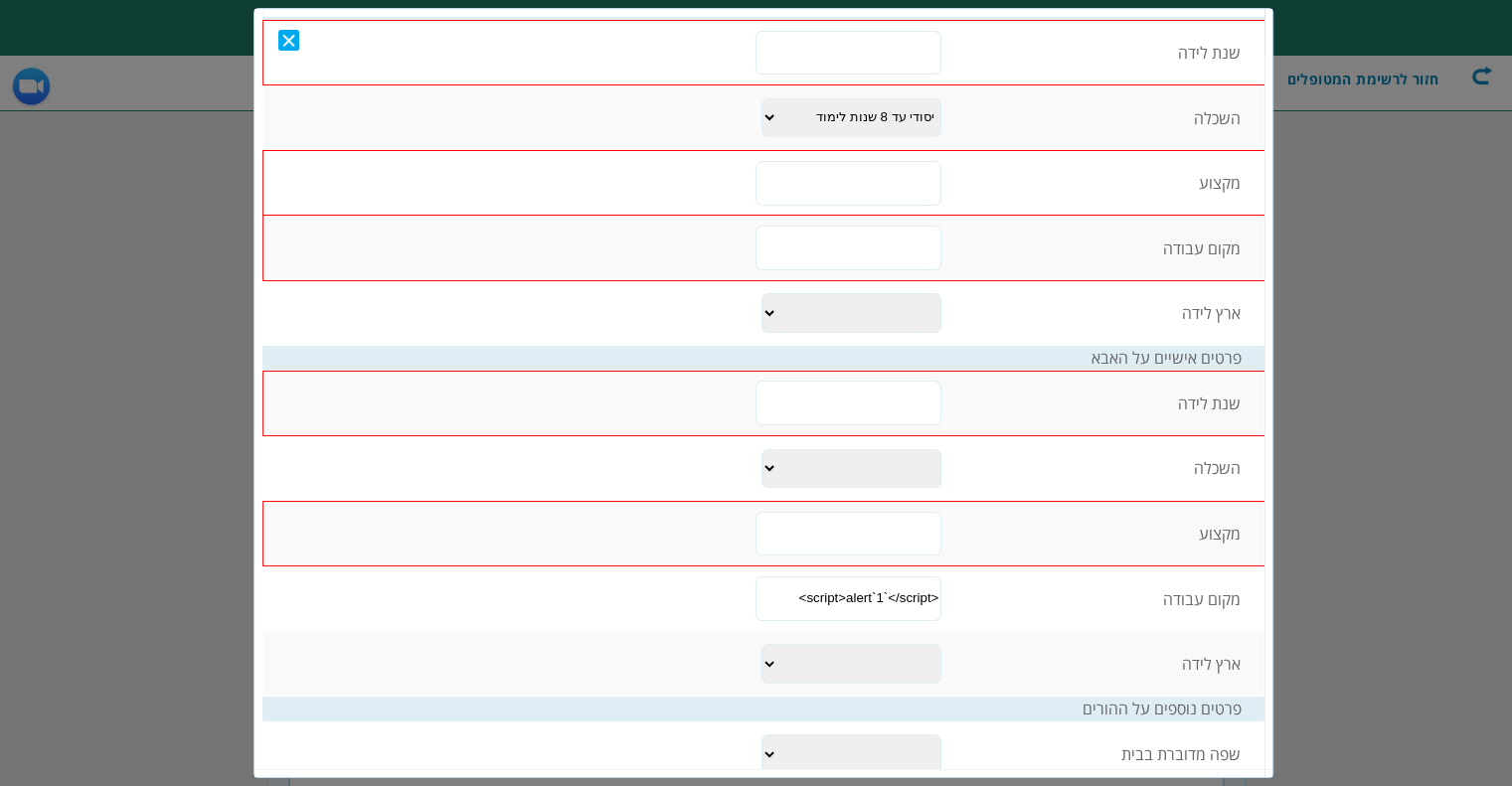
scroll to position [0, 0]
type input "<script>alert`1`</script>"
click at [784, 471] on select "יסודי עד 8 שנות לימוד תיכוני עד 12 שנות לימוד על תיכוני מסלול מקצועי אקדמי- תוא…" at bounding box center [851, 468] width 180 height 40
select select "1"
click at [761, 448] on select "יסודי עד 8 שנות לימוד תיכוני עד 12 שנות לימוד על תיכוני מסלול מקצועי אקדמי- תוא…" at bounding box center [851, 468] width 180 height 40
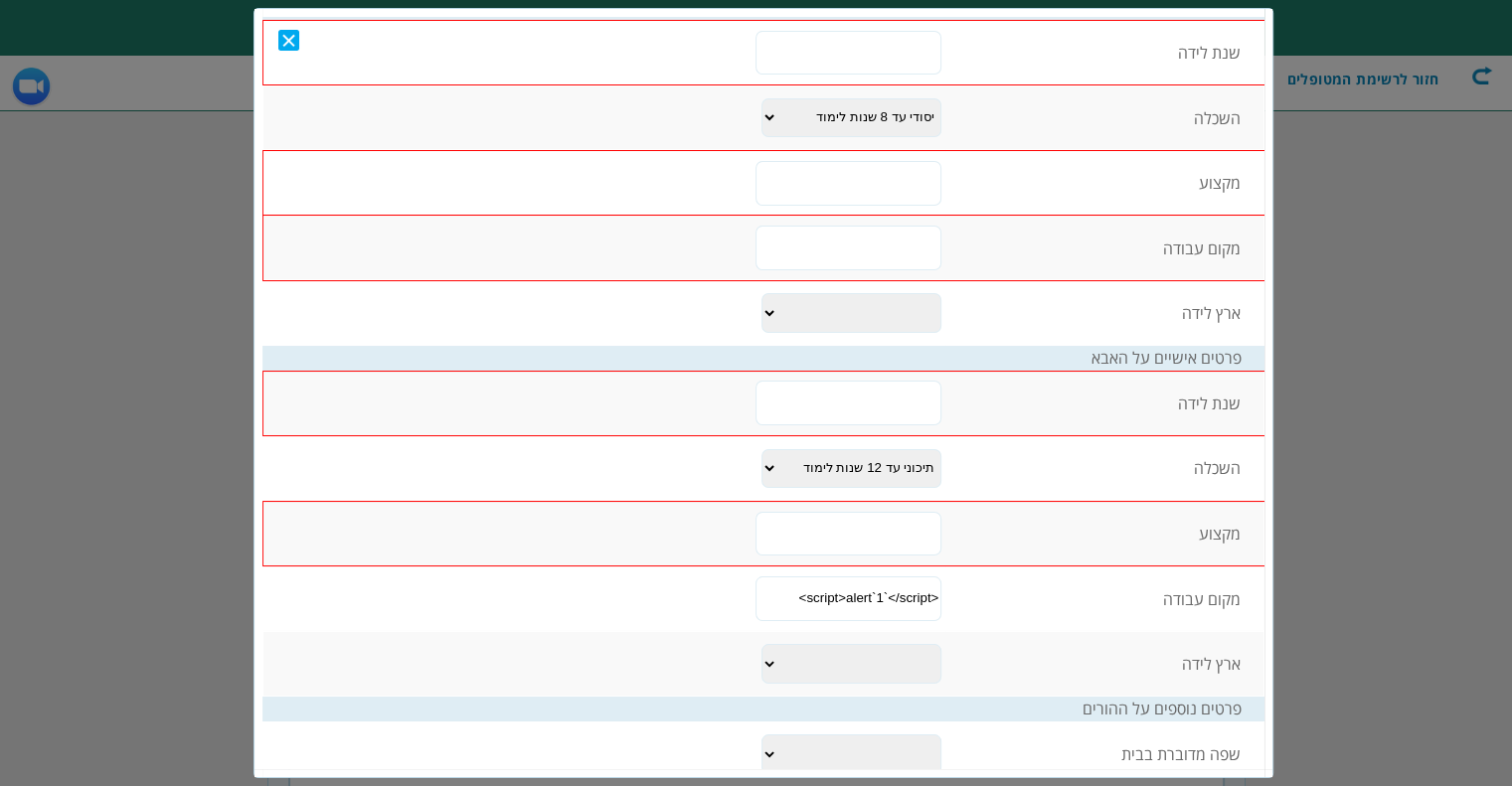
click at [808, 528] on input "text" at bounding box center [848, 533] width 185 height 45
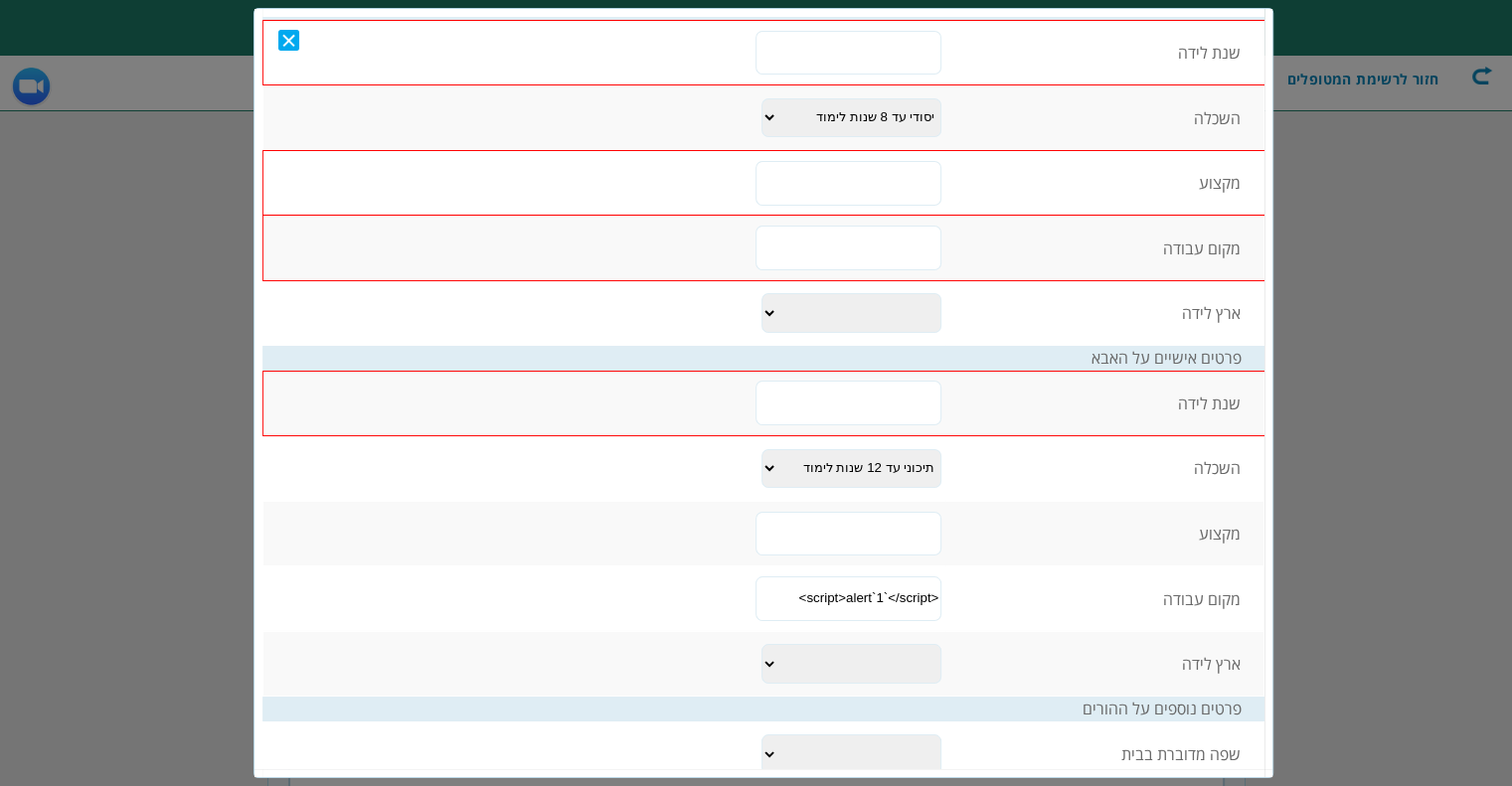
click at [788, 400] on input "text" at bounding box center [848, 401] width 185 height 45
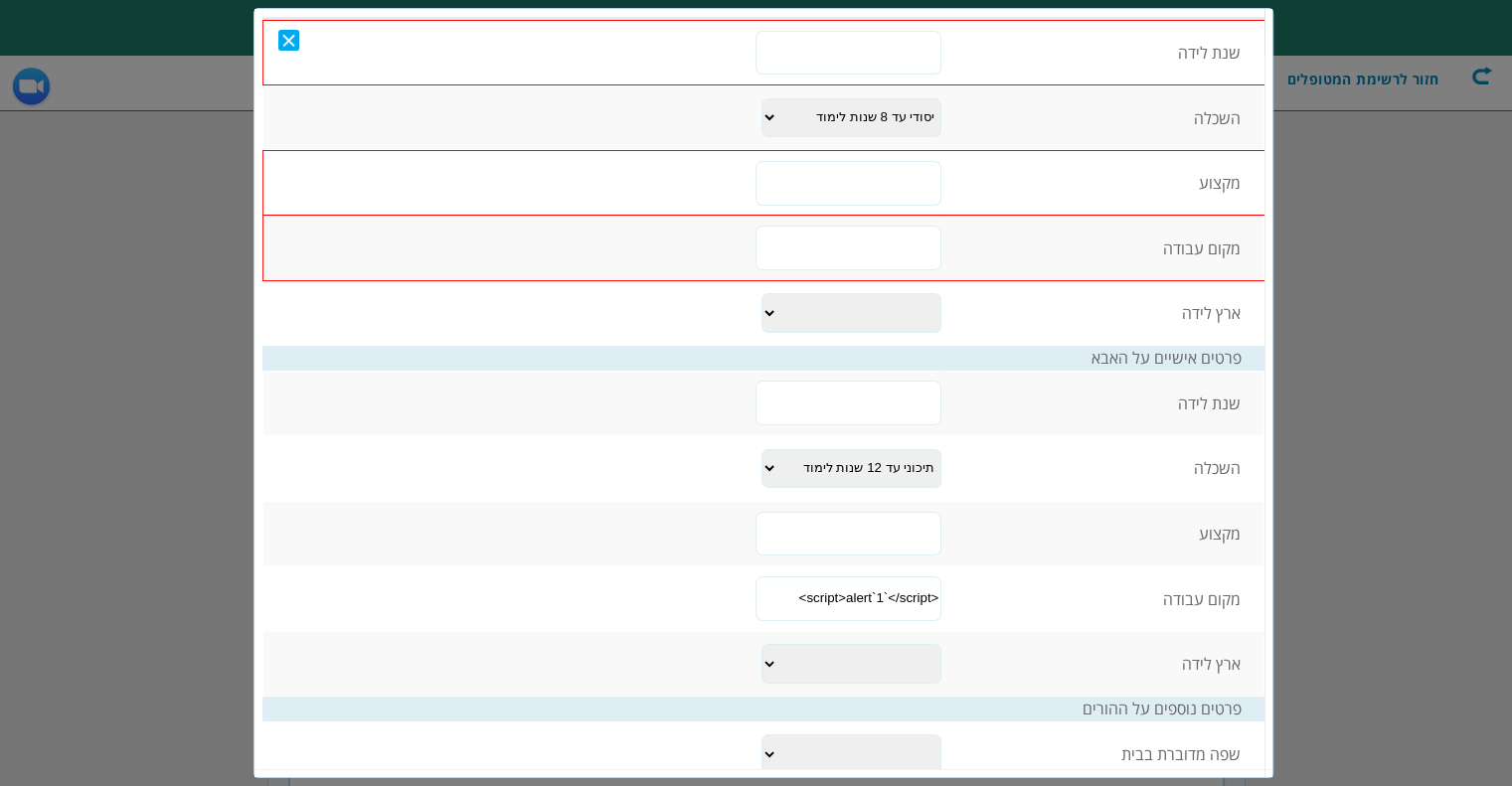
click at [820, 208] on td at bounding box center [604, 182] width 683 height 65
click at [820, 244] on input "text" at bounding box center [848, 246] width 185 height 45
type input "הה"
click at [793, 181] on input "text" at bounding box center [848, 182] width 185 height 45
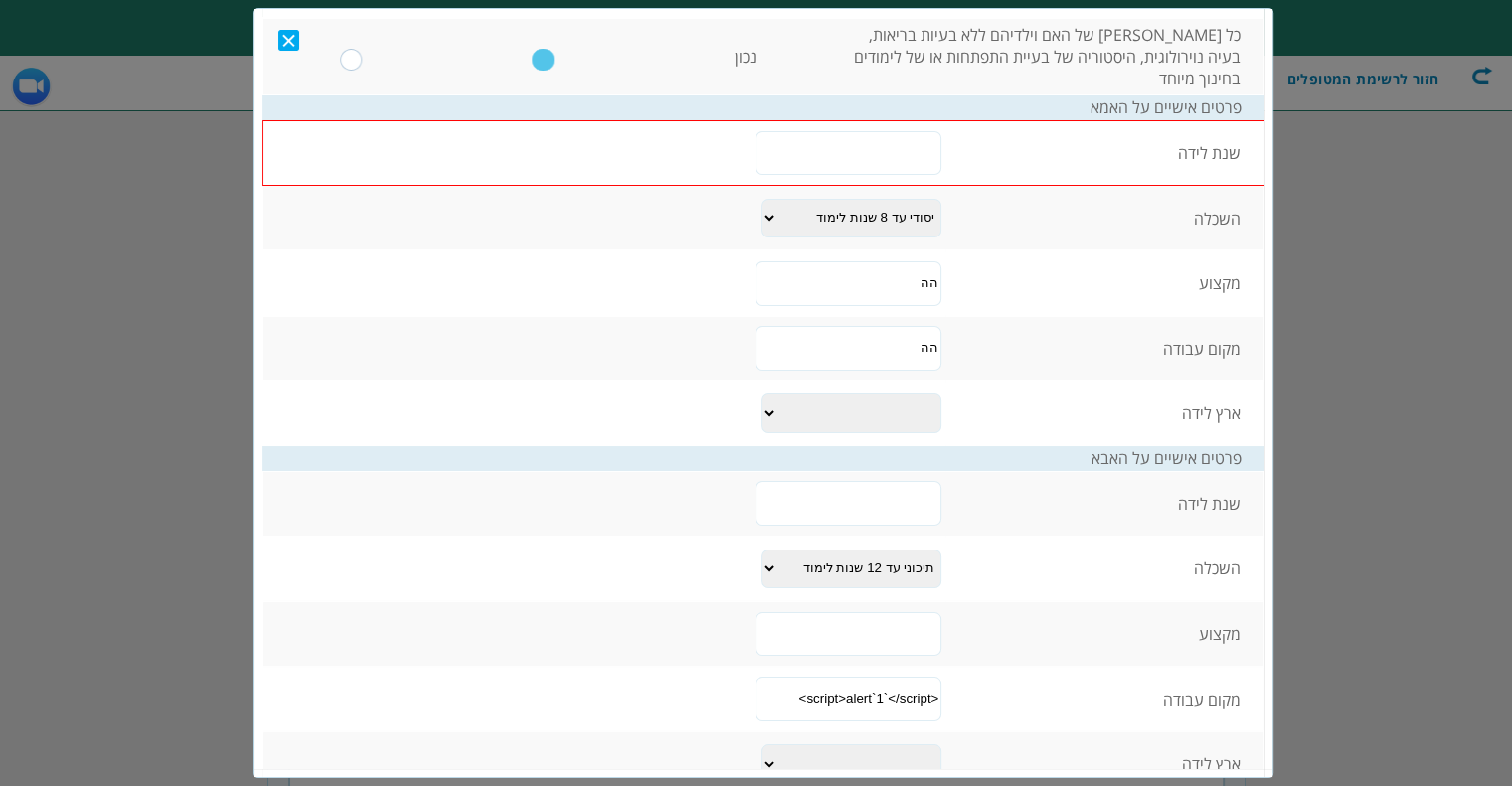
scroll to position [422, 0]
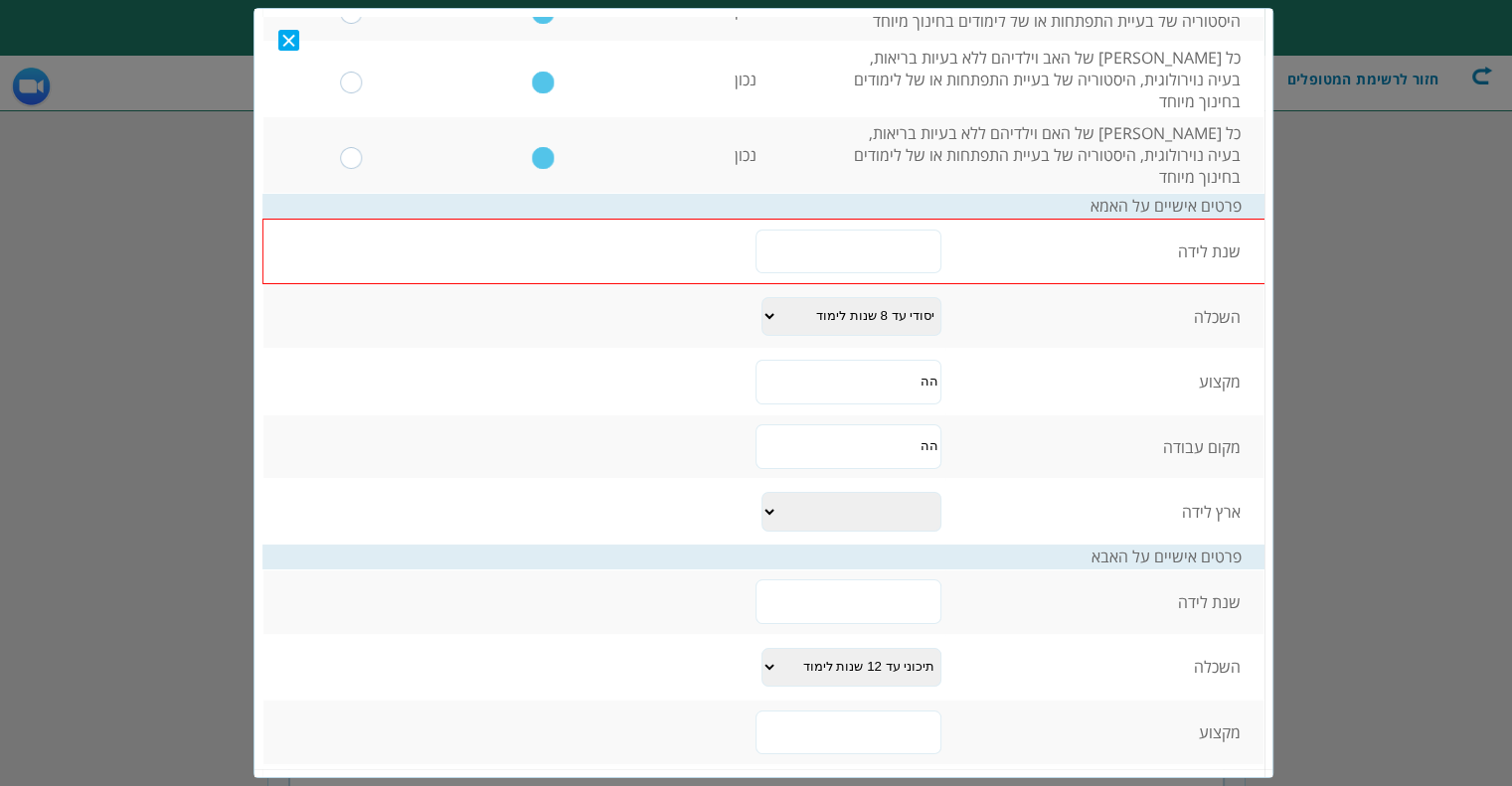
type input "הה"
click at [859, 255] on input "text" at bounding box center [848, 250] width 185 height 45
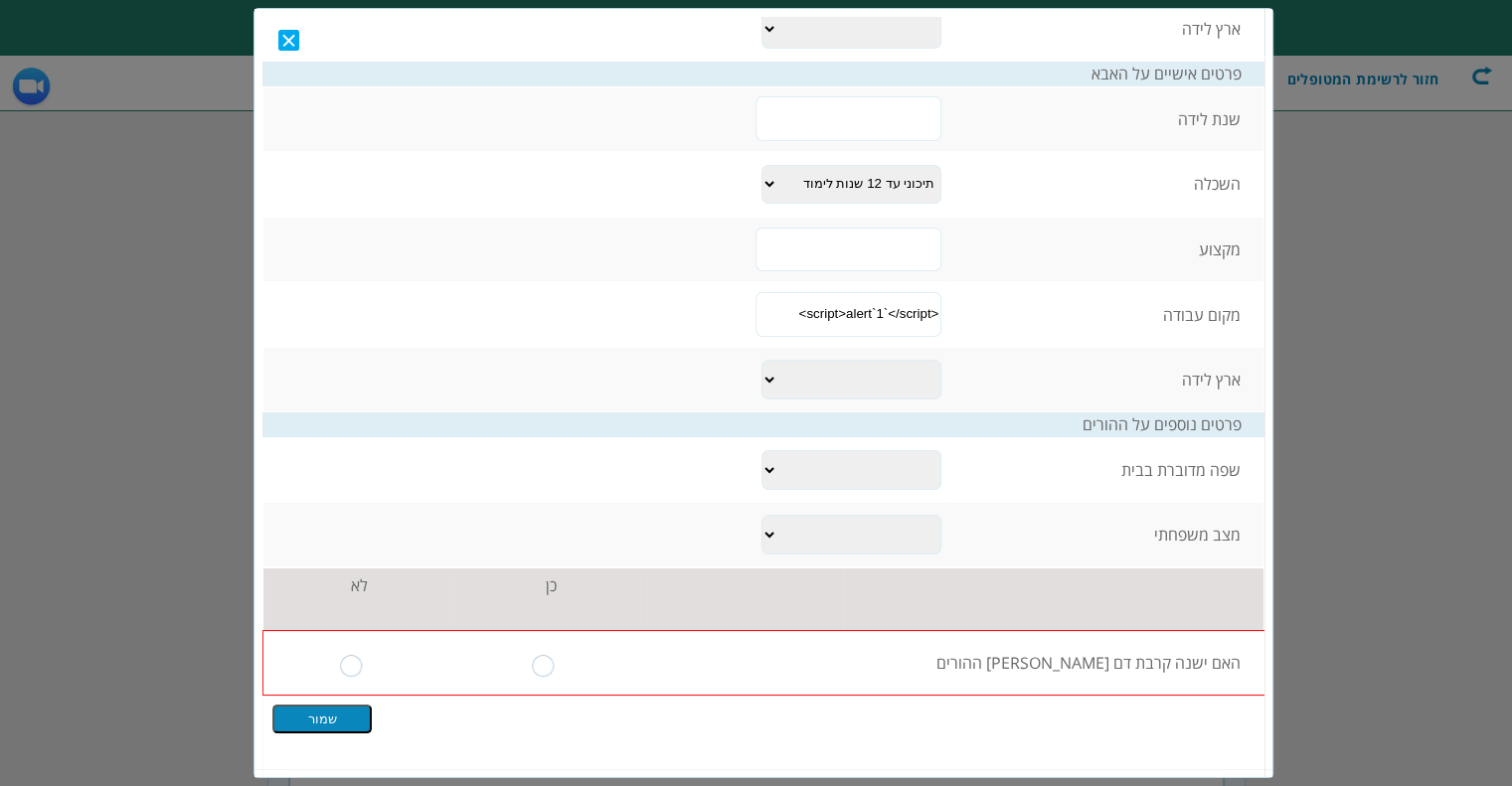
scroll to position [909, 0]
type input "1993"
click at [1079, 444] on td "שפה מדוברת בבית" at bounding box center [1103, 464] width 318 height 64
click at [355, 657] on input "radio" at bounding box center [351, 660] width 23 height 22
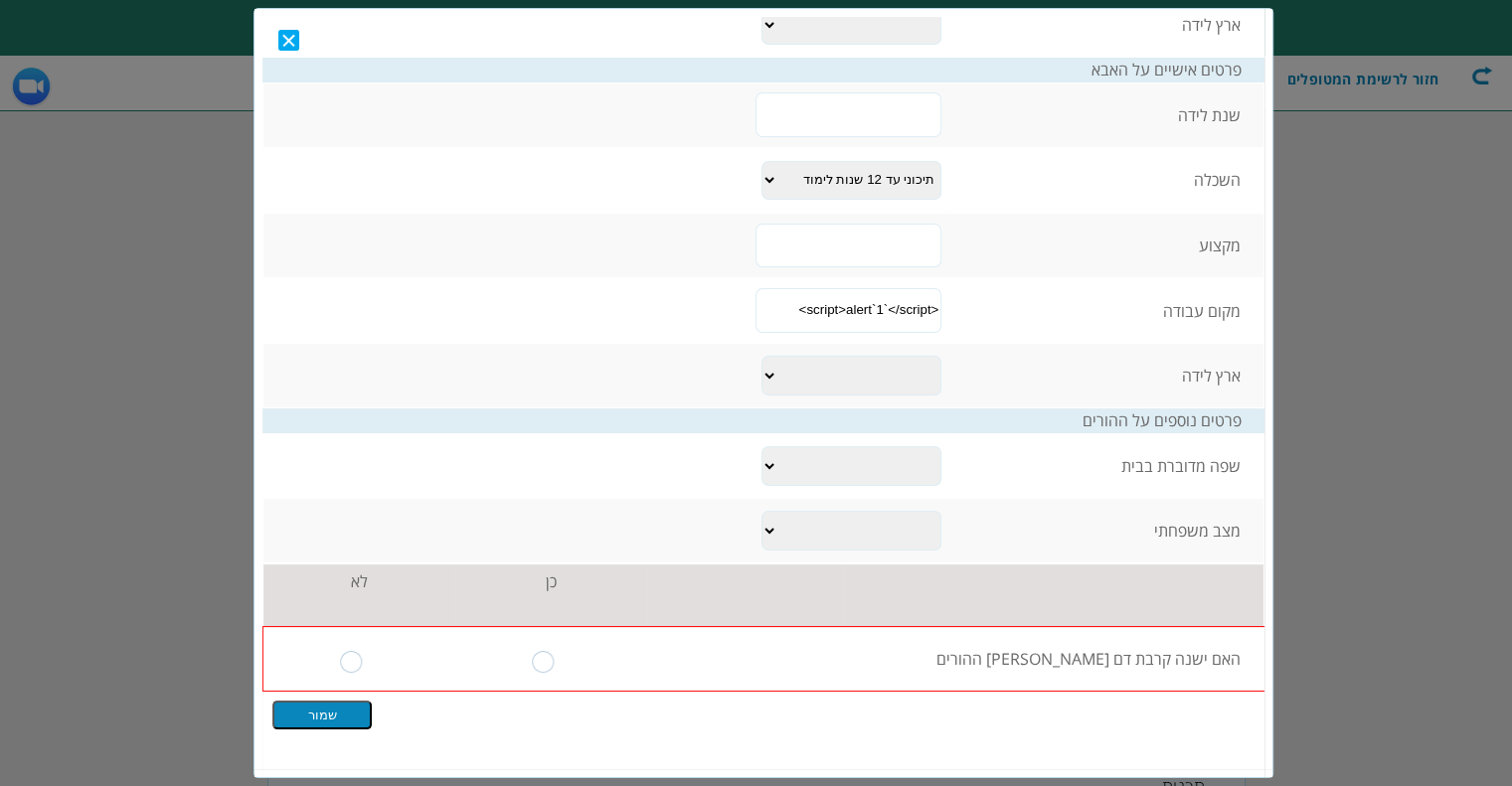
radio input "true"
click at [361, 699] on input "שמור" at bounding box center [322, 713] width 100 height 29
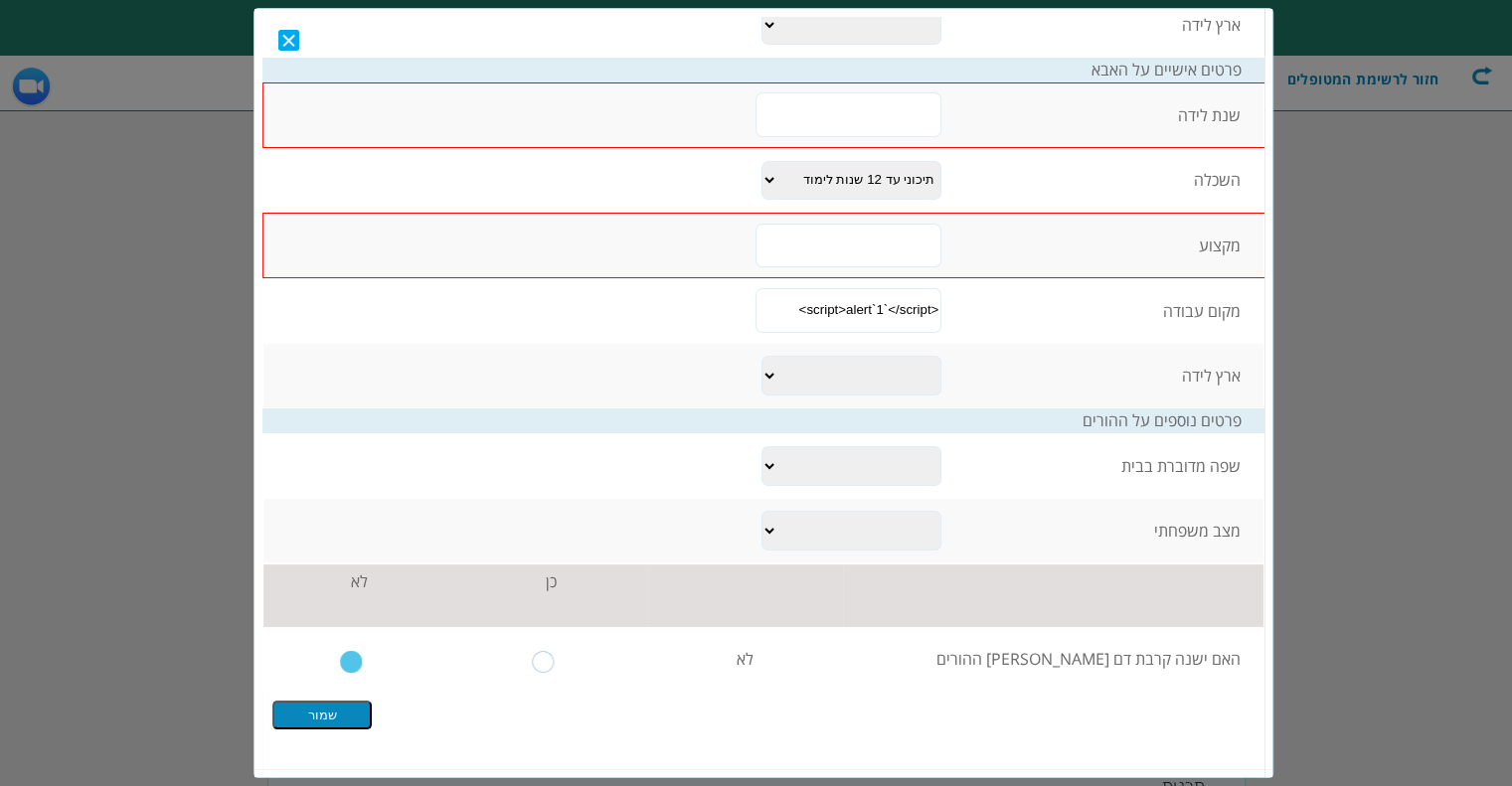
click at [874, 239] on input "text" at bounding box center [848, 244] width 185 height 45
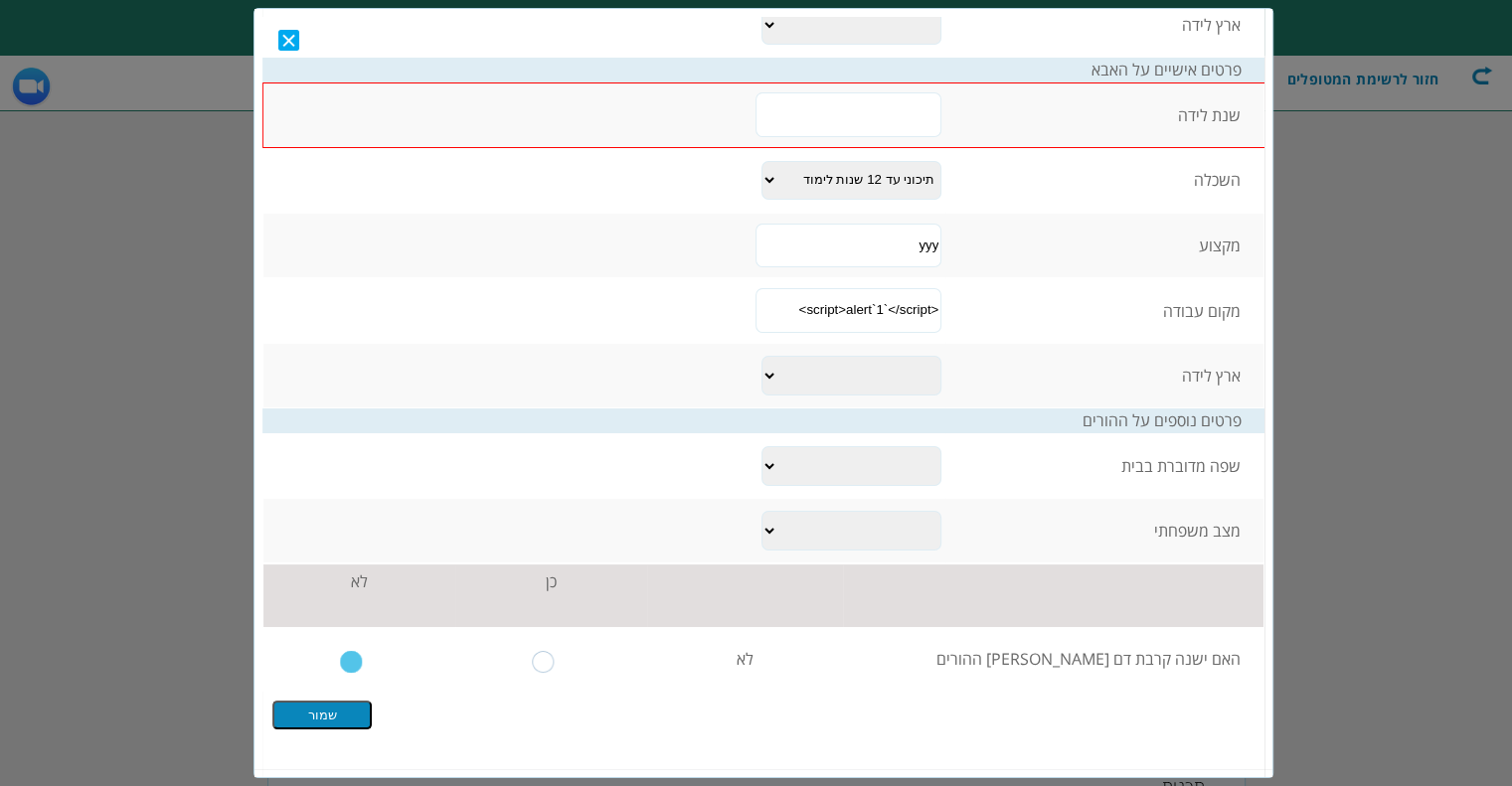
type input "yyy"
click at [868, 96] on input "text" at bounding box center [848, 114] width 185 height 45
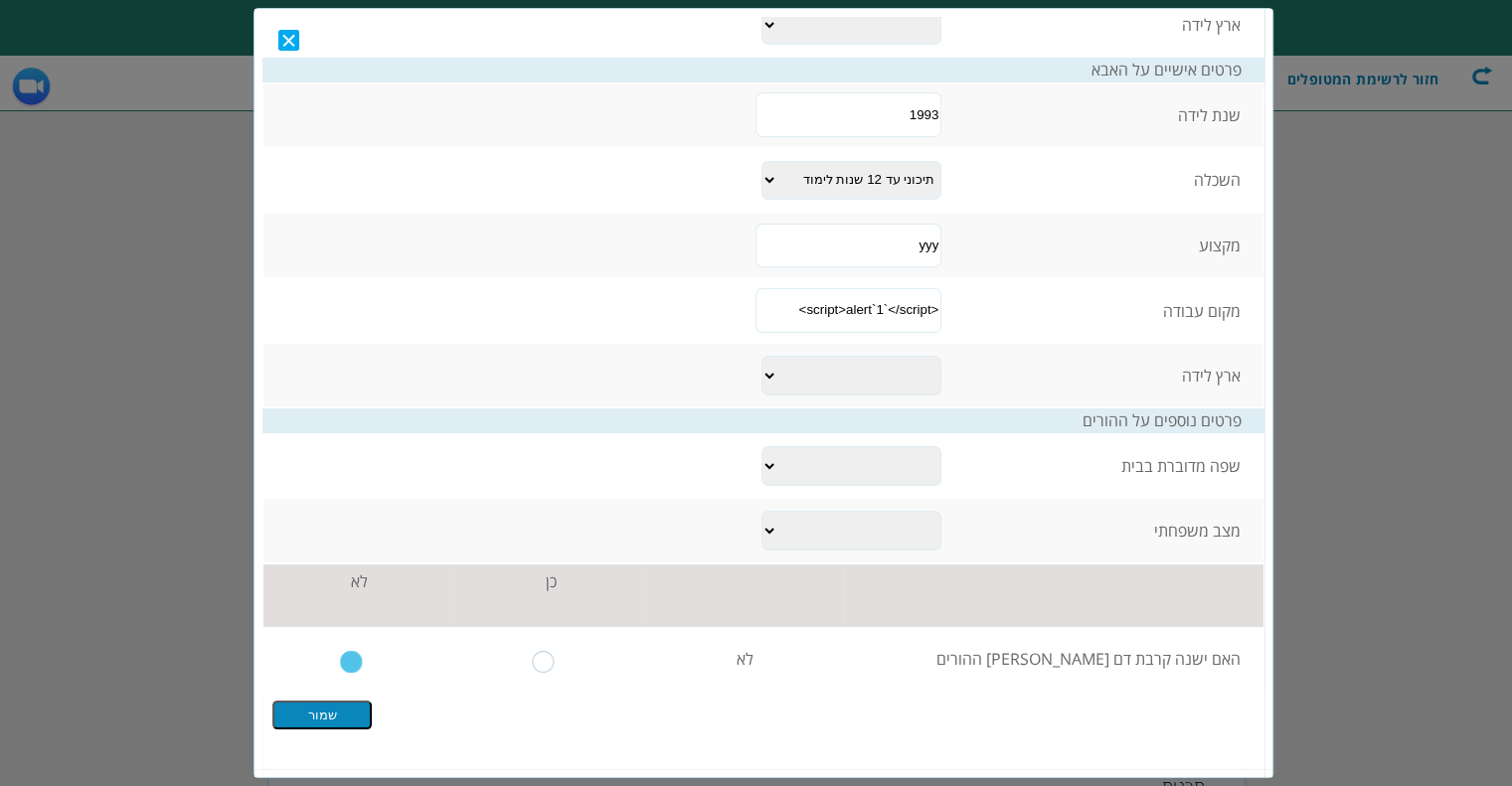
type input "1993"
click at [367, 703] on input "שמור" at bounding box center [322, 713] width 100 height 29
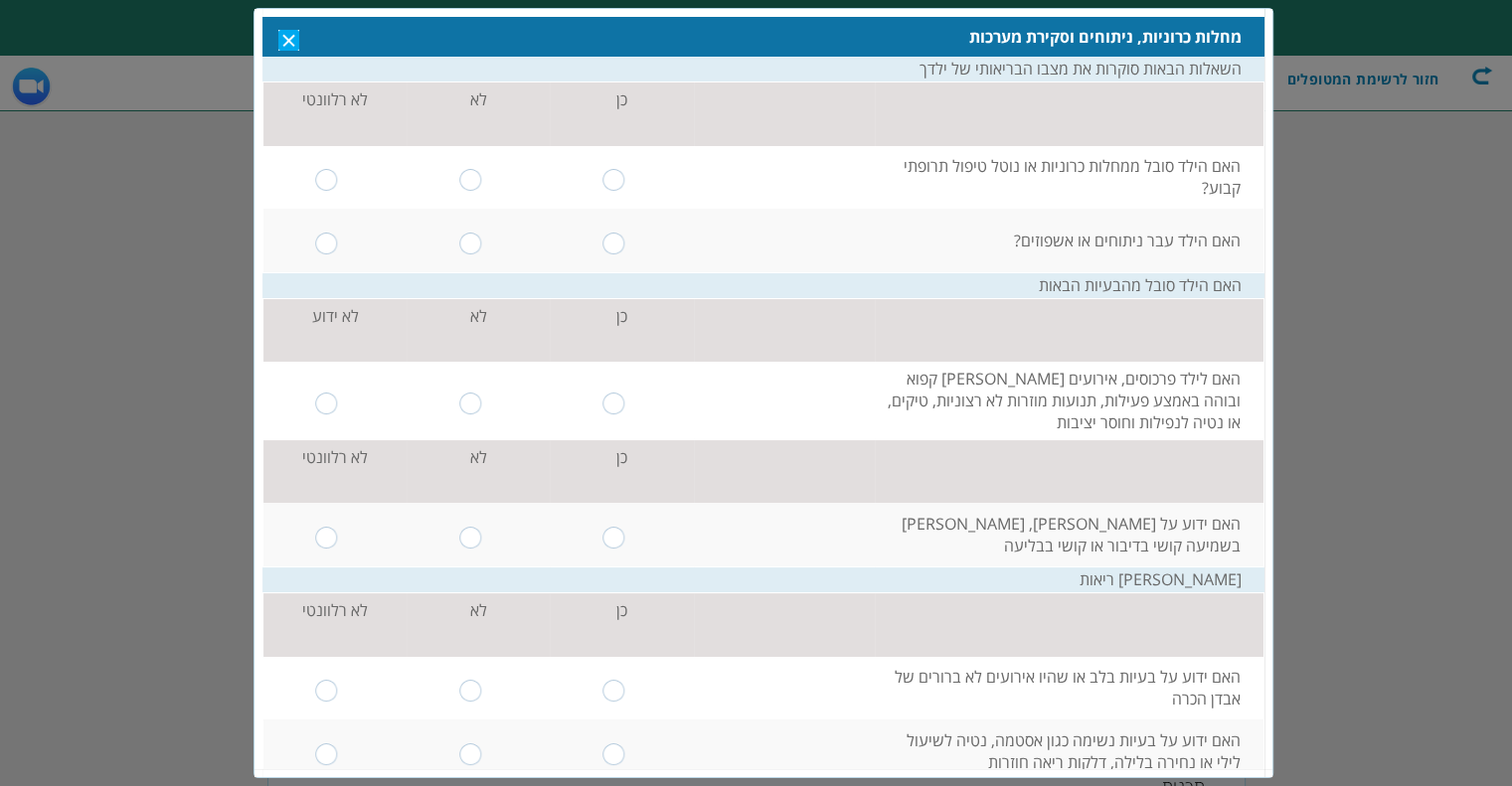
click at [339, 176] on input "radio" at bounding box center [327, 179] width 23 height 22
radio input "true"
click at [339, 245] on input "radio" at bounding box center [327, 242] width 23 height 22
radio input "true"
click at [339, 403] on input "radio" at bounding box center [327, 402] width 23 height 22
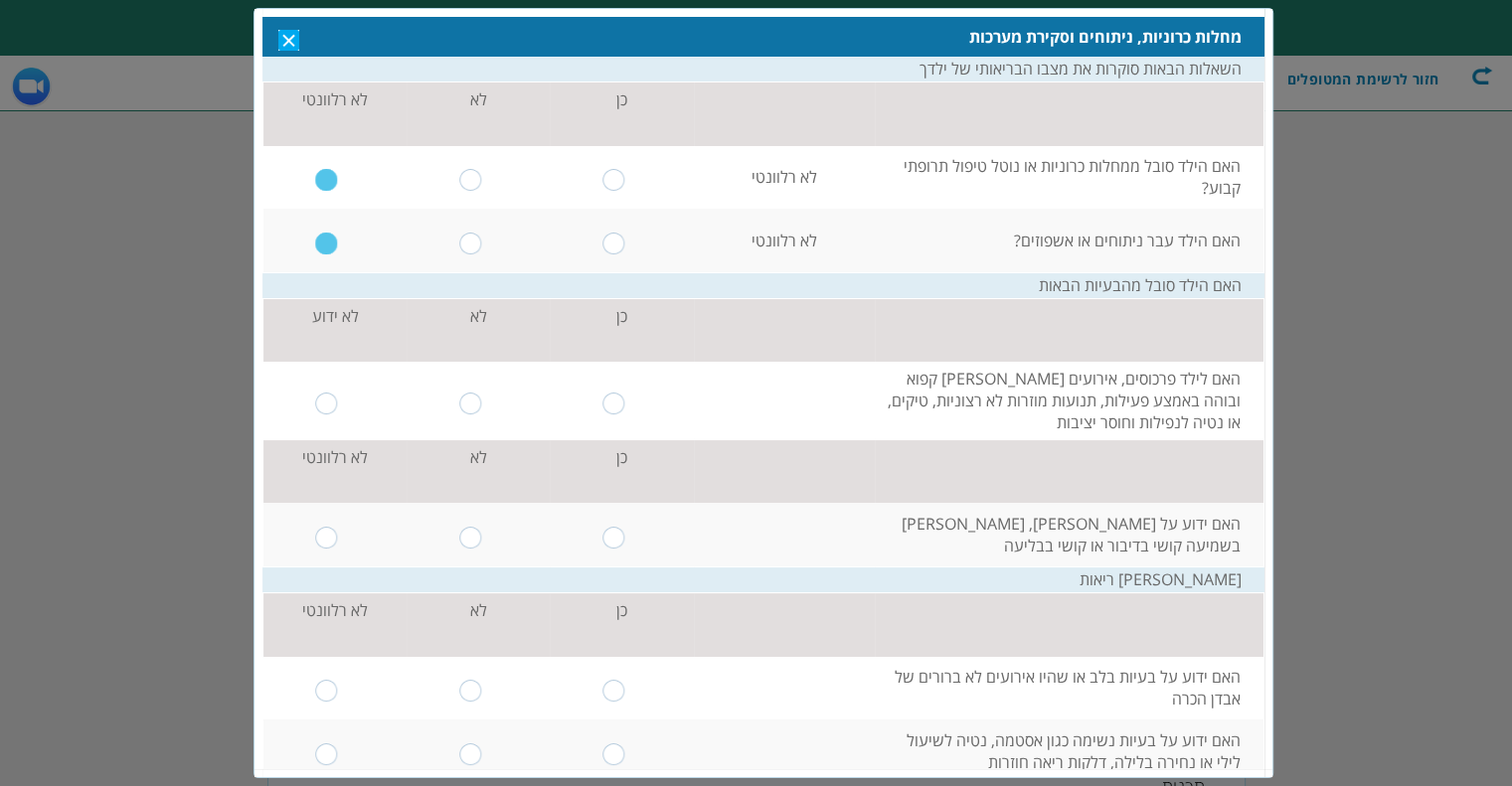
radio input "true"
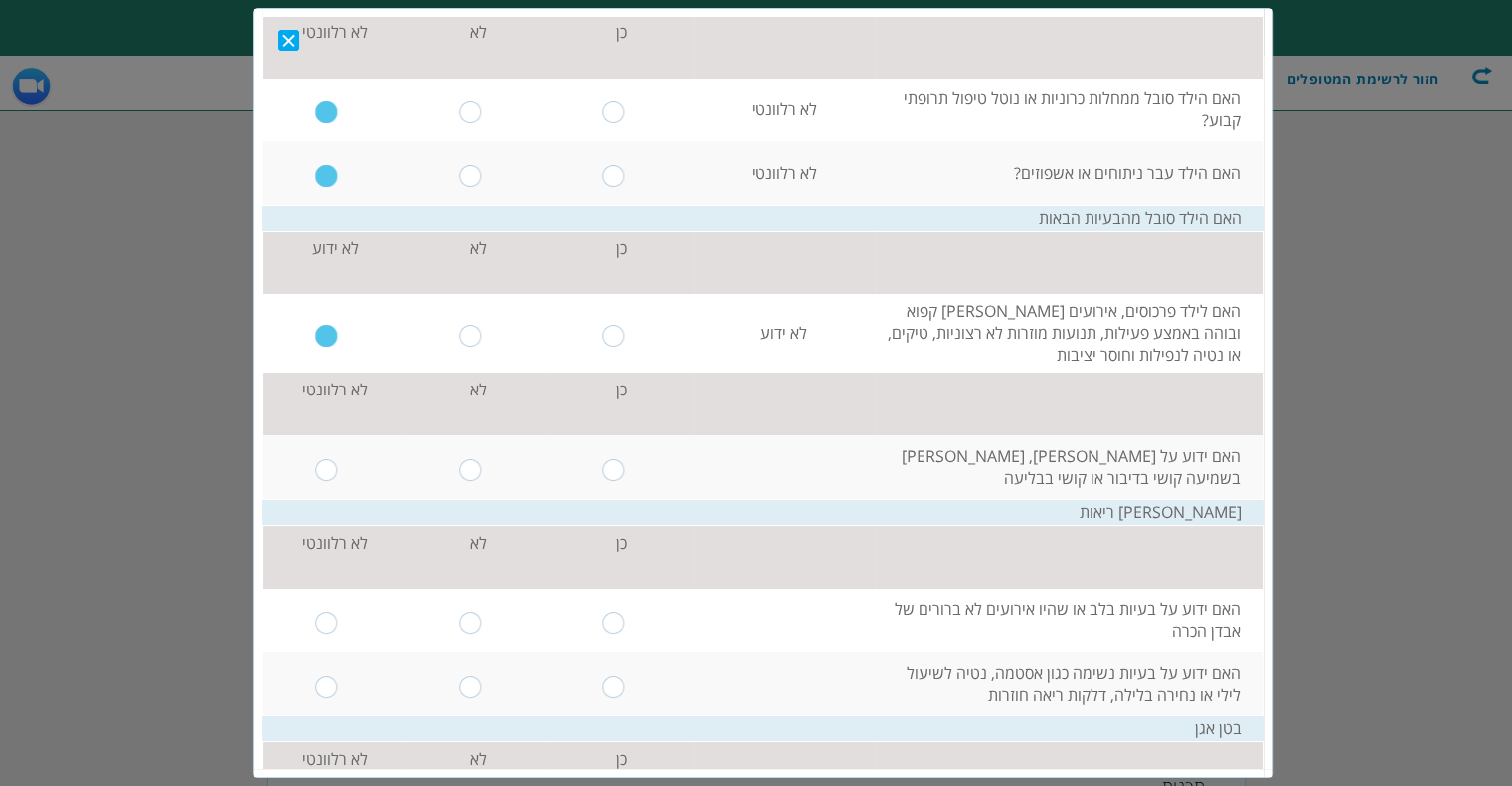
scroll to position [100, 0]
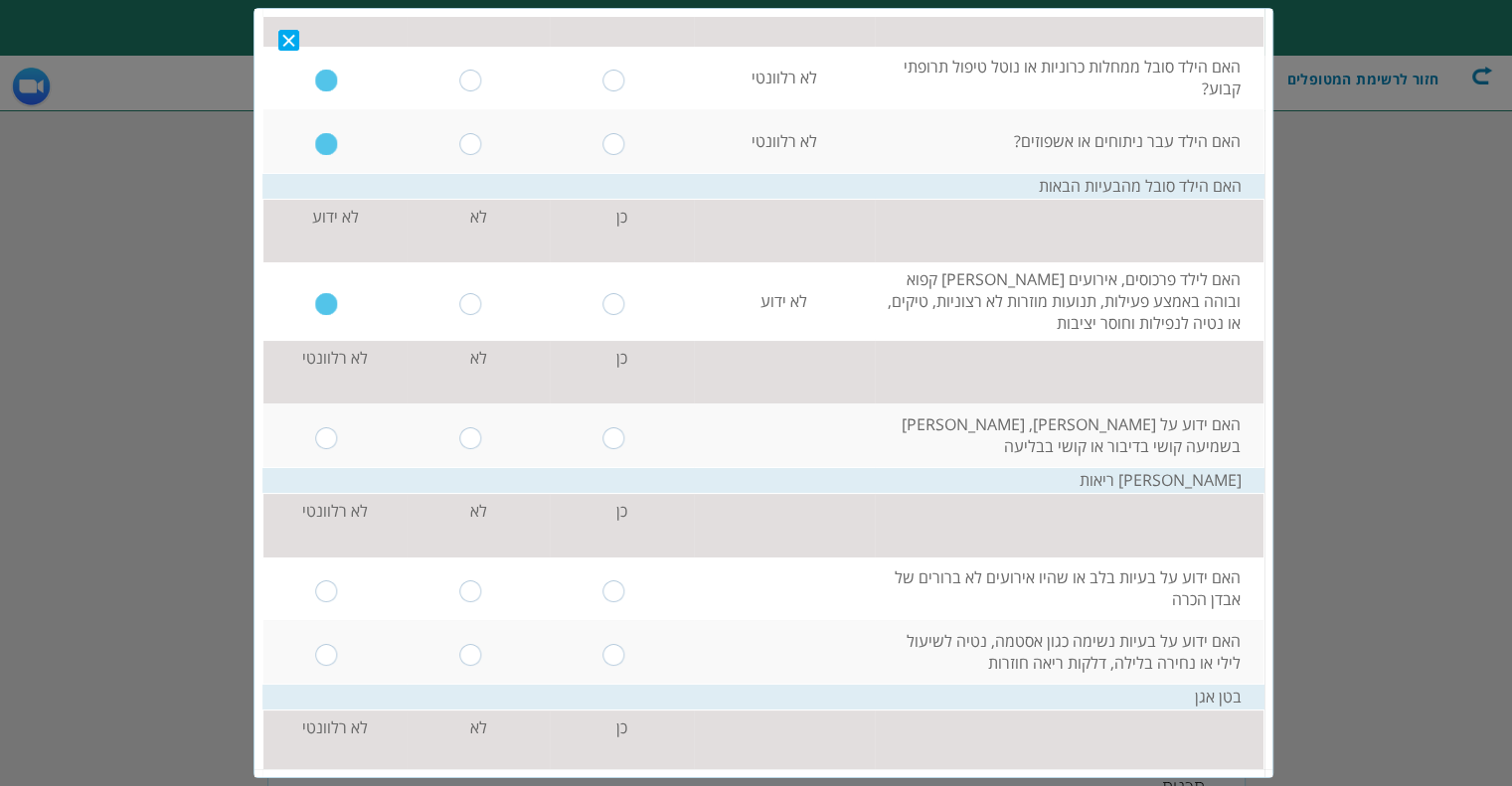
click at [339, 437] on input "radio" at bounding box center [327, 437] width 23 height 22
radio input "true"
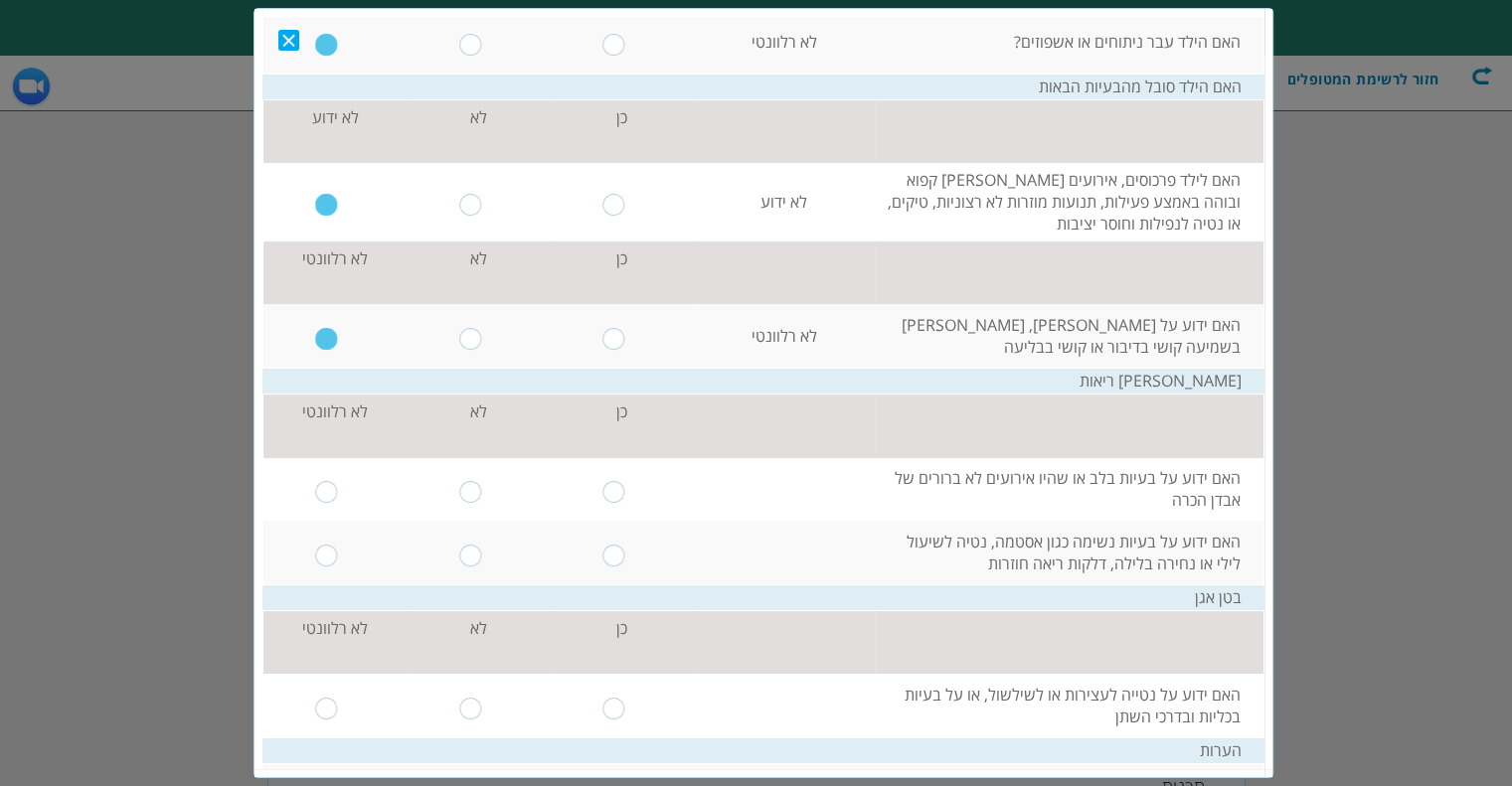
scroll to position [298, 0]
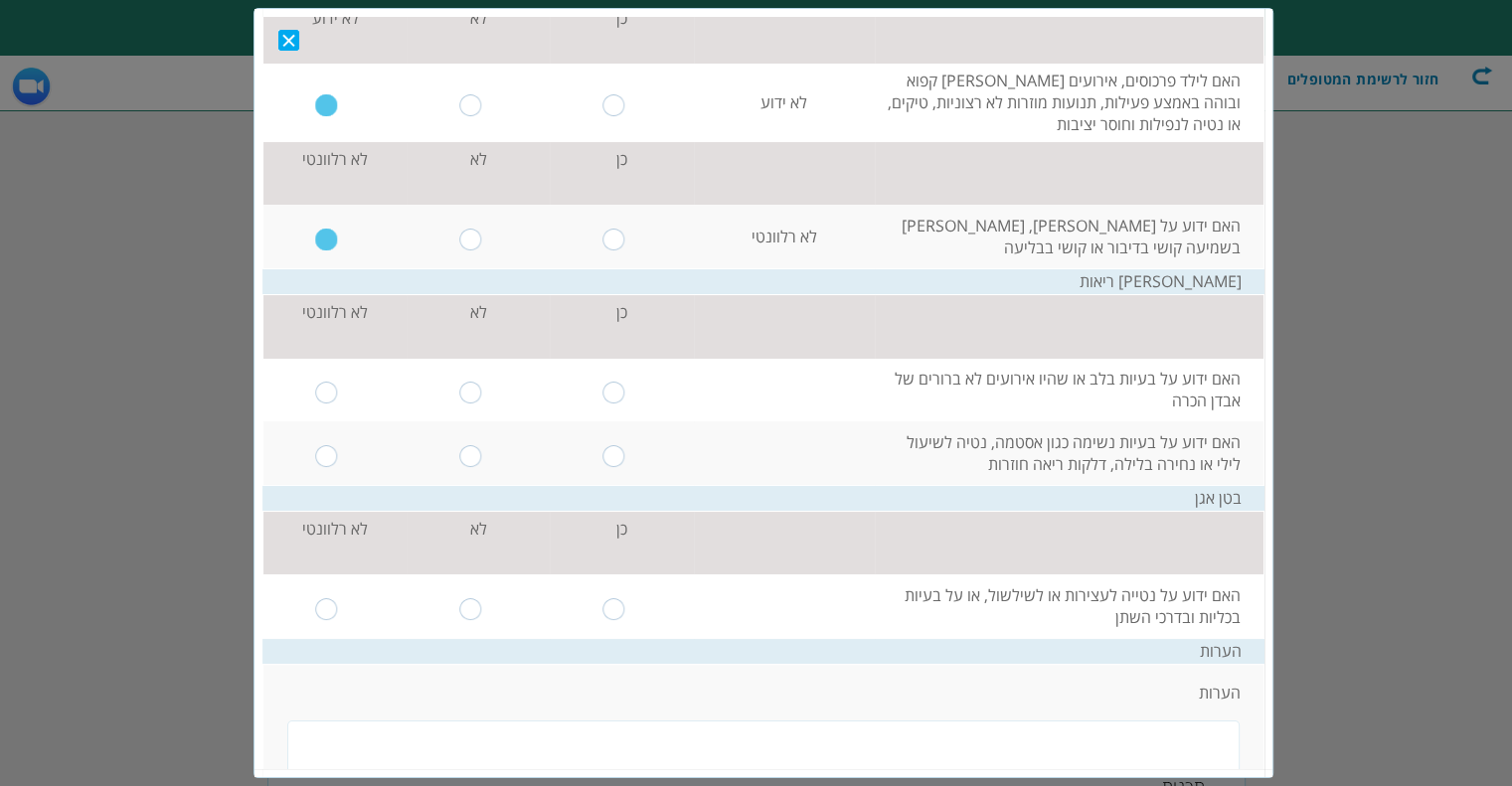
click at [339, 396] on input "radio" at bounding box center [327, 392] width 23 height 22
radio input "true"
click at [339, 458] on input "radio" at bounding box center [327, 455] width 23 height 22
radio input "true"
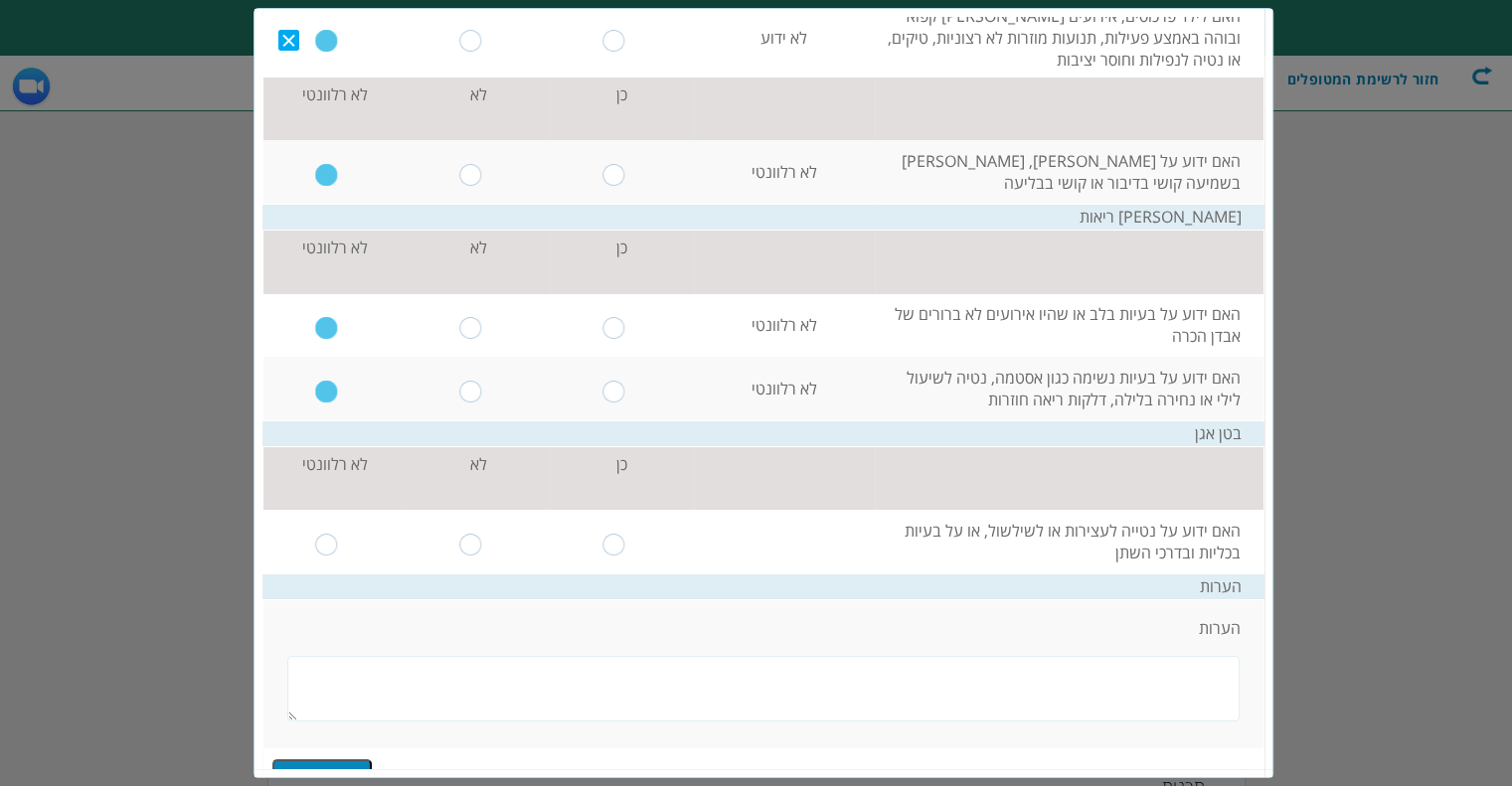
scroll to position [424, 0]
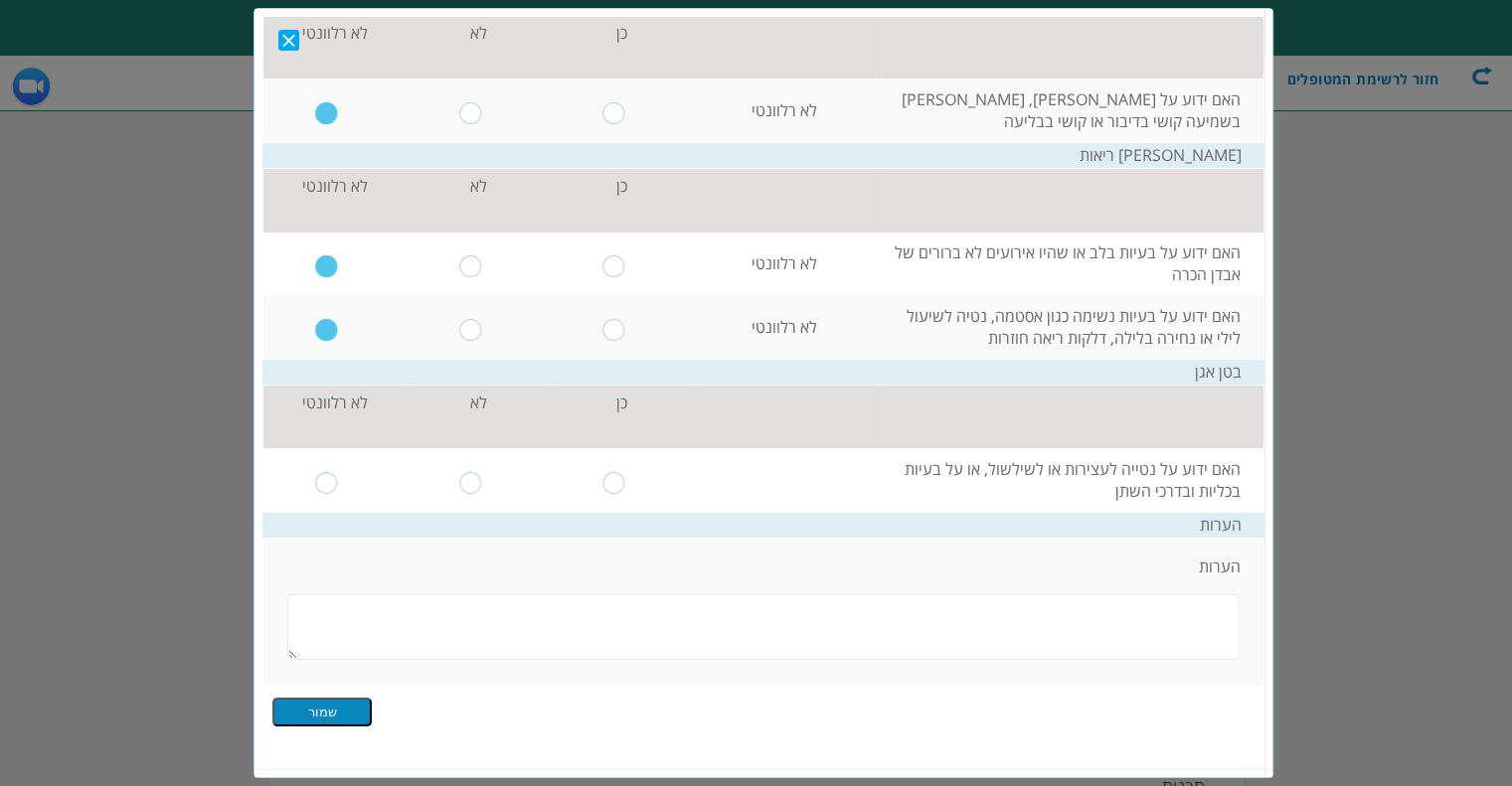
click at [339, 474] on input "radio" at bounding box center [327, 482] width 23 height 22
radio input "true"
click at [331, 718] on input "שמור" at bounding box center [322, 710] width 100 height 29
click at [332, 705] on input "שמור" at bounding box center [322, 710] width 100 height 29
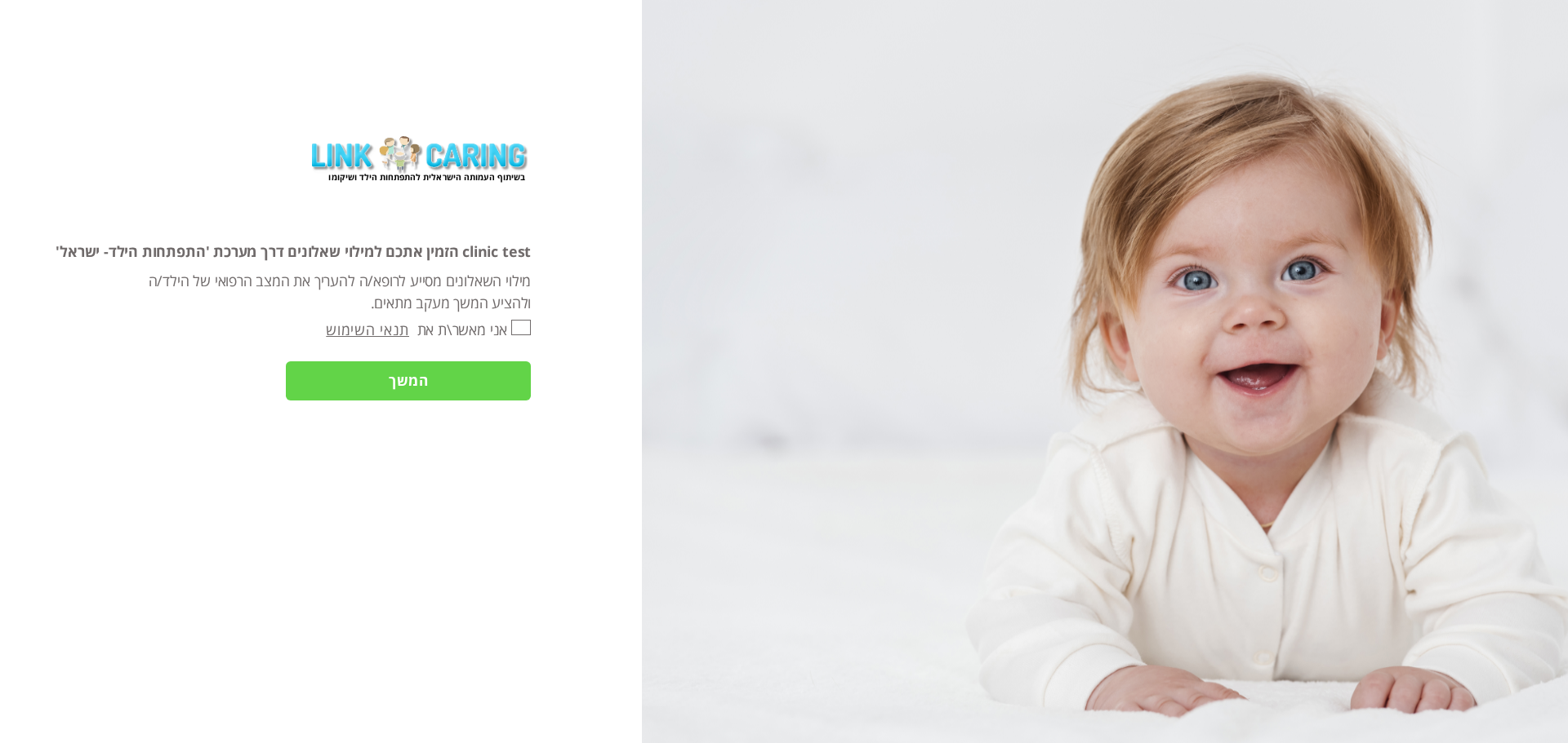
click at [521, 326] on input "אני מאשר\ת את" at bounding box center [521, 327] width 20 height 16
checkbox input "true"
click at [509, 374] on input "המשך" at bounding box center [408, 381] width 245 height 39
click at [386, 331] on link "תנאי השימוש" at bounding box center [368, 330] width 84 height 20
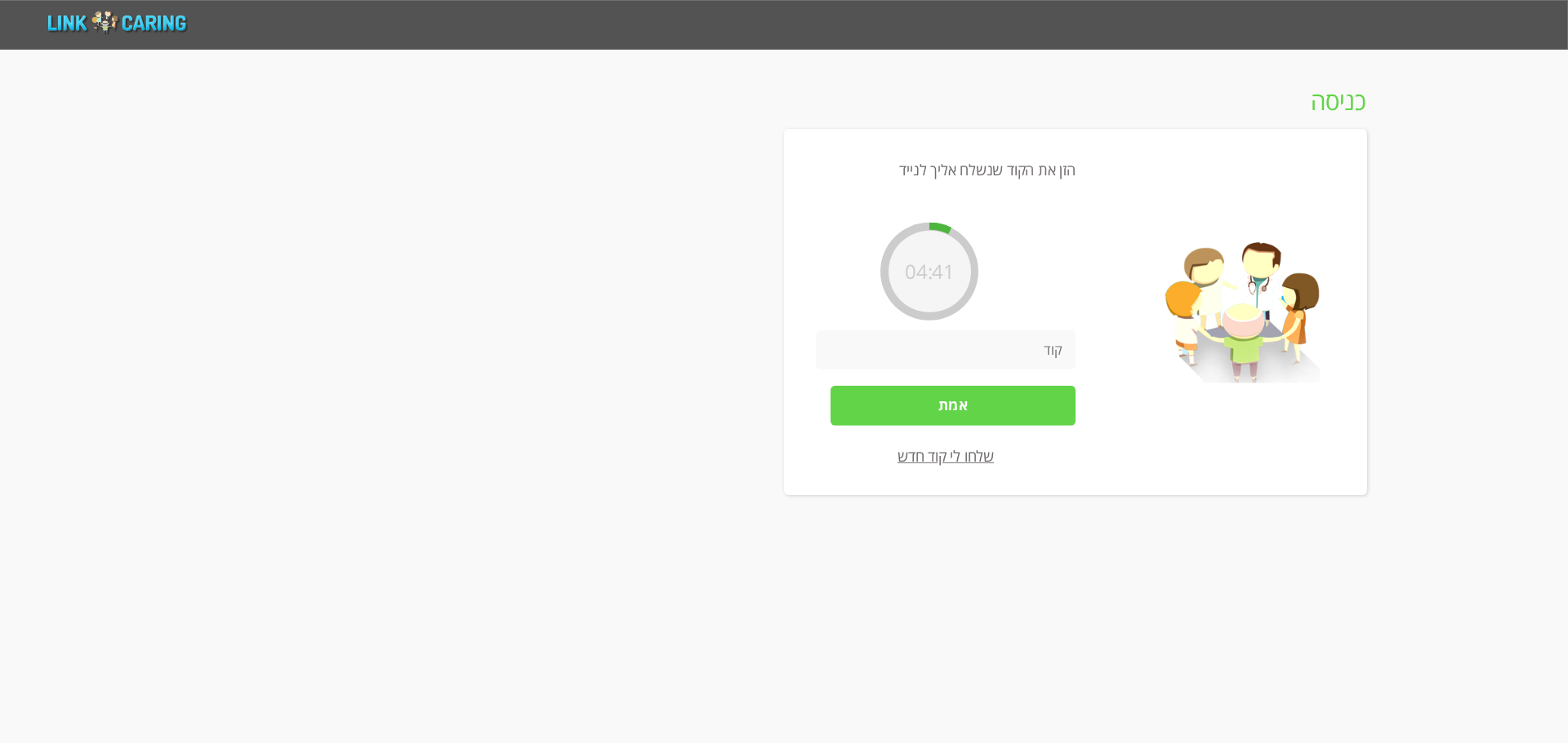
click at [936, 343] on input "number" at bounding box center [945, 350] width 260 height 39
type input "842357"
click at [989, 398] on input "אמת" at bounding box center [952, 406] width 245 height 39
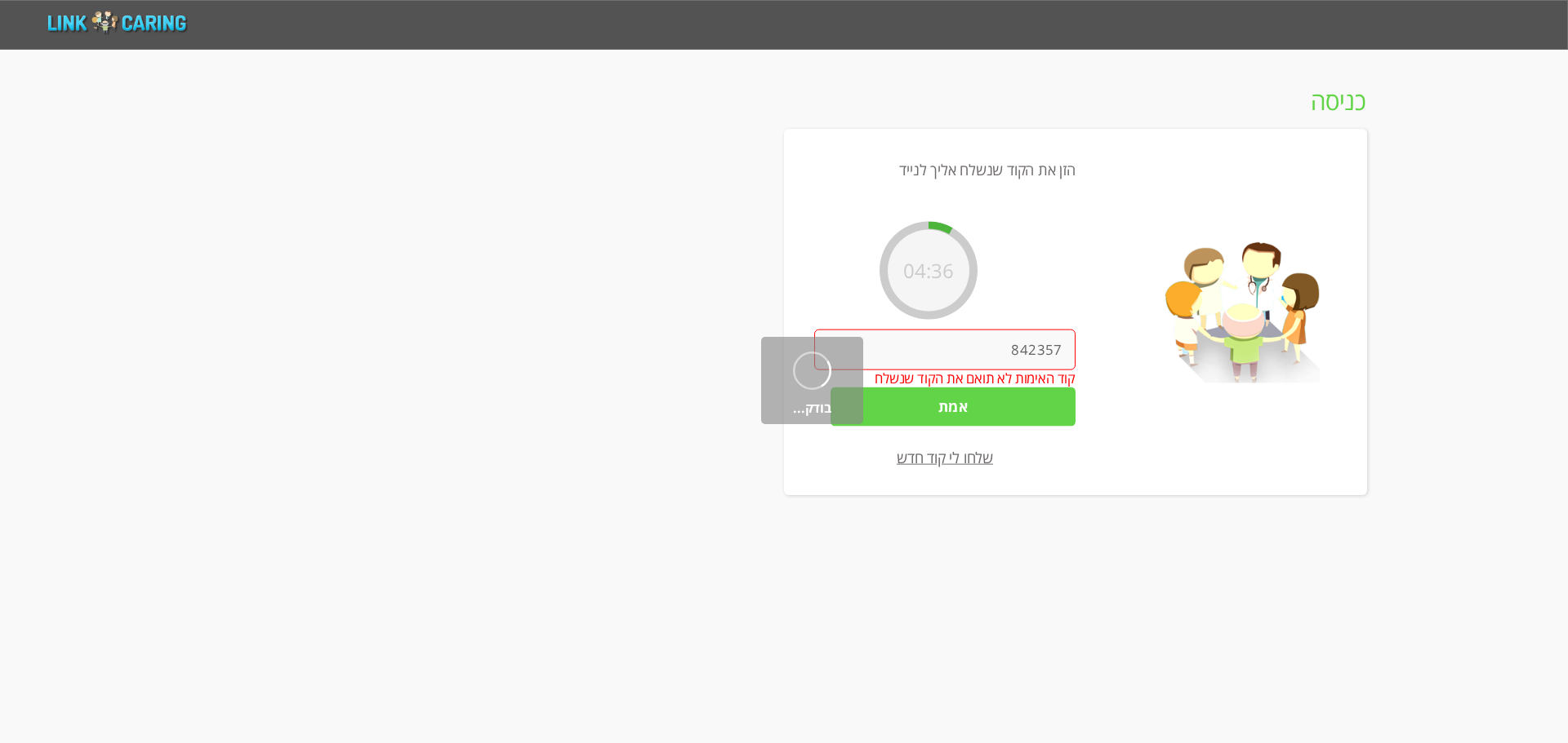
click at [983, 356] on input "842357" at bounding box center [944, 350] width 261 height 41
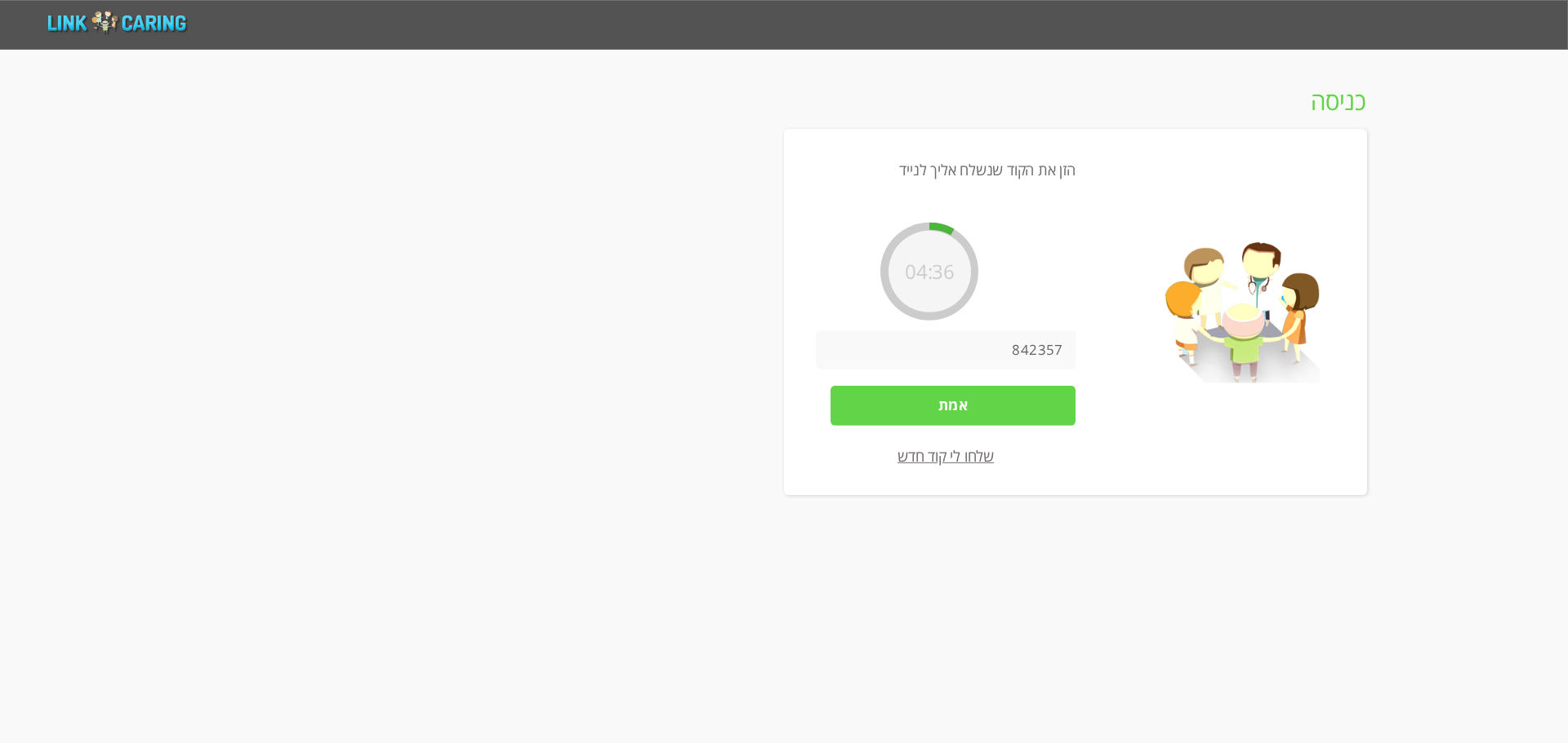
click at [983, 356] on input "842357" at bounding box center [945, 350] width 260 height 39
click at [987, 349] on input "842357" at bounding box center [945, 350] width 260 height 39
click at [1036, 349] on input "842357" at bounding box center [945, 350] width 260 height 39
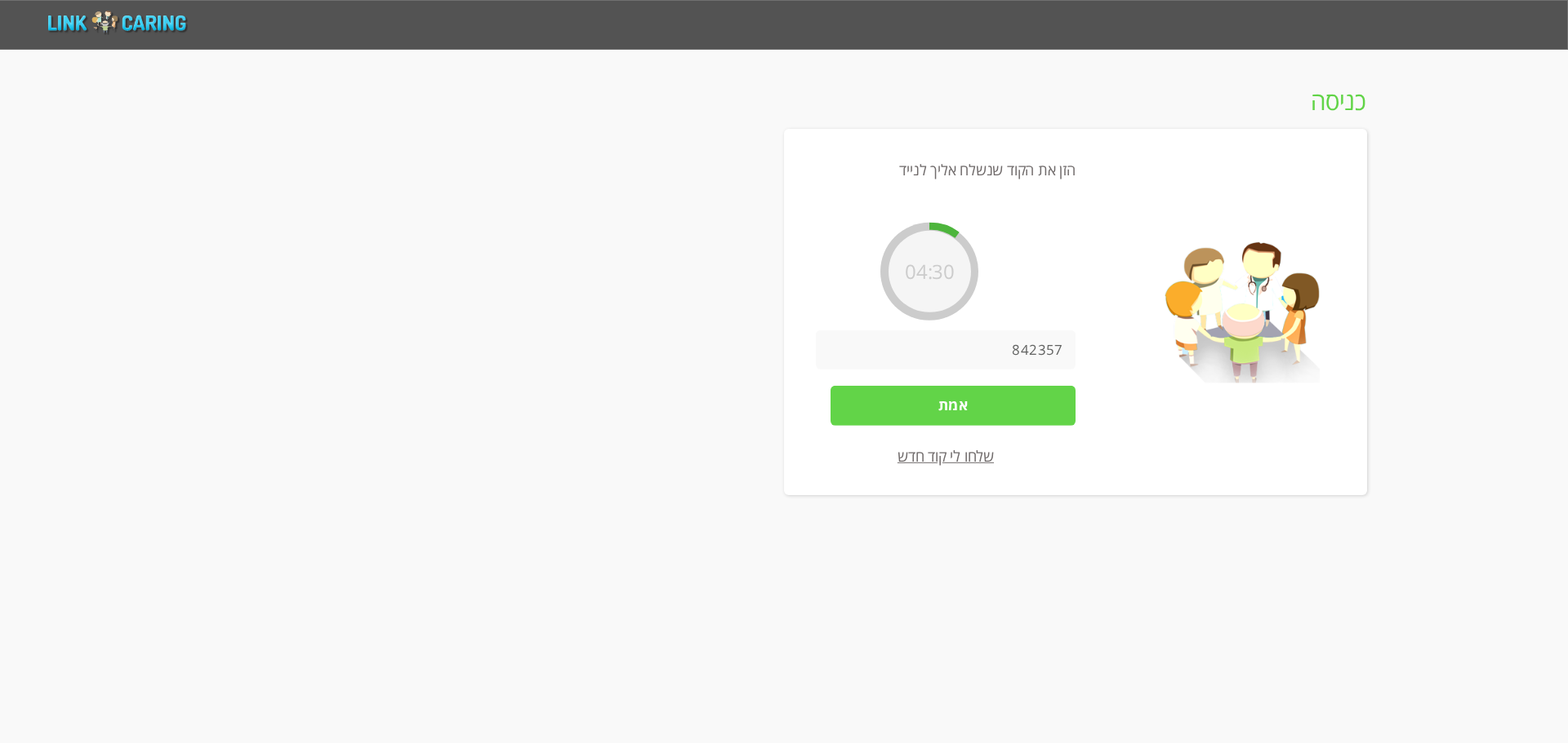
click at [1036, 349] on input "842357" at bounding box center [945, 350] width 260 height 39
click at [1036, 350] on input "842357" at bounding box center [945, 350] width 260 height 39
type input "123456"
click at [1004, 415] on input "אמת" at bounding box center [952, 406] width 245 height 39
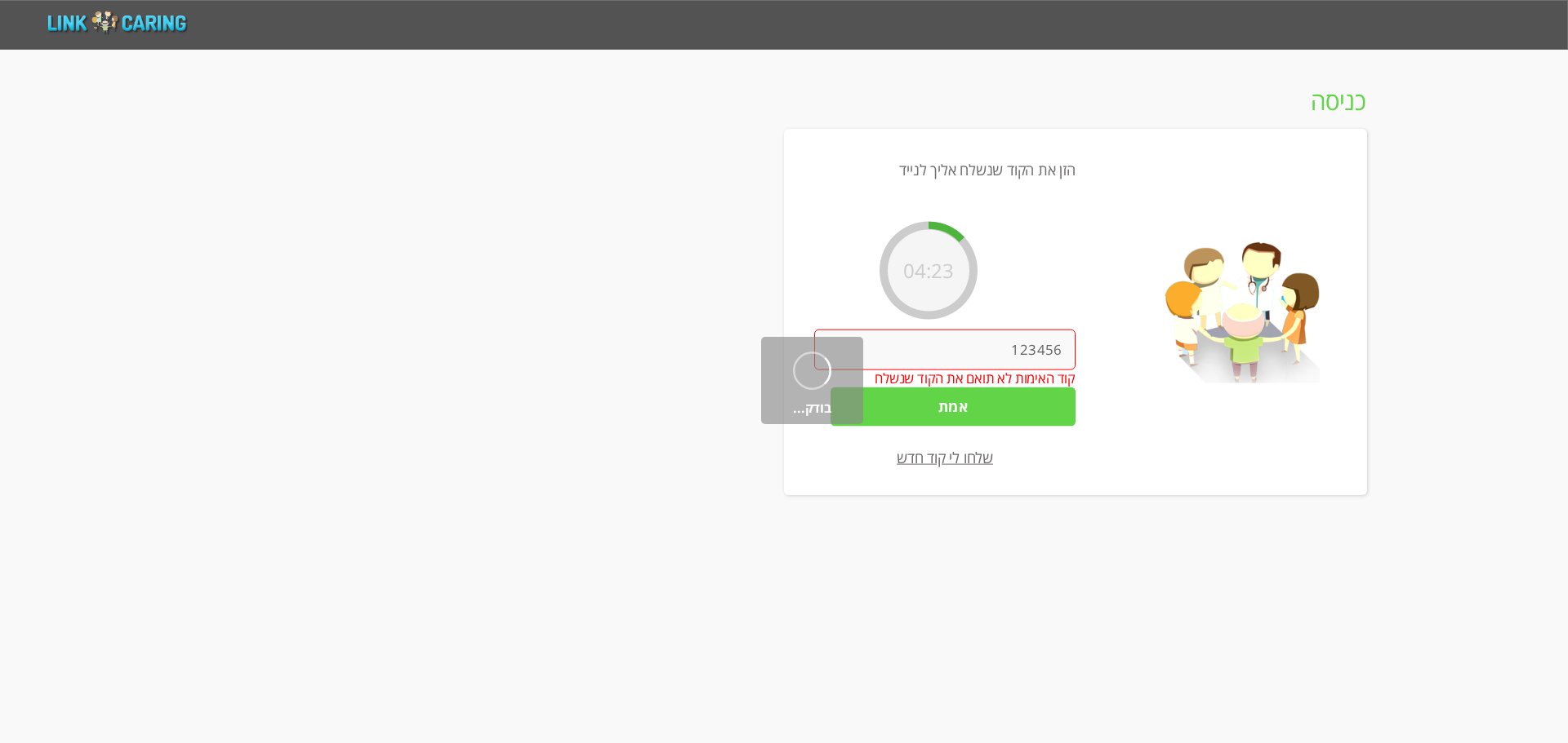
click at [1021, 341] on input "123456" at bounding box center [944, 350] width 261 height 41
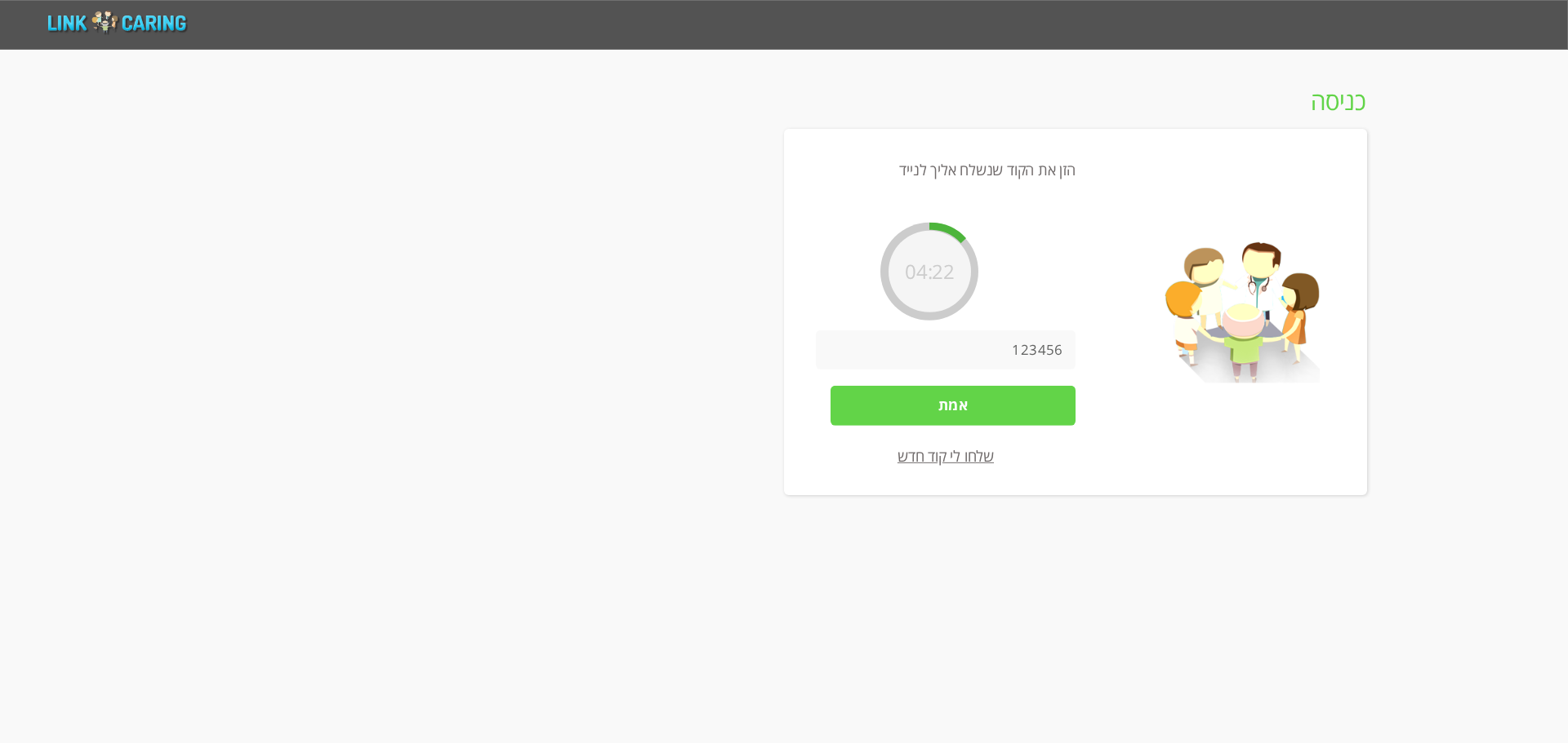
click at [1021, 341] on input "123456" at bounding box center [945, 350] width 260 height 39
type input "987654"
click at [979, 417] on input "אמת" at bounding box center [952, 406] width 245 height 39
click at [979, 405] on input "אמת" at bounding box center [952, 408] width 245 height 39
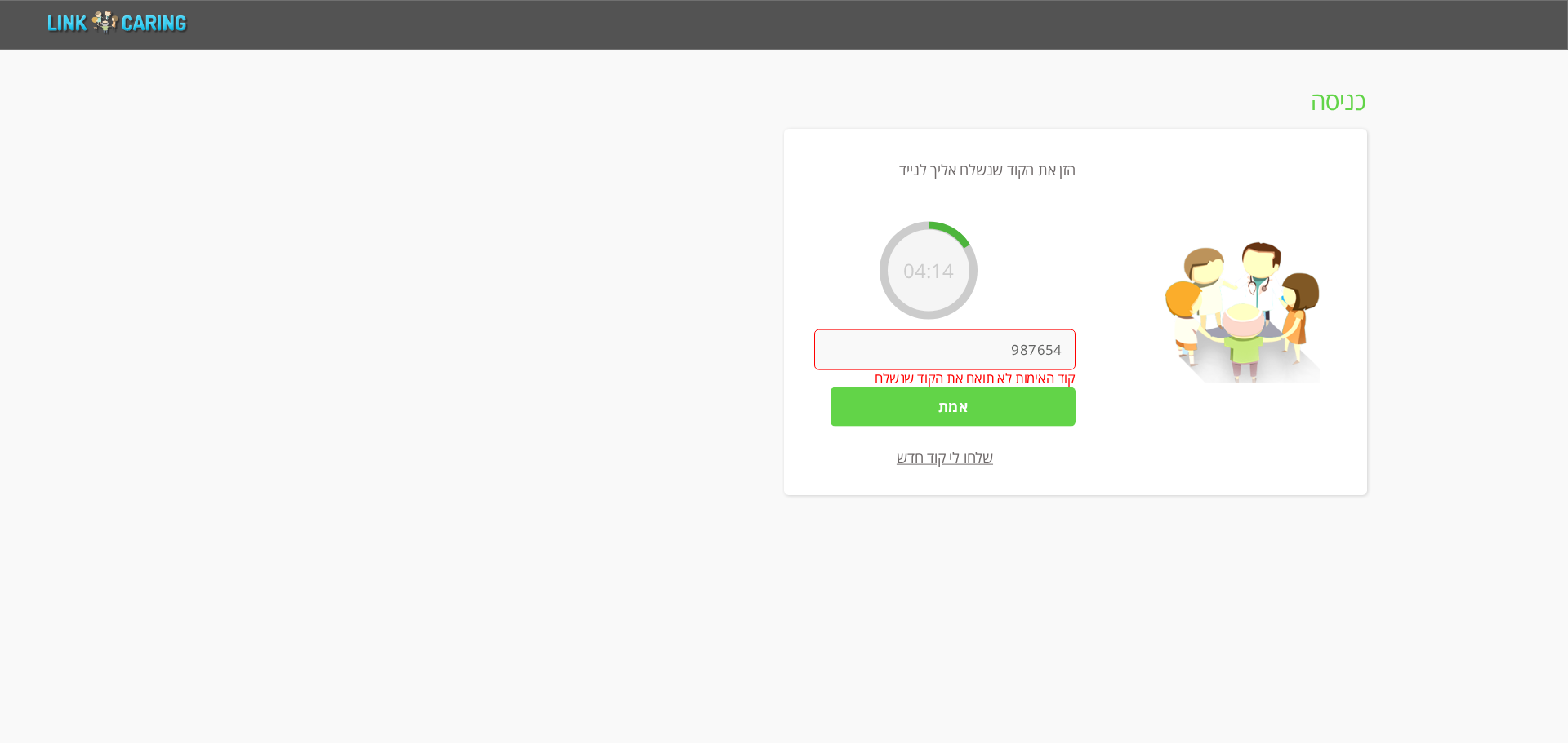
click at [979, 405] on input "אמת" at bounding box center [952, 408] width 245 height 39
click at [1053, 345] on input "987654" at bounding box center [944, 350] width 261 height 41
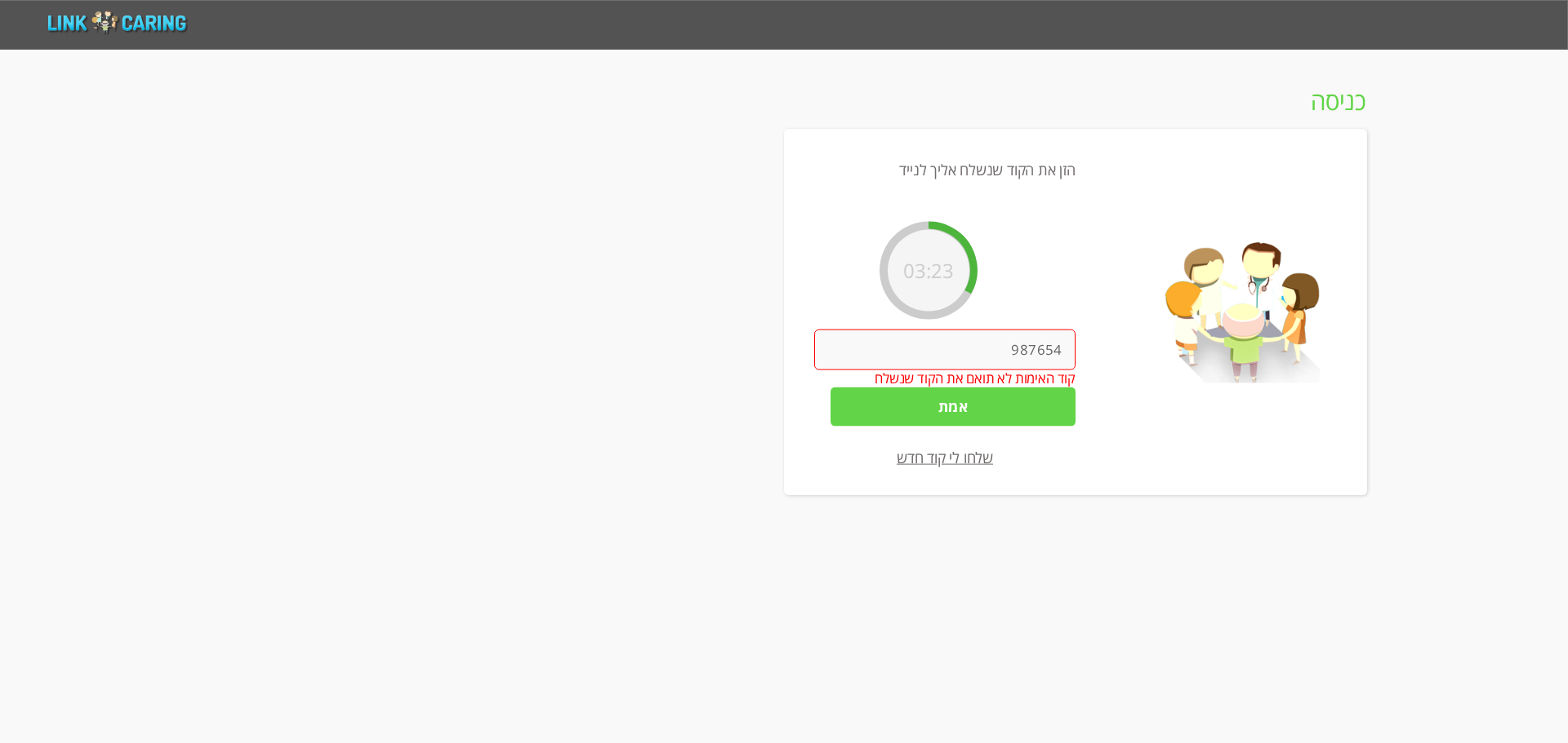
click at [1053, 345] on input "987654" at bounding box center [944, 350] width 261 height 41
click at [1052, 349] on input "987654" at bounding box center [945, 350] width 260 height 39
click at [1052, 351] on input "987654" at bounding box center [945, 350] width 260 height 39
type input "124567"
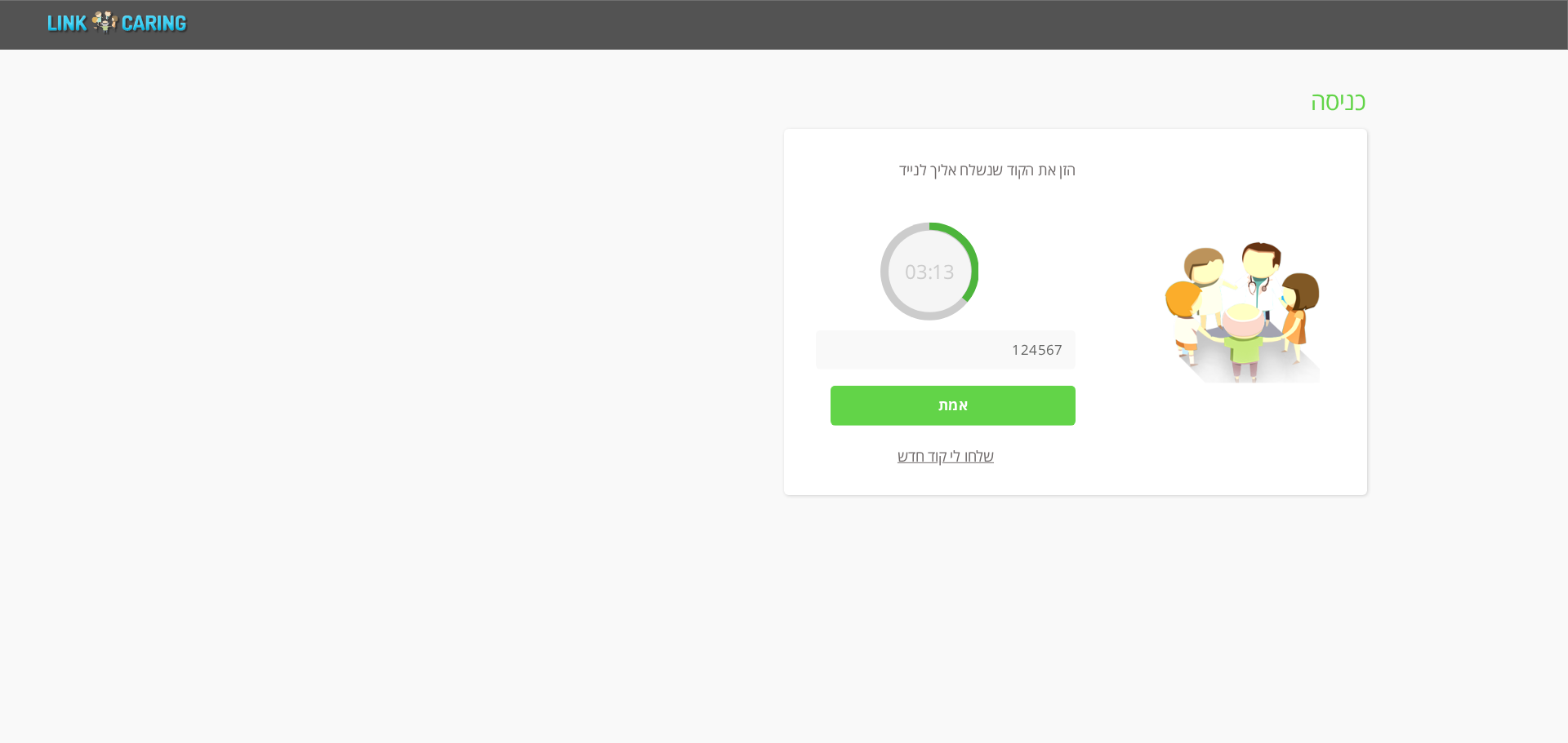
click at [1029, 388] on input "אמת" at bounding box center [952, 406] width 245 height 39
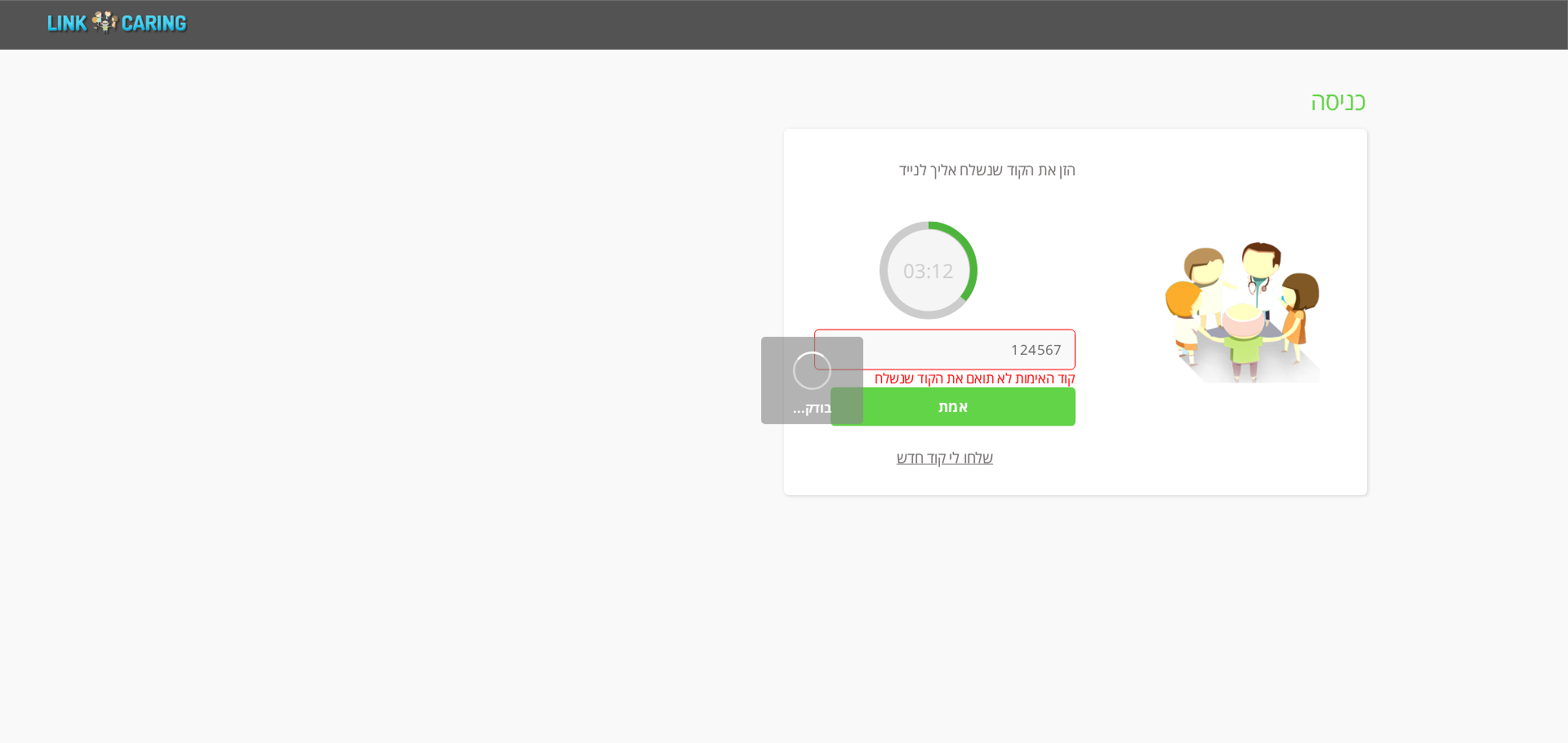
click at [1023, 355] on input "124567" at bounding box center [944, 350] width 261 height 41
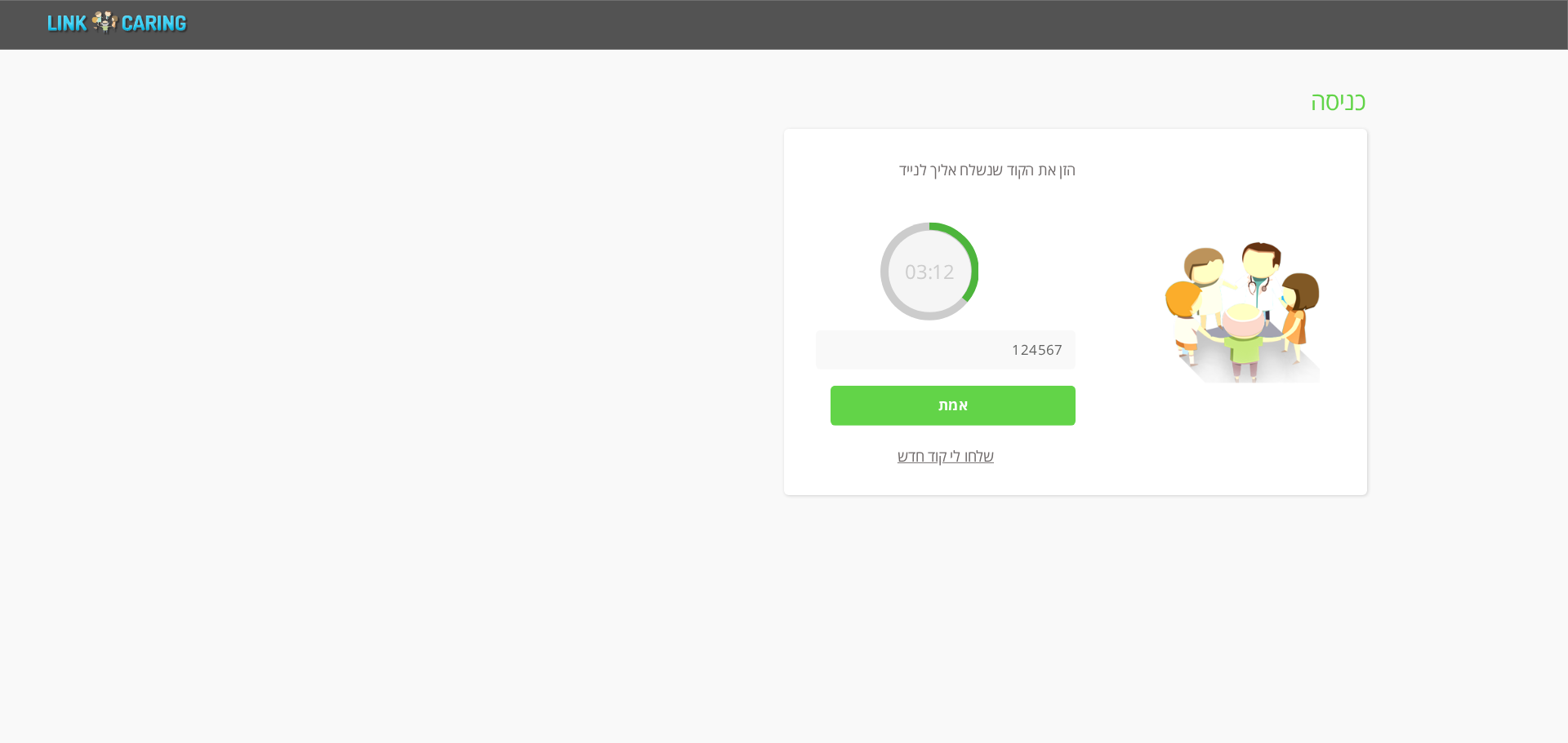
click at [1023, 355] on input "124567" at bounding box center [945, 350] width 260 height 39
click at [977, 353] on input "124567" at bounding box center [945, 350] width 260 height 39
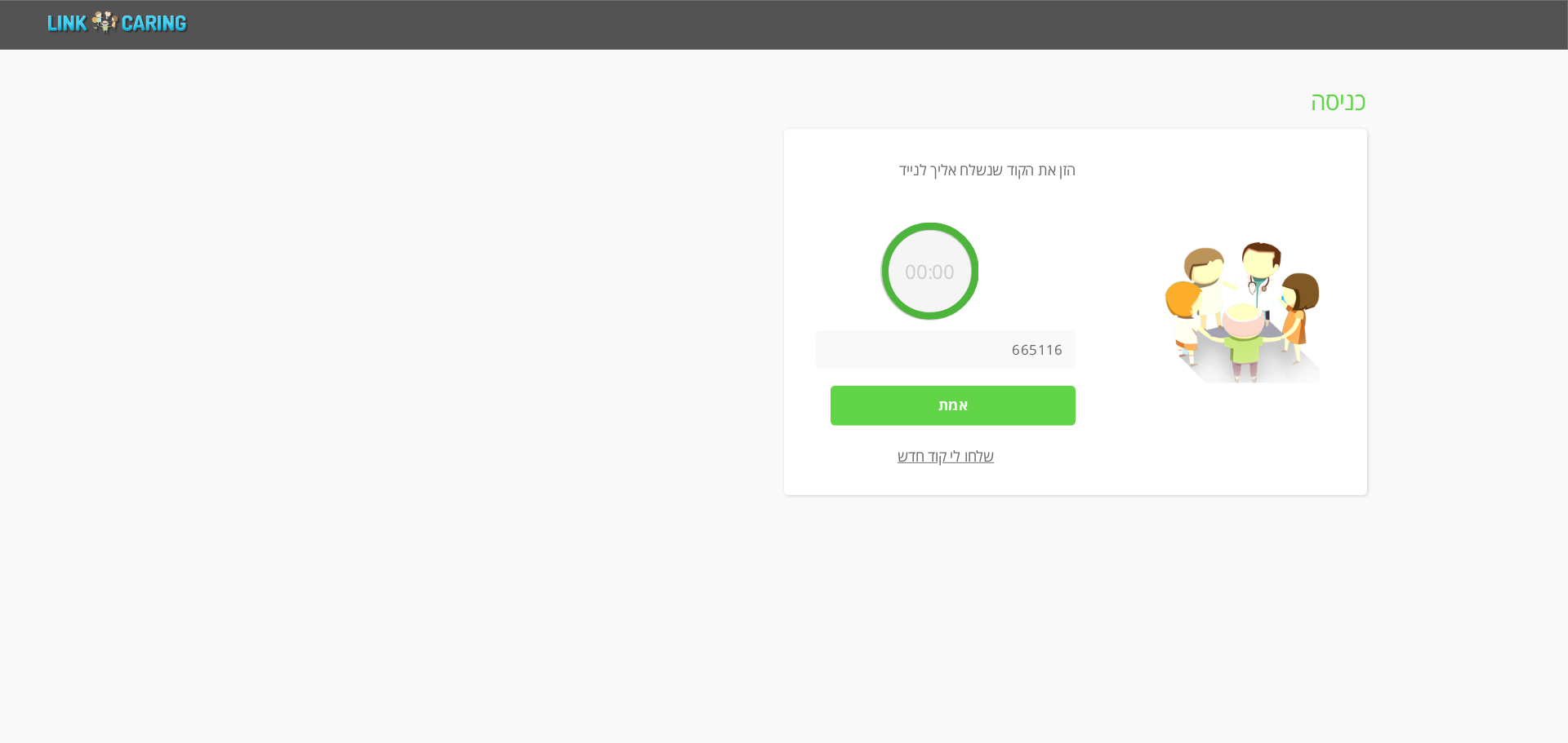
type input "665116"
click at [966, 417] on input "אמת" at bounding box center [952, 406] width 245 height 39
click at [946, 459] on link "שלחו לי קוד חדש" at bounding box center [945, 456] width 97 height 20
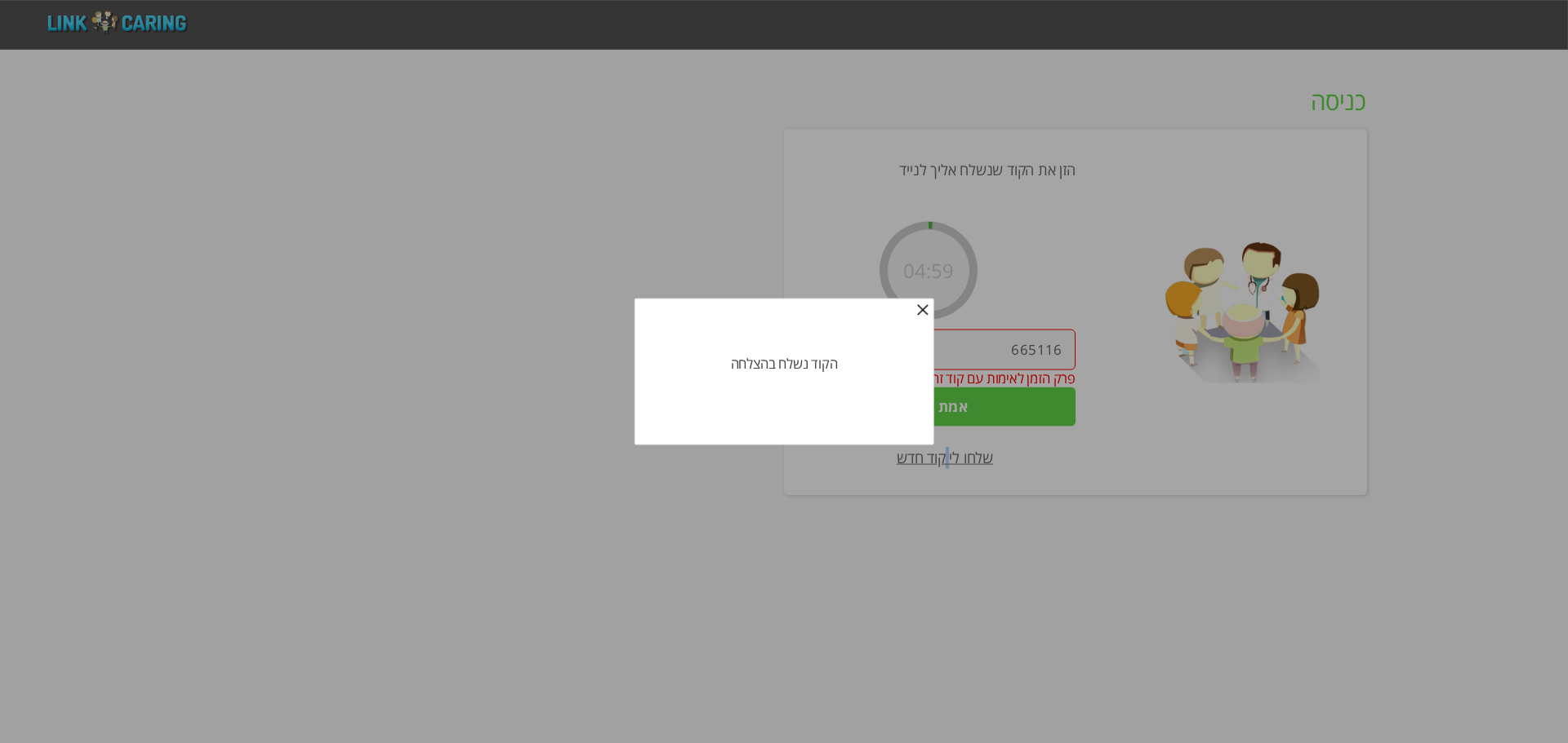
click at [919, 308] on span "button" at bounding box center [922, 311] width 13 height 13
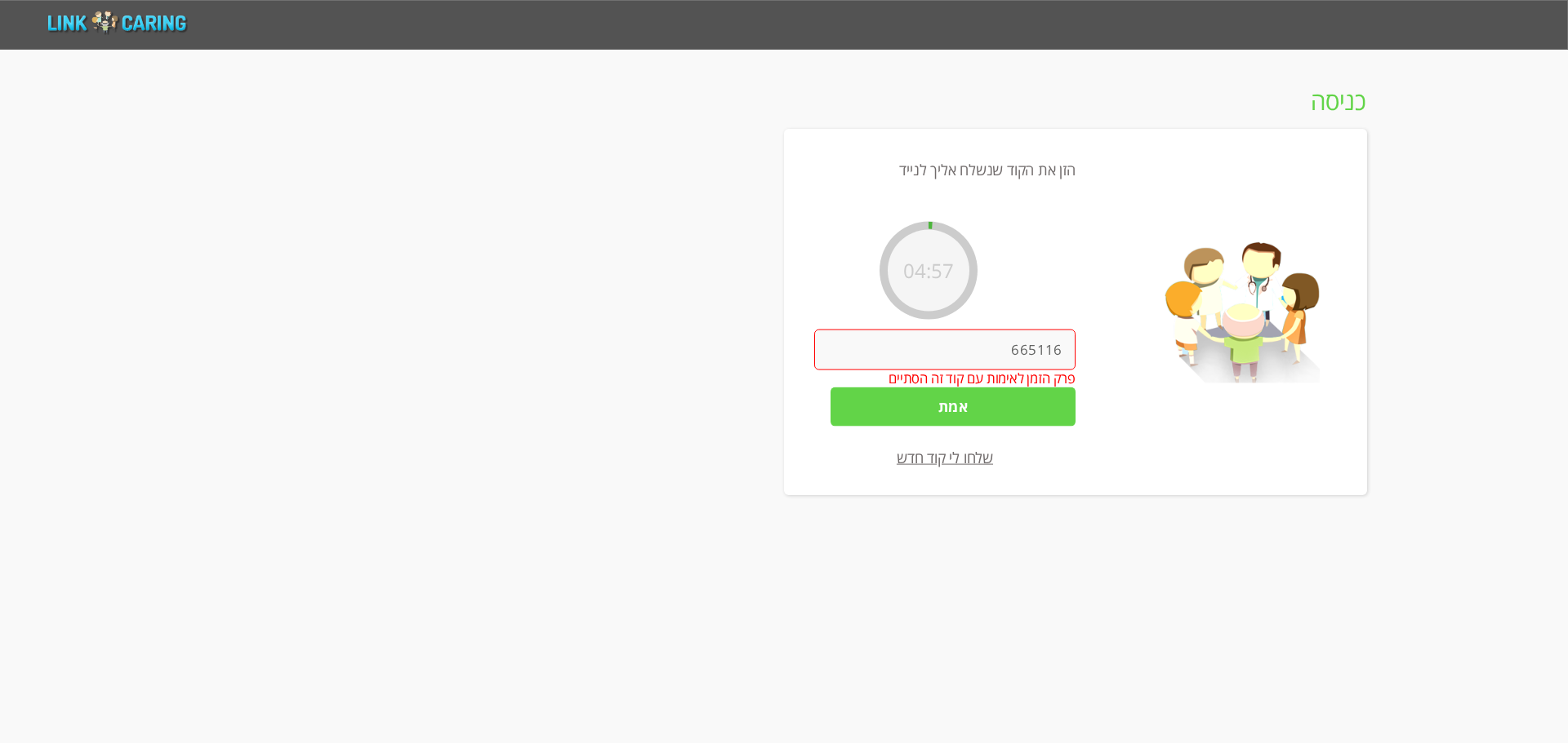
click at [965, 337] on input "665116" at bounding box center [944, 350] width 261 height 41
click at [965, 337] on input "665116" at bounding box center [945, 350] width 260 height 39
click at [1010, 349] on input "665116" at bounding box center [945, 350] width 260 height 39
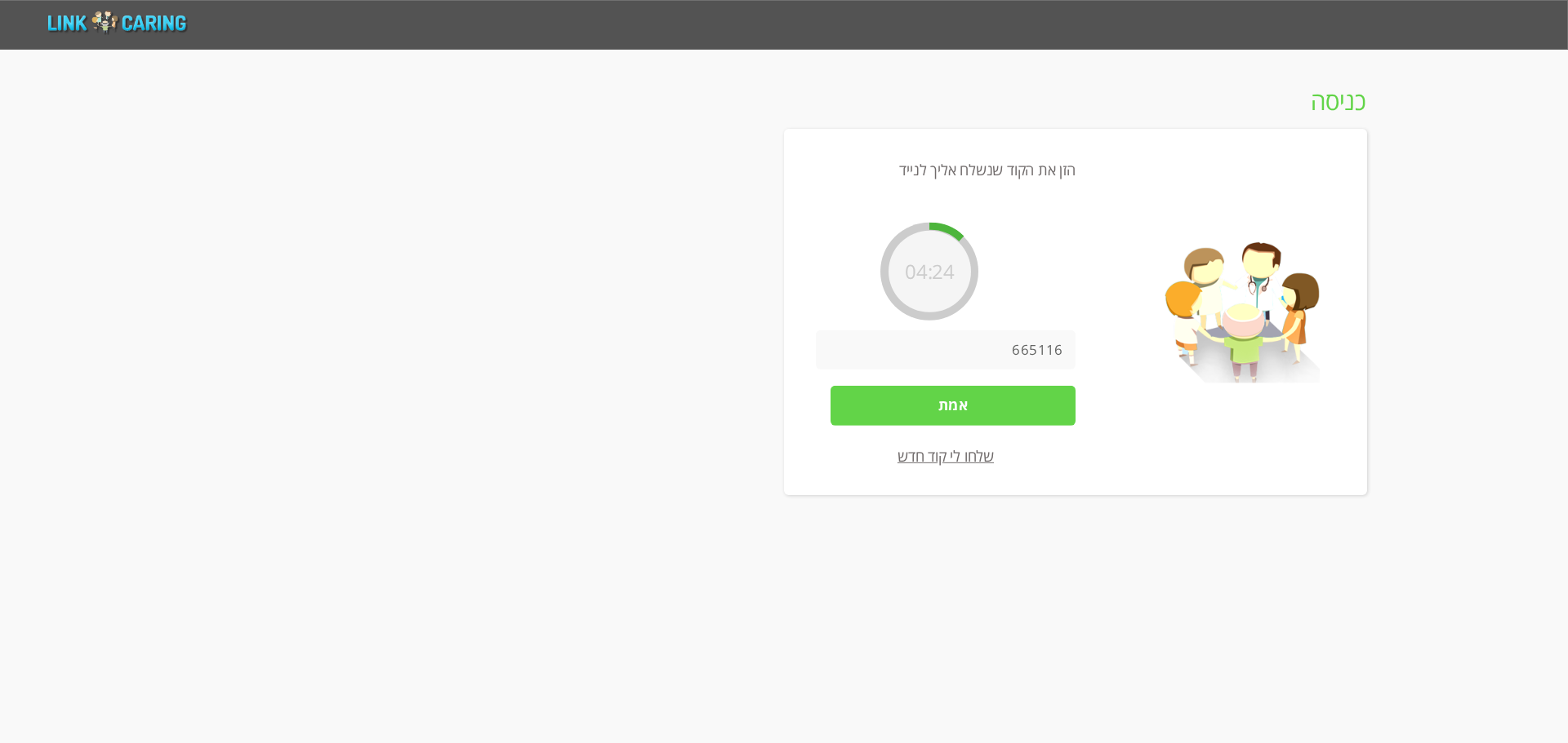
click at [1010, 349] on input "665116" at bounding box center [945, 350] width 260 height 39
type input "204045"
click at [1004, 408] on input "אמת" at bounding box center [952, 406] width 245 height 39
click at [1001, 351] on input "204045" at bounding box center [944, 350] width 261 height 41
click at [1001, 351] on input "204045" at bounding box center [945, 350] width 260 height 39
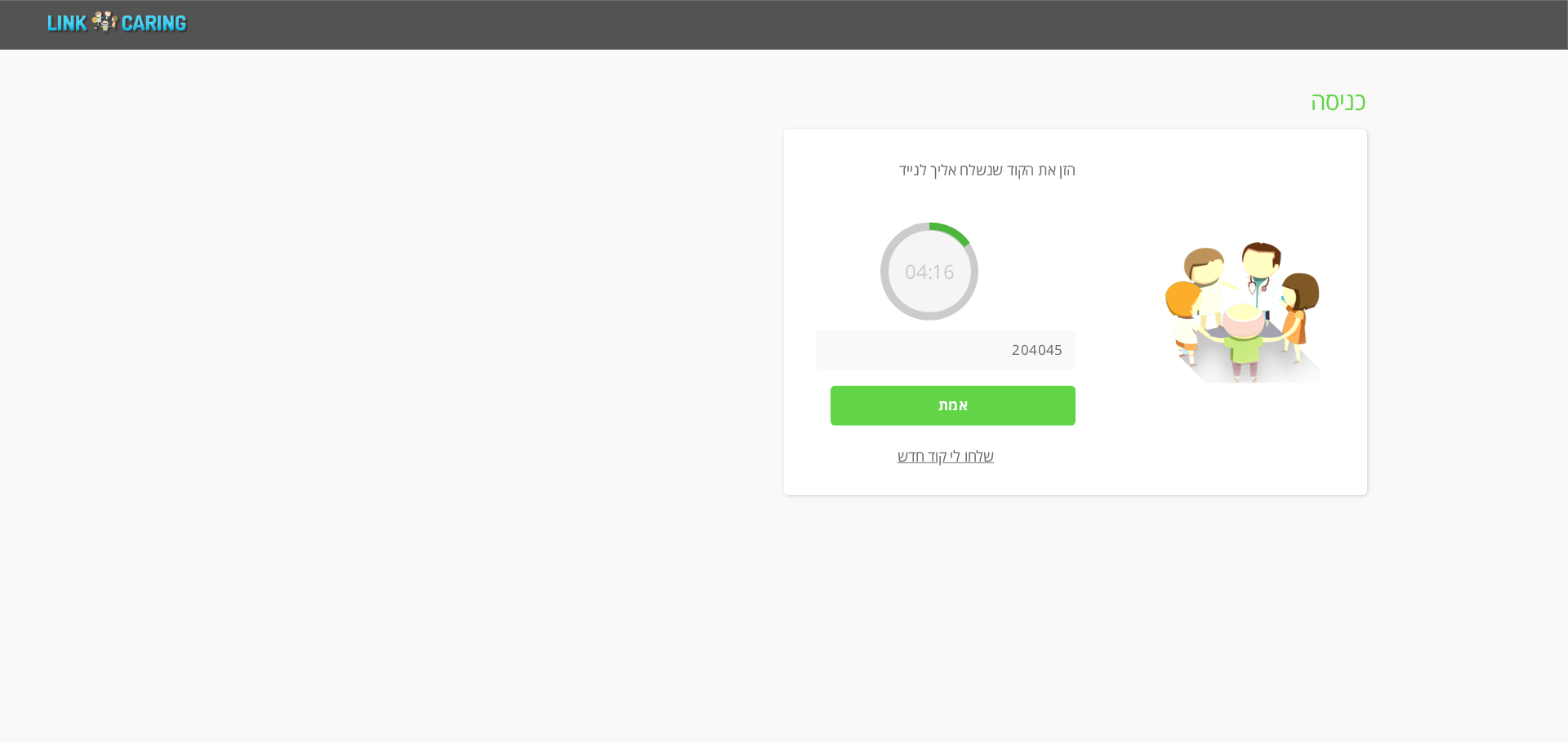
click at [1001, 351] on input "204045" at bounding box center [945, 350] width 260 height 39
type input "204015"
click at [985, 404] on input "אמת" at bounding box center [952, 406] width 245 height 39
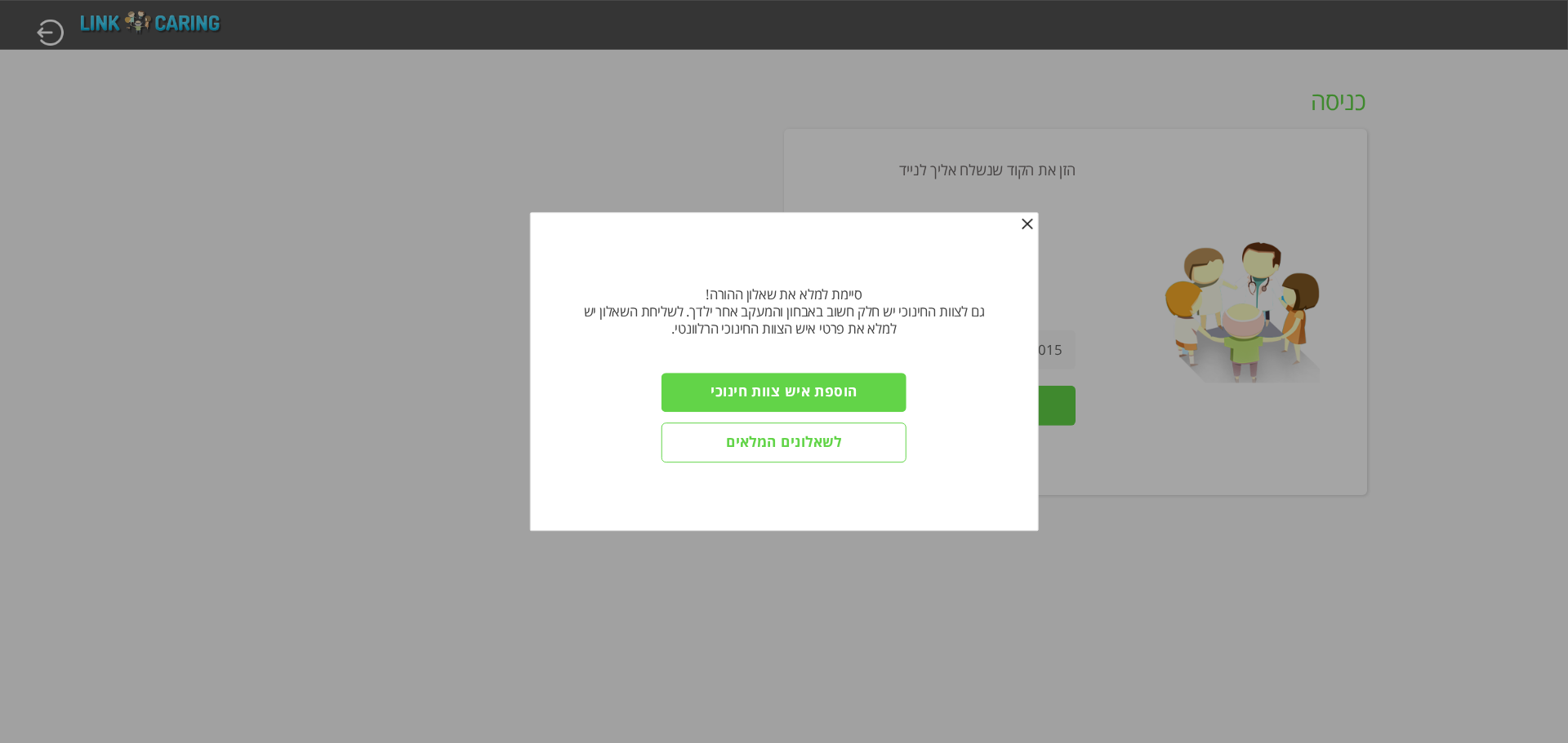
click at [877, 440] on input "לשאלונים המלאים" at bounding box center [784, 444] width 245 height 39
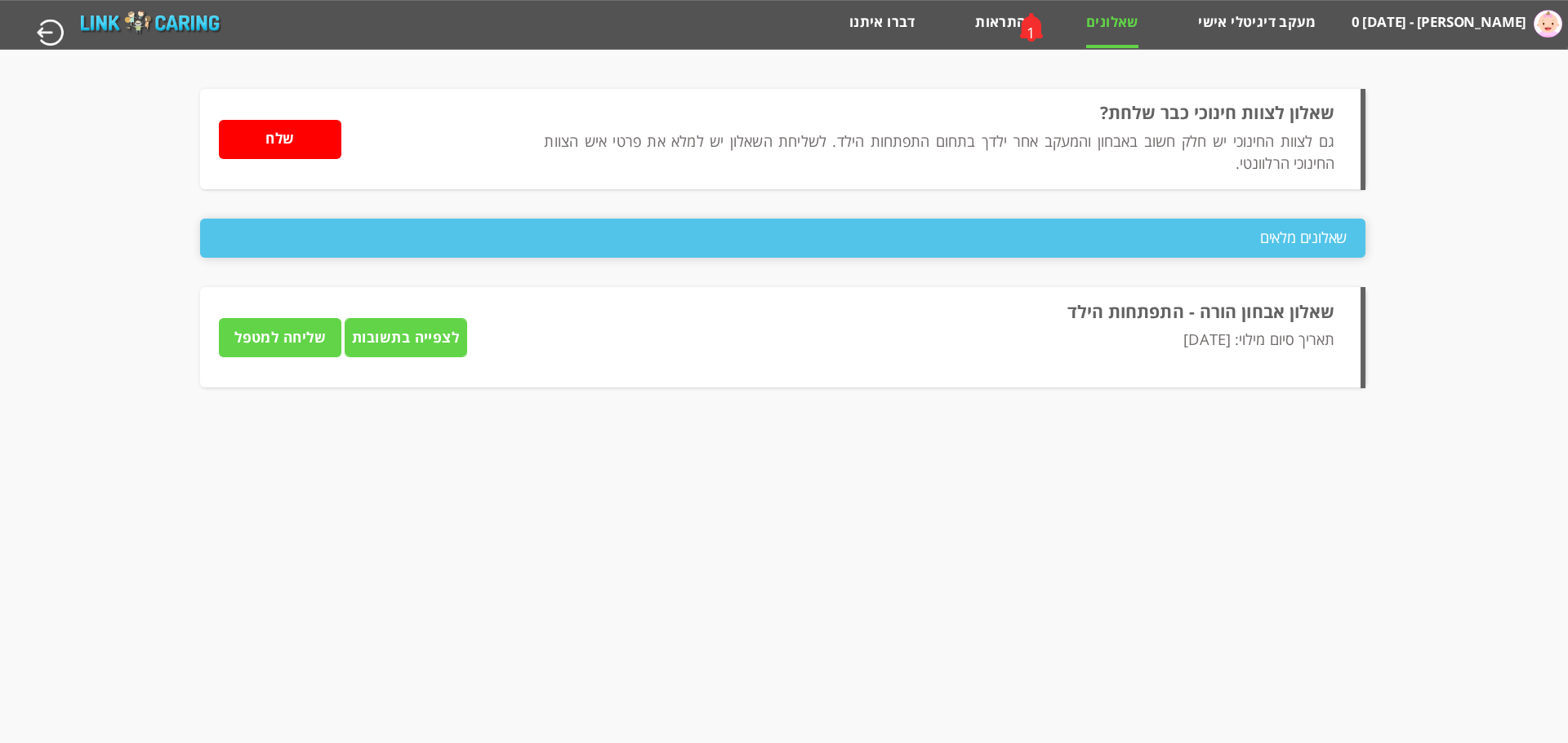
click at [426, 355] on input "לצפייה בתשובות" at bounding box center [406, 338] width 123 height 39
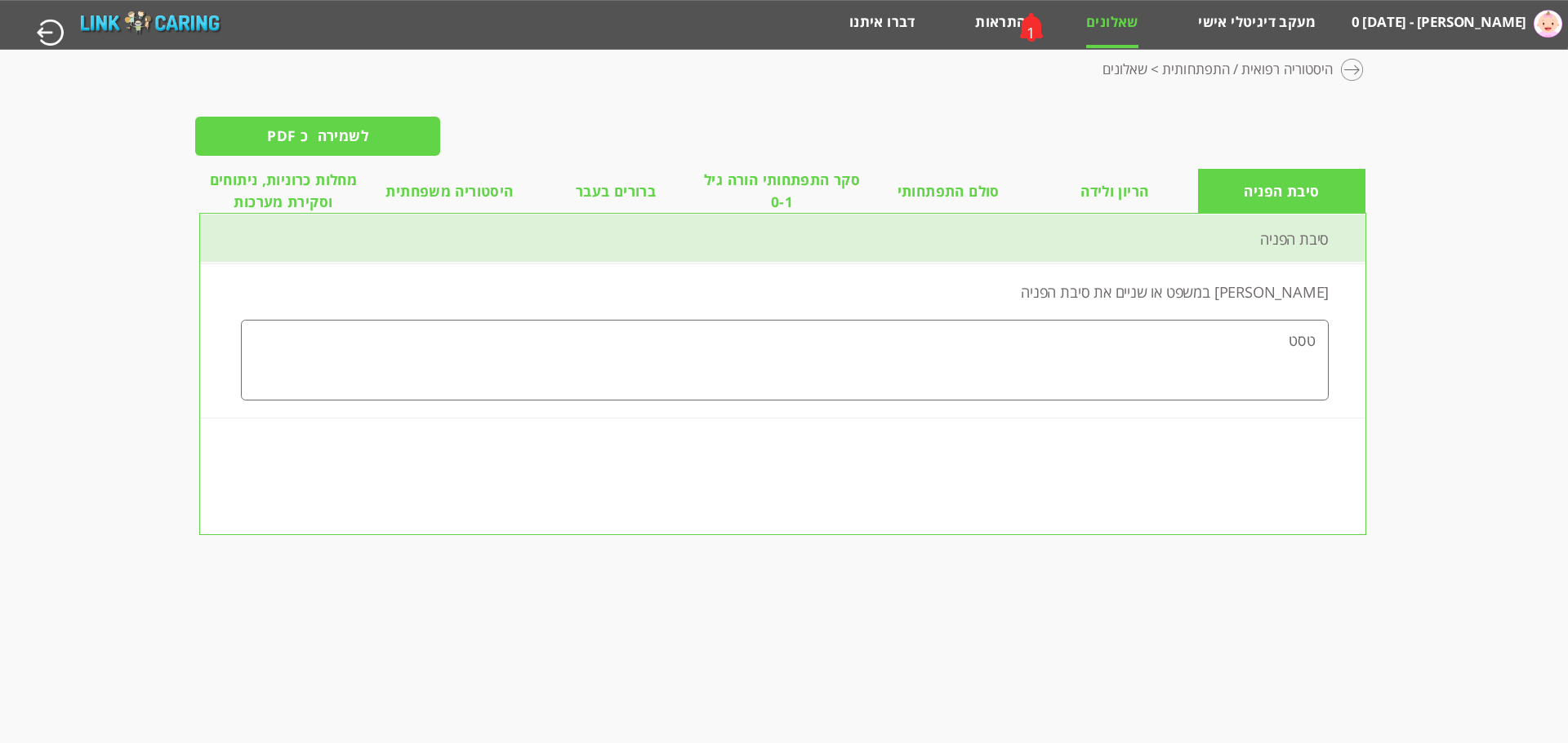
click at [441, 205] on li "היסטוריה משפחתית" at bounding box center [450, 191] width 166 height 45
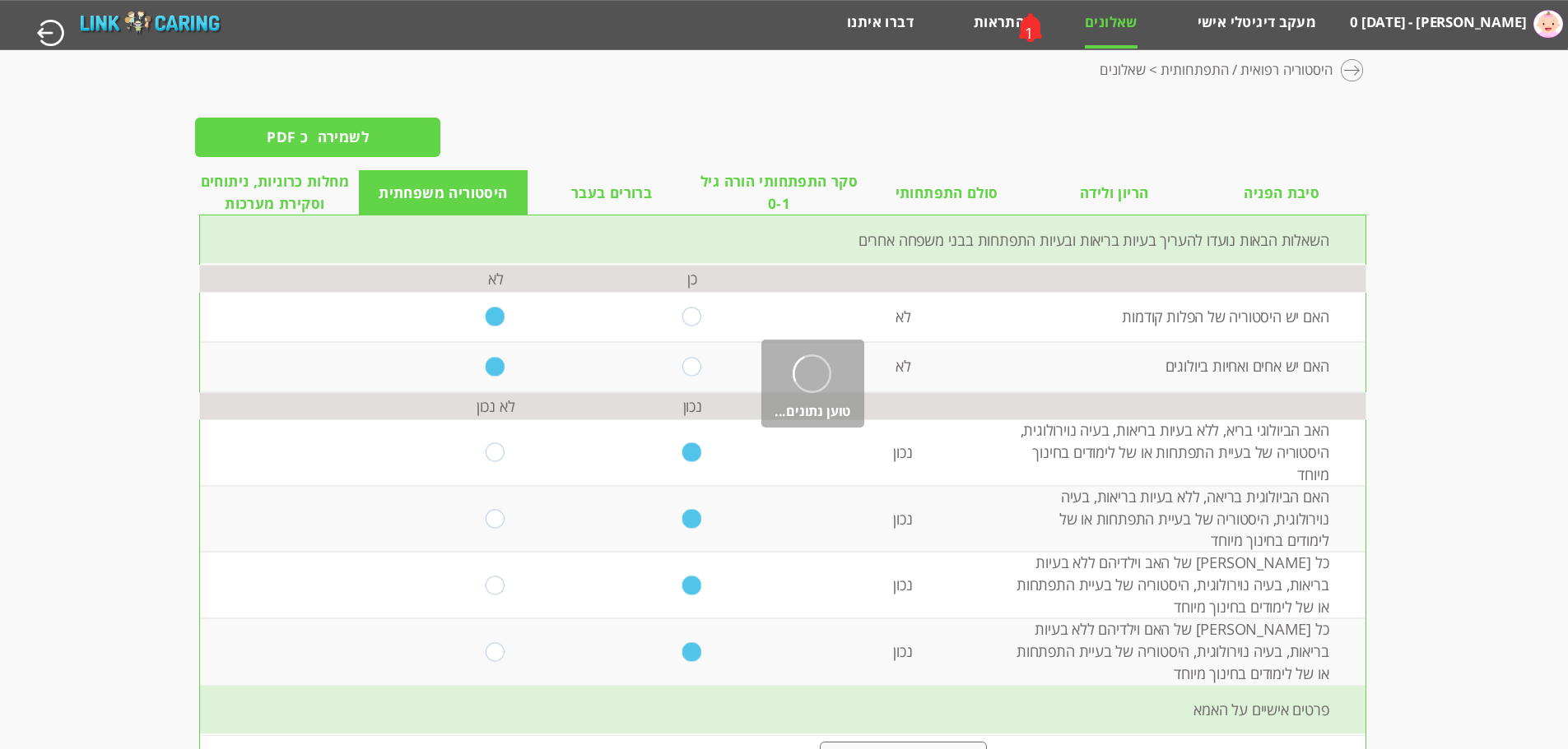
click at [623, 200] on span "ברורים בעבר" at bounding box center [612, 192] width 81 height 22
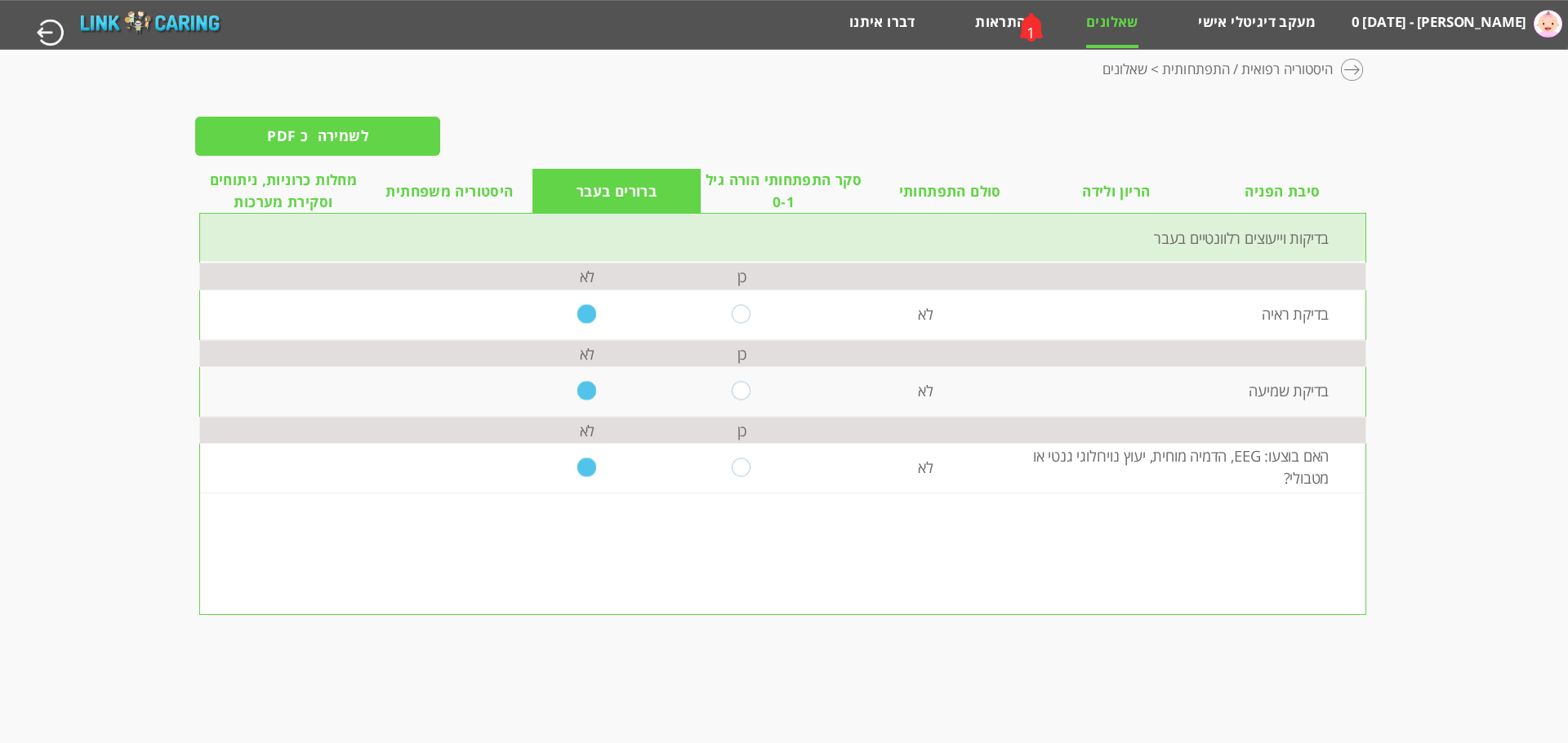
click at [298, 141] on input "לשמירה כ PDF" at bounding box center [317, 137] width 245 height 39
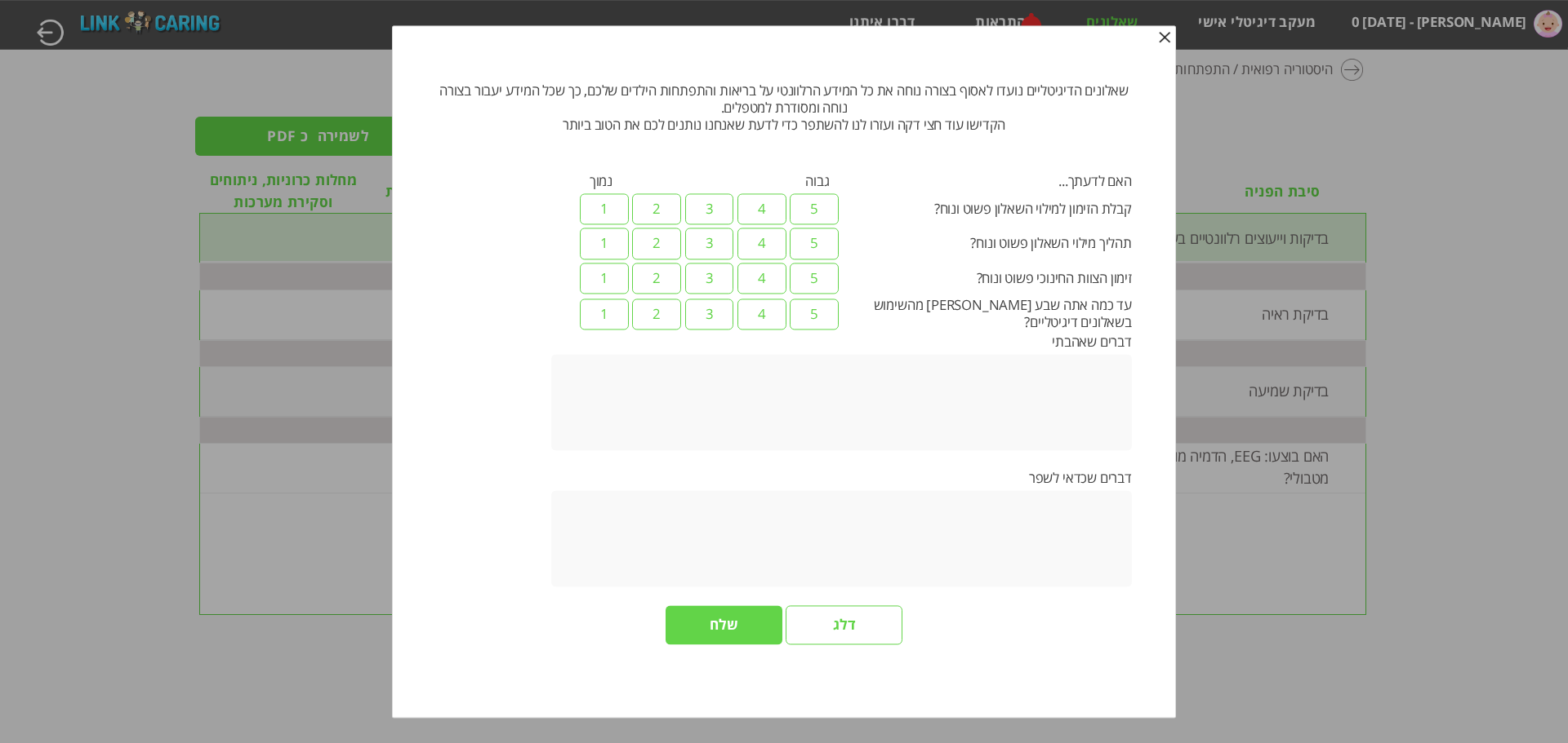
click at [865, 621] on input "דלג" at bounding box center [843, 626] width 117 height 39
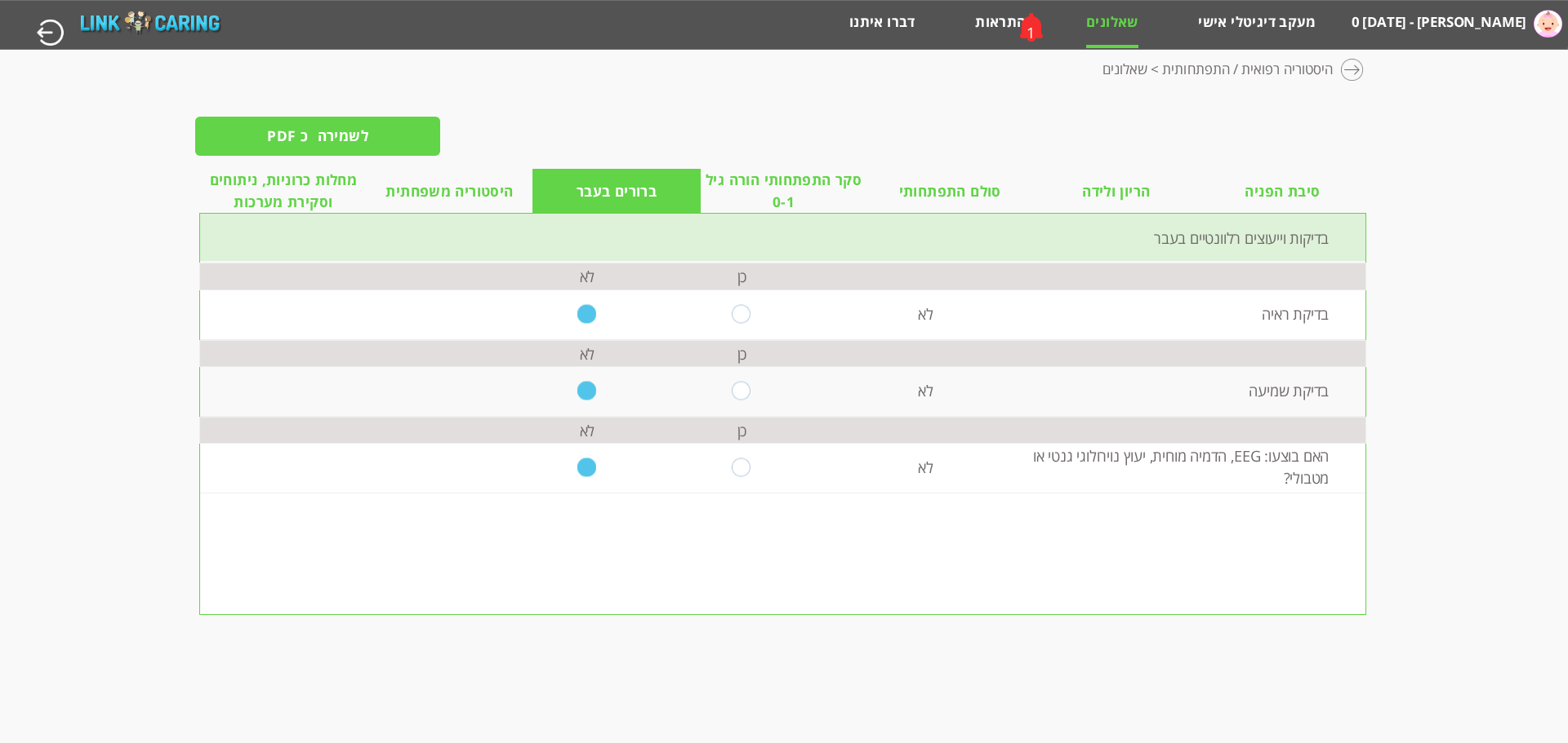
click at [1237, 189] on li "סיבת הפניה" at bounding box center [1282, 191] width 166 height 45
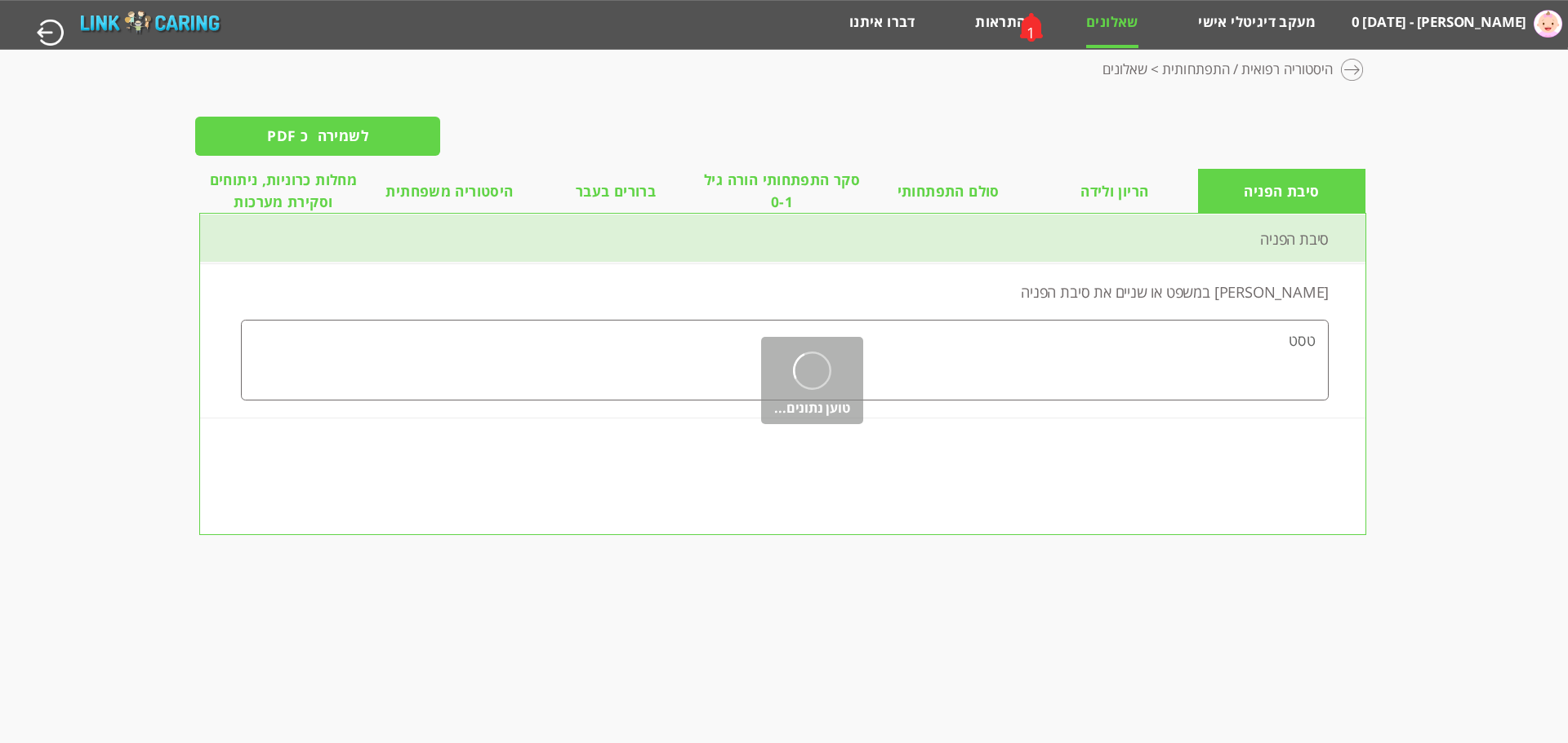
click at [1100, 27] on link "שאלונים" at bounding box center [1112, 29] width 52 height 32
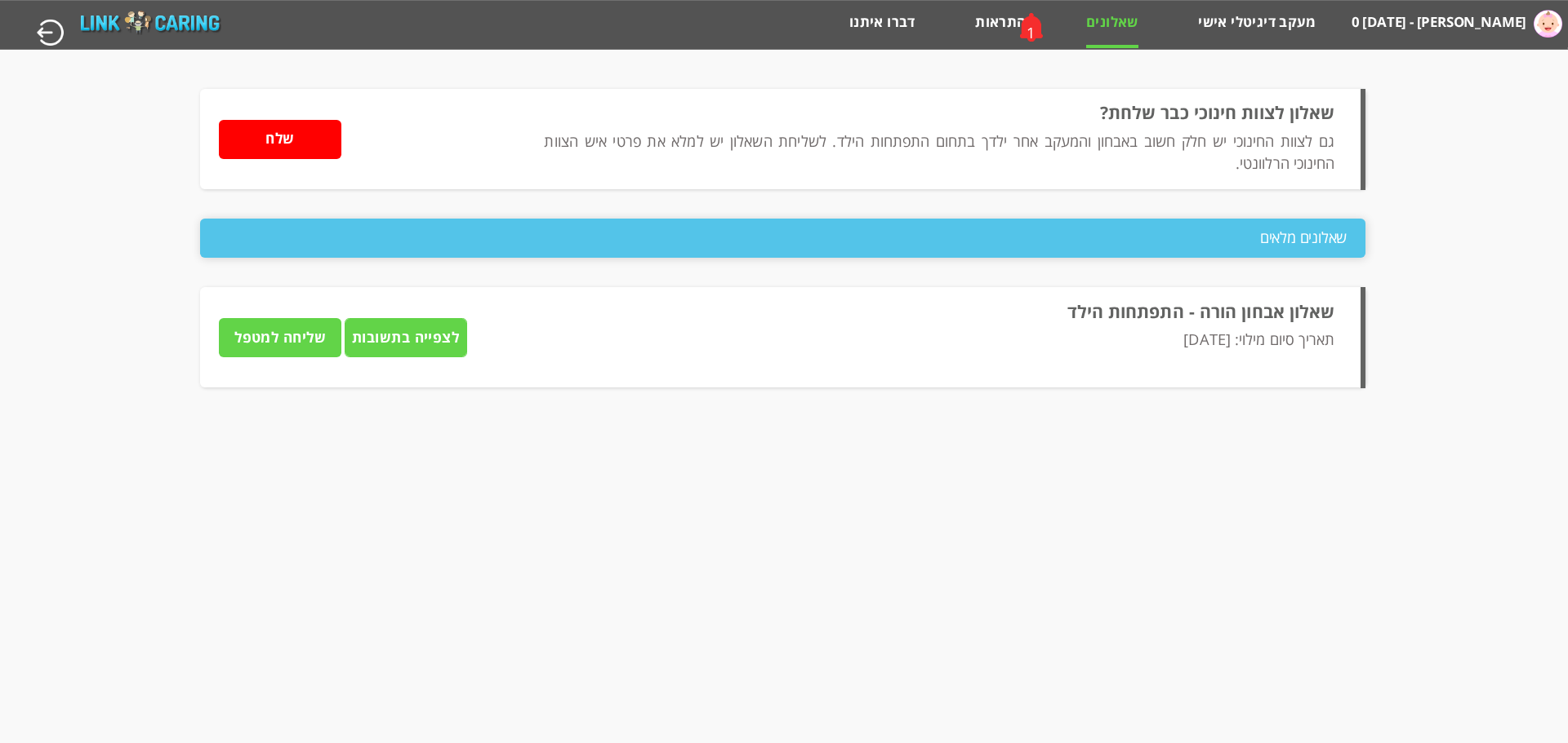
click at [1277, 246] on span "שאלונים מלאים" at bounding box center [1304, 237] width 88 height 38
click at [1316, 241] on span "שאלונים מלאים" at bounding box center [1304, 237] width 88 height 38
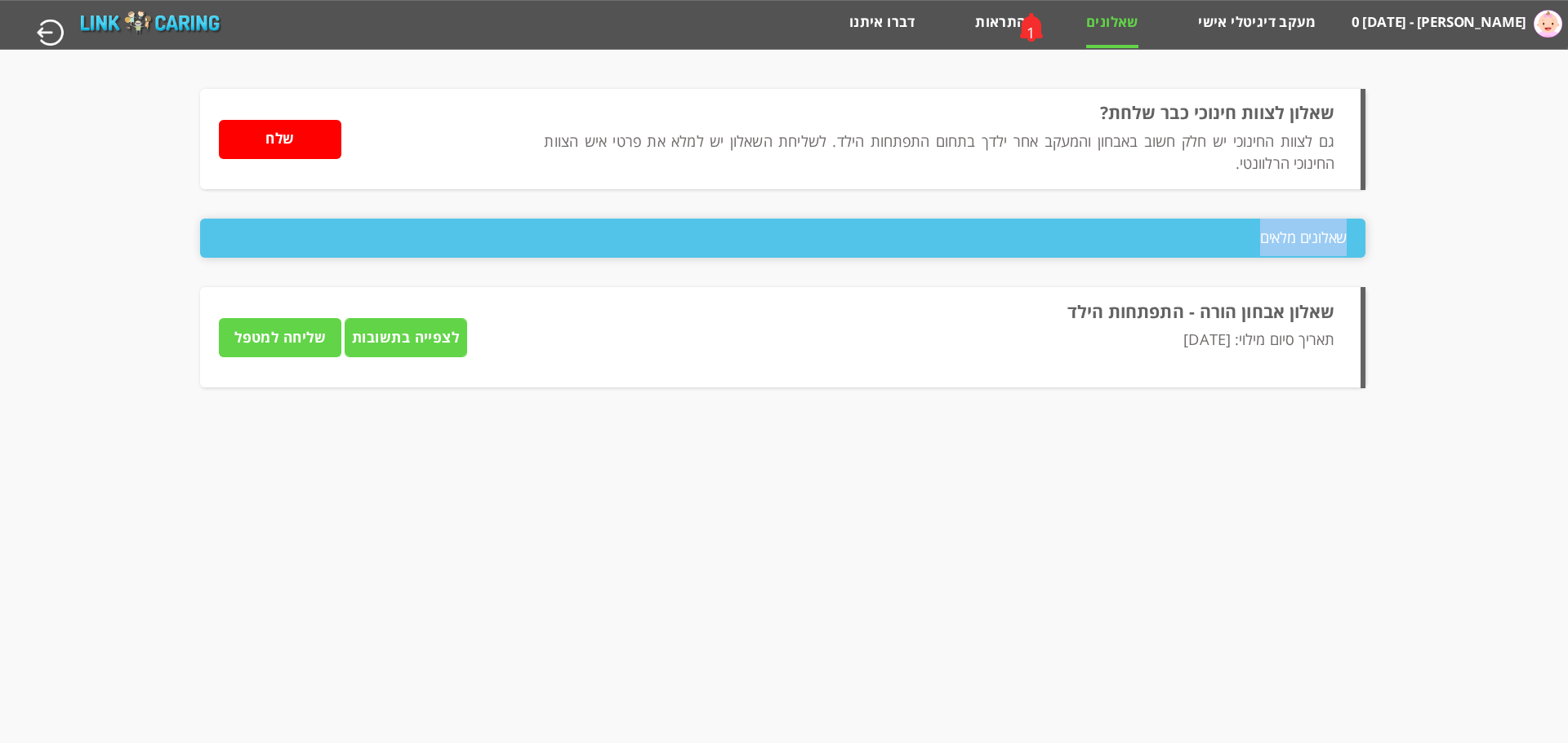
click at [1316, 241] on span "שאלונים מלאים" at bounding box center [1304, 237] width 88 height 38
click at [293, 133] on input "שלח" at bounding box center [280, 140] width 123 height 39
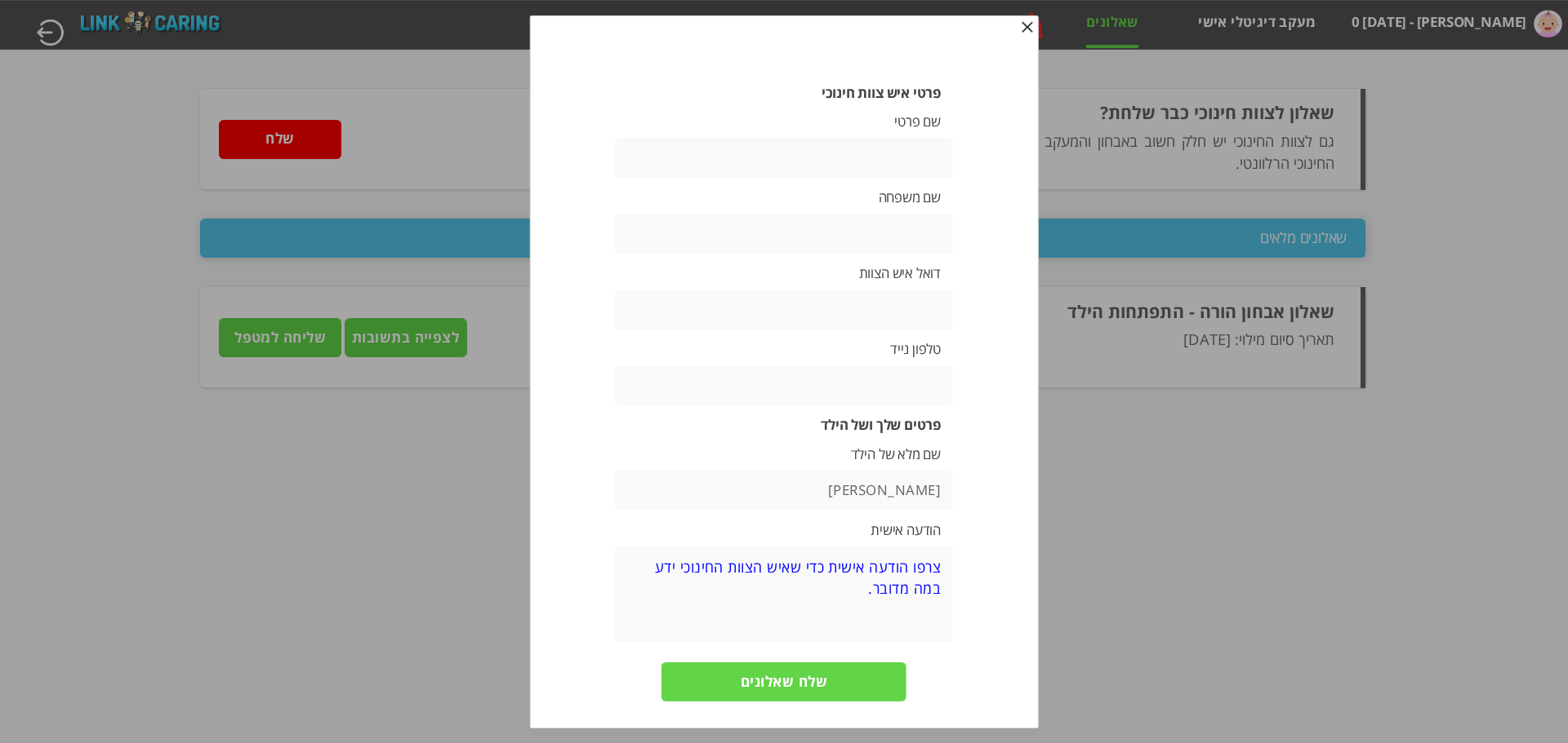
click at [836, 380] on input "text" at bounding box center [784, 386] width 338 height 39
type input "0525361829"
click at [856, 326] on input "text" at bounding box center [784, 310] width 338 height 39
type input "libat@primesec.co.il"
click at [705, 142] on input "text" at bounding box center [784, 158] width 338 height 39
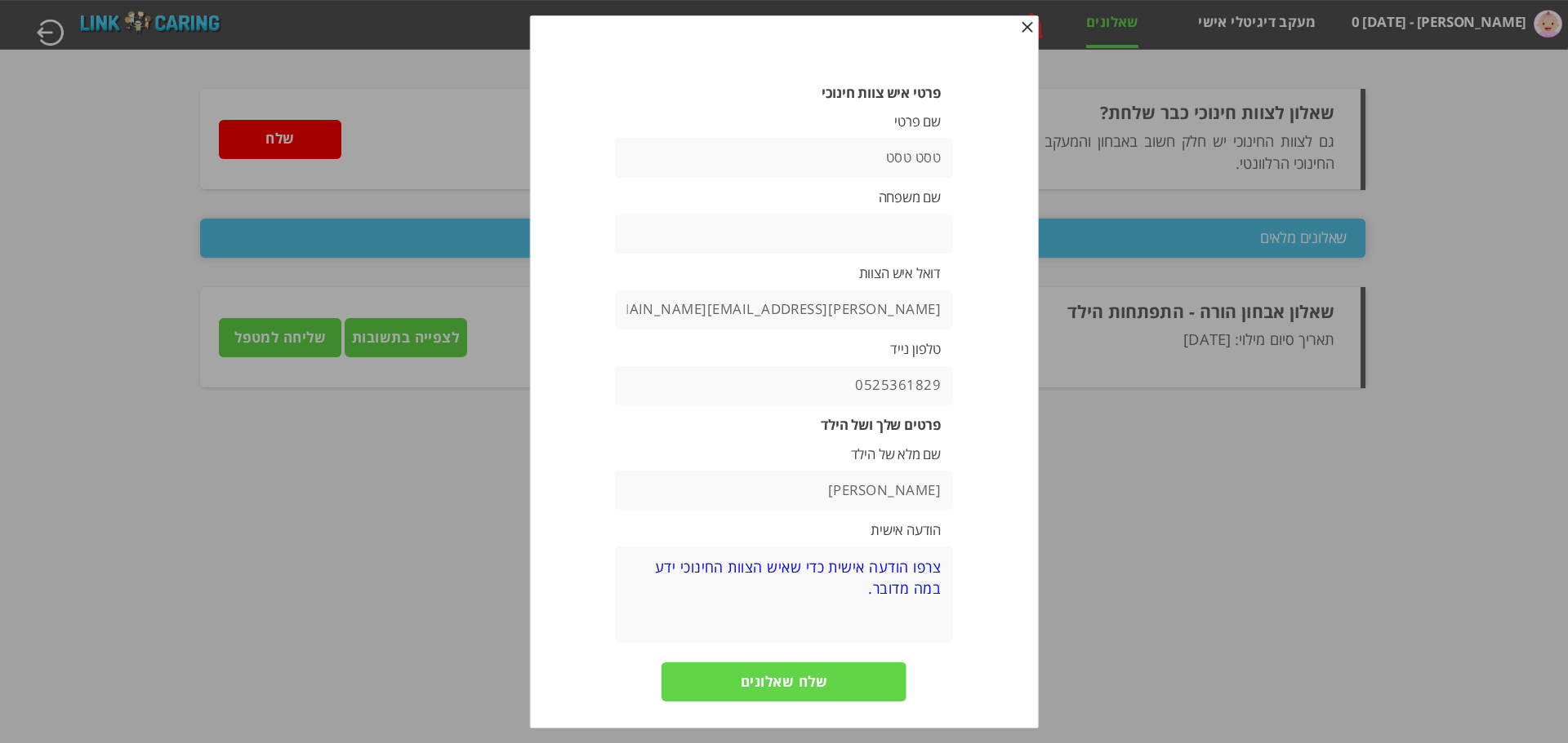
type input "טסט טסט"
click at [747, 237] on input "text" at bounding box center [784, 233] width 338 height 39
type input "פקיימסק"
click at [704, 667] on input "שלח שאלונים" at bounding box center [784, 682] width 245 height 39
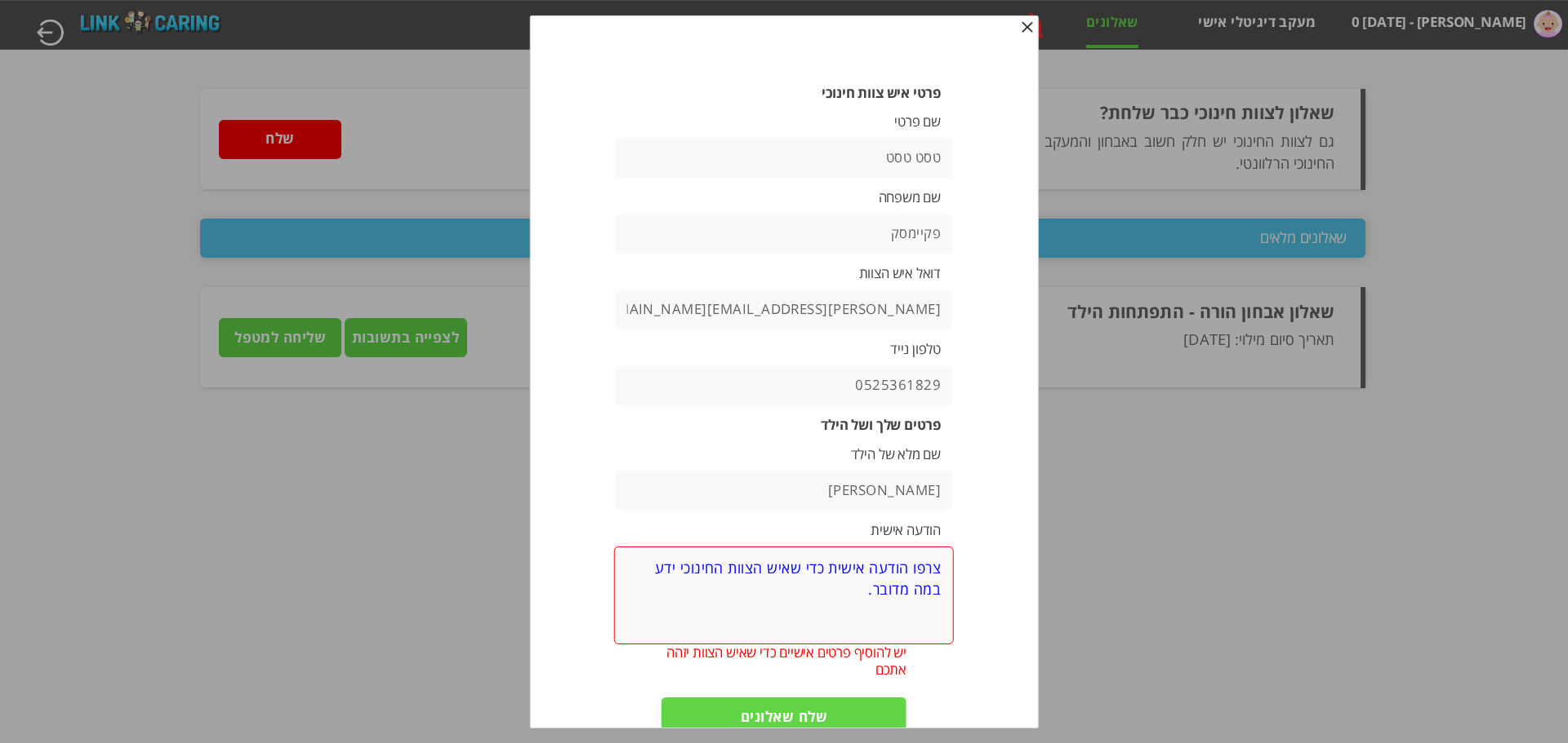
click at [898, 566] on textarea at bounding box center [784, 596] width 340 height 98
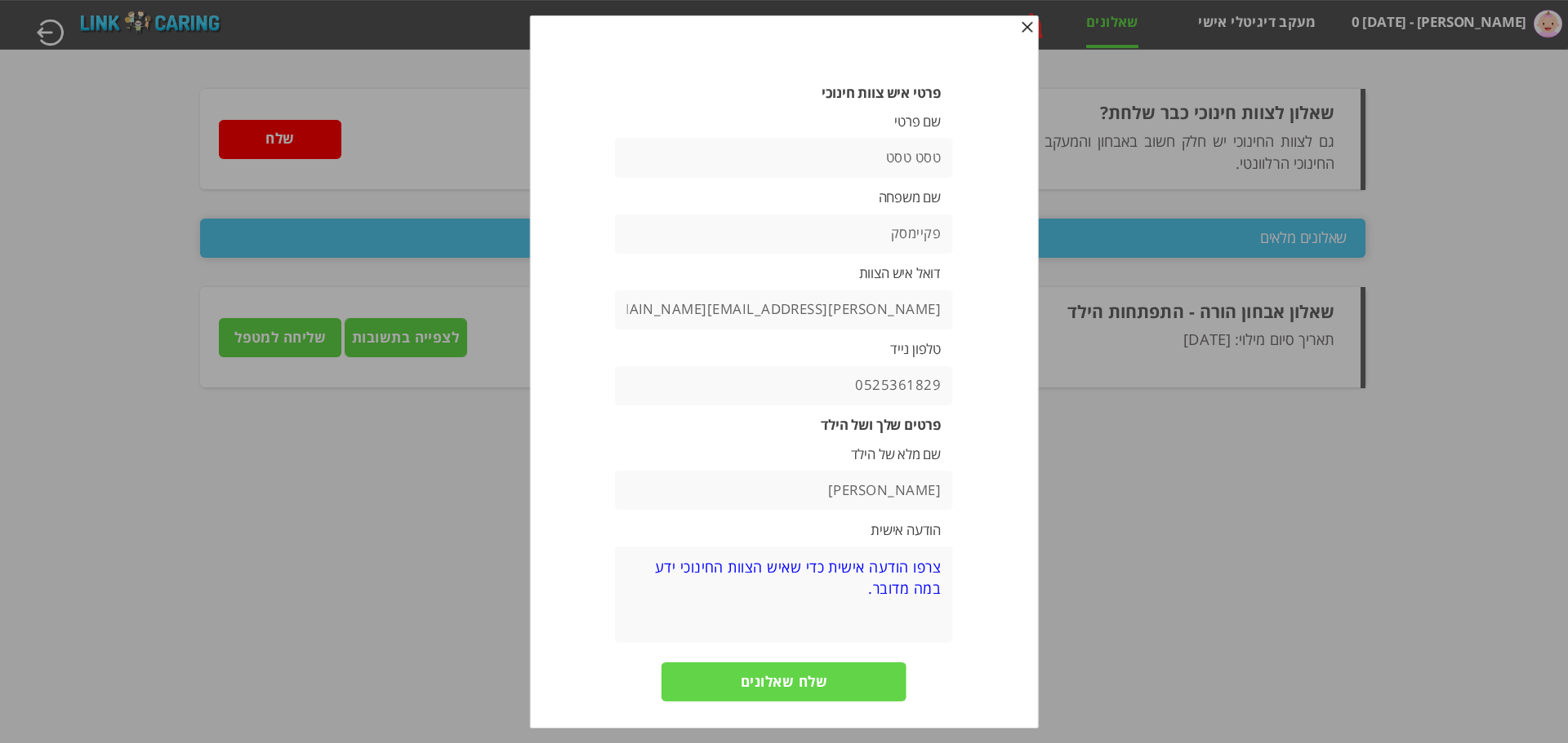
click at [898, 566] on textarea at bounding box center [784, 595] width 338 height 97
type textarea "היי"
click at [835, 699] on input "שלח שאלונים" at bounding box center [784, 682] width 245 height 39
click at [801, 50] on body "מחשבון מבוסס הסולם ההתפתחותי הישראלי טסט פריימסק - 0 שבועות מעקב דיגיטלי אישי ש…" at bounding box center [784, 25] width 1568 height 50
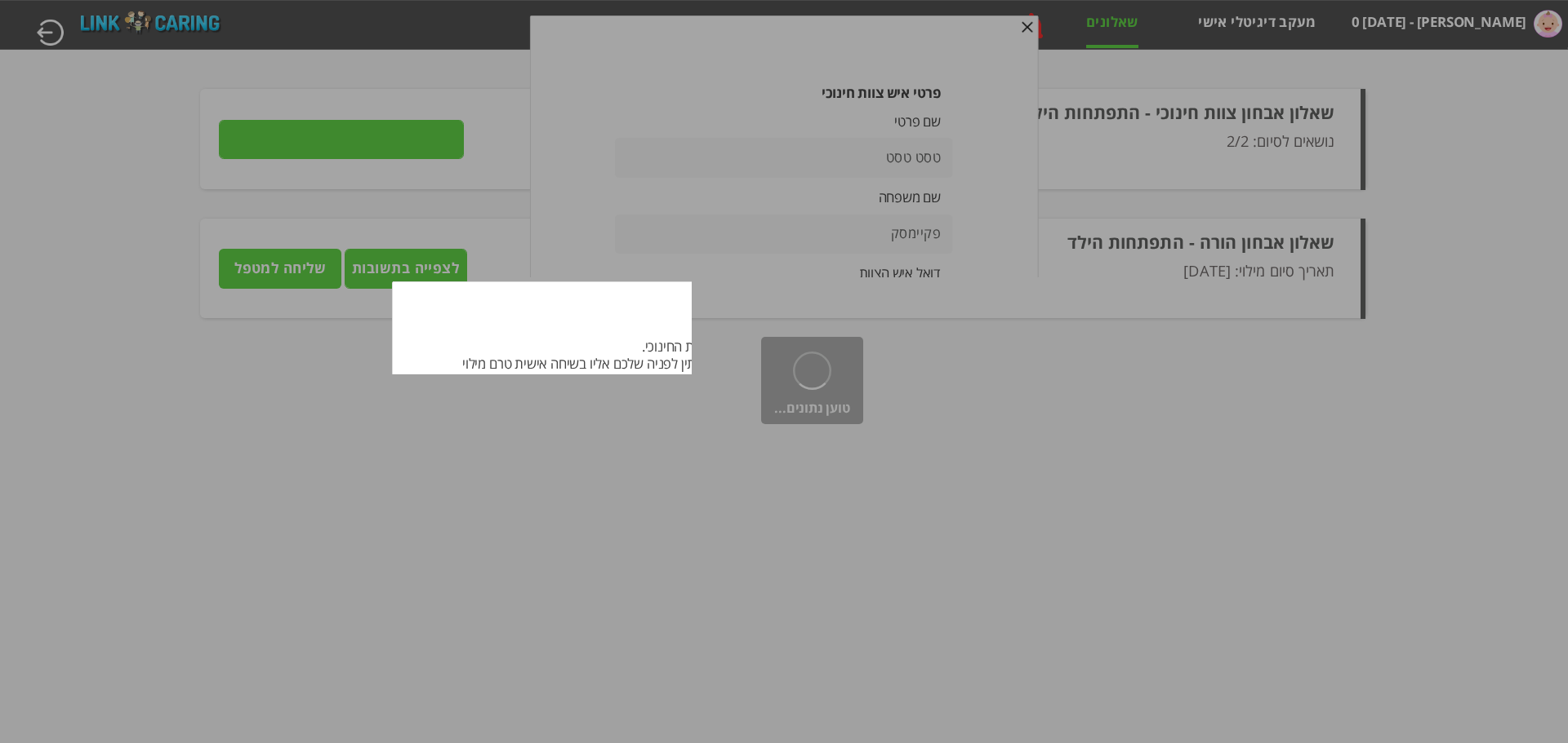
type input "פרטים"
type input "שליחה למטפל"
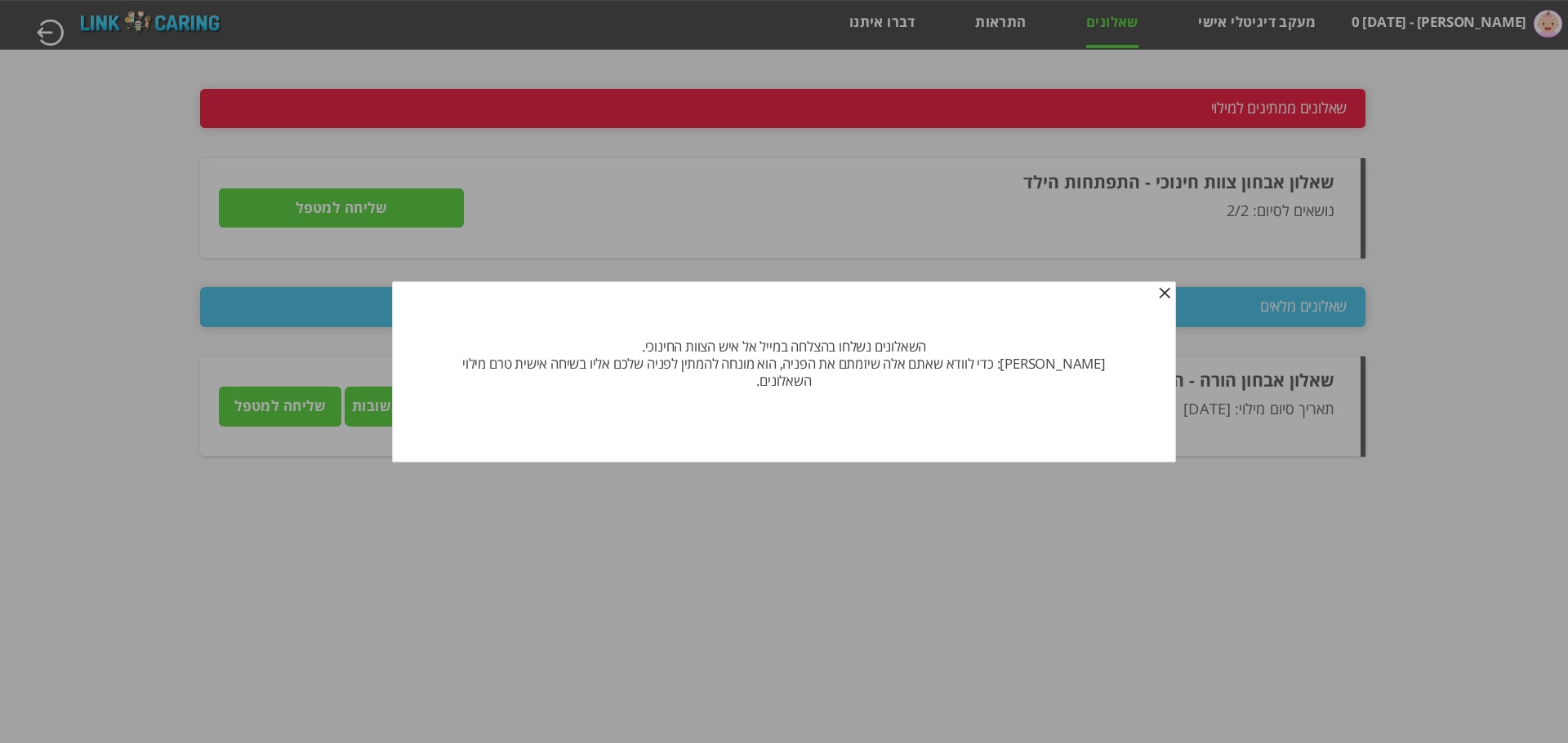
click at [1156, 298] on button "Close" at bounding box center [1164, 294] width 16 height 16
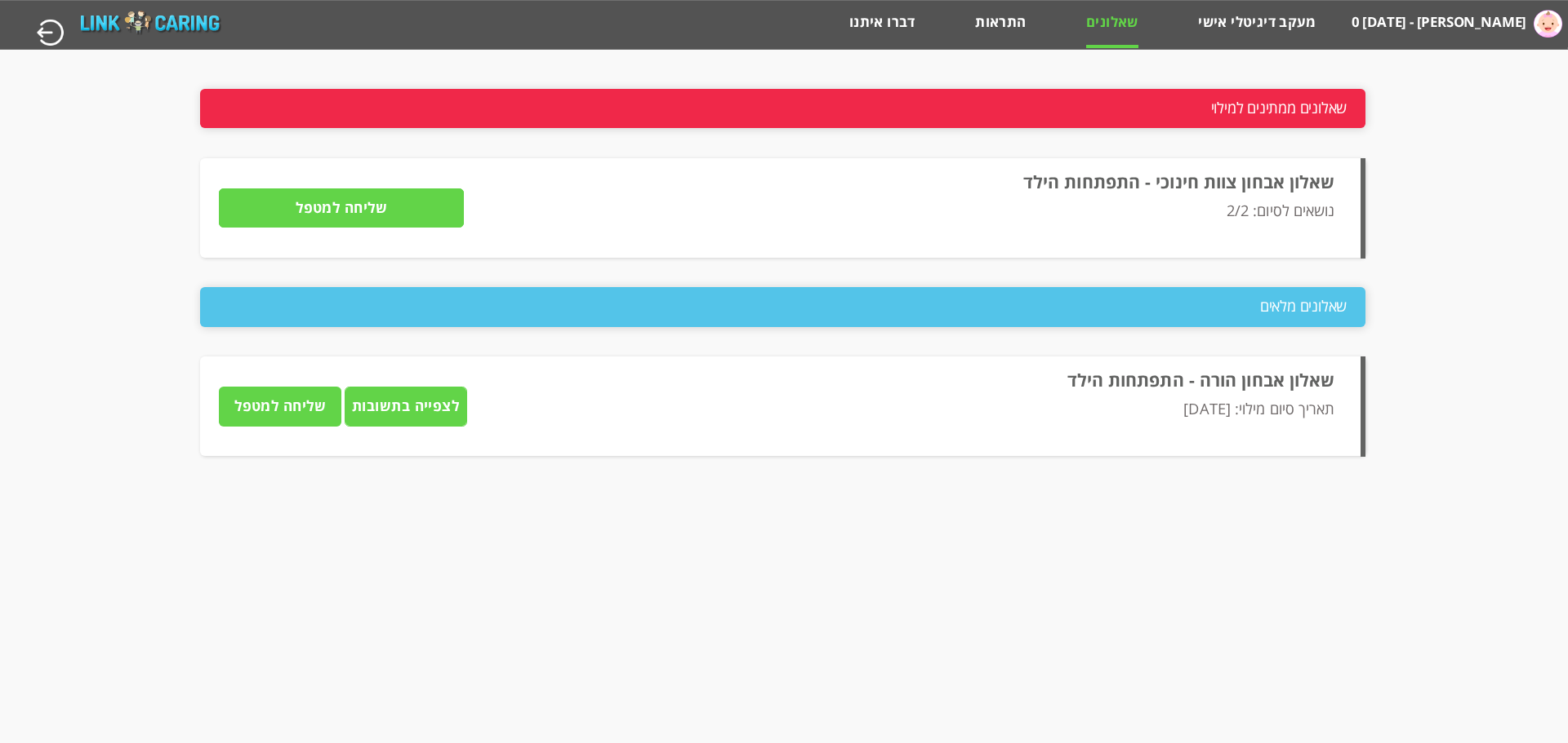
click at [419, 409] on input "לצפייה בתשובות" at bounding box center [406, 407] width 123 height 39
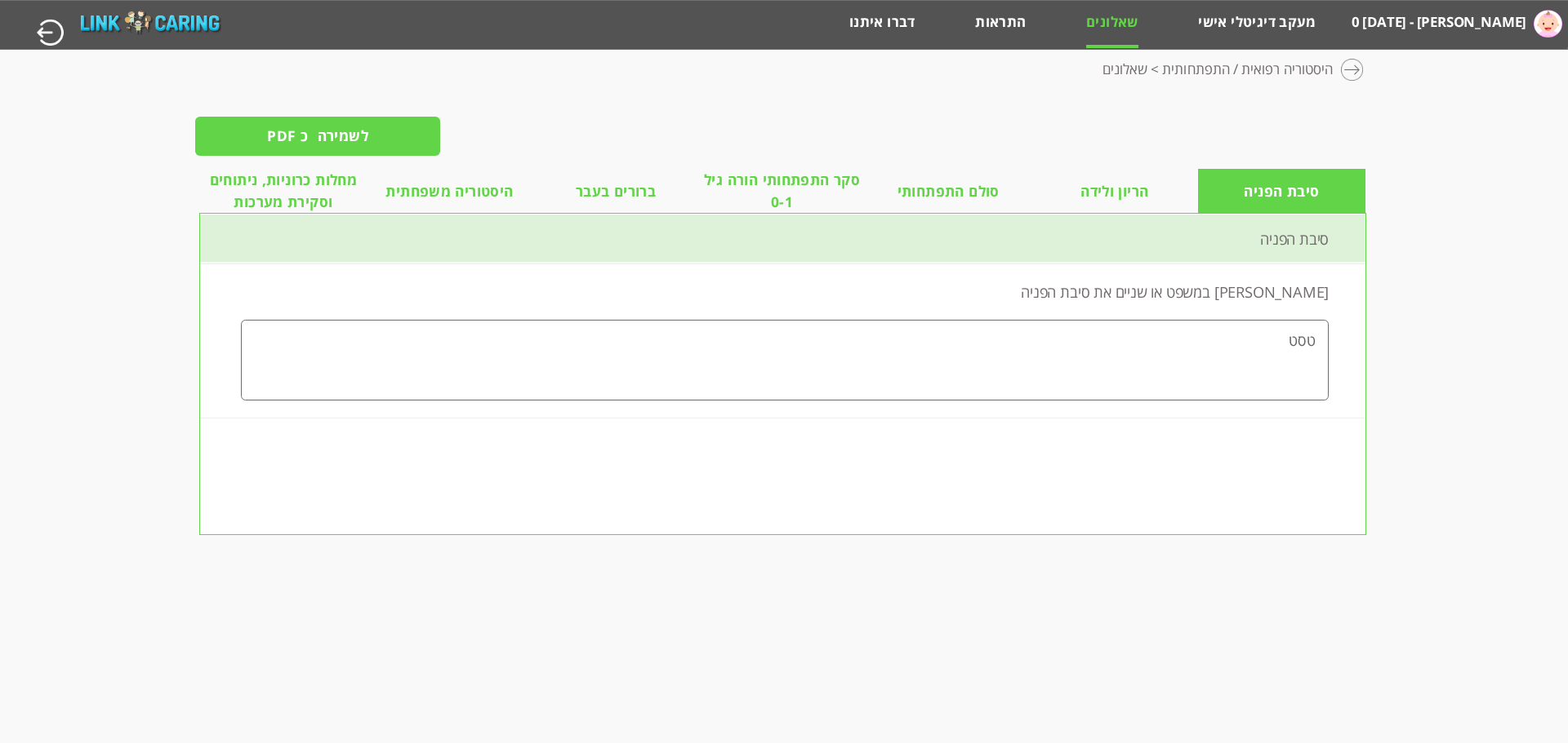
click at [1160, 189] on li "הריון ולידה" at bounding box center [1114, 191] width 166 height 45
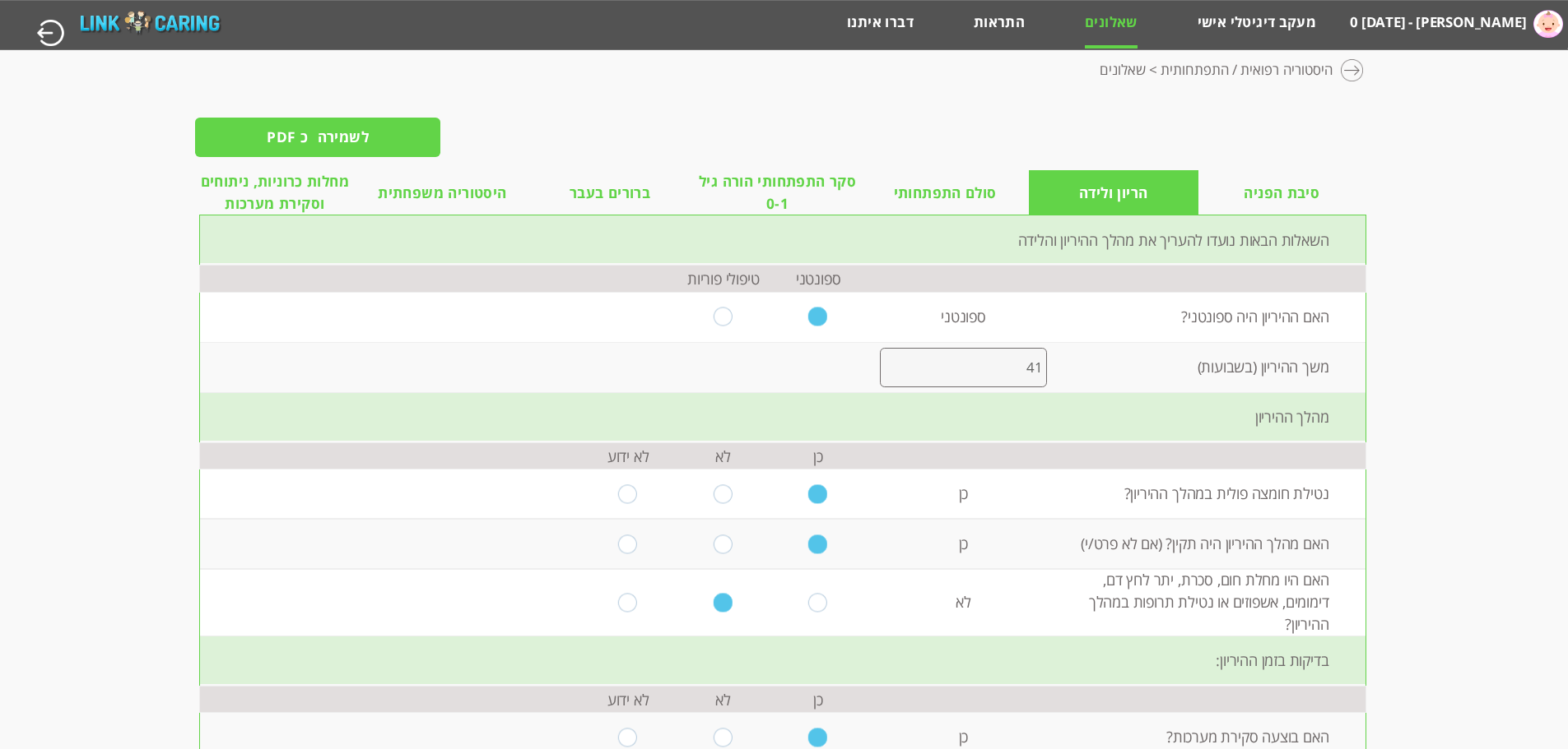
click at [919, 187] on span "סולם התפתחותי" at bounding box center [945, 192] width 103 height 22
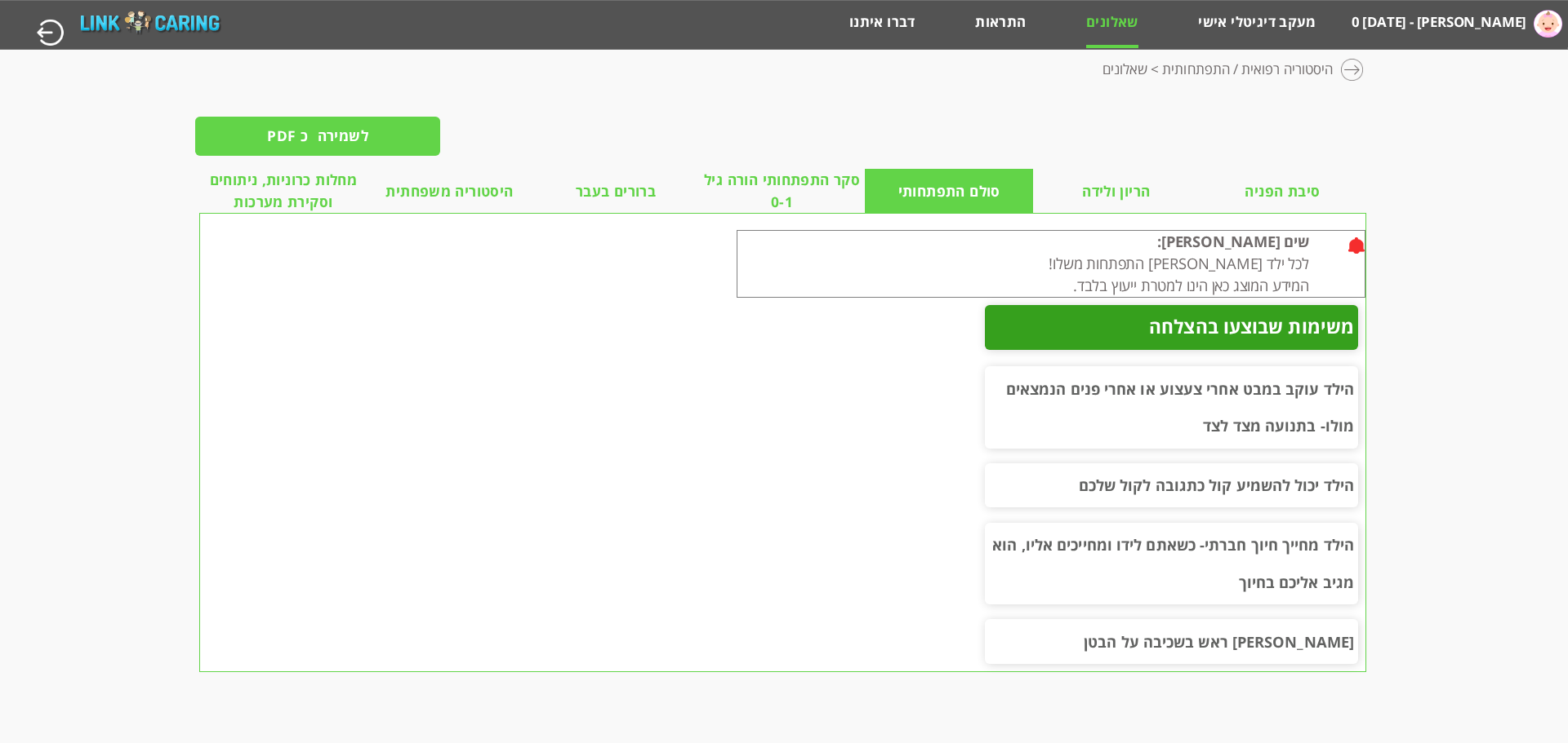
click at [765, 194] on span "סקר התפתחותי הורה גיל 0-1" at bounding box center [782, 191] width 166 height 45
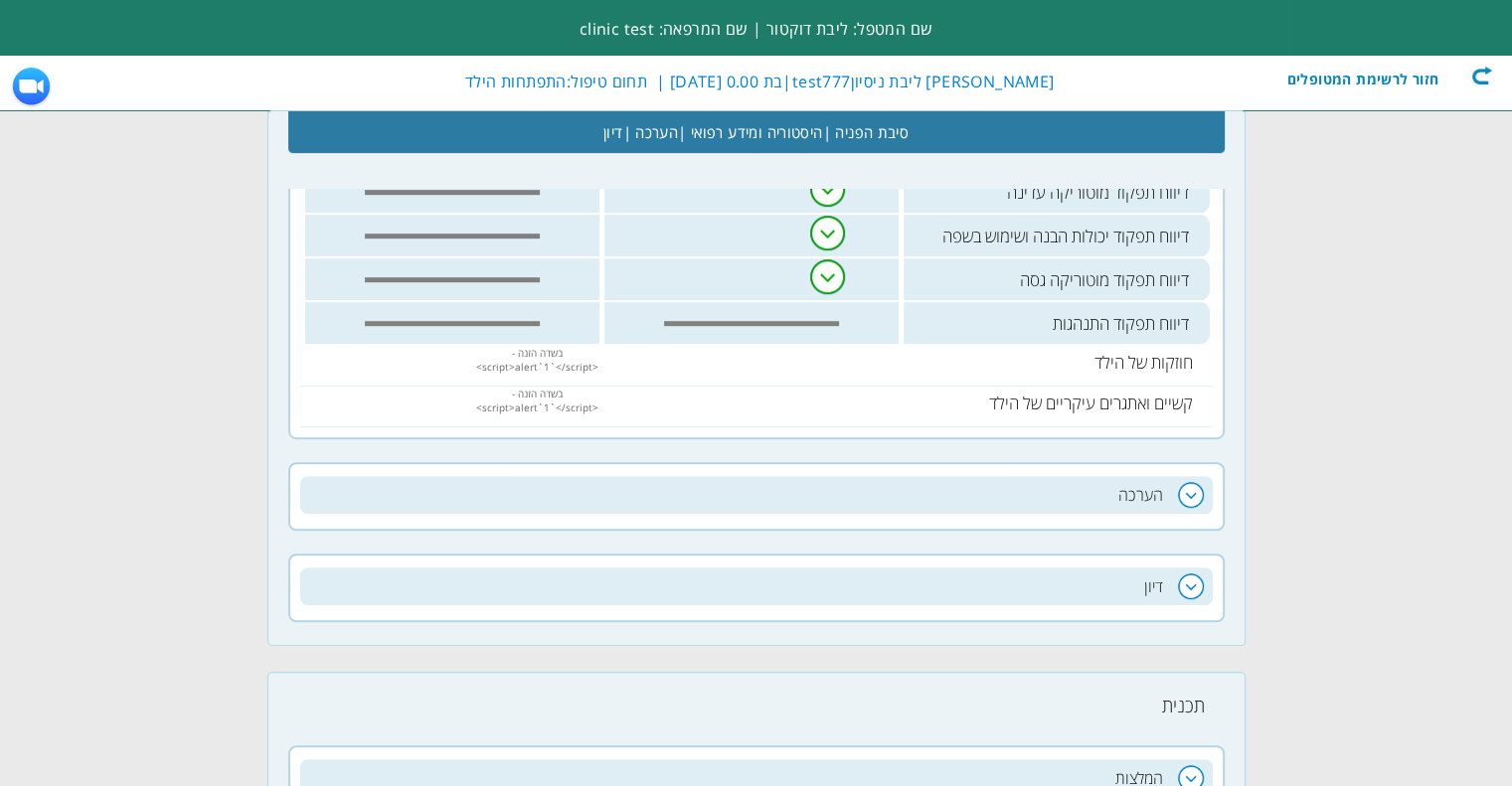
scroll to position [1192, 0]
click at [1176, 482] on h2 "הערכה" at bounding box center [756, 491] width 912 height 38
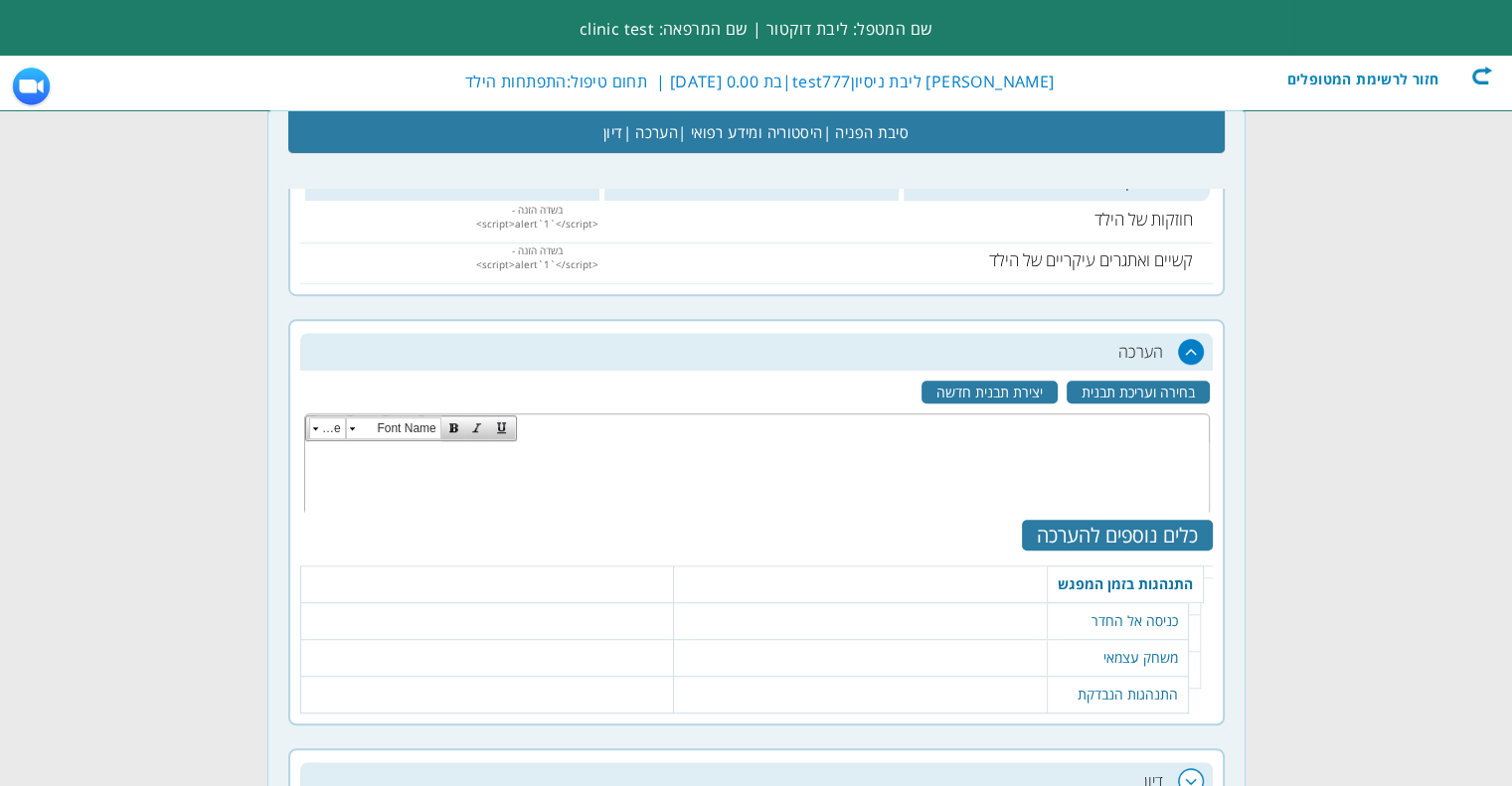
scroll to position [1490, 0]
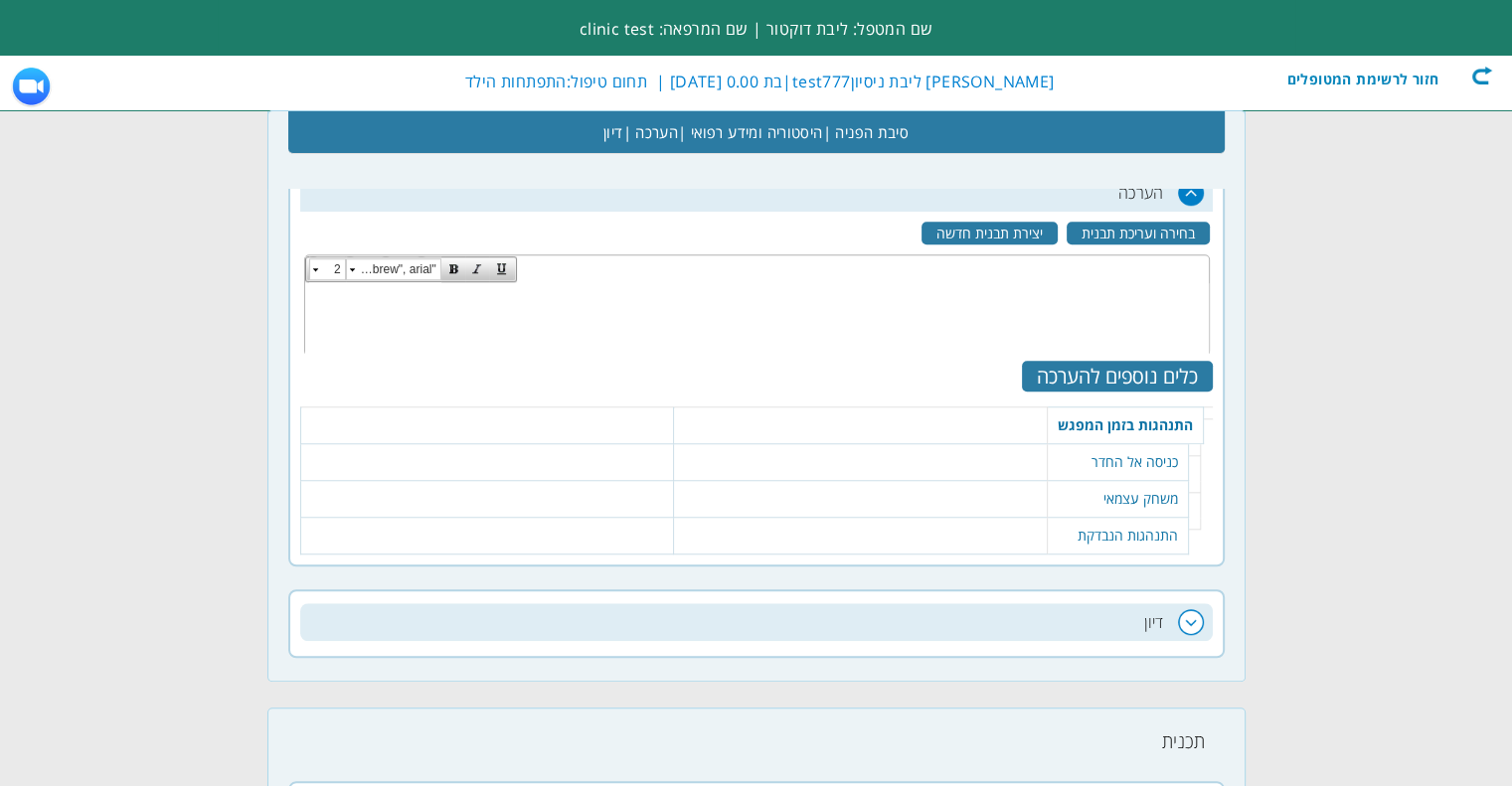
click at [974, 457] on td "60 נקה | סמן הכל כניסה לחדר ללא קושי משמעותי שמור" at bounding box center [859, 462] width 374 height 37
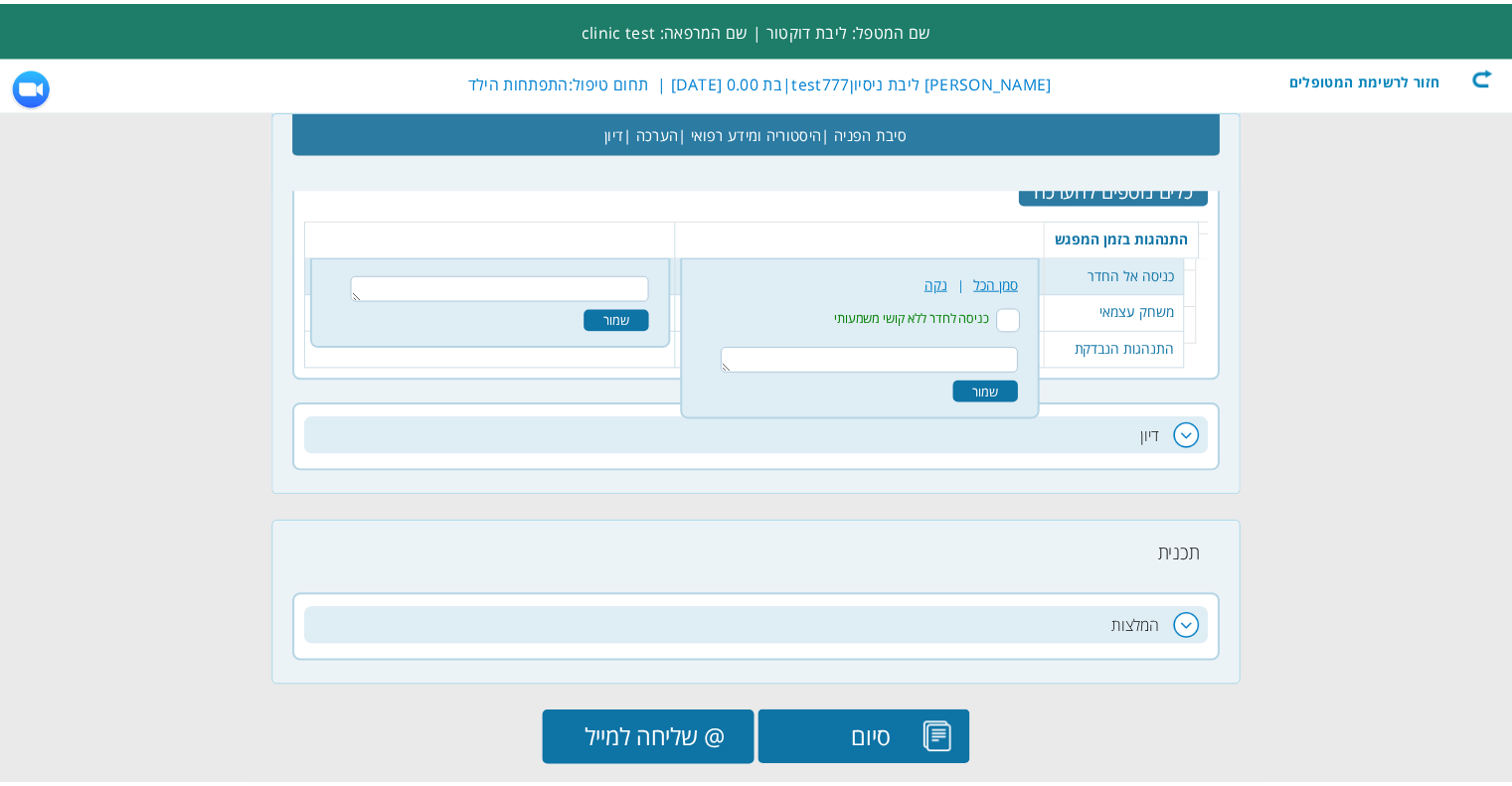
scroll to position [1701, 0]
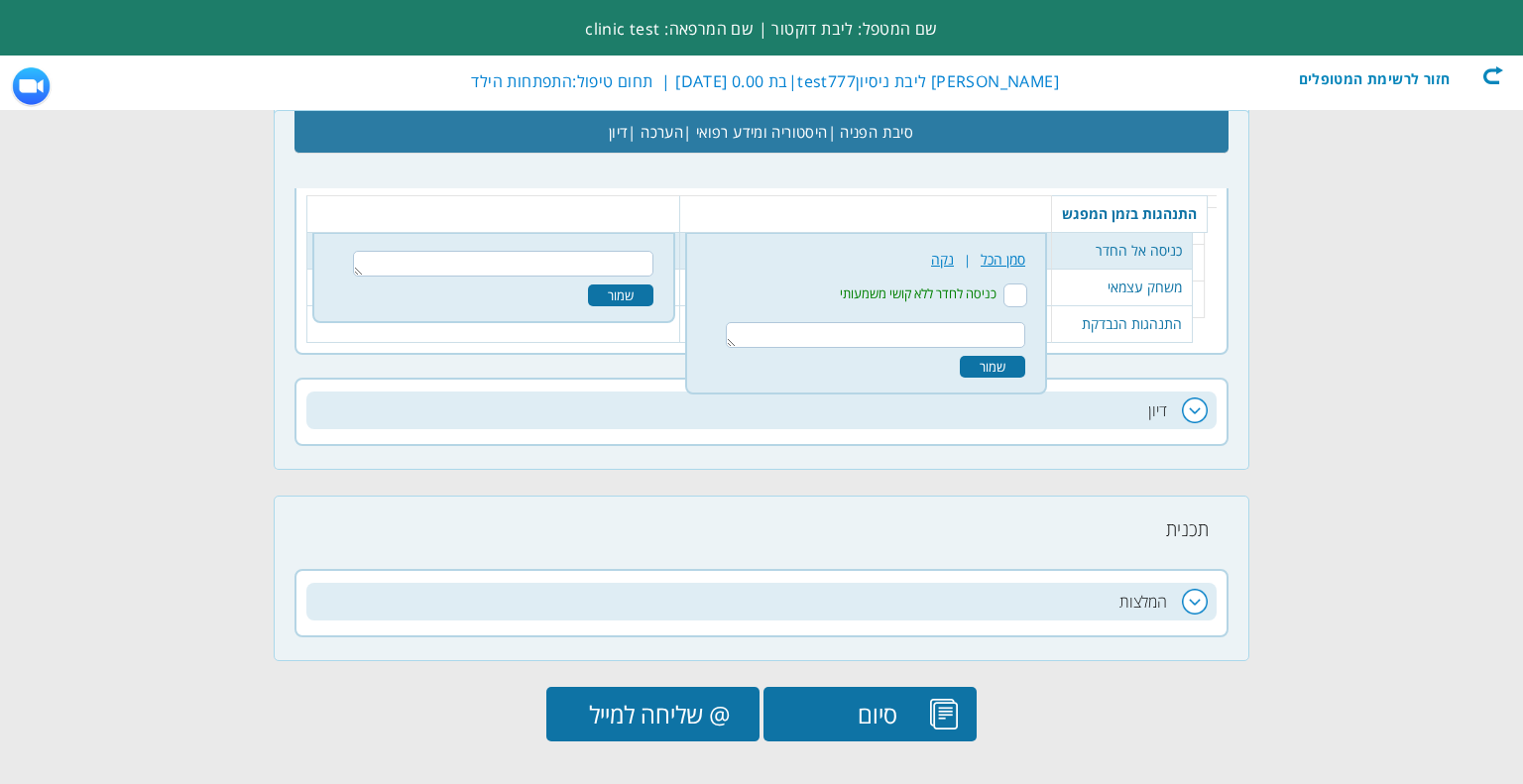
click at [1022, 289] on input "כניסה לחדר ללא קושי משמעותי" at bounding box center [1015, 295] width 24 height 24
checkbox input "true"
click at [1012, 360] on div "שמור" at bounding box center [992, 367] width 66 height 22
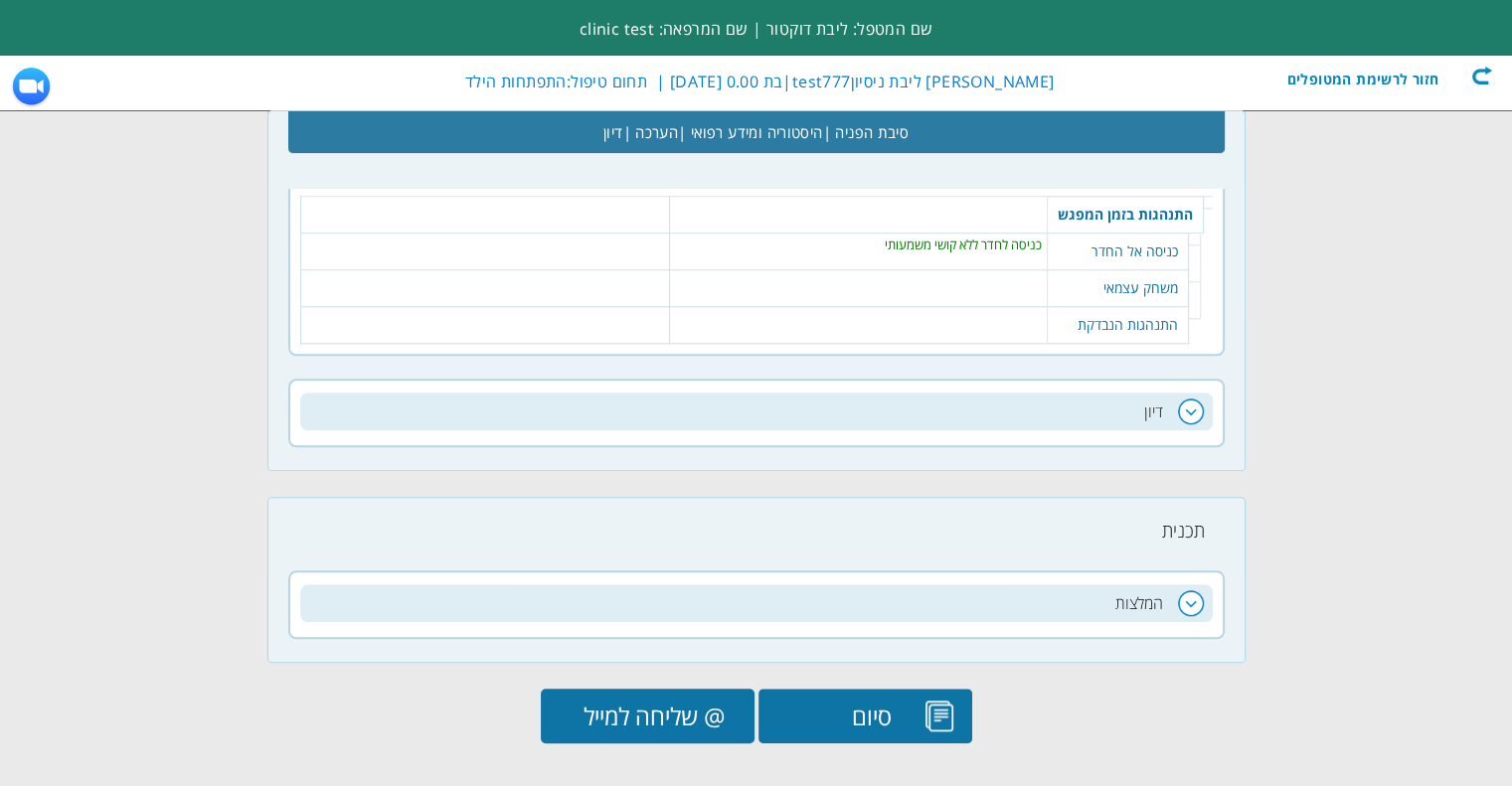
click at [724, 706] on input "@ שליחה למייל" at bounding box center [648, 715] width 213 height 55
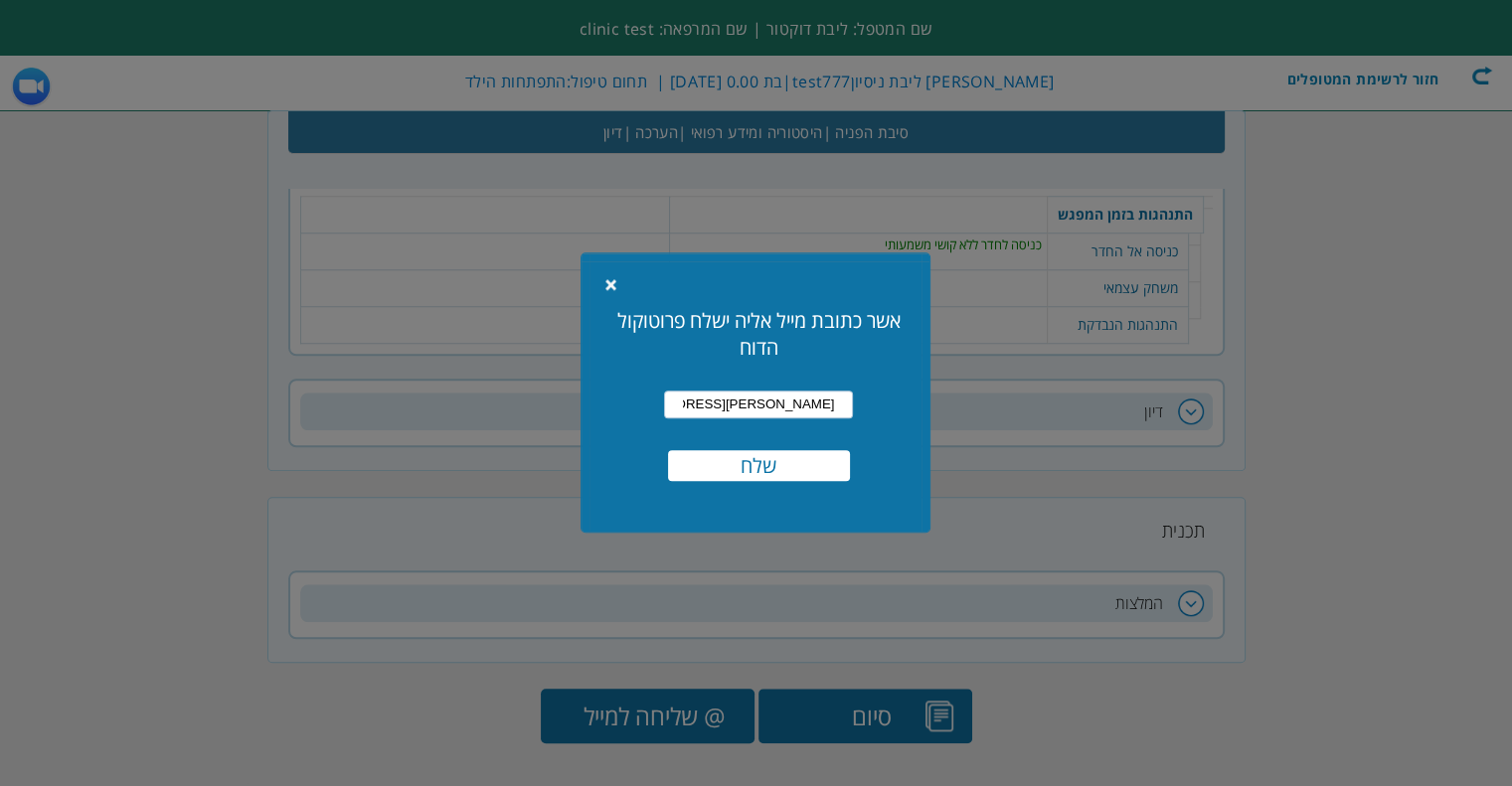
click at [731, 475] on input "שלח" at bounding box center [758, 465] width 181 height 31
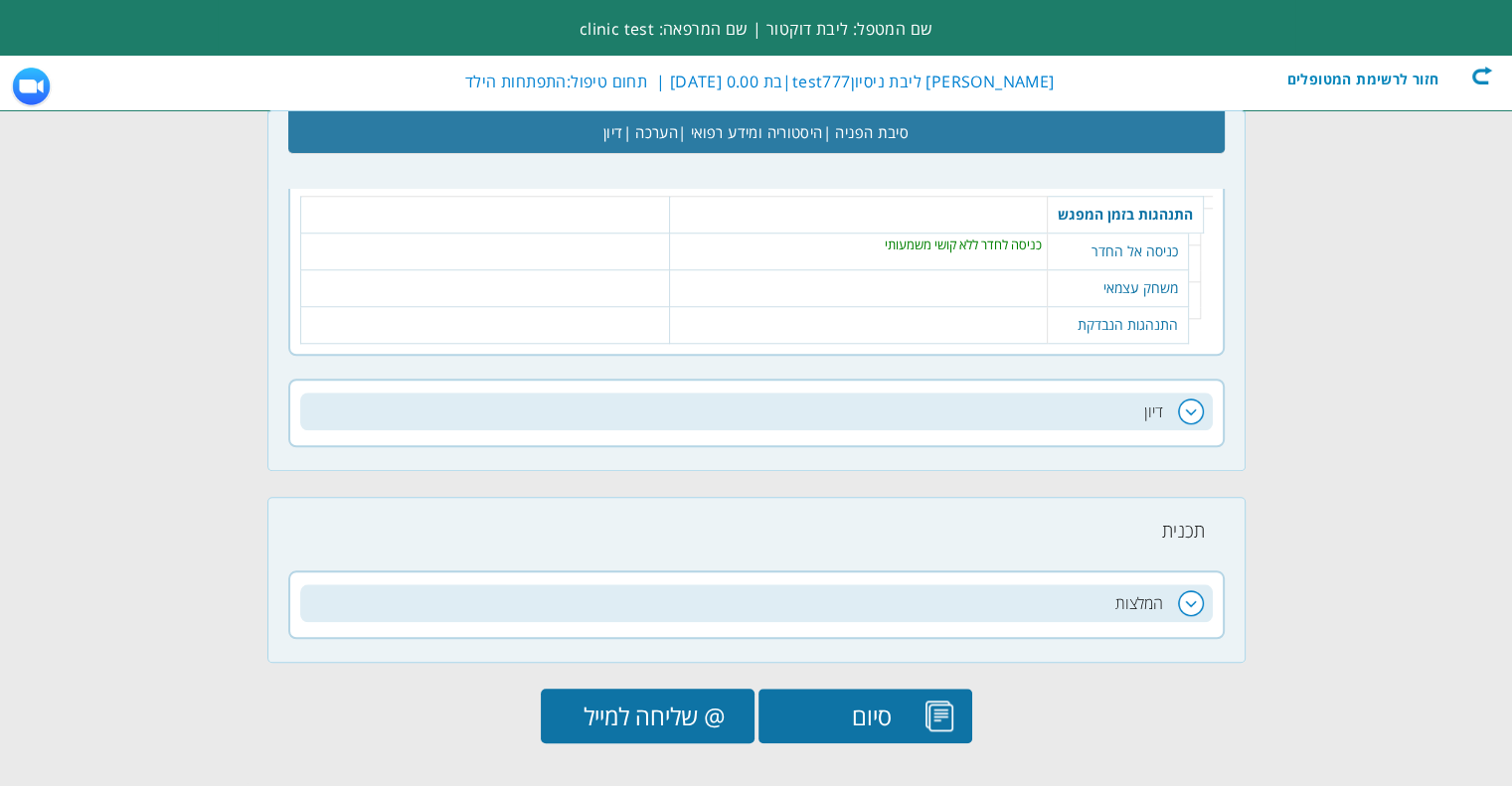
drag, startPoint x: 947, startPoint y: 623, endPoint x: 924, endPoint y: 683, distance: 64.3
click at [924, 707] on input "סיום" at bounding box center [865, 715] width 213 height 55
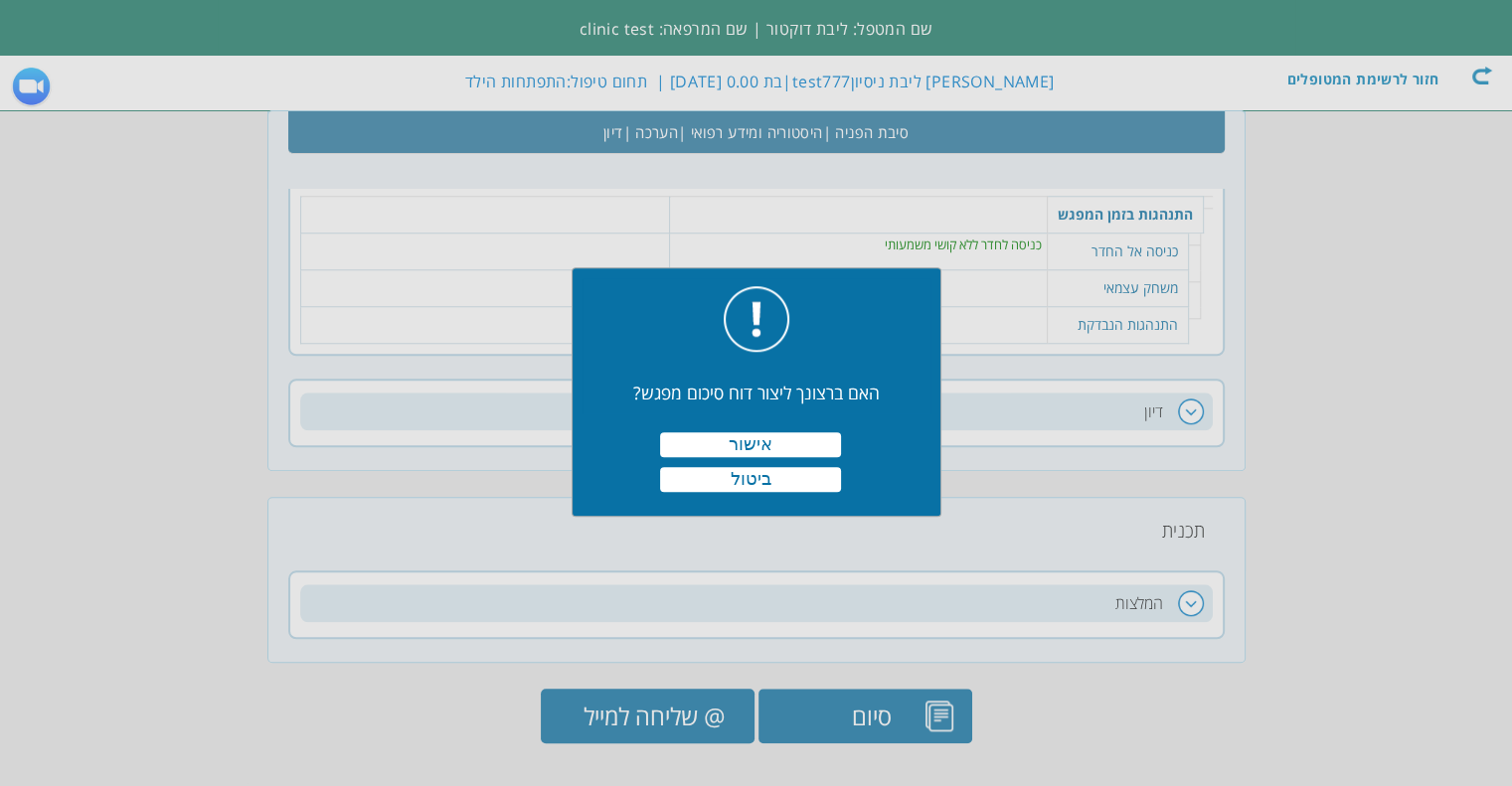
scroll to position [0, 0]
click at [771, 447] on div at bounding box center [756, 393] width 1512 height 786
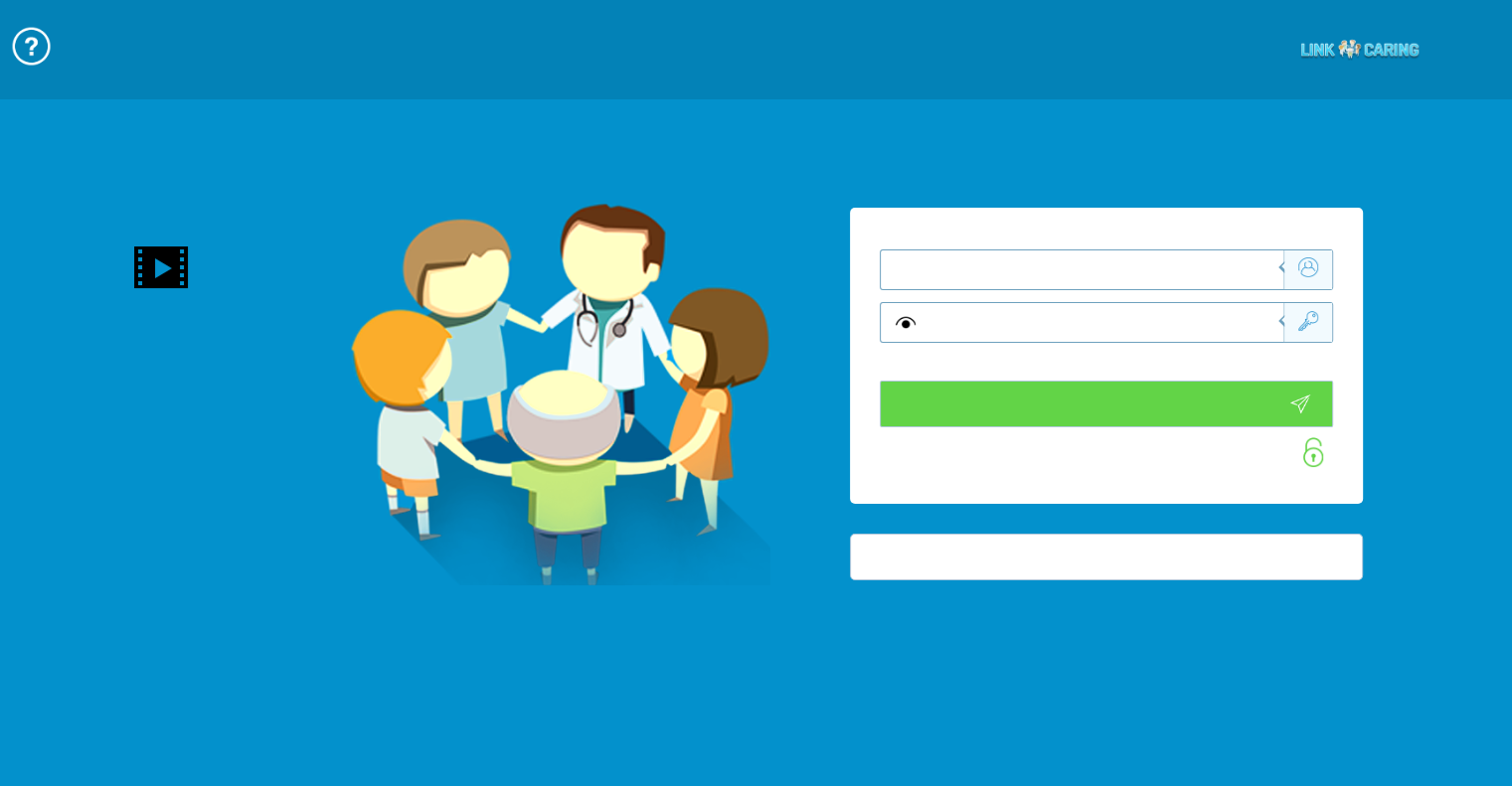
type input "התחבר עכשיו"
type input "עדיין לא? צור חשבון!"
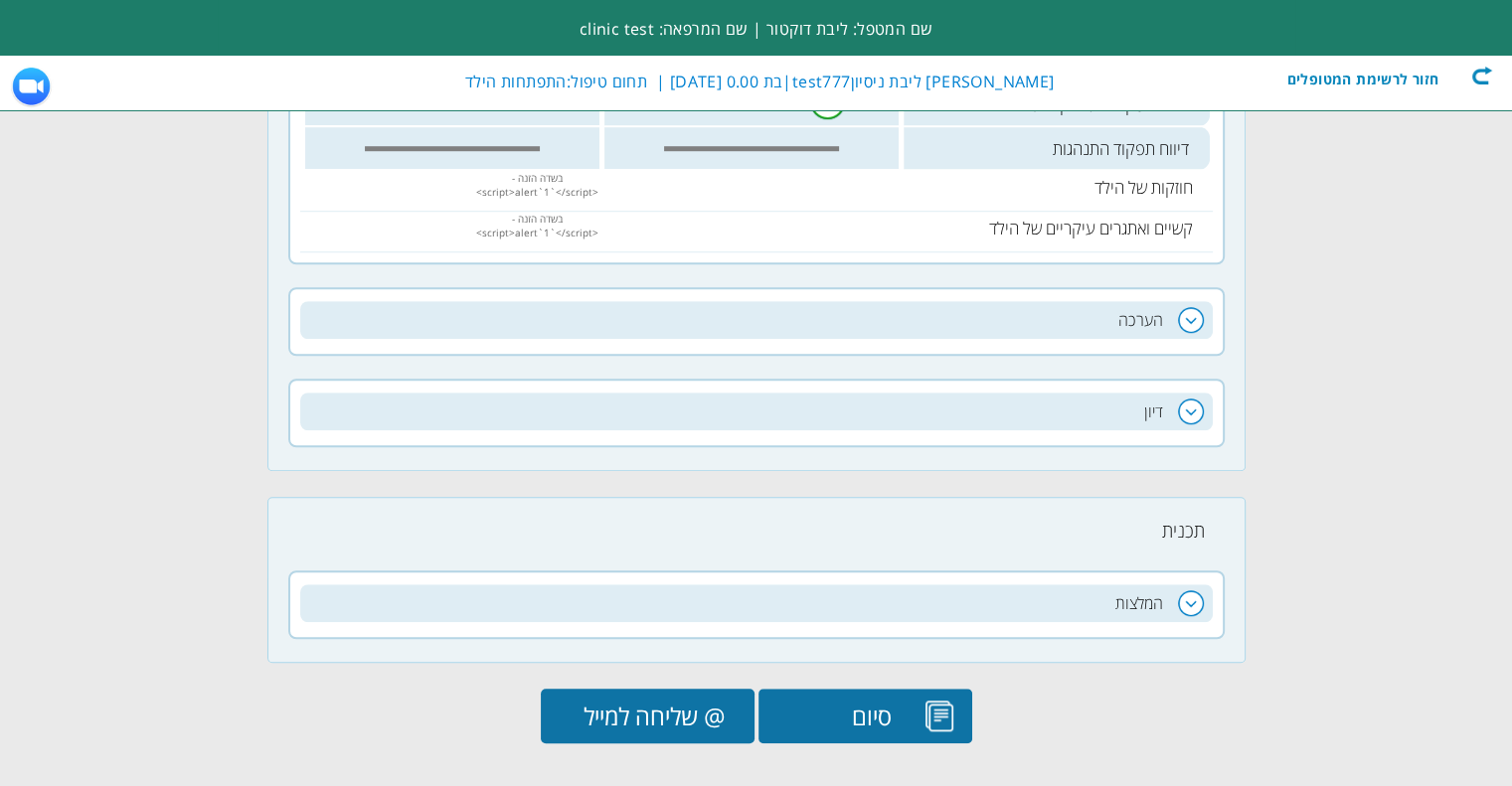
scroll to position [0, -262]
click at [783, 710] on input "סיום" at bounding box center [865, 715] width 213 height 55
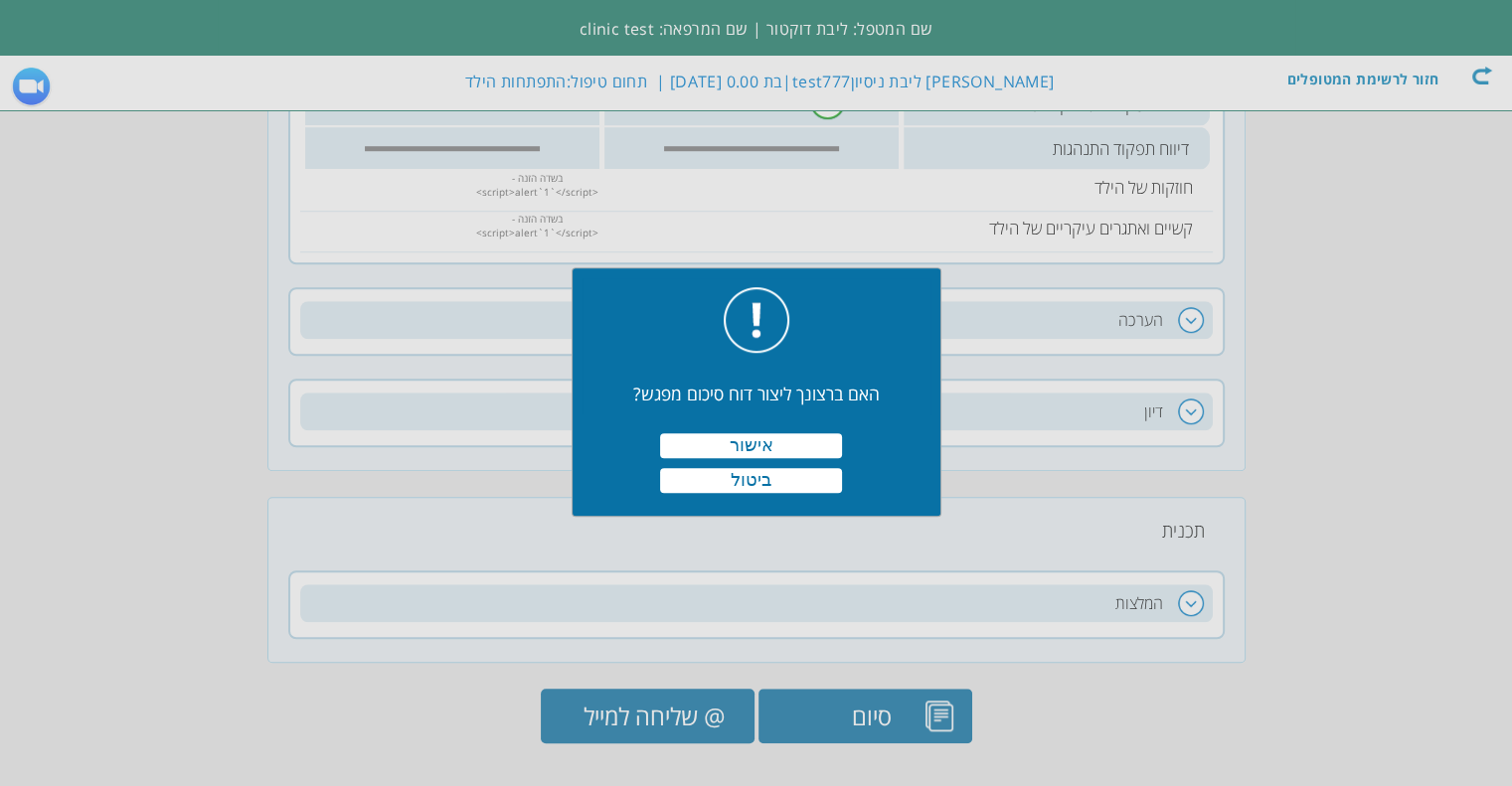
click at [718, 444] on button "אישור" at bounding box center [751, 445] width 181 height 25
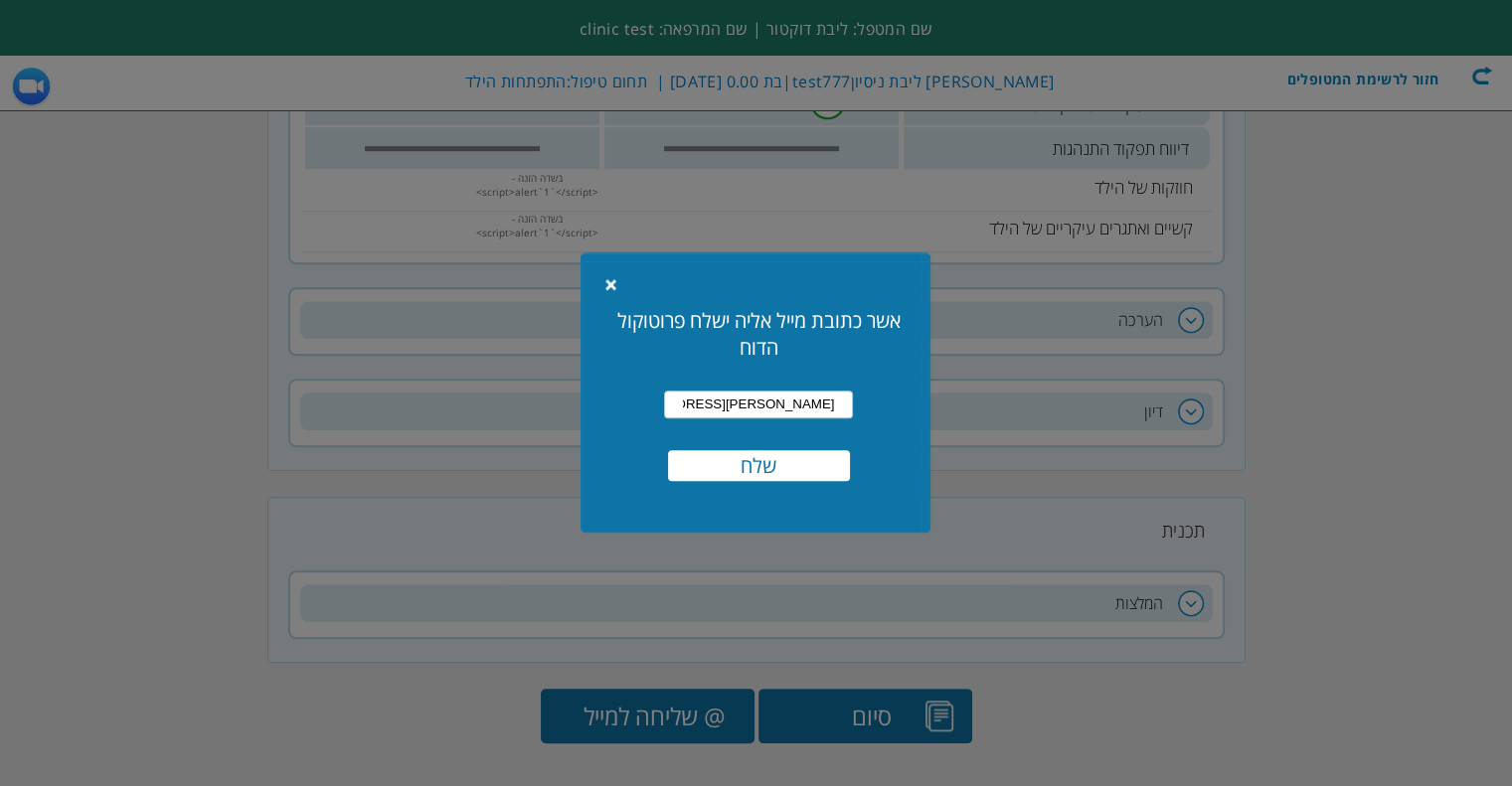
click at [725, 469] on input "שלח" at bounding box center [758, 465] width 181 height 31
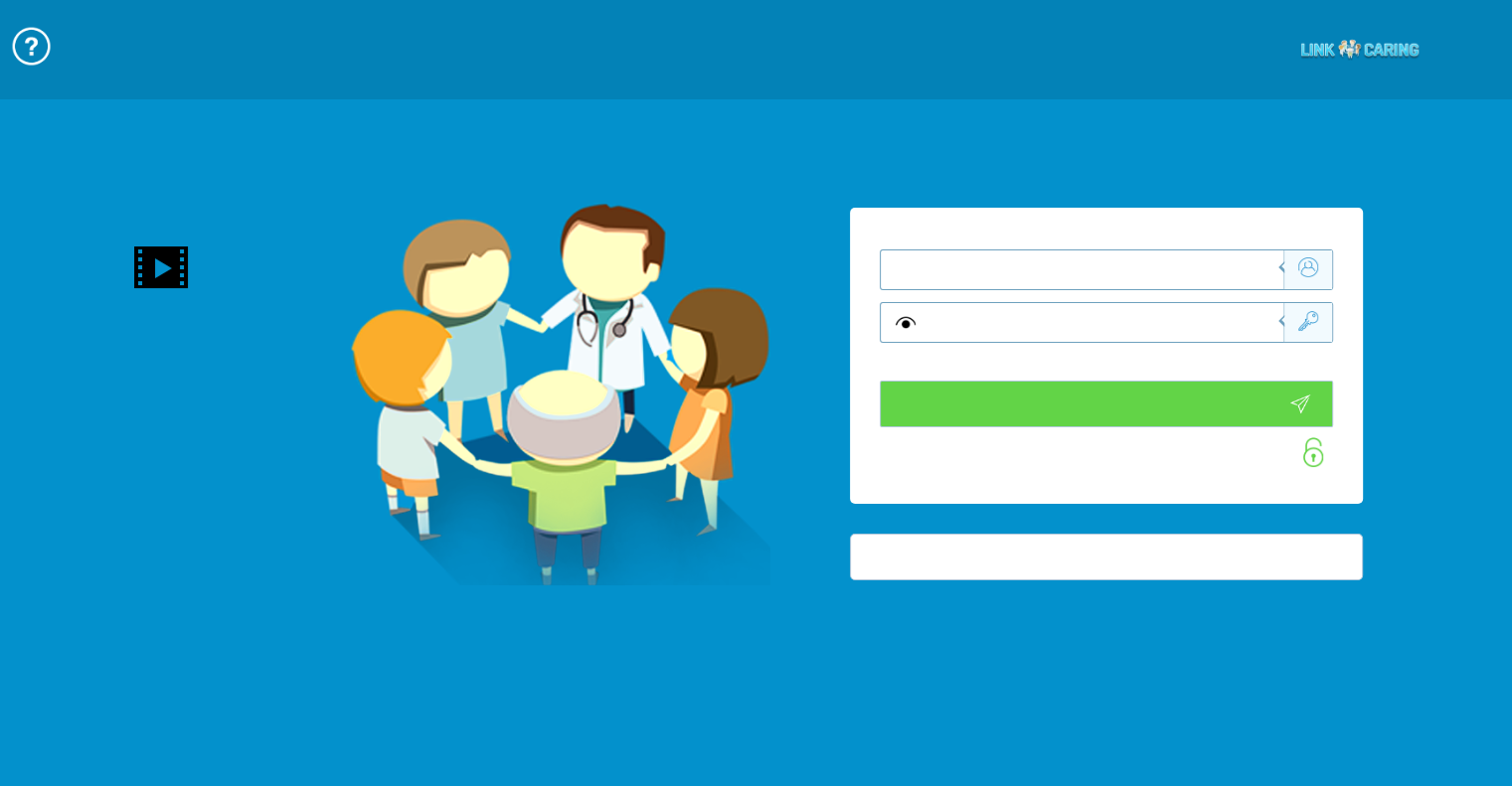
type input "התחבר עכשיו"
type input "עדיין לא? צור חשבון!"
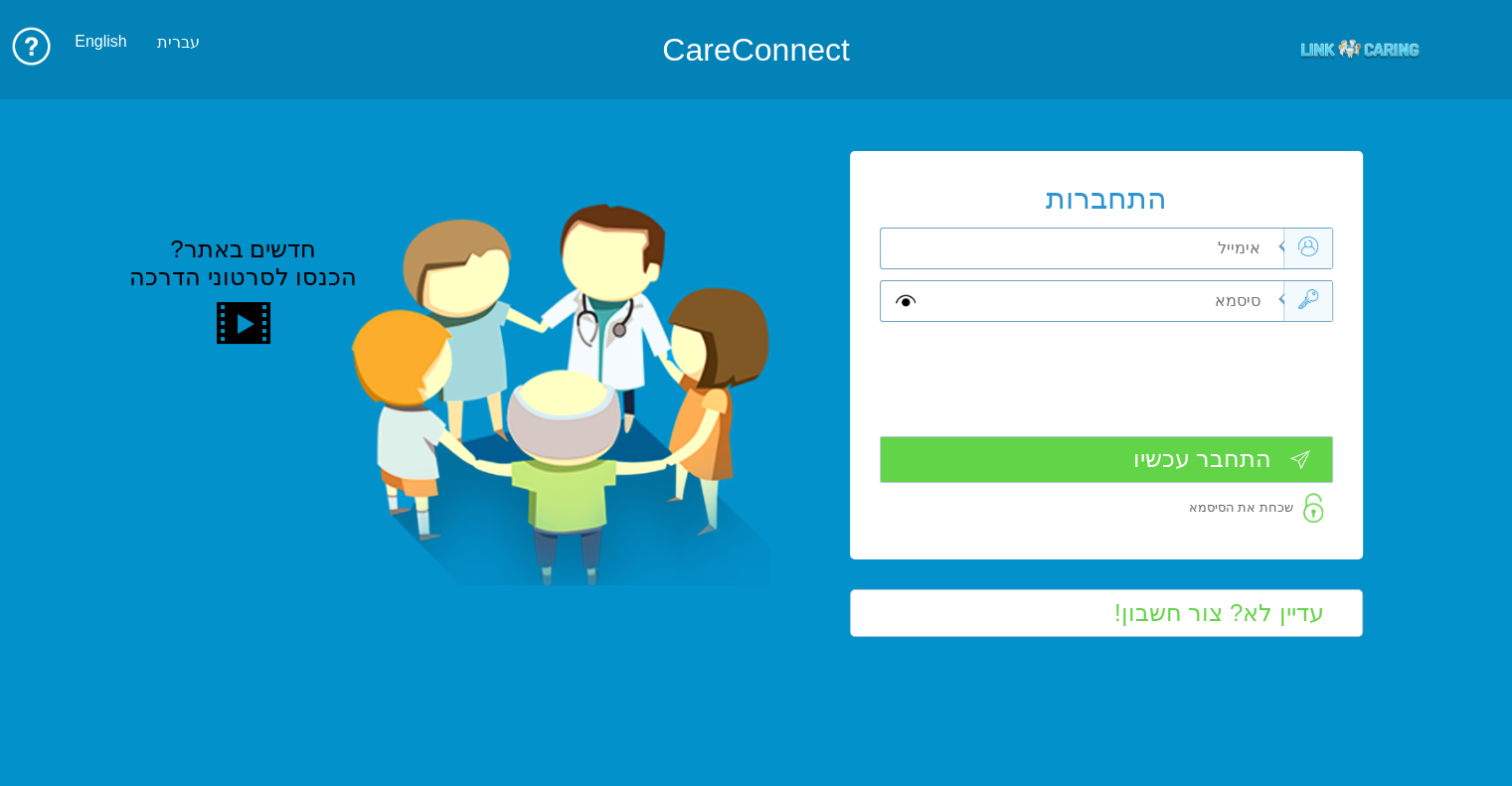
click at [1117, 241] on input "text" at bounding box center [1103, 248] width 358 height 40
type input "ך"
click at [1070, 246] on input "text" at bounding box center [1103, 248] width 358 height 40
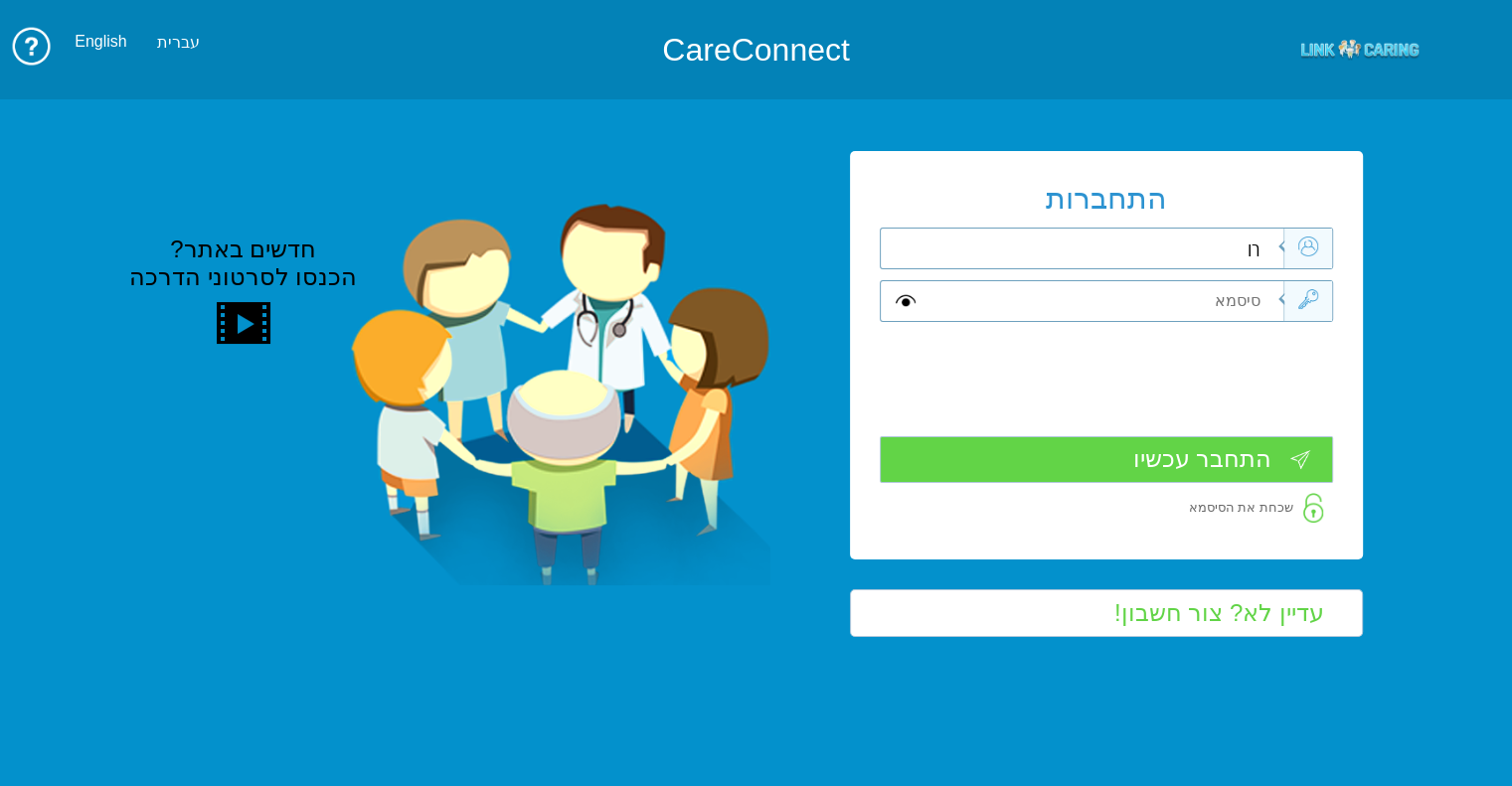
type input "ך"
type input "l"
type input "[EMAIL_ADDRESS][DOMAIN_NAME]"
type input "A"
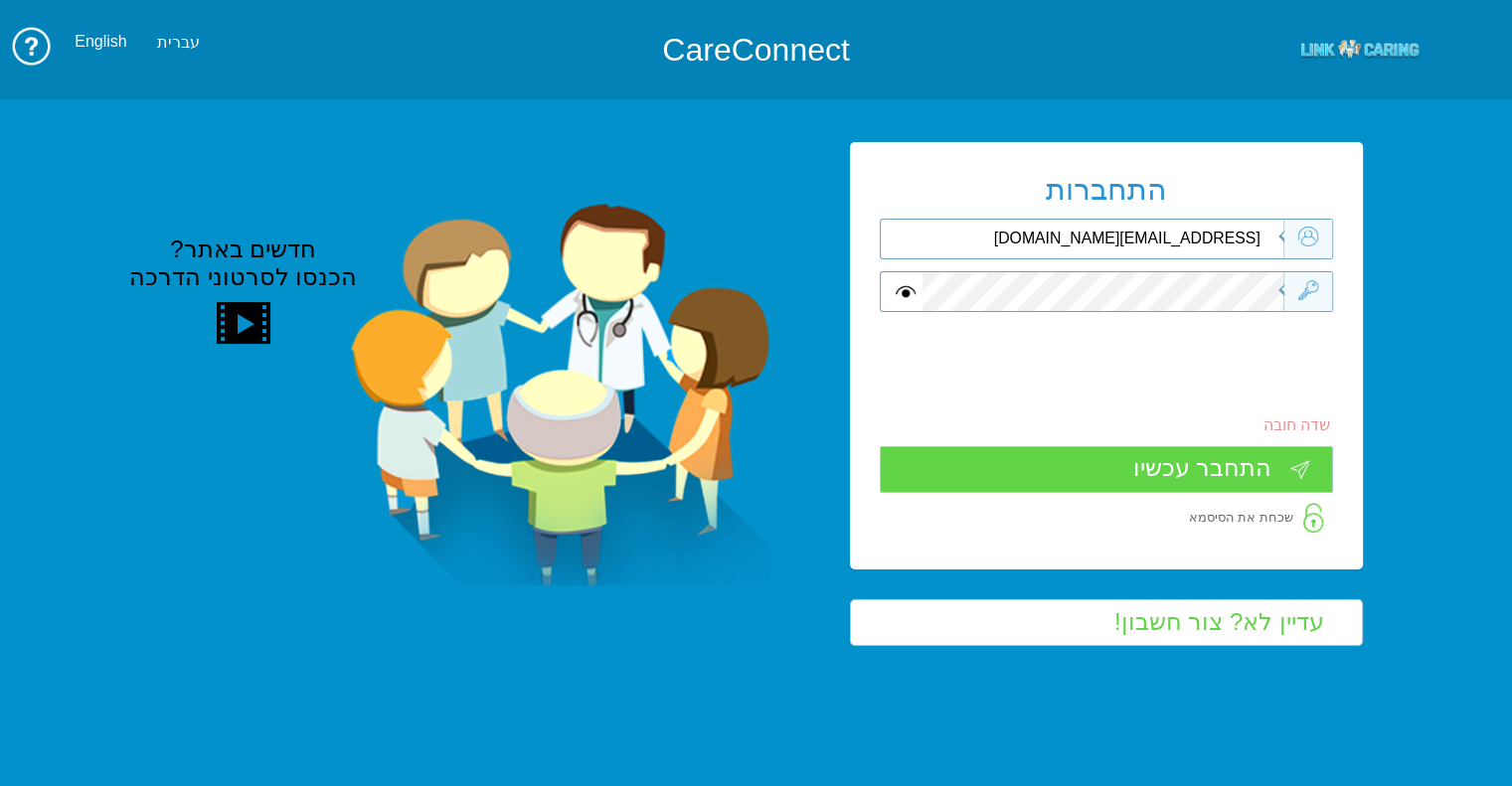
click at [1265, 487] on input "התחבר עכשיו" at bounding box center [1106, 469] width 454 height 47
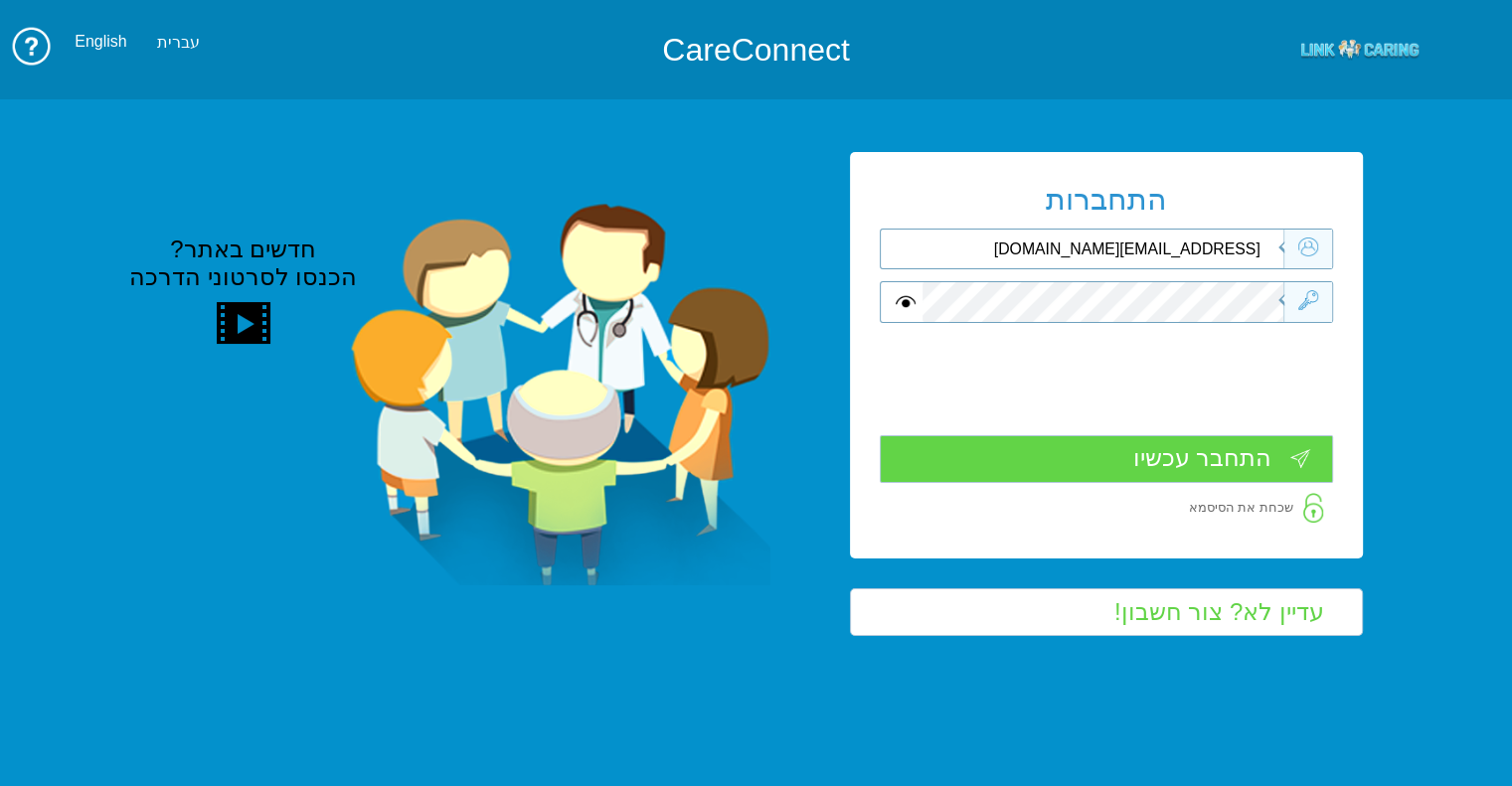
click at [1271, 450] on input "התחבר עכשיו" at bounding box center [1106, 458] width 454 height 47
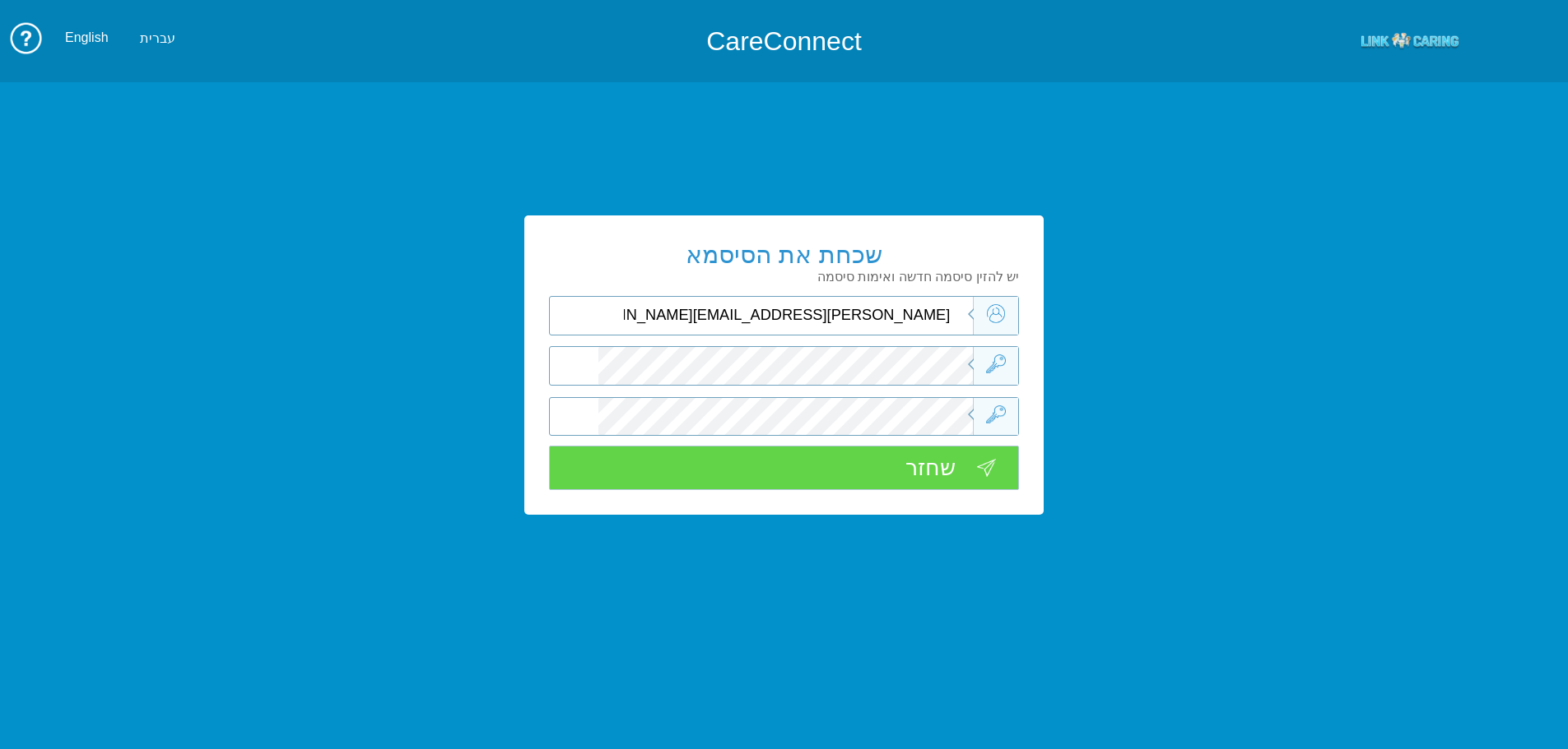
click at [1004, 363] on img at bounding box center [996, 364] width 20 height 19
click at [977, 362] on div at bounding box center [973, 365] width 7 height 15
click at [1230, 290] on div "שכחת את הסיסמא יש להזין סיסמה חדשה ואימות סיסמה [PERSON_NAME][EMAIL_ADDRESS][DO…" at bounding box center [784, 365] width 1568 height 600
click at [549, 365] on div at bounding box center [784, 366] width 470 height 40
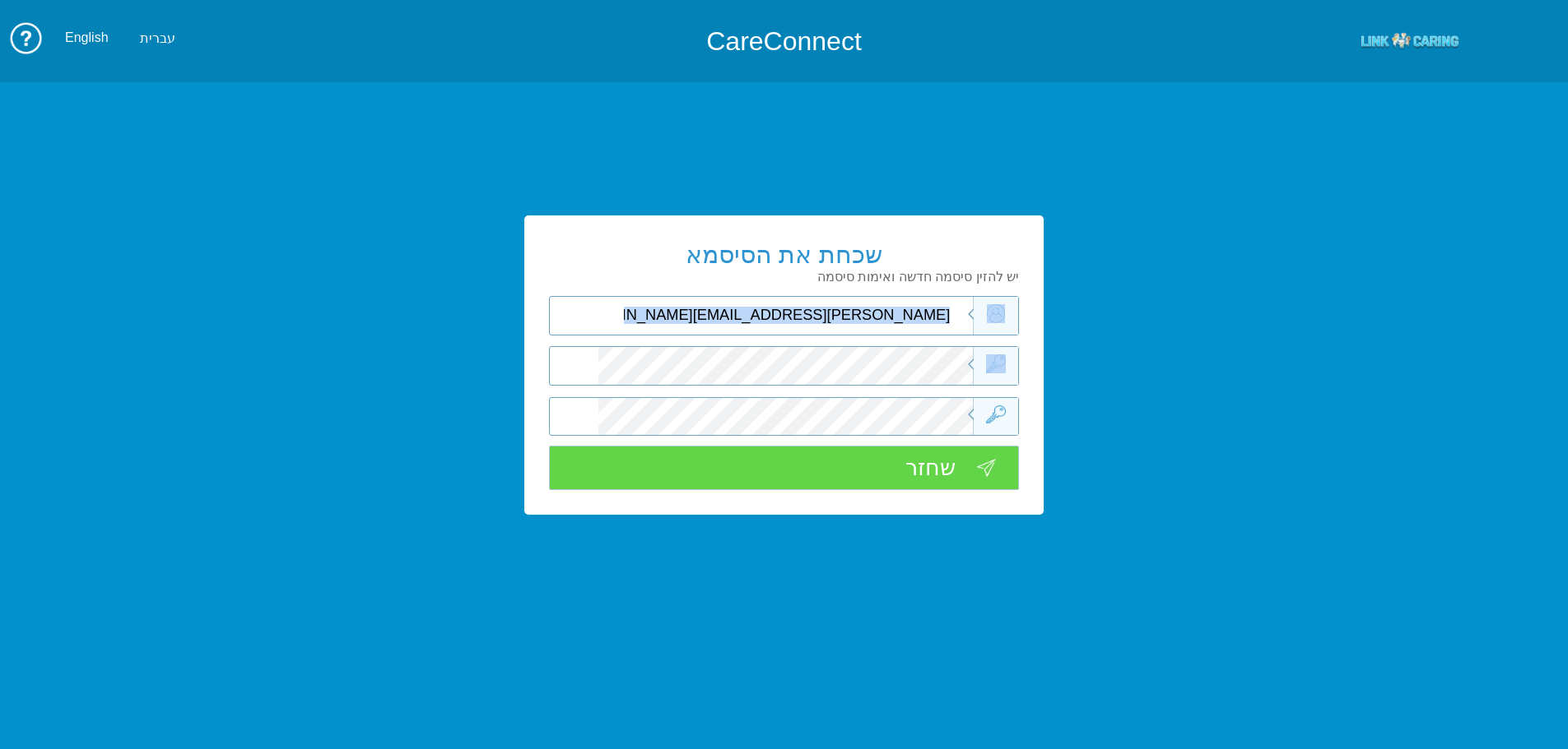
click at [923, 373] on div "שכחת את הסיסמא יש להזין סיסמה חדשה ואימות סיסמה [PERSON_NAME][EMAIL_ADDRESS][DO…" at bounding box center [784, 365] width 520 height 299
click at [956, 279] on div "יש להזין סיסמה חדשה ואימות סיסמה" at bounding box center [784, 276] width 470 height 16
click at [886, 479] on input "שחזר" at bounding box center [784, 469] width 470 height 45
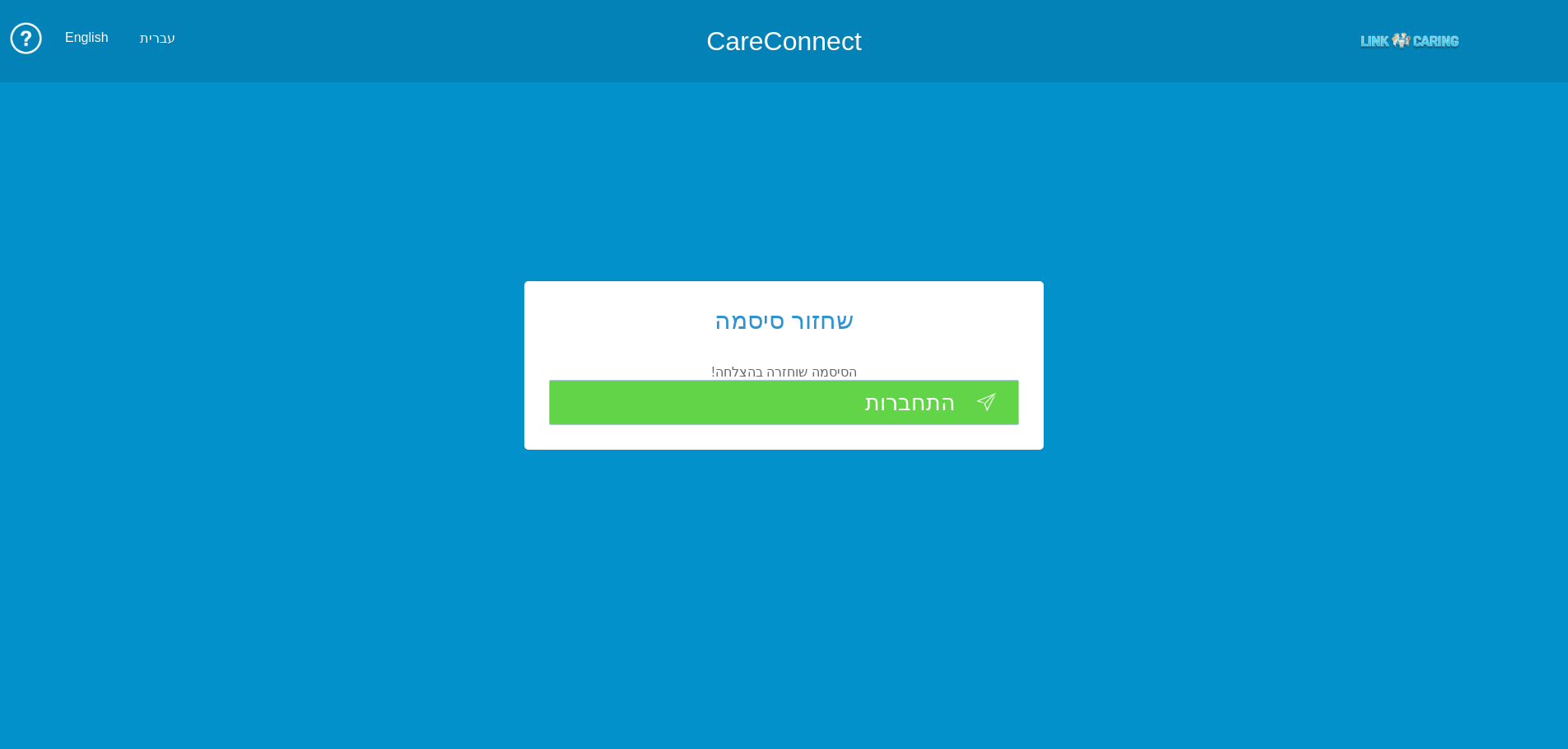
click at [886, 413] on input "התחברות" at bounding box center [784, 403] width 470 height 45
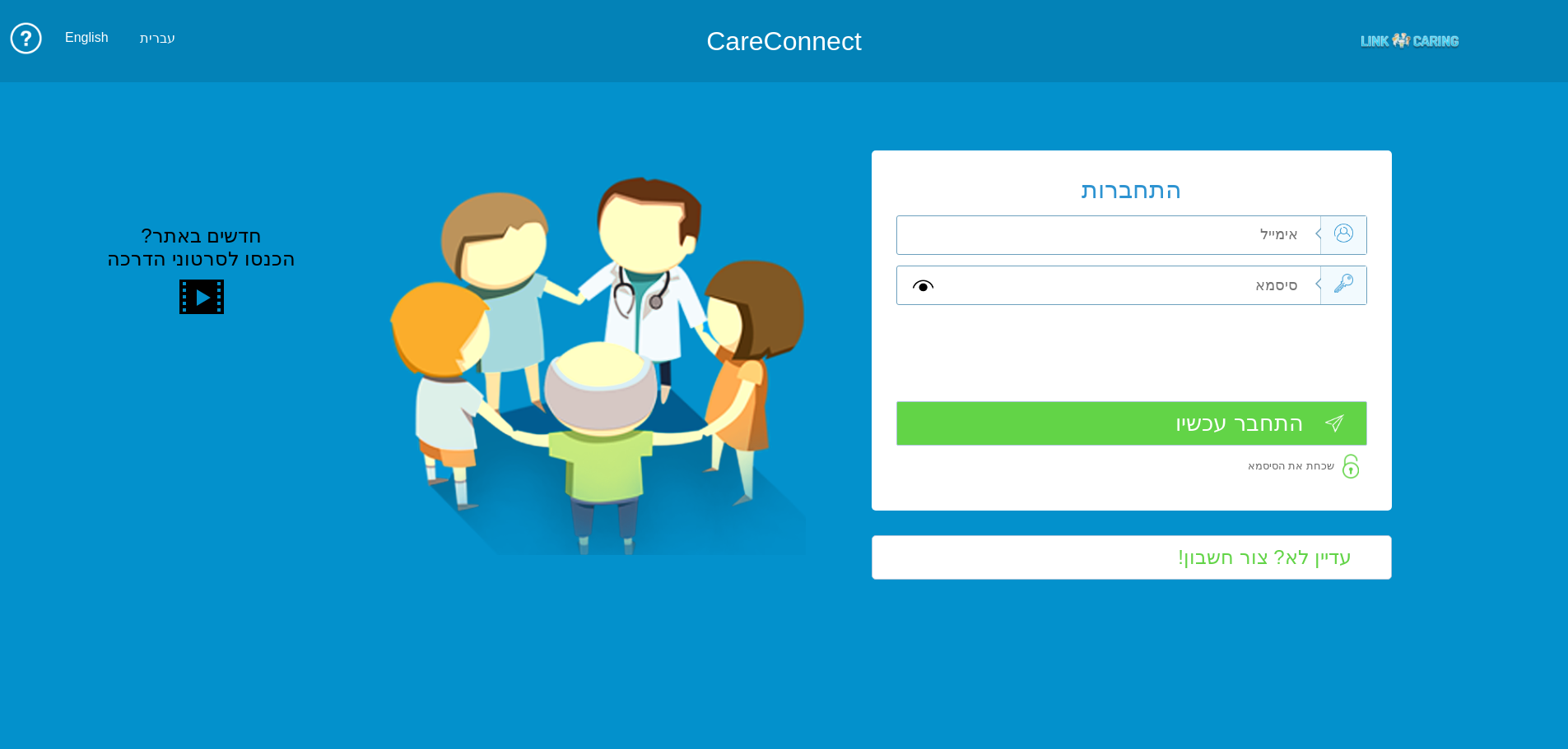
click at [1096, 228] on input "text" at bounding box center [1135, 235] width 371 height 38
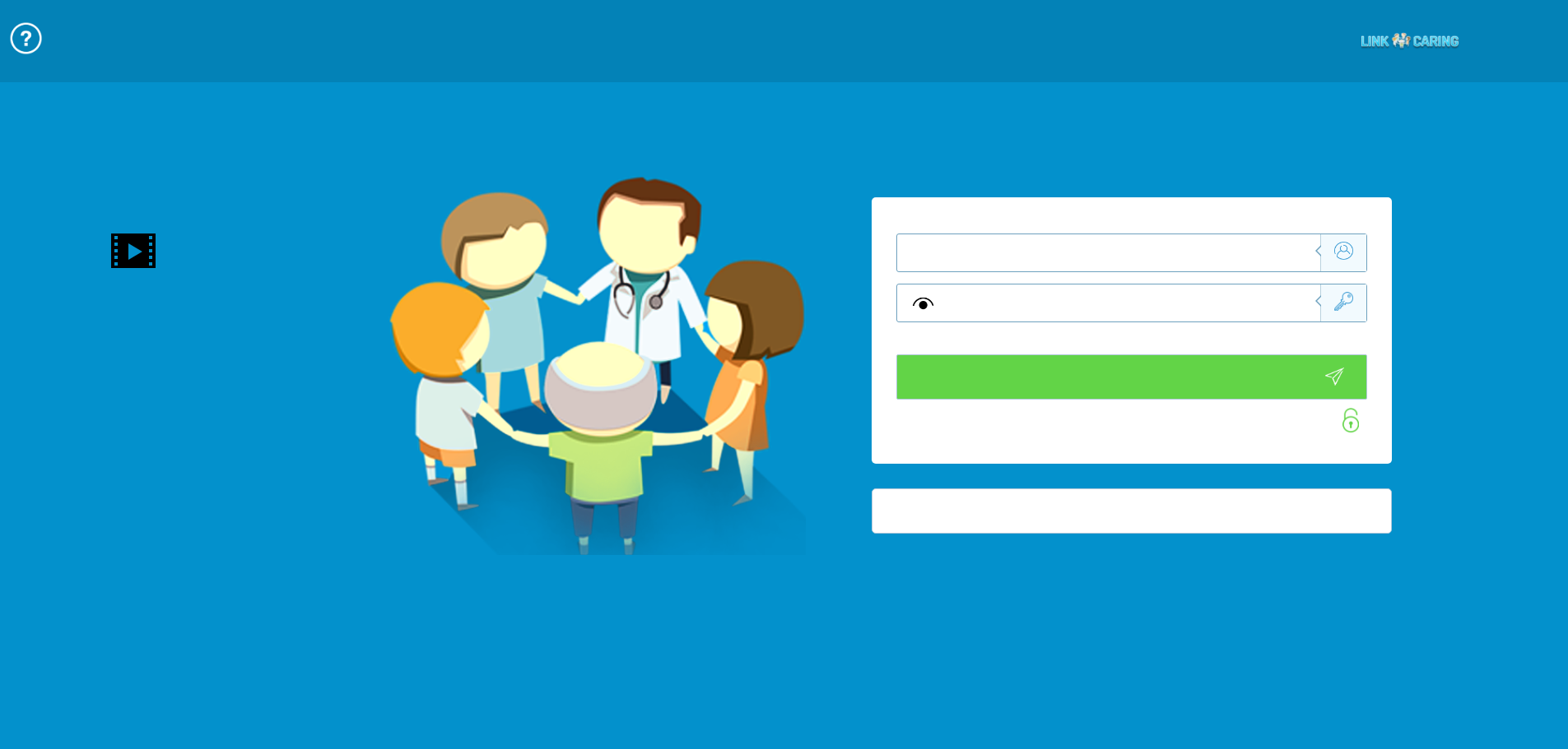
type input "התחבר עכשיו"
type input "עדיין לא? צור חשבון!"
